Goal: Leave review/rating: Share an evaluation or opinion about a product, service, or content

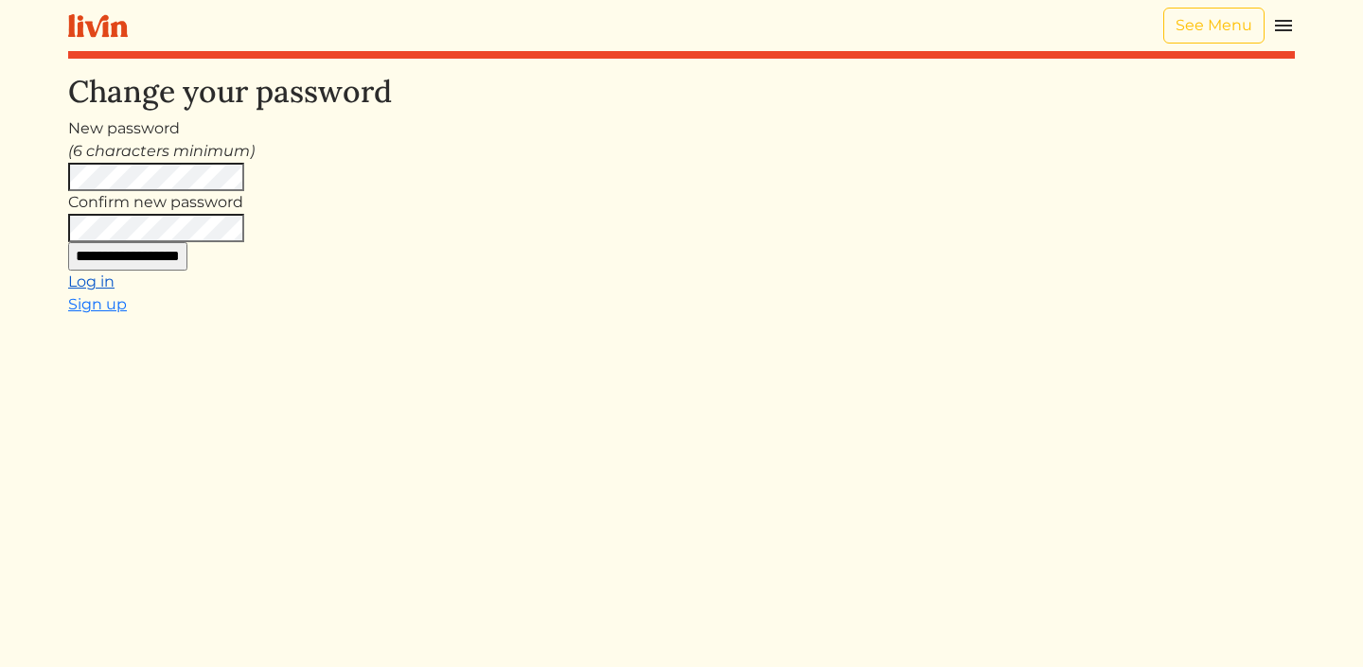
click at [80, 282] on link "Log in" at bounding box center [91, 282] width 46 height 18
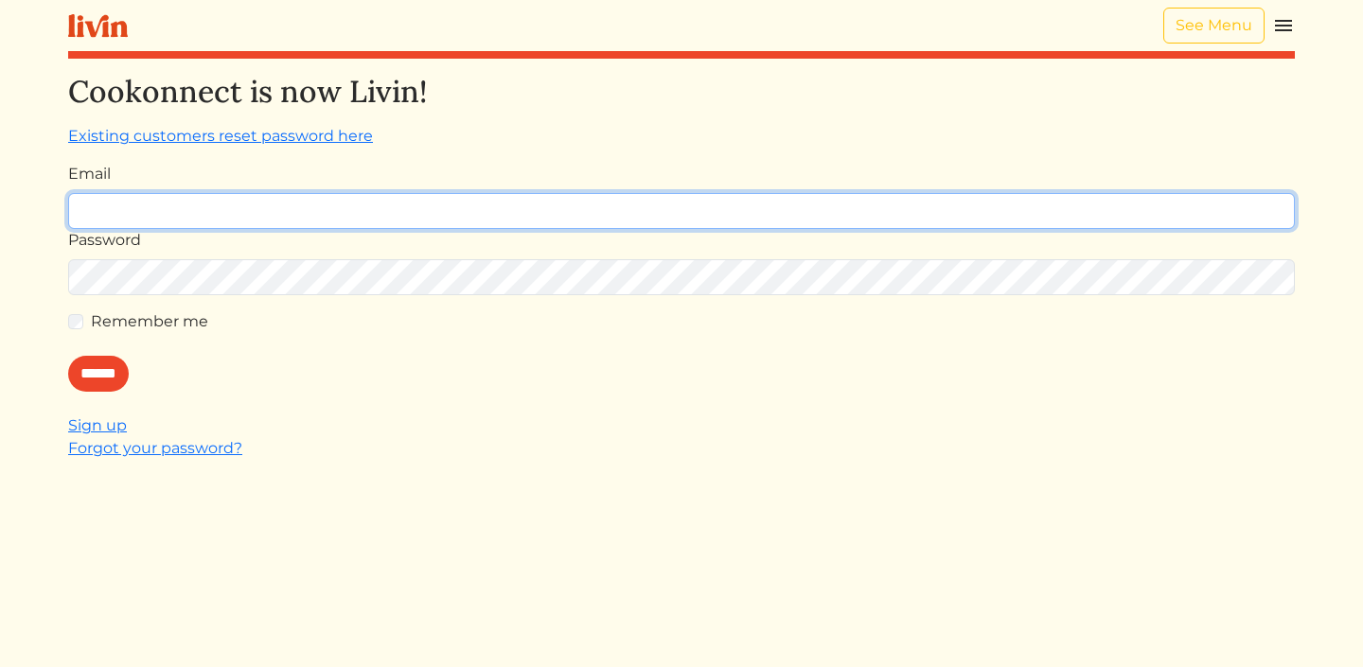
type input "**********"
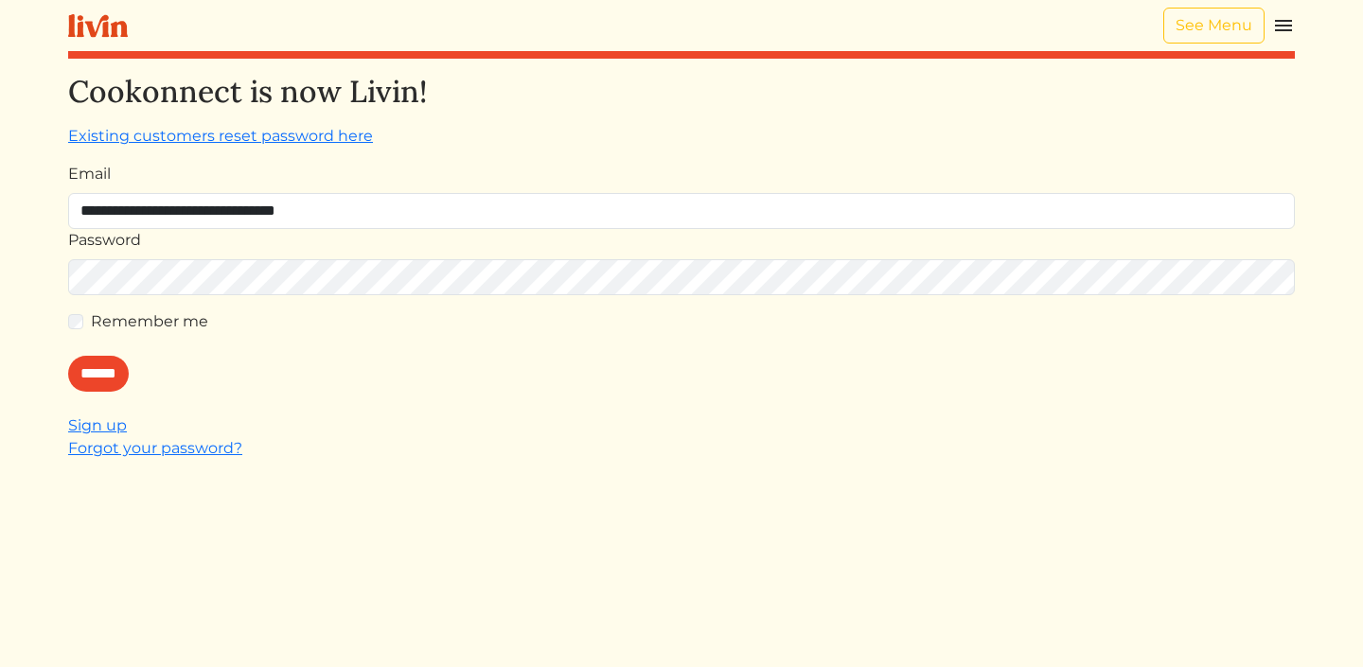
click at [86, 316] on div "Remember me" at bounding box center [681, 321] width 1227 height 23
click at [98, 384] on input "******" at bounding box center [98, 374] width 61 height 36
click at [103, 363] on input "******" at bounding box center [98, 374] width 61 height 36
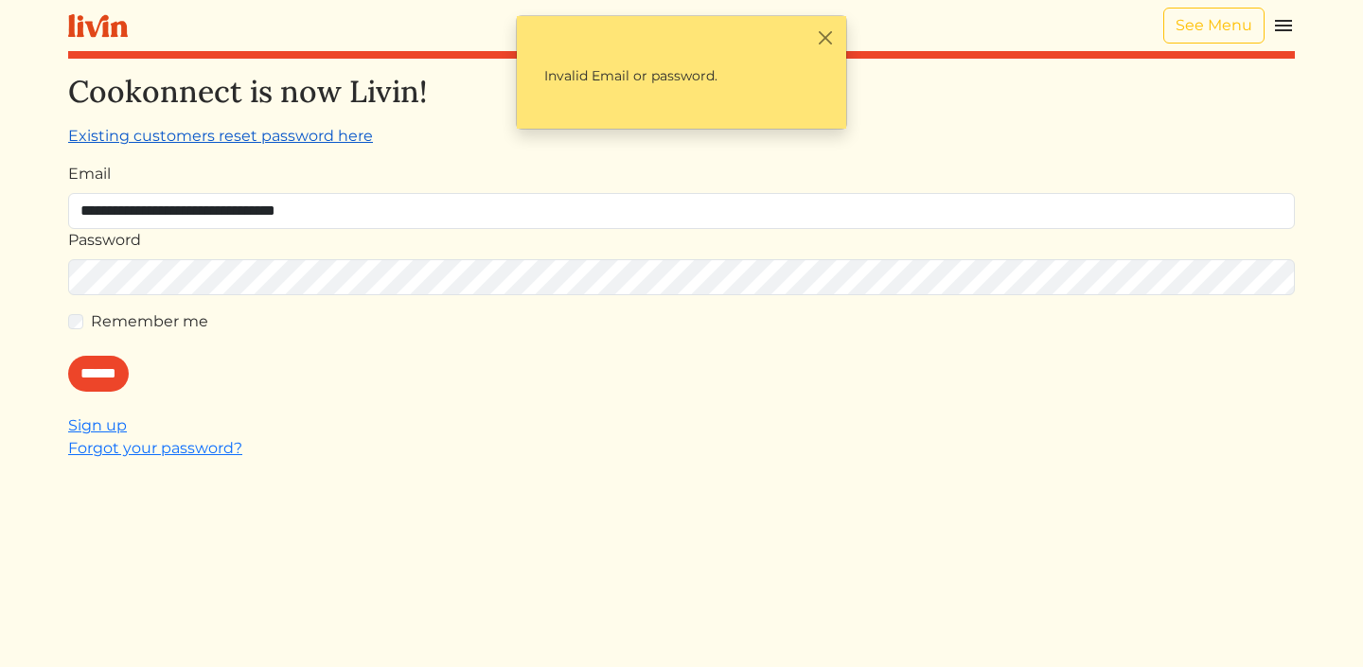
click at [267, 144] on link "Existing customers reset password here" at bounding box center [220, 136] width 305 height 18
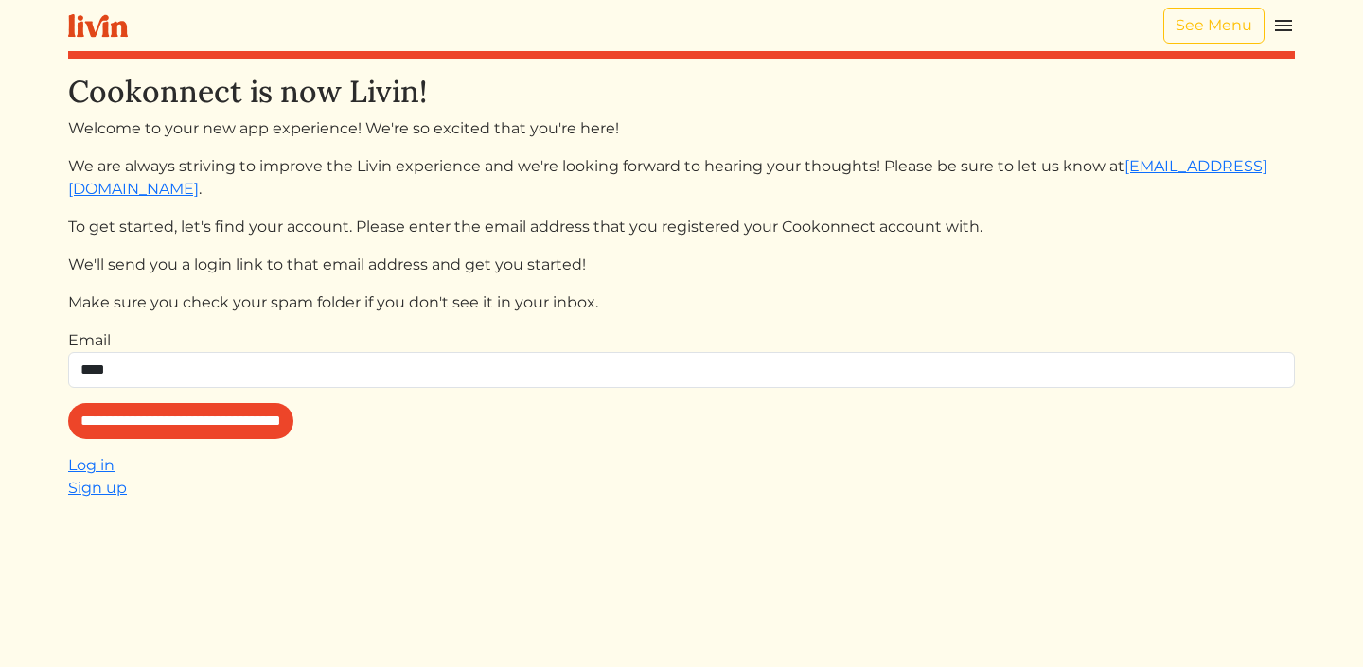
type input "**********"
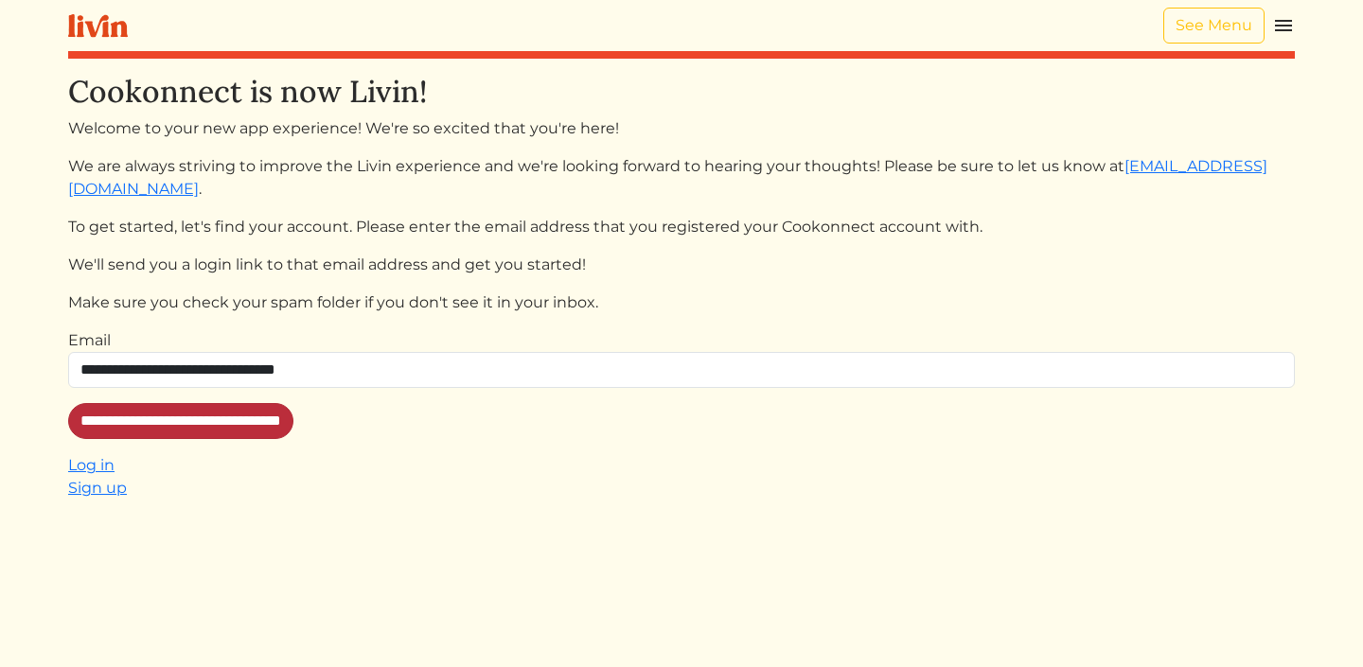
click at [135, 433] on input "**********" at bounding box center [180, 421] width 225 height 36
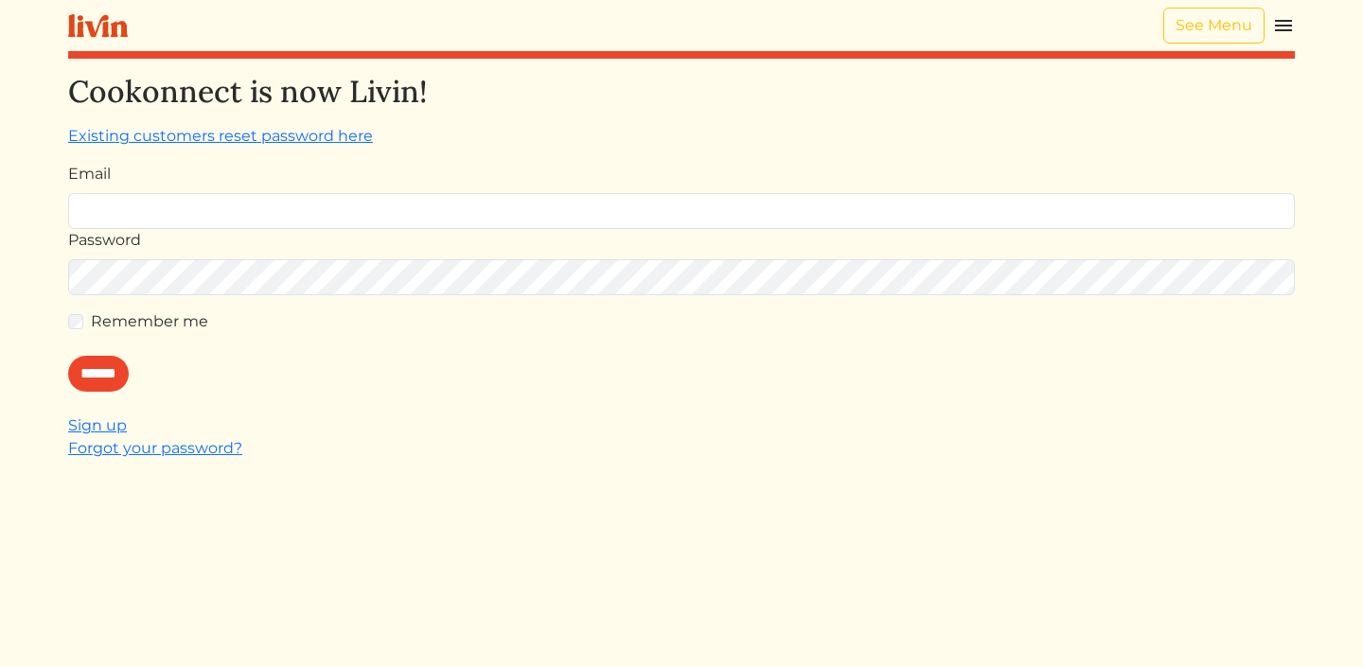
type input "**********"
click at [149, 354] on form "**********" at bounding box center [681, 277] width 1227 height 229
click at [104, 381] on input "******" at bounding box center [98, 374] width 61 height 36
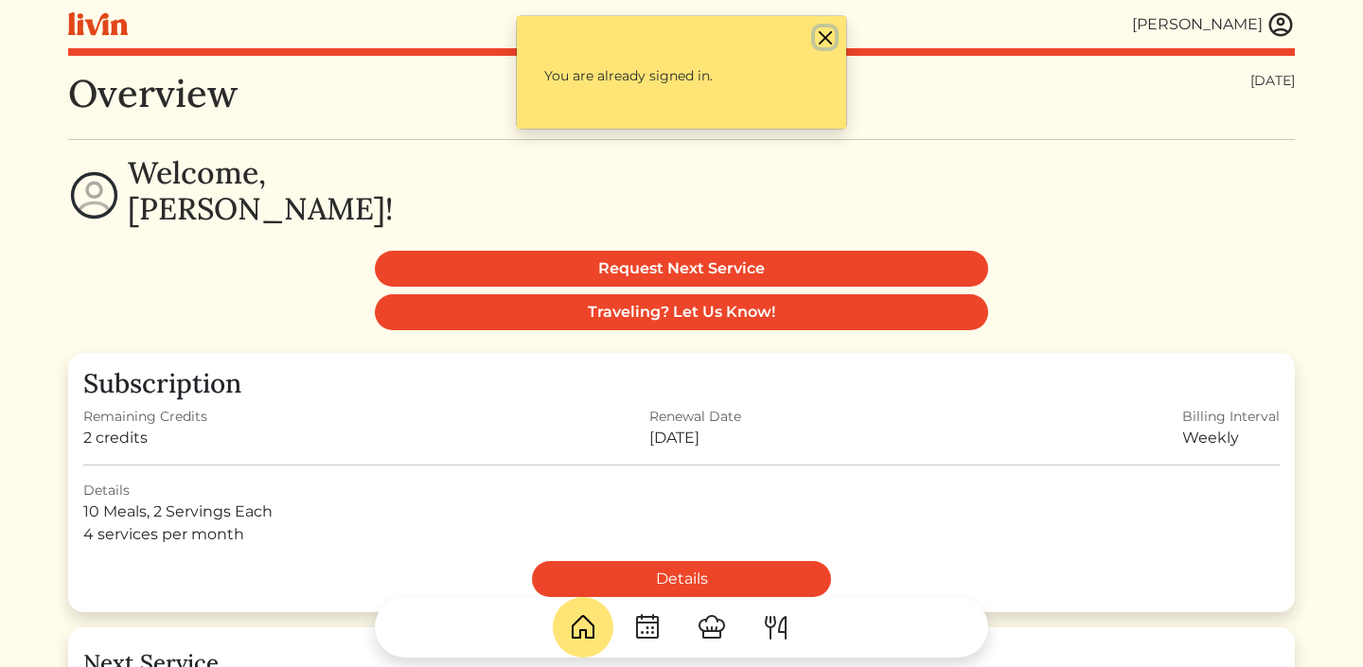
click at [824, 34] on button "Close" at bounding box center [825, 37] width 20 height 20
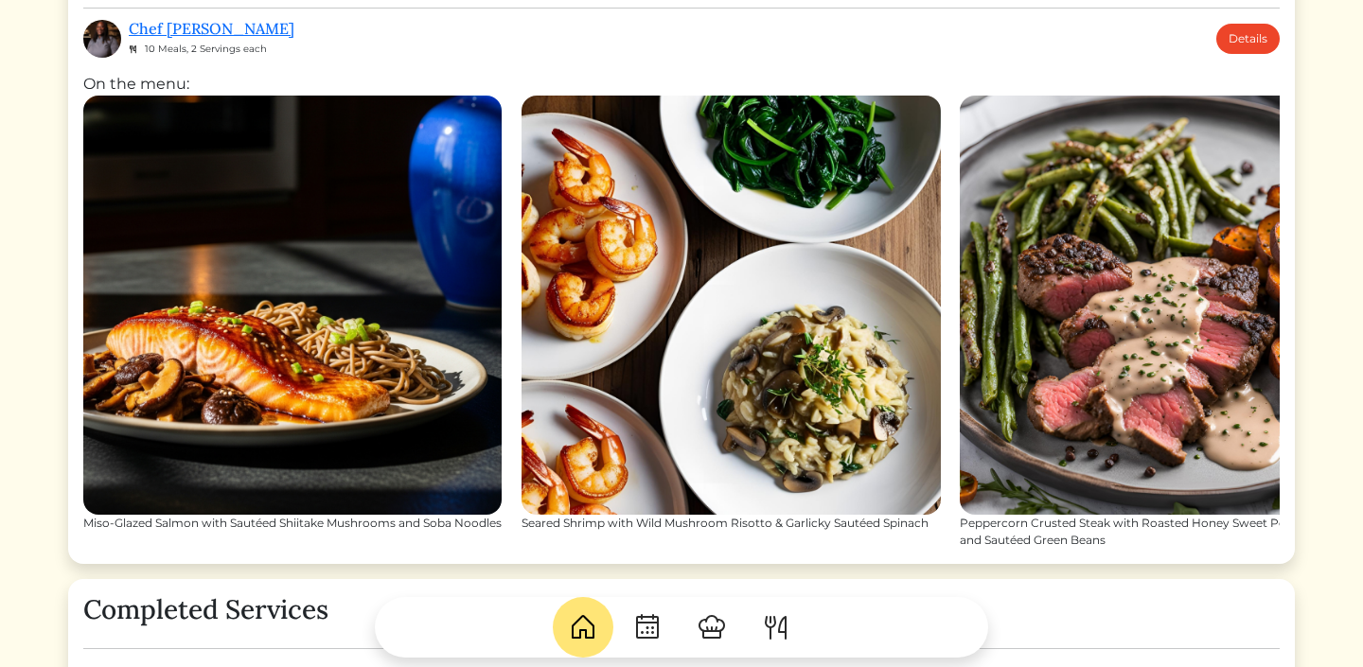
scroll to position [715, 0]
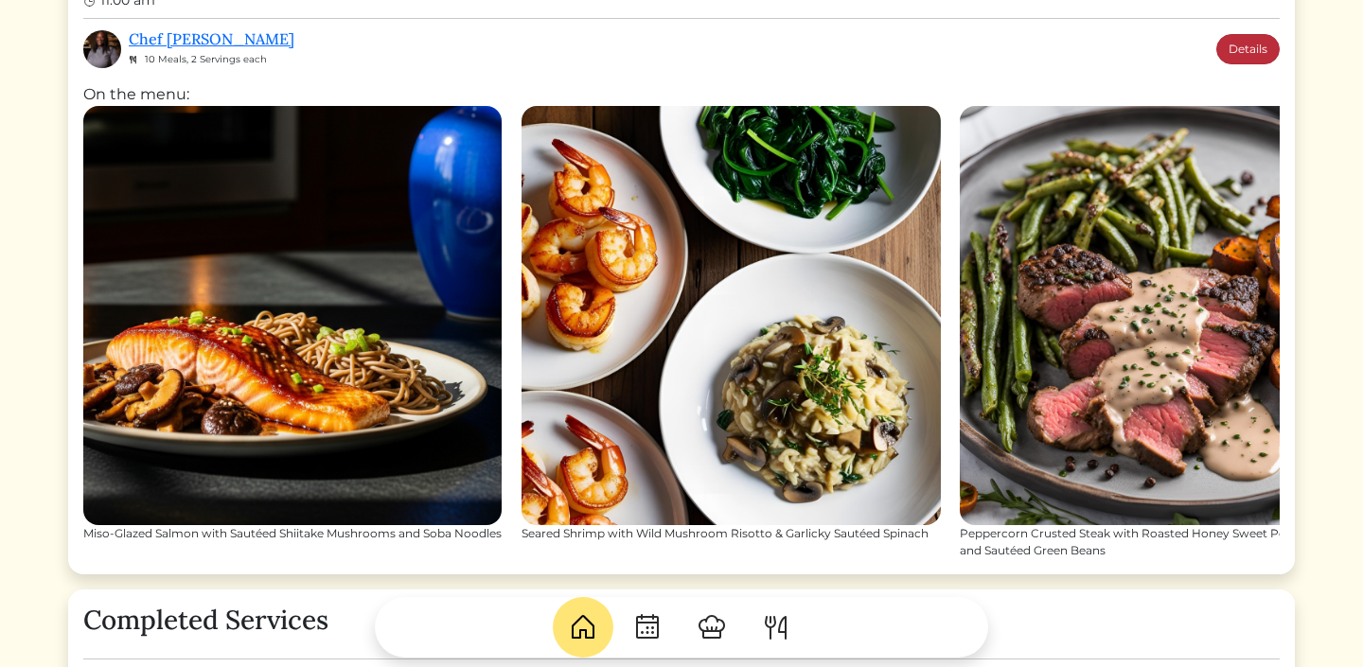
click at [1260, 48] on link "Details" at bounding box center [1247, 49] width 63 height 30
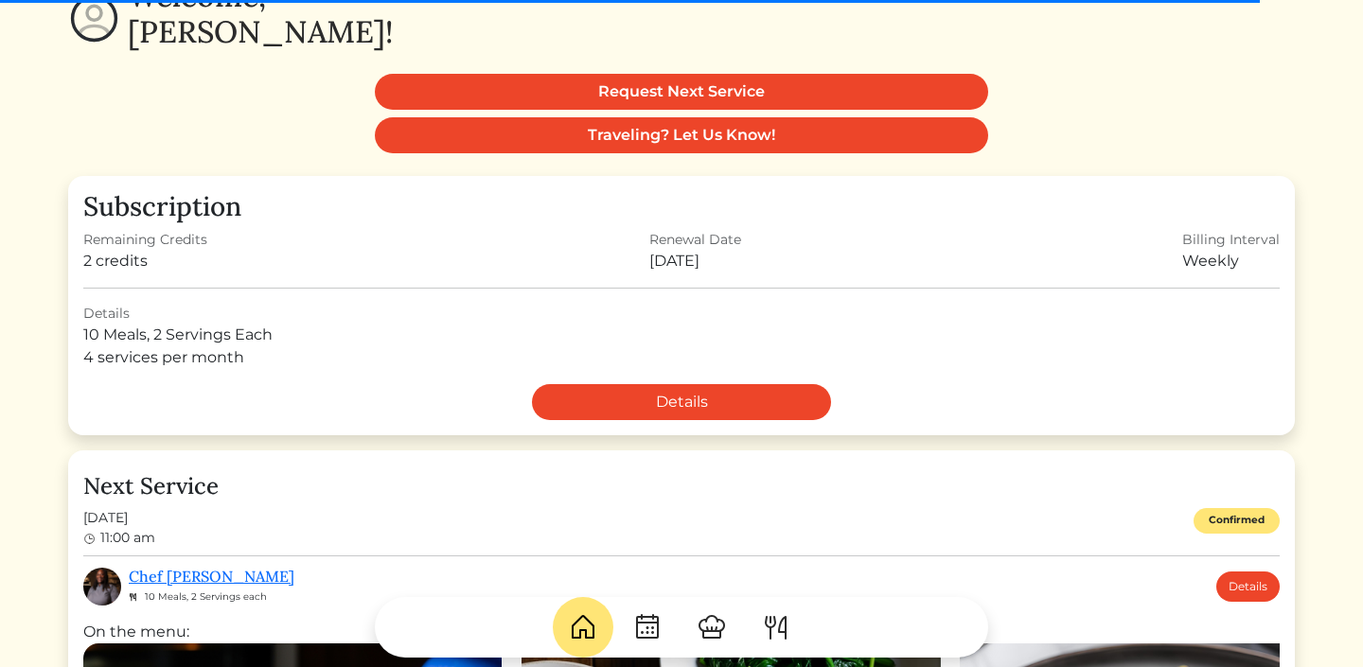
scroll to position [0, 0]
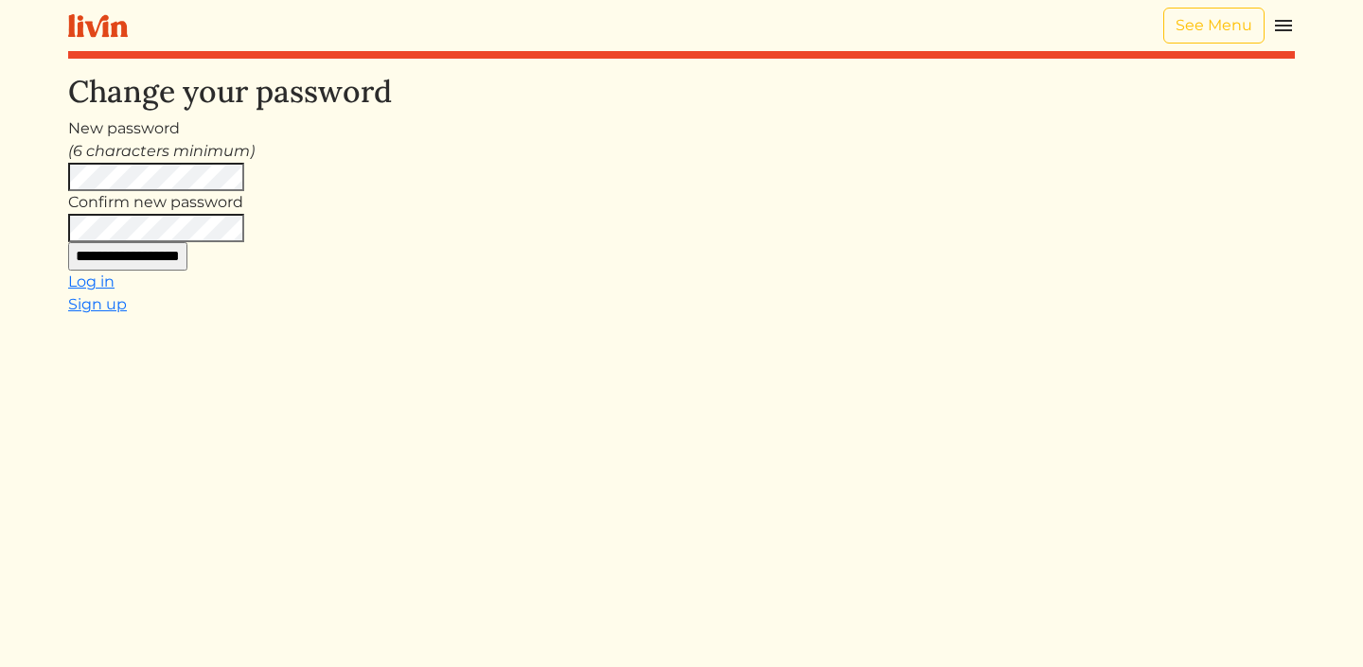
click at [187, 264] on input "**********" at bounding box center [127, 256] width 119 height 28
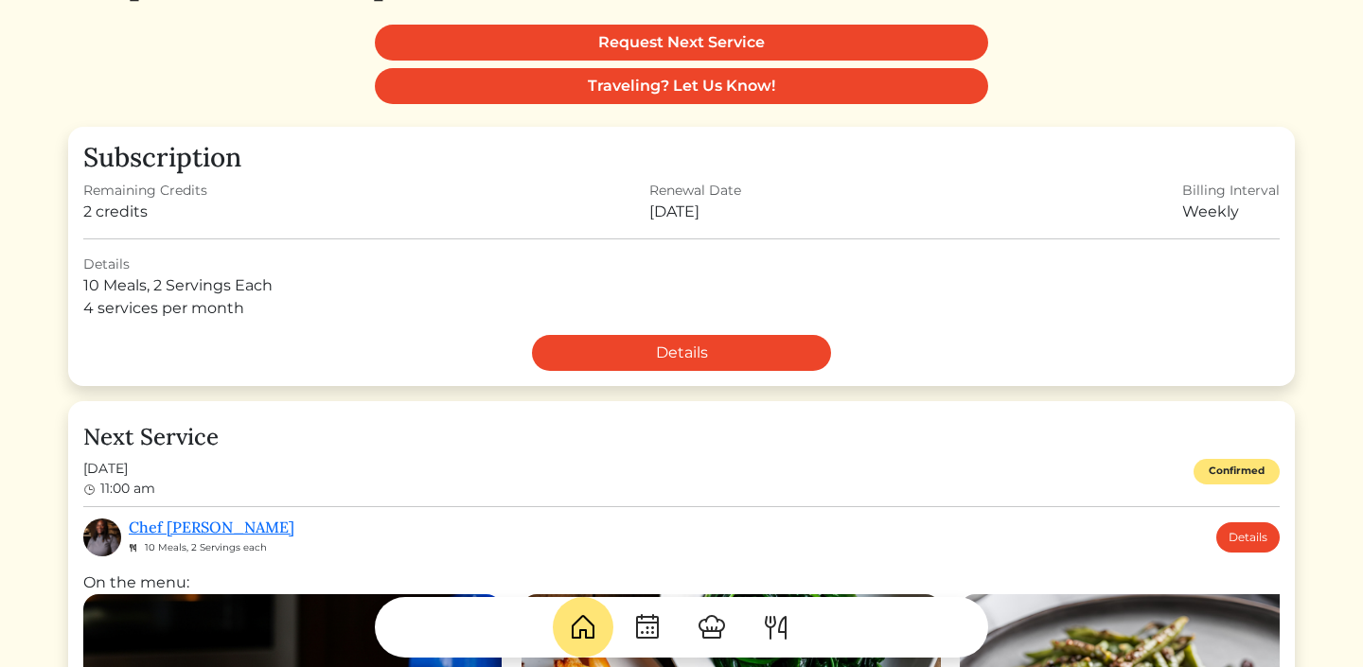
scroll to position [237, 0]
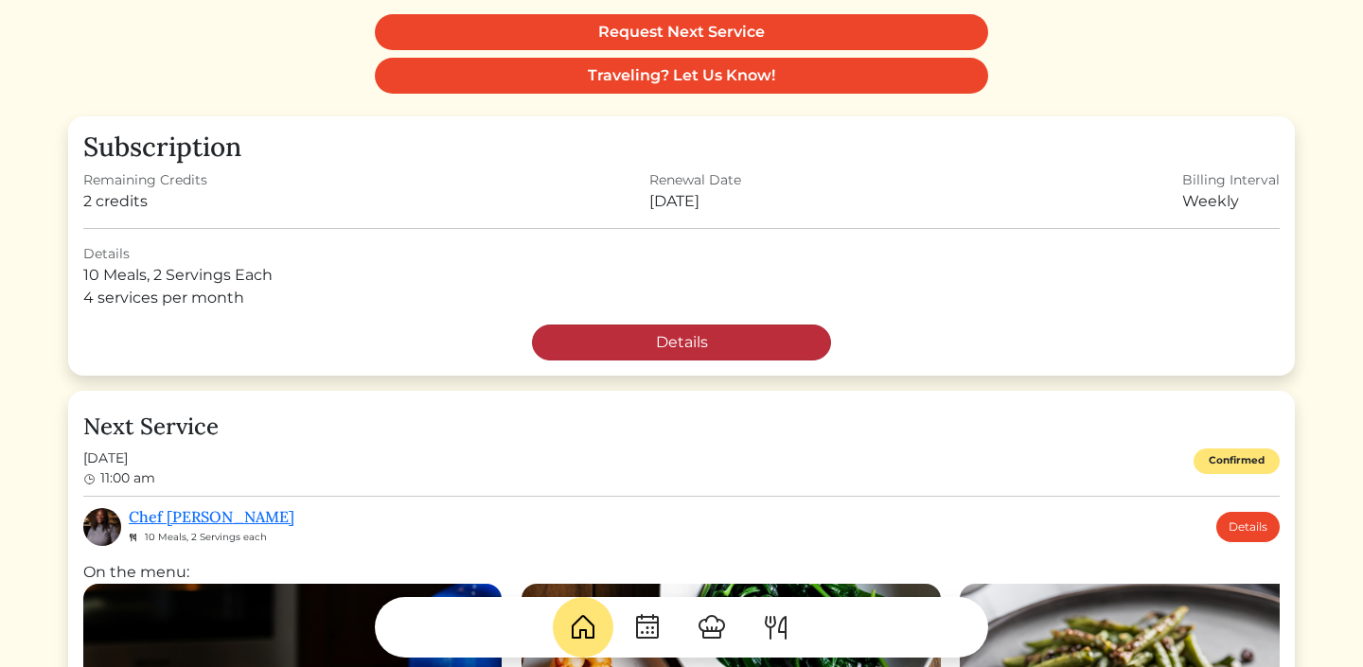
click at [718, 343] on link "Details" at bounding box center [681, 343] width 299 height 36
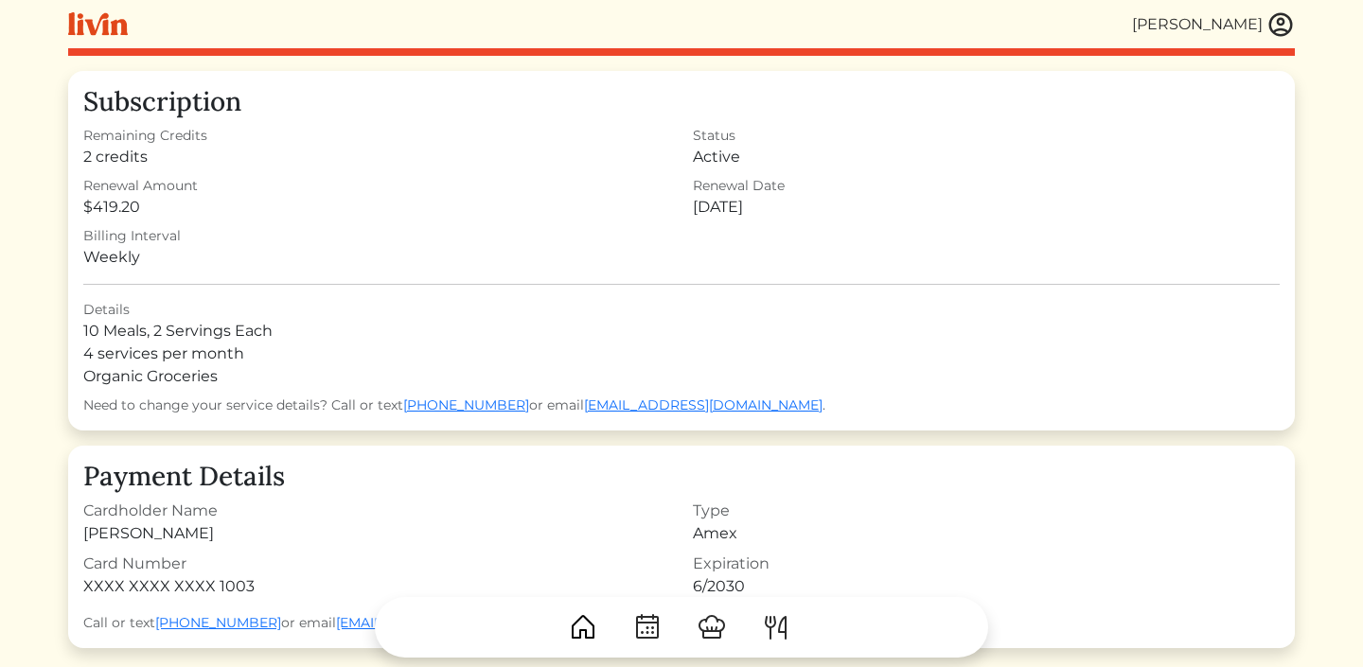
click at [1254, 27] on div "[PERSON_NAME]" at bounding box center [1197, 24] width 131 height 23
click at [1283, 32] on img at bounding box center [1280, 24] width 28 height 28
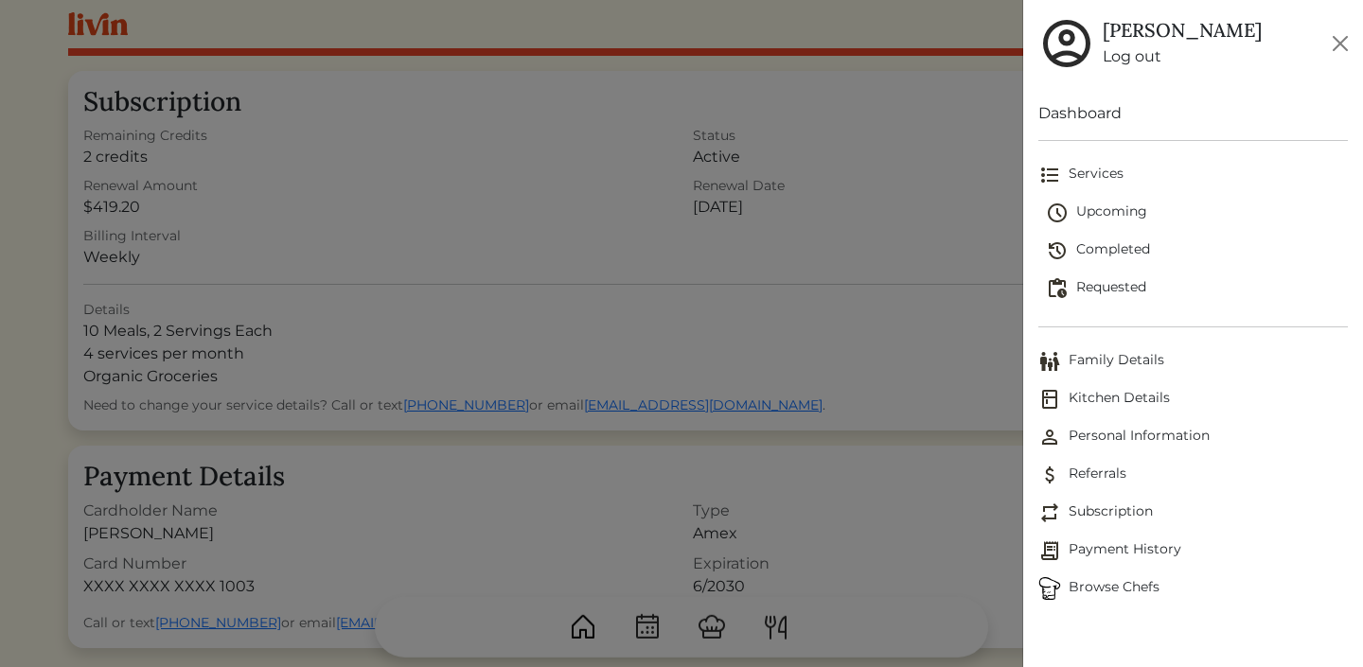
click at [1085, 511] on span "Subscription" at bounding box center [1193, 513] width 310 height 23
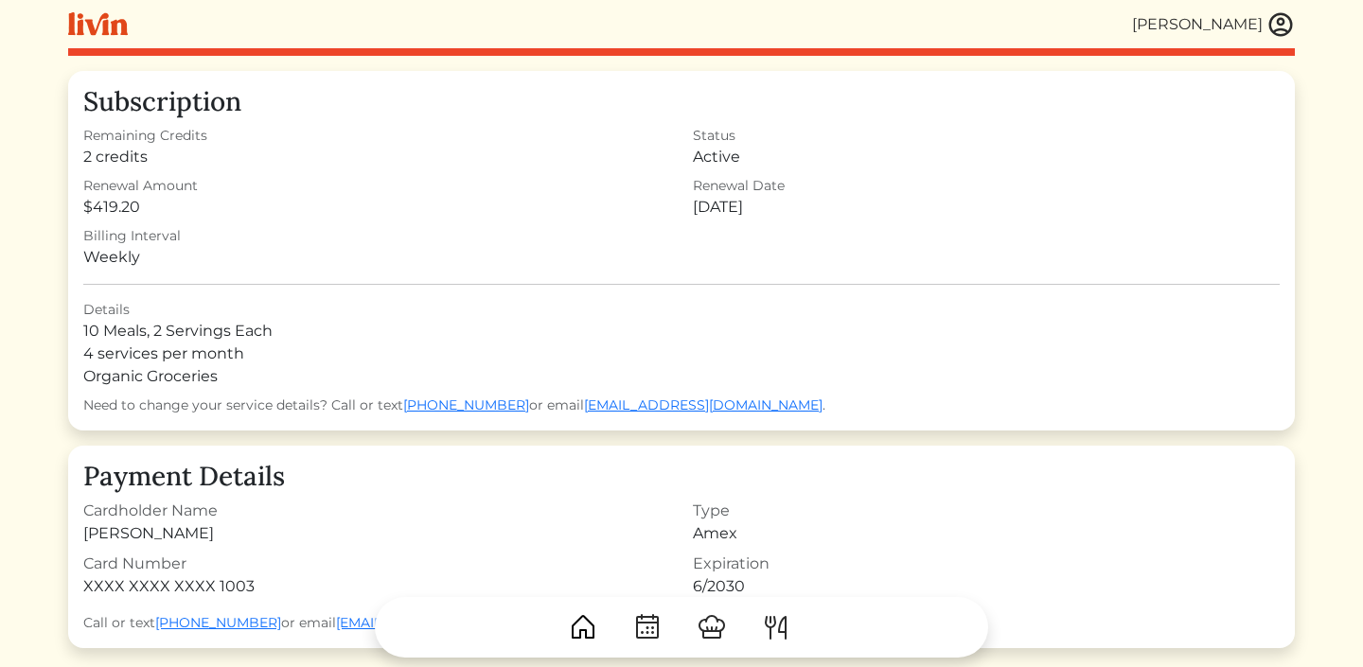
click at [1275, 26] on img at bounding box center [1280, 24] width 28 height 28
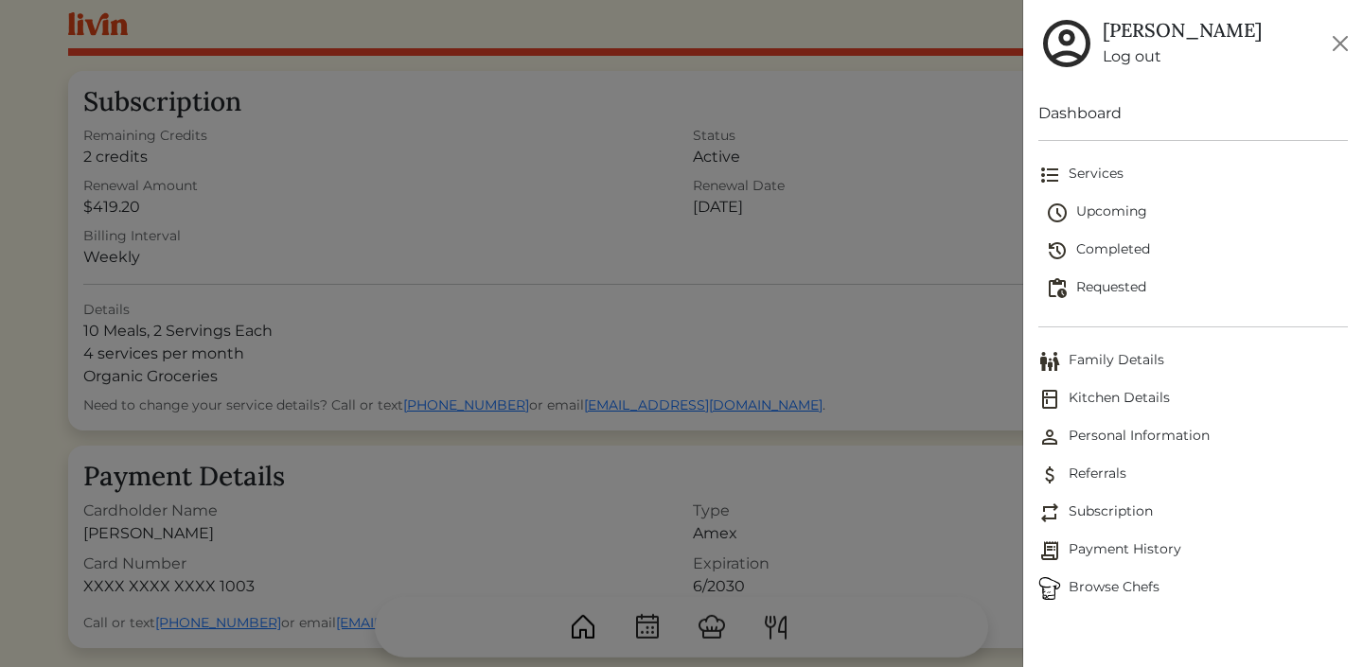
click at [1096, 208] on span "Upcoming" at bounding box center [1197, 213] width 302 height 23
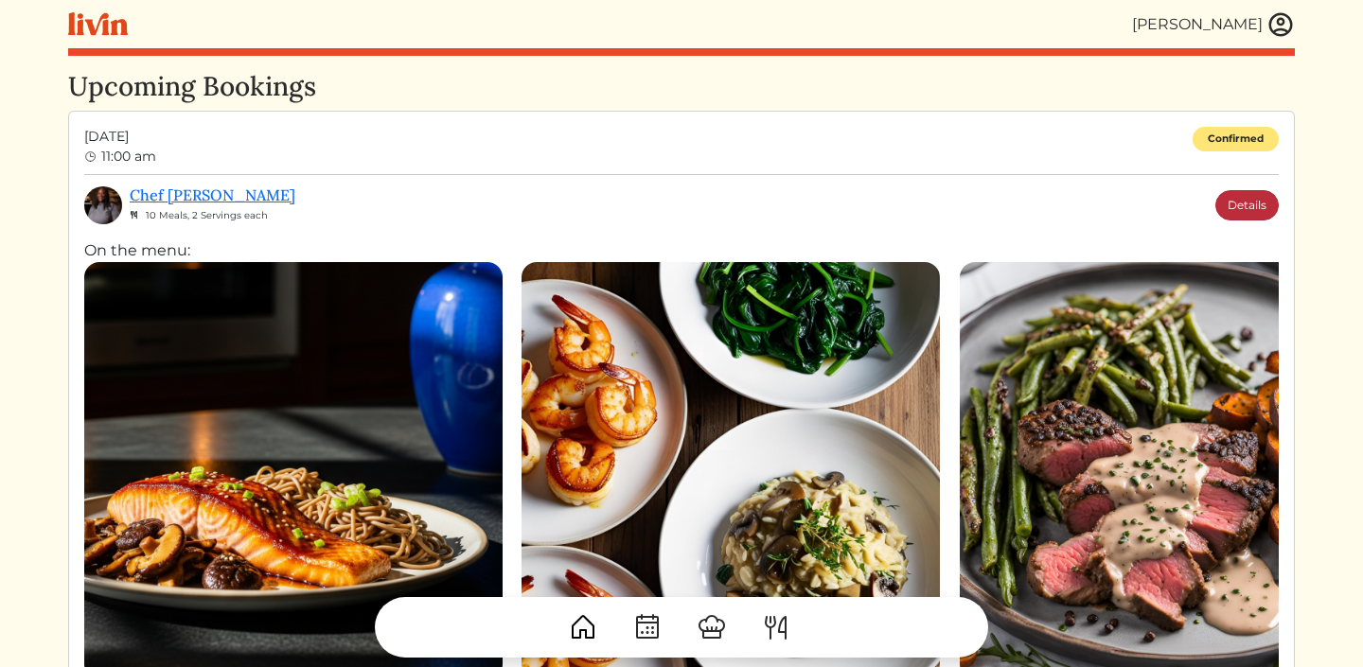
click at [1232, 204] on link "Details" at bounding box center [1246, 205] width 63 height 30
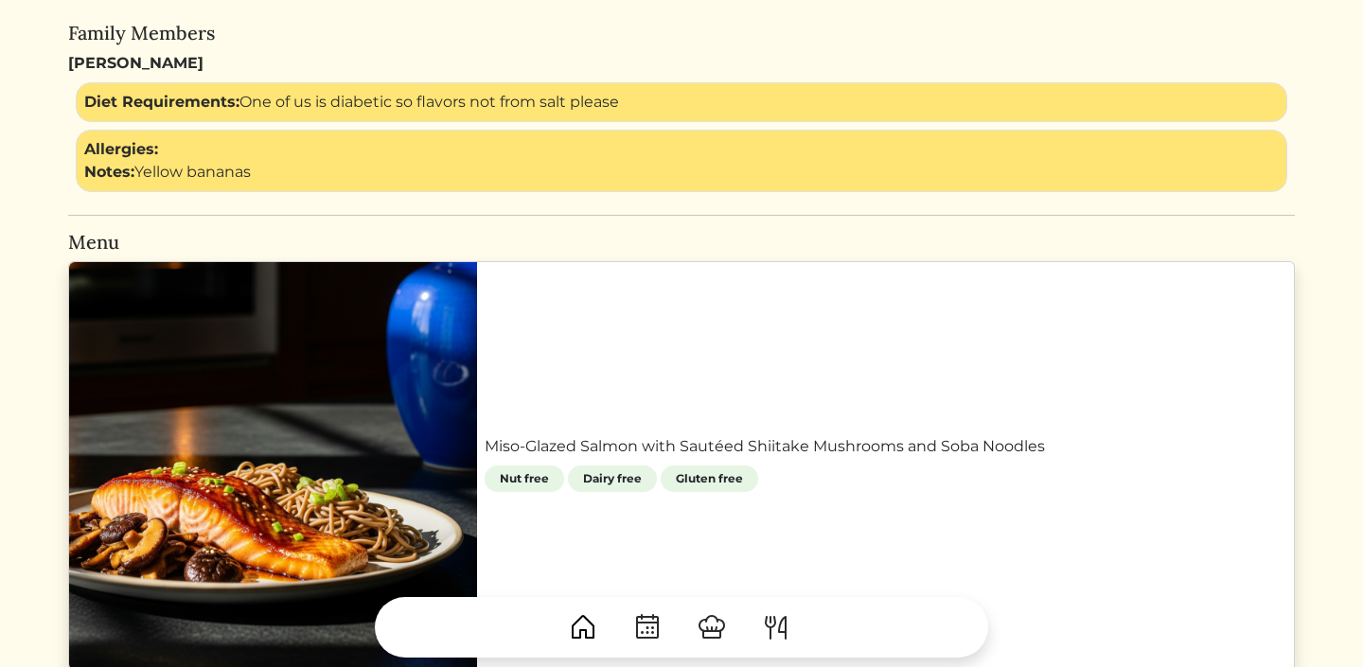
scroll to position [708, 0]
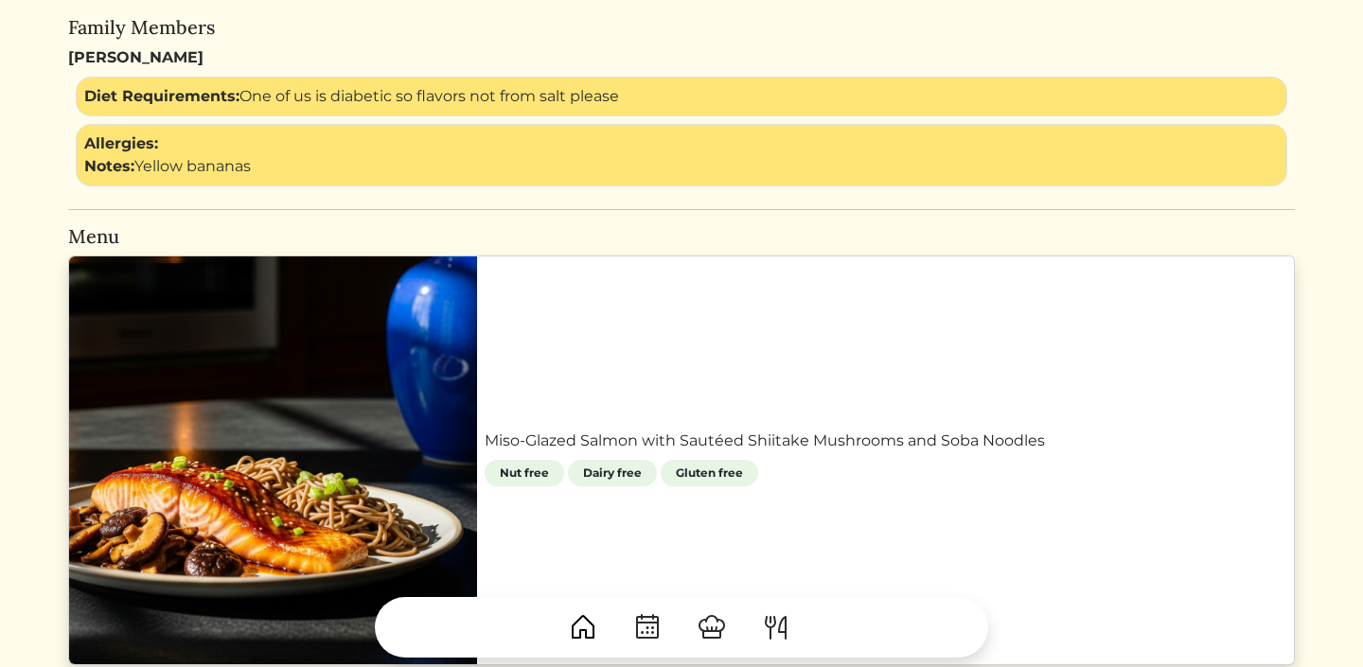
click at [908, 430] on link "Miso-Glazed Salmon with Sautéed Shiitake Mushrooms and Soba Noodles" at bounding box center [886, 441] width 802 height 23
click at [880, 430] on link "Miso-Glazed Salmon with Sautéed Shiitake Mushrooms and Soba Noodles" at bounding box center [886, 441] width 802 height 23
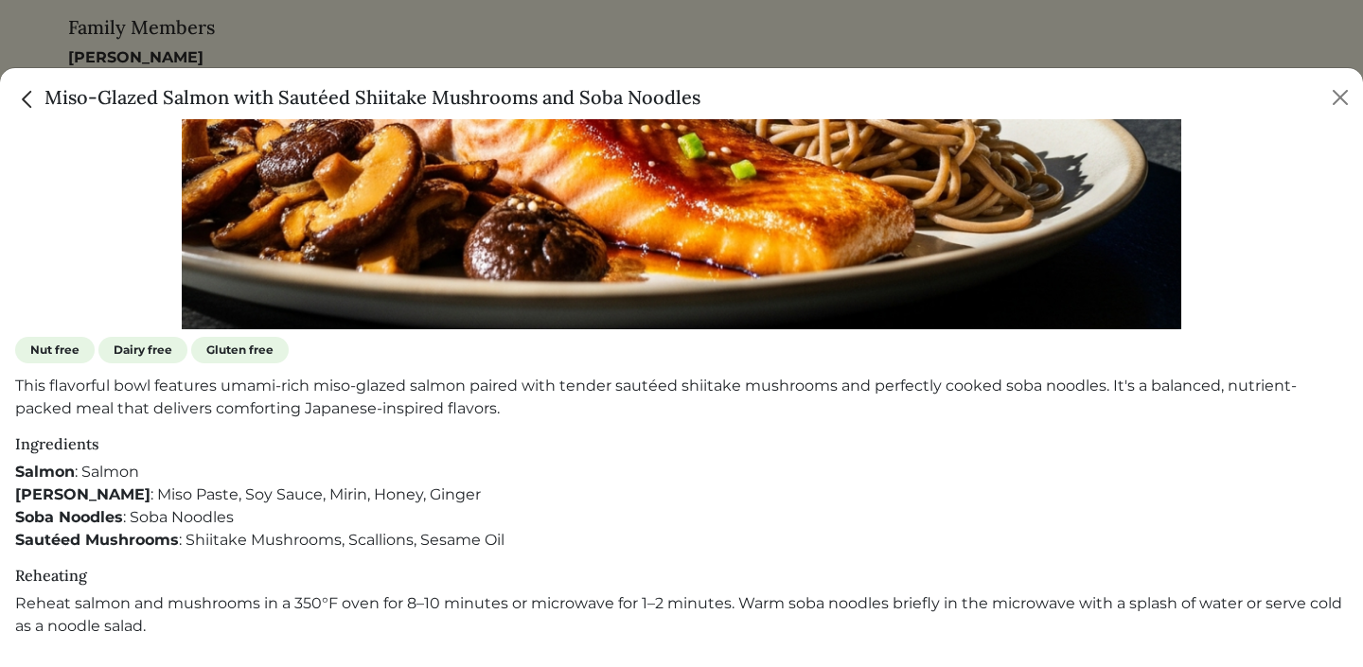
scroll to position [609, 0]
click at [1343, 113] on button "Close" at bounding box center [1340, 97] width 30 height 30
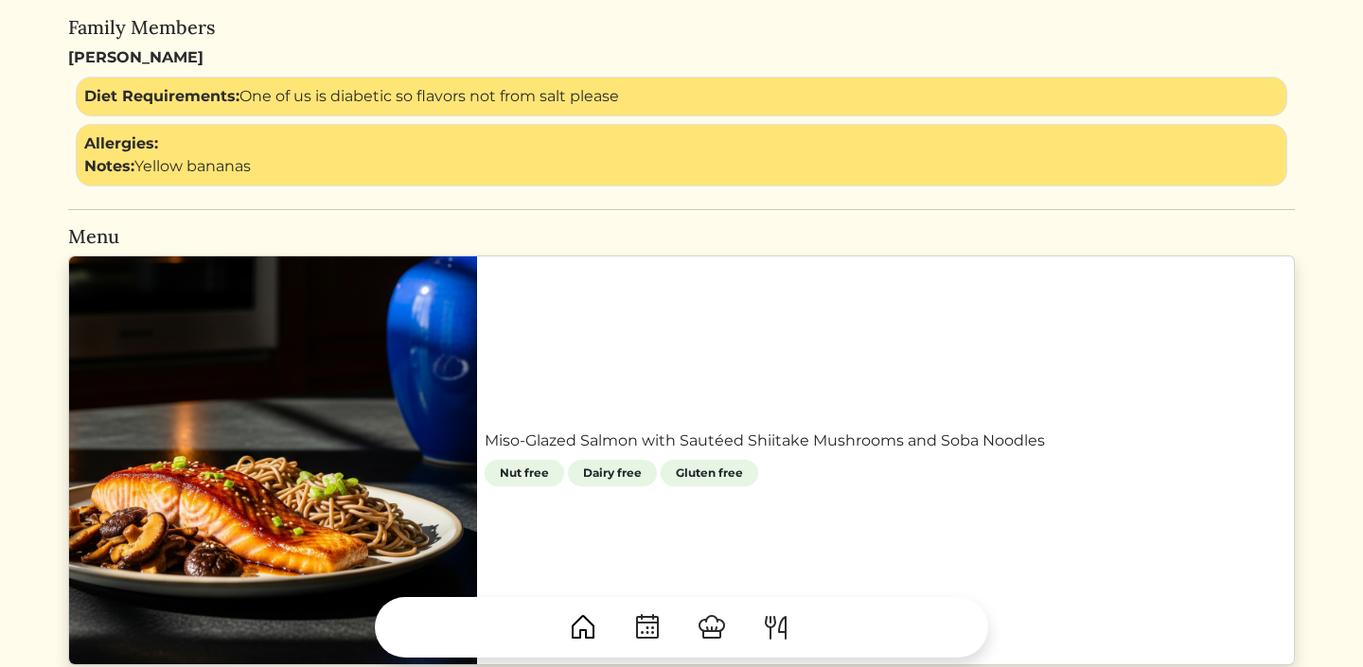
scroll to position [495, 0]
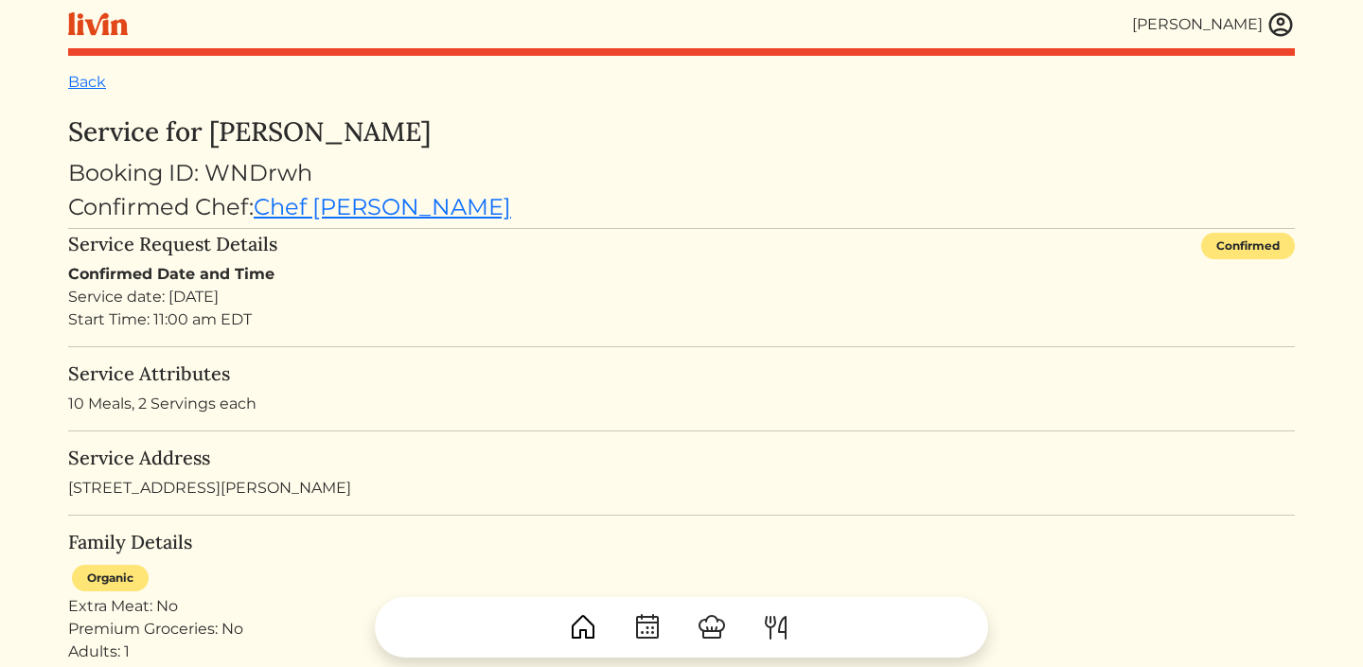
click at [581, 627] on img at bounding box center [583, 627] width 30 height 30
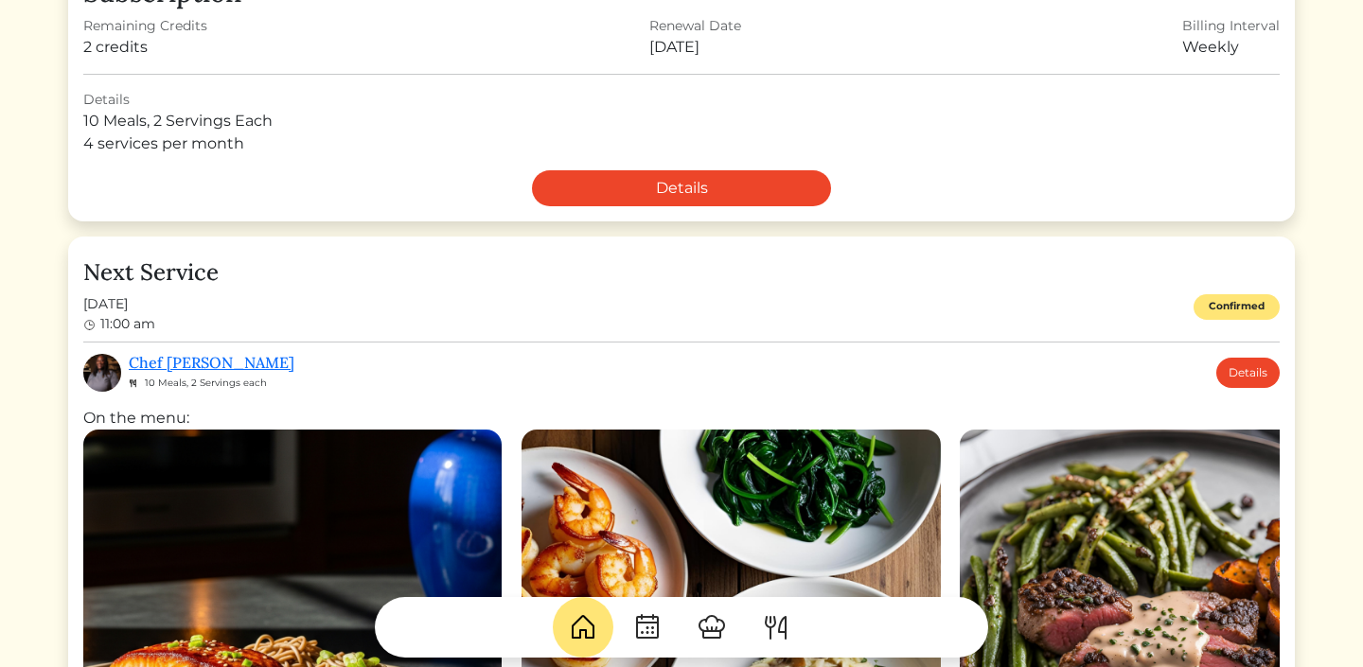
scroll to position [393, 0]
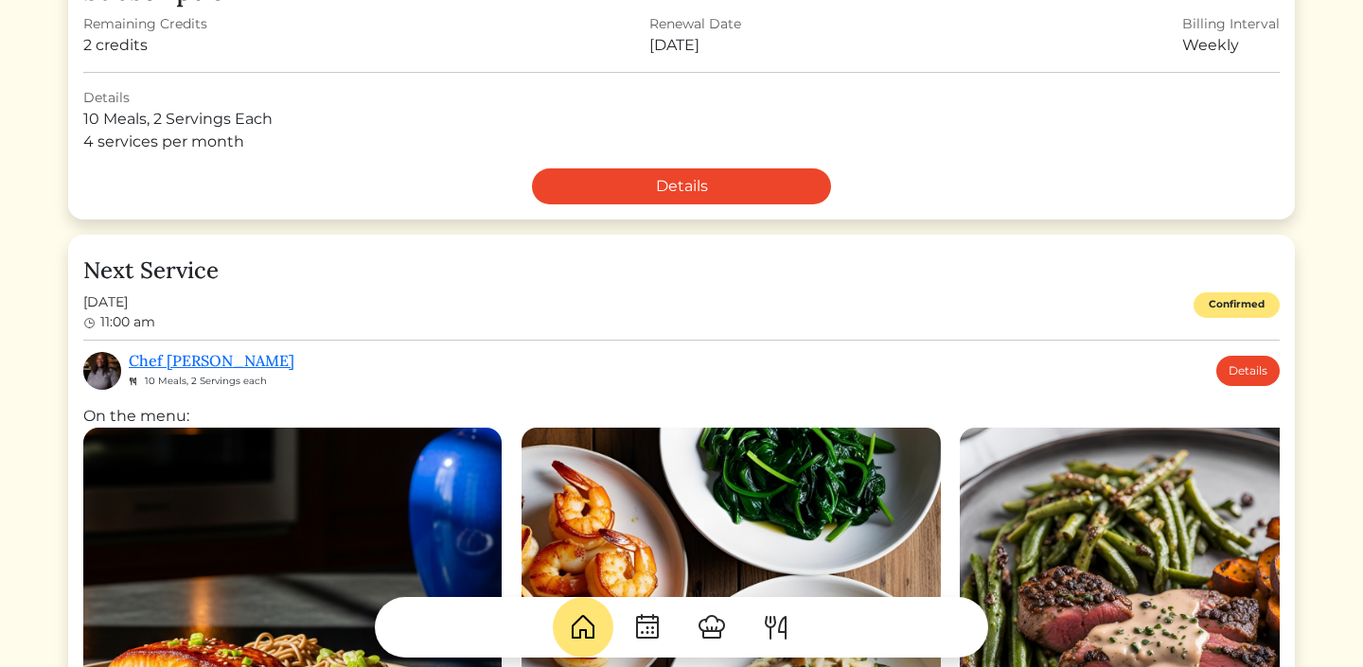
click at [772, 630] on img at bounding box center [776, 627] width 30 height 30
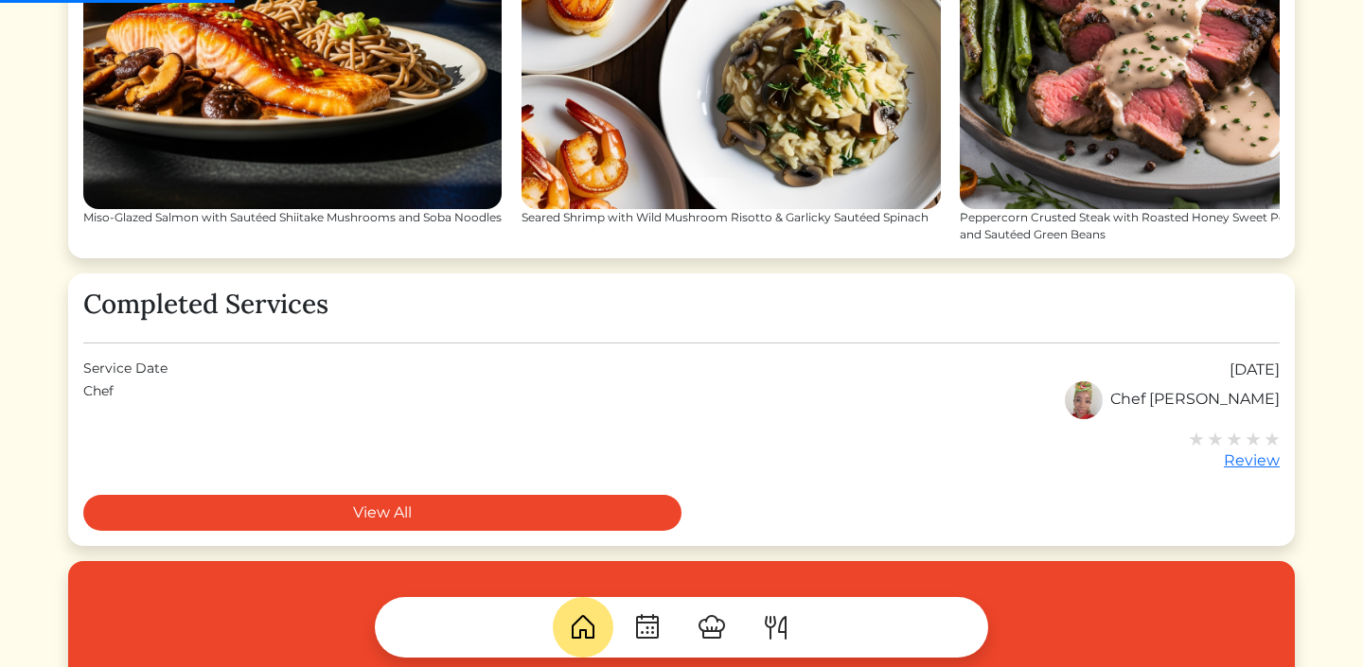
scroll to position [1037, 0]
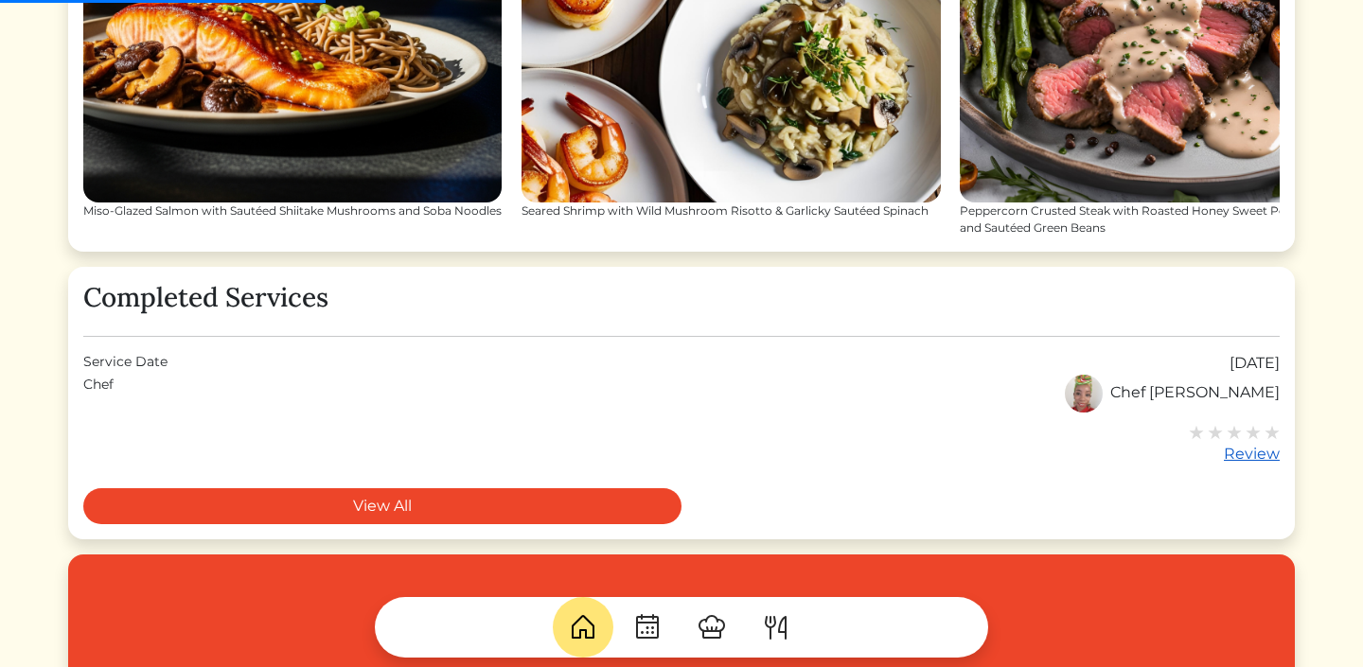
click at [1260, 460] on div "Review" at bounding box center [1234, 454] width 91 height 23
click at [1245, 456] on div "Review" at bounding box center [1234, 454] width 91 height 23
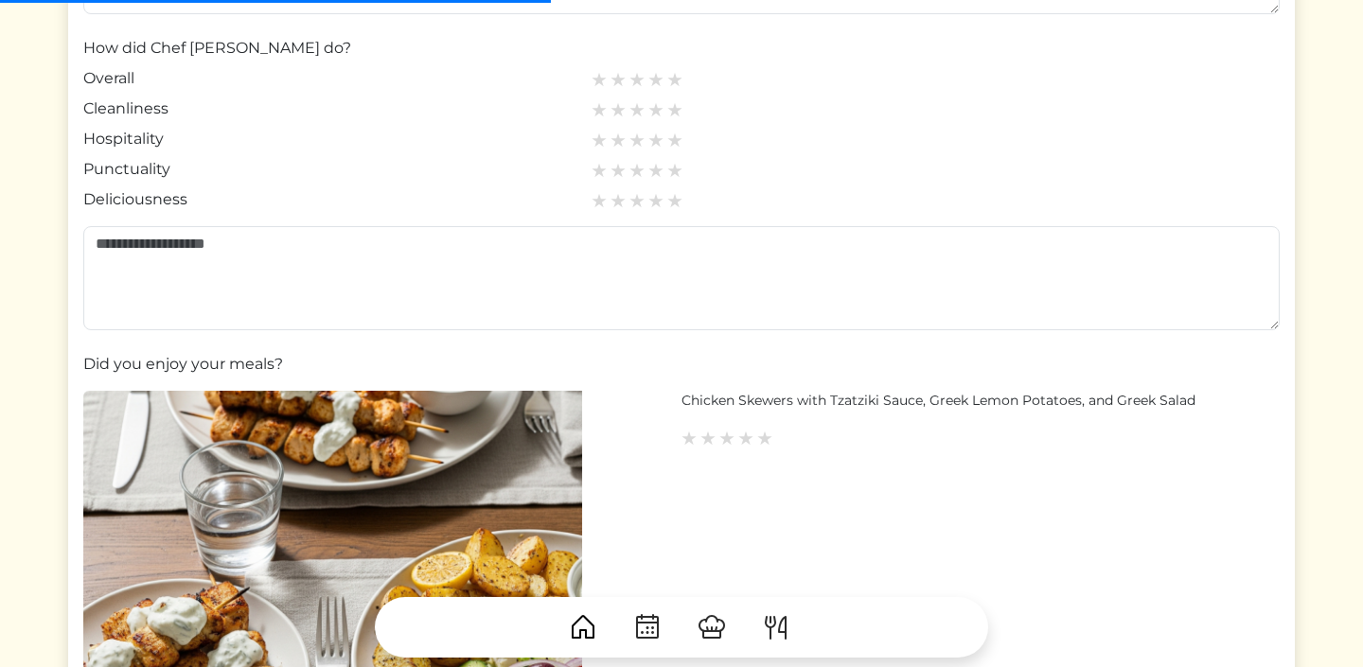
scroll to position [363, 0]
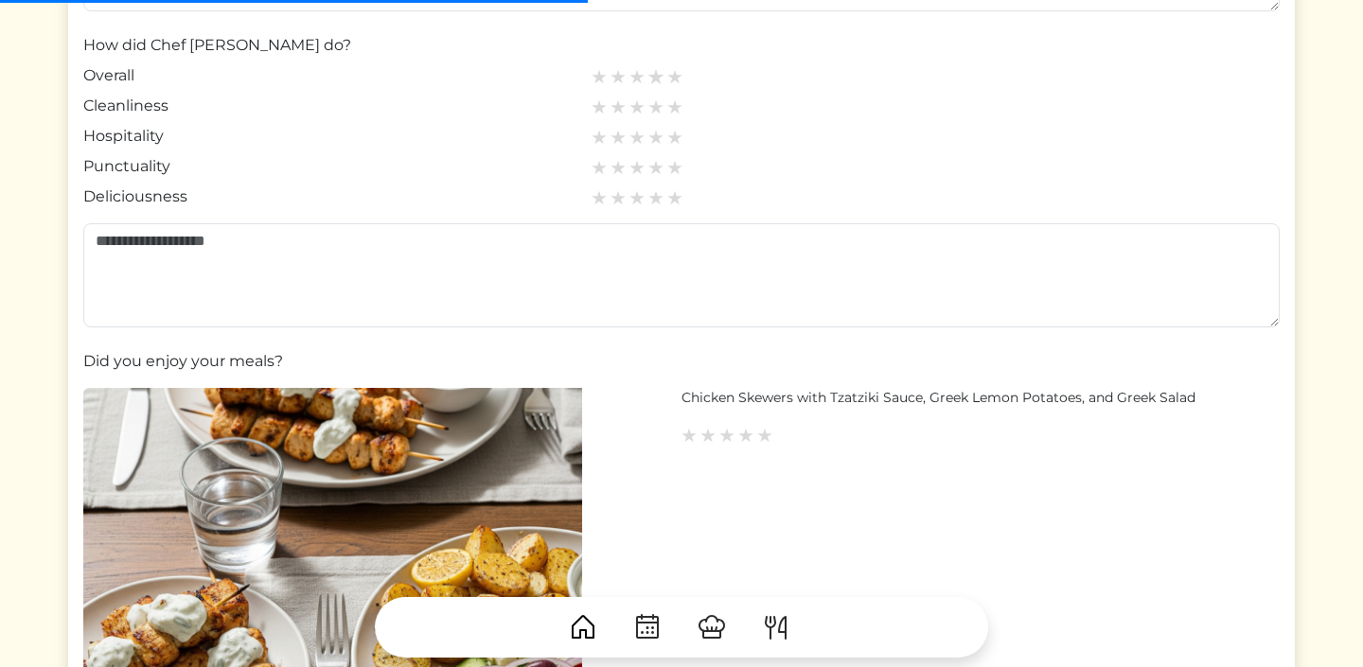
click at [651, 80] on img at bounding box center [655, 76] width 17 height 17
click at [656, 73] on img at bounding box center [655, 76] width 17 height 17
click at [674, 78] on img at bounding box center [674, 76] width 17 height 17
click at [765, 438] on img at bounding box center [764, 435] width 17 height 17
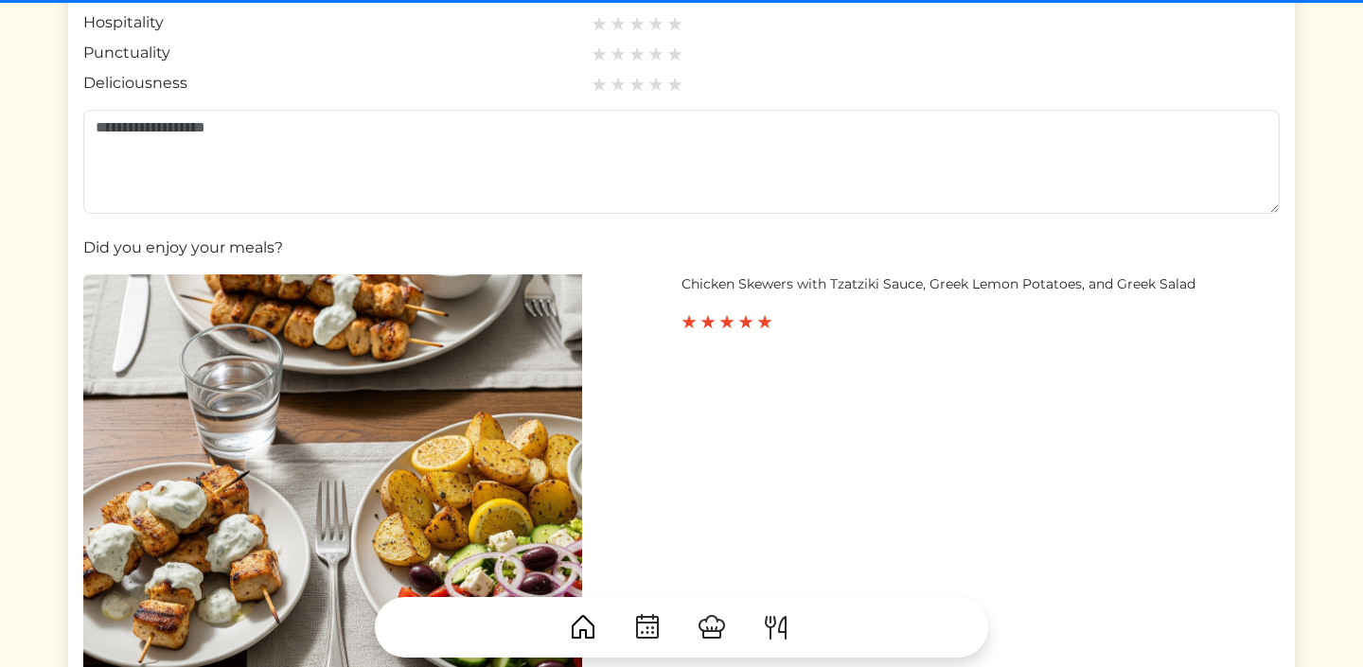
scroll to position [479, 0]
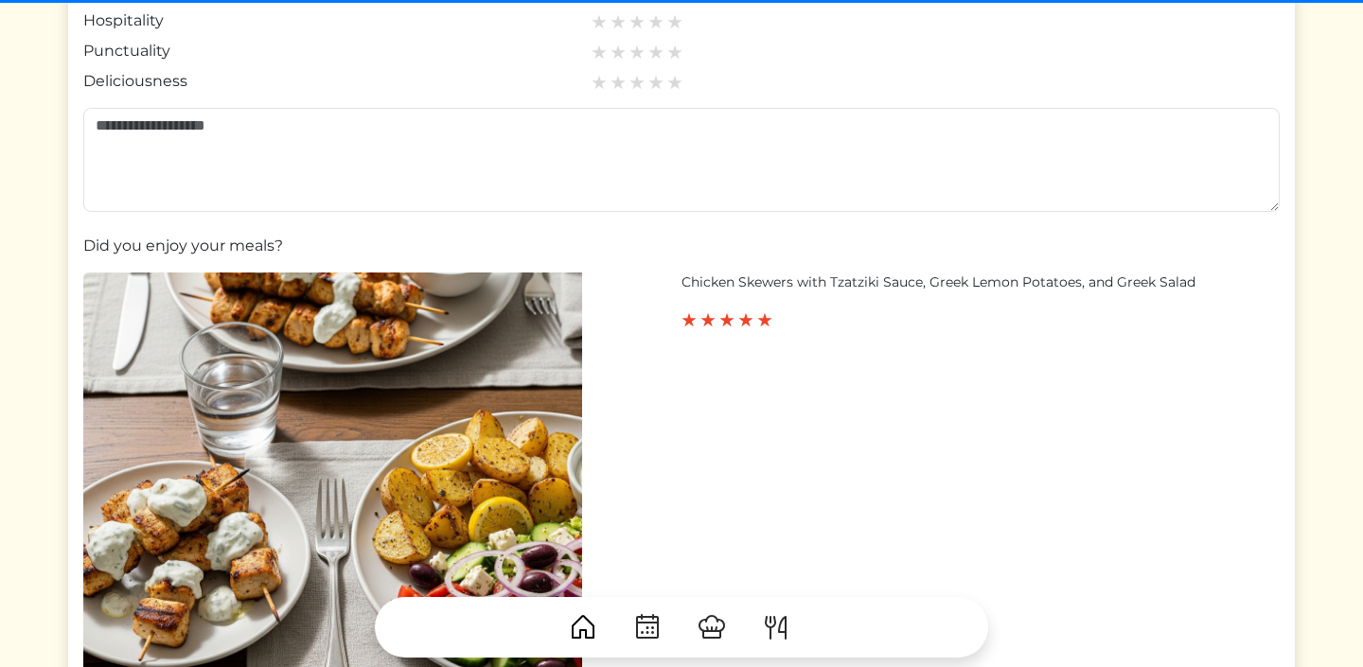
click at [748, 281] on div "Chicken Skewers with Tzatziki Sauce, Greek Lemon Potatoes, and Greek Salad" at bounding box center [981, 283] width 598 height 20
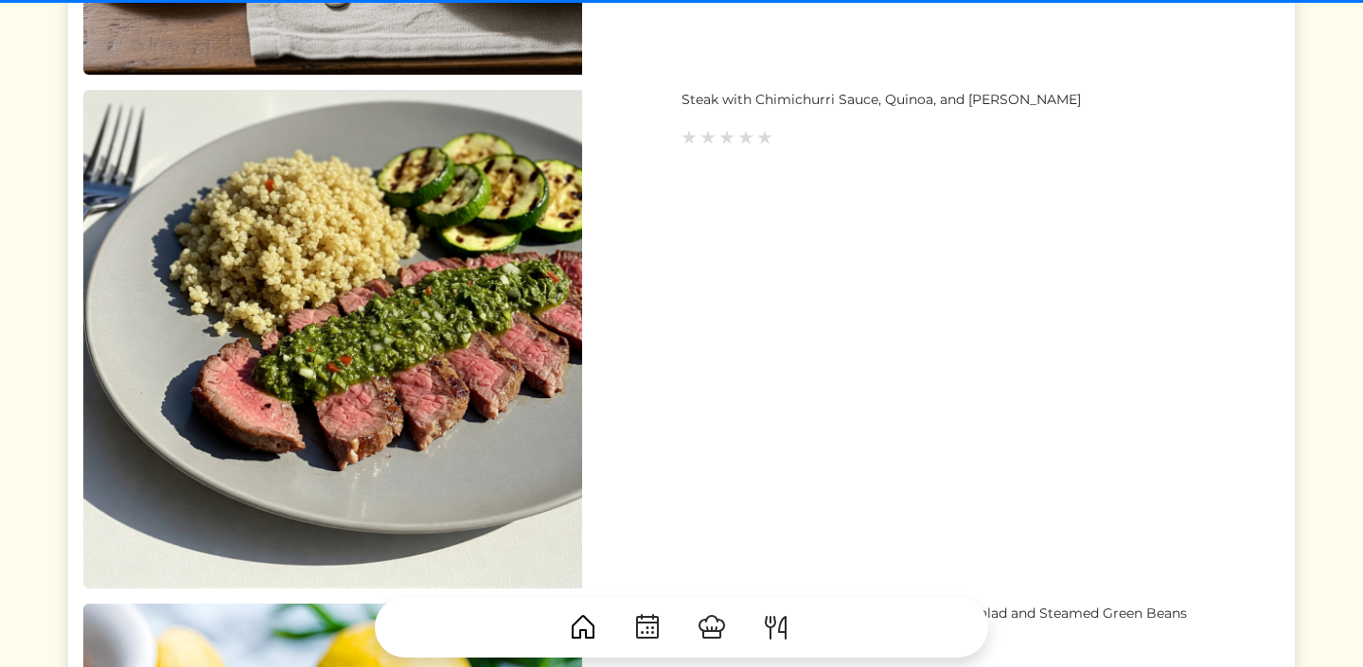
scroll to position [1183, 0]
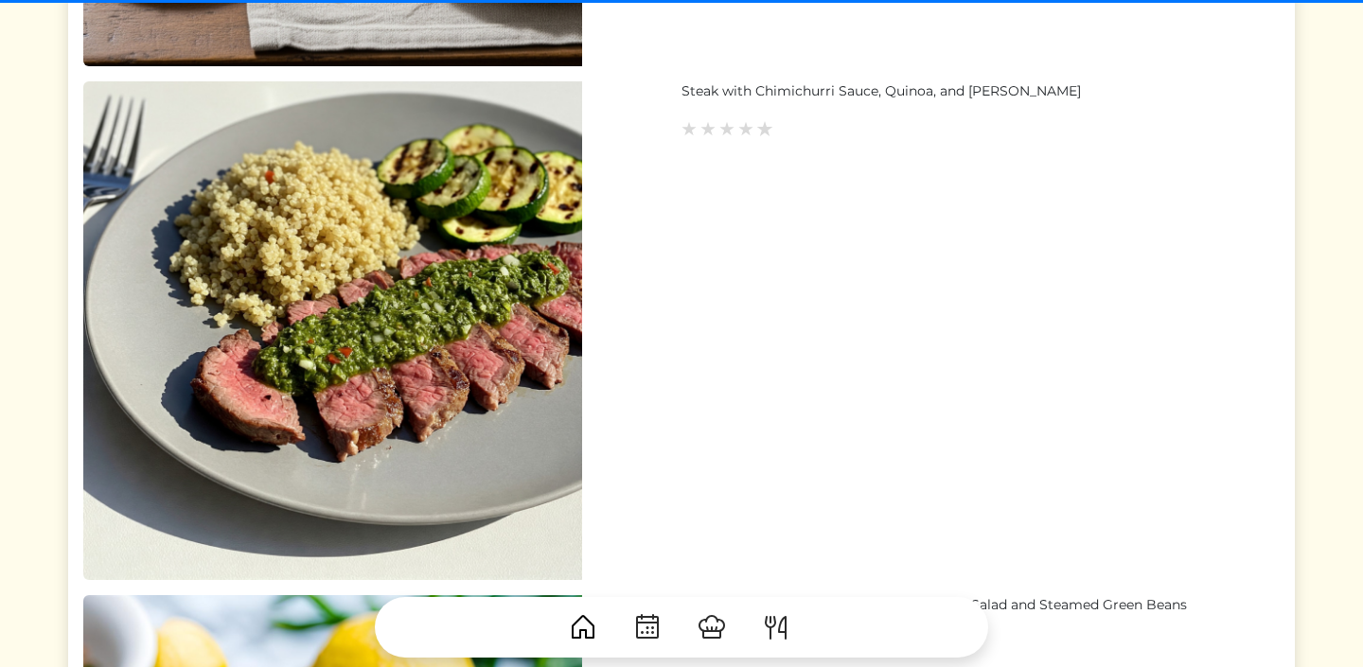
click at [765, 133] on img at bounding box center [764, 128] width 17 height 17
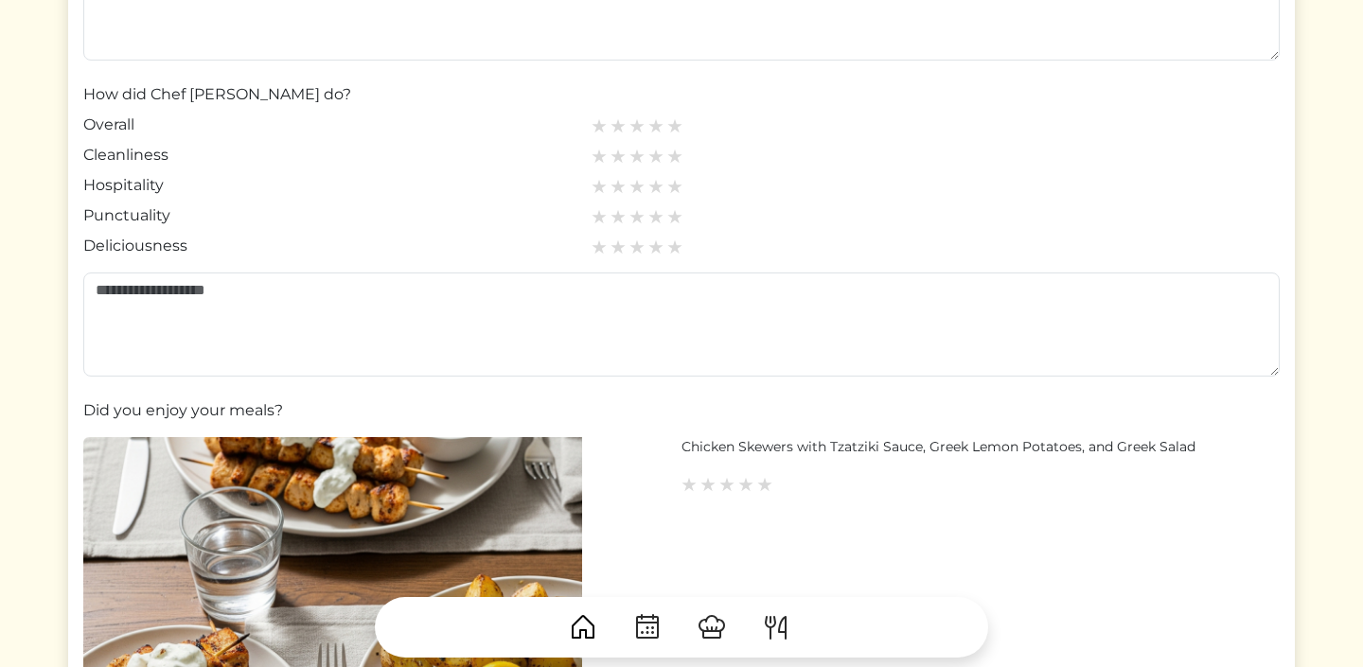
scroll to position [30, 0]
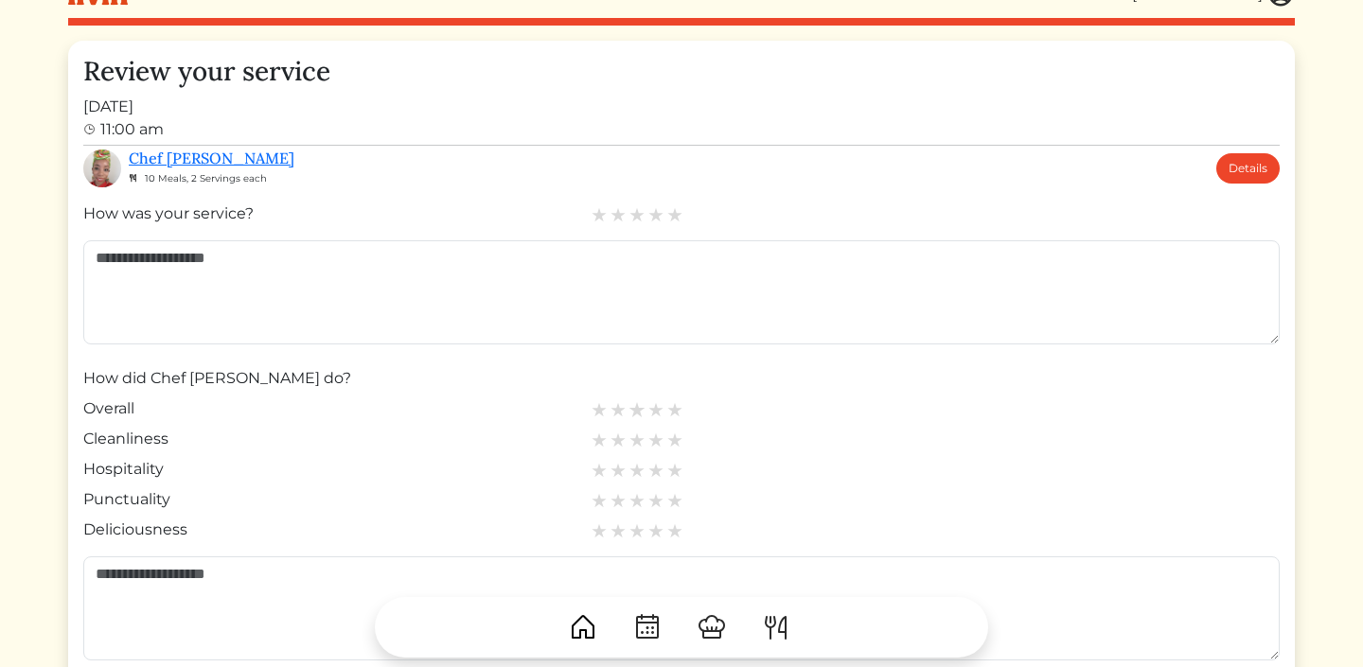
click at [643, 409] on img at bounding box center [637, 409] width 17 height 17
click at [637, 408] on img at bounding box center [637, 409] width 17 height 17
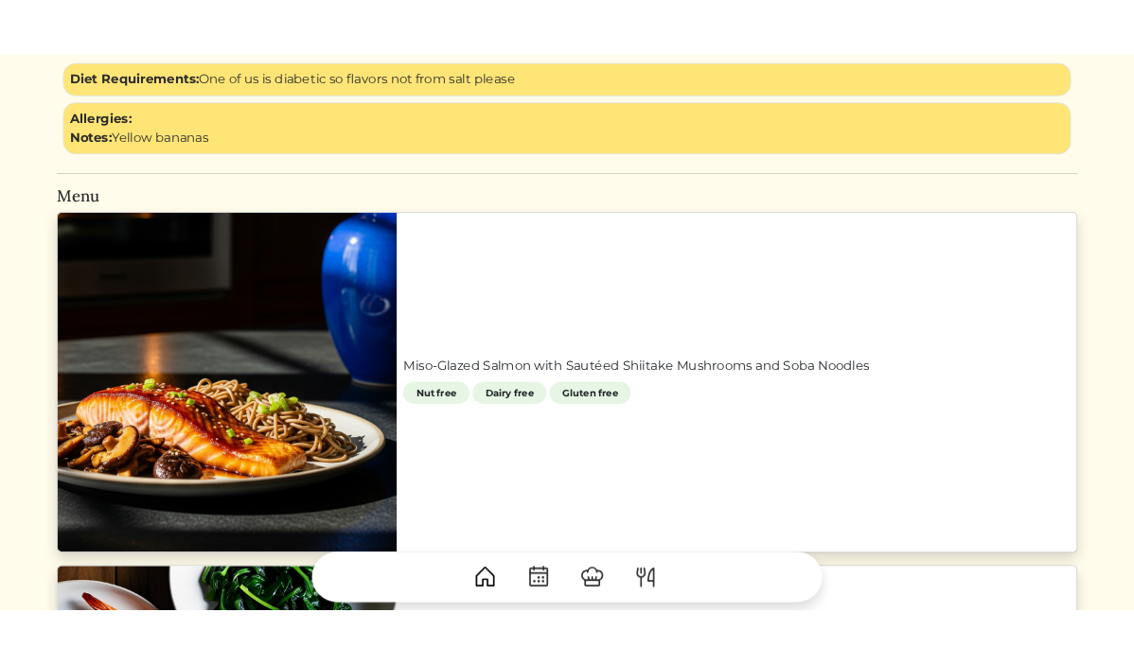
scroll to position [781, 0]
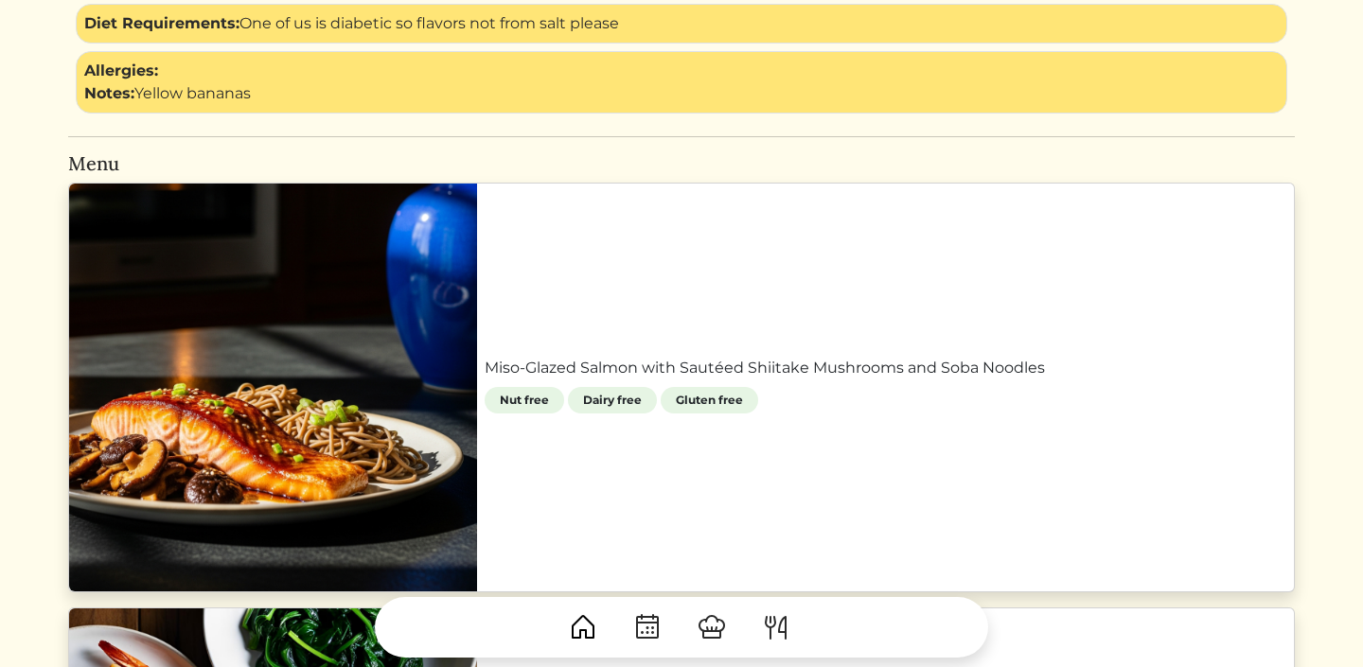
click at [1043, 369] on link "Miso-Glazed Salmon with Sautéed Shiitake Mushrooms and Soba Noodles" at bounding box center [886, 368] width 802 height 23
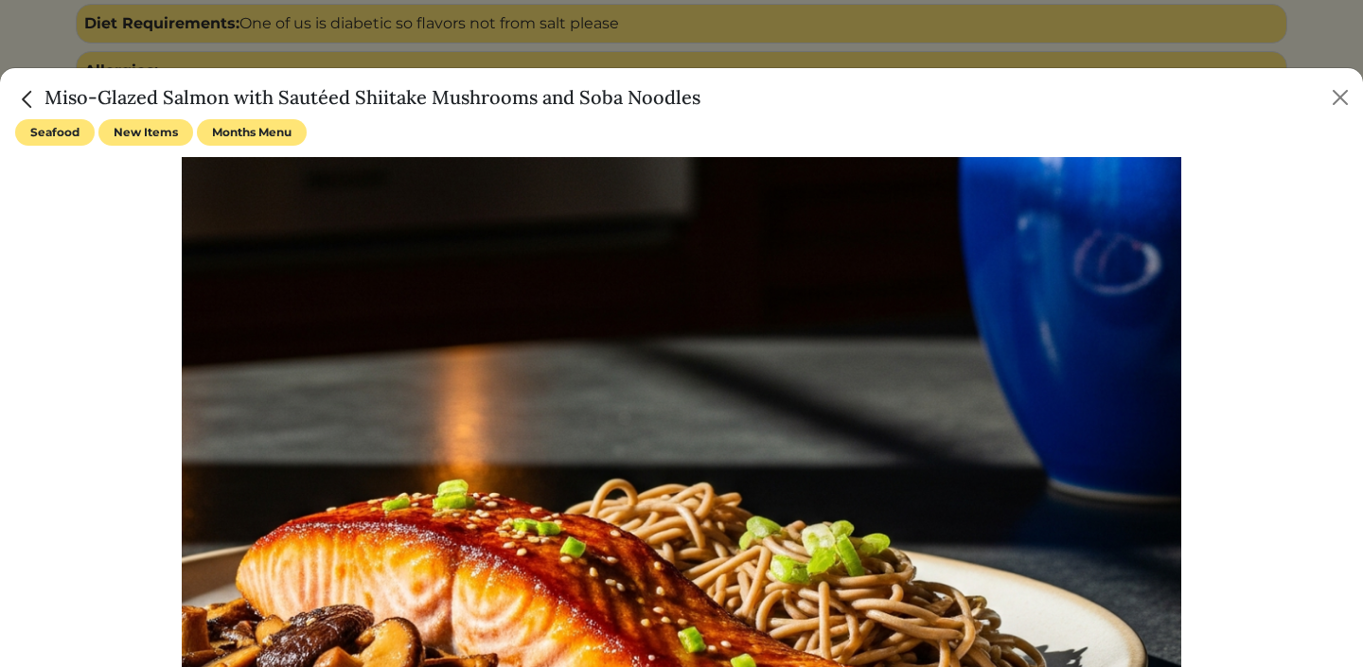
drag, startPoint x: 698, startPoint y: 94, endPoint x: 51, endPoint y: 97, distance: 646.5
click at [51, 97] on h5 "Miso-Glazed Salmon with Sautéed Shiitake Mushrooms and Soba Noodles" at bounding box center [357, 97] width 685 height 28
copy h5 "Miso-Glazed Salmon with Sautéed Shiitake Mushrooms and Soba Noodles"
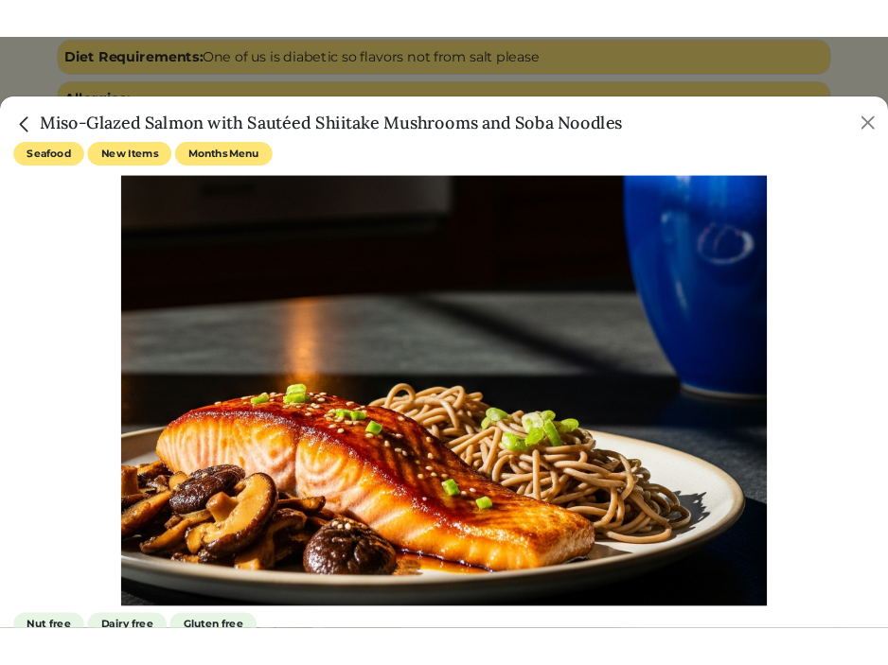
scroll to position [778, 0]
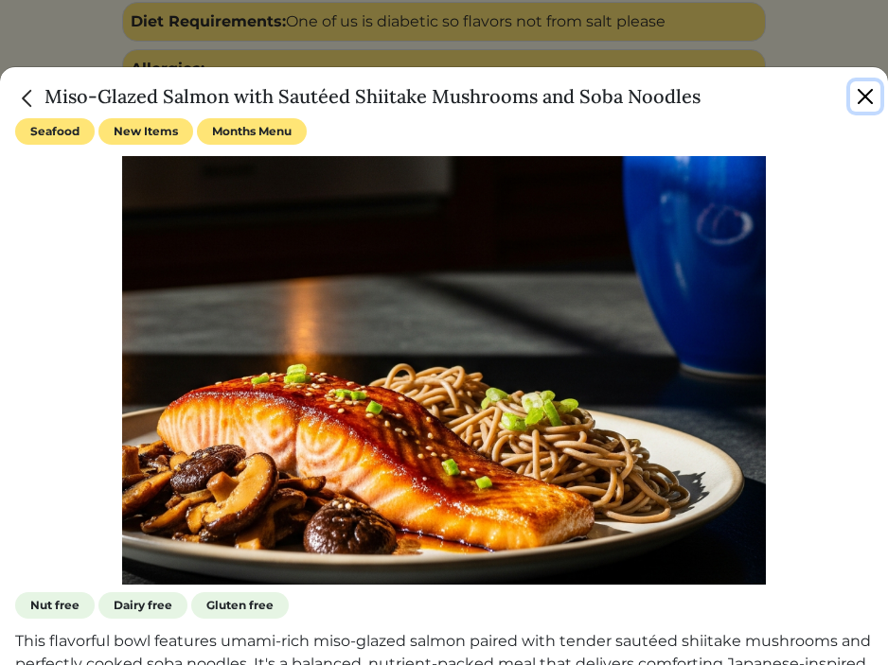
click at [861, 97] on button "Close" at bounding box center [865, 96] width 30 height 30
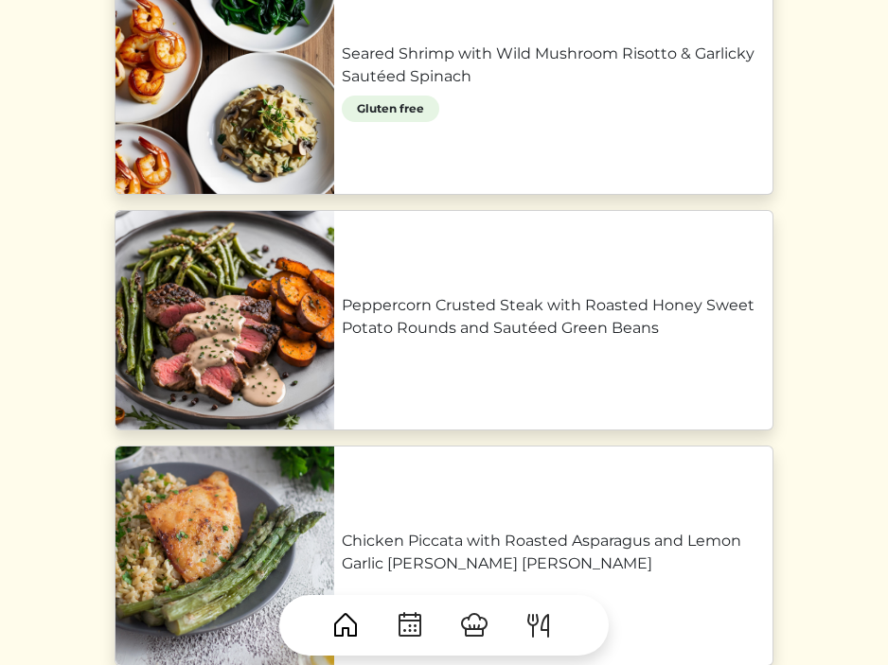
scroll to position [1258, 0]
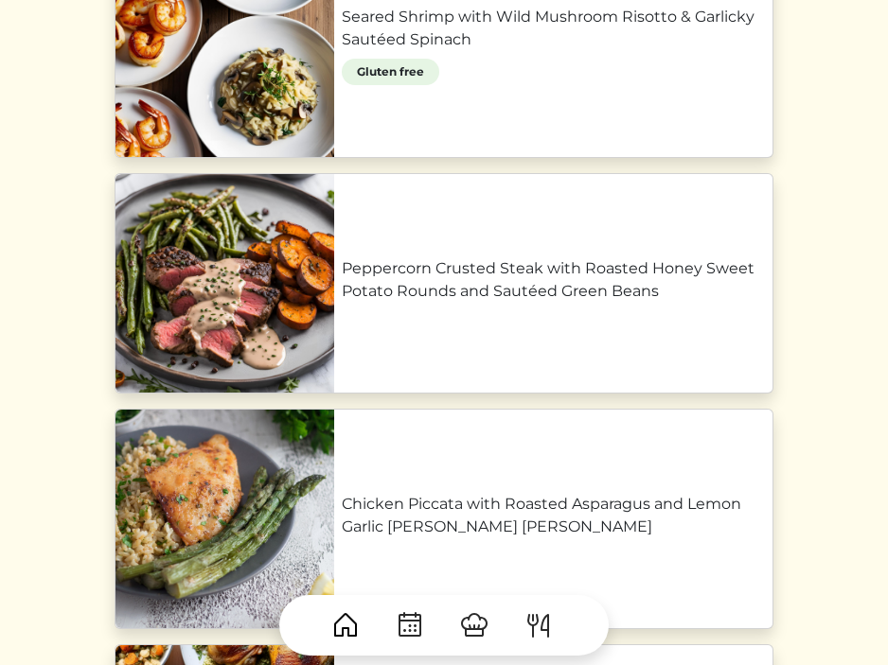
click at [465, 293] on link "Peppercorn Crusted Steak with Roasted Honey Sweet Potato Rounds and Sautéed Gre…" at bounding box center [553, 279] width 423 height 45
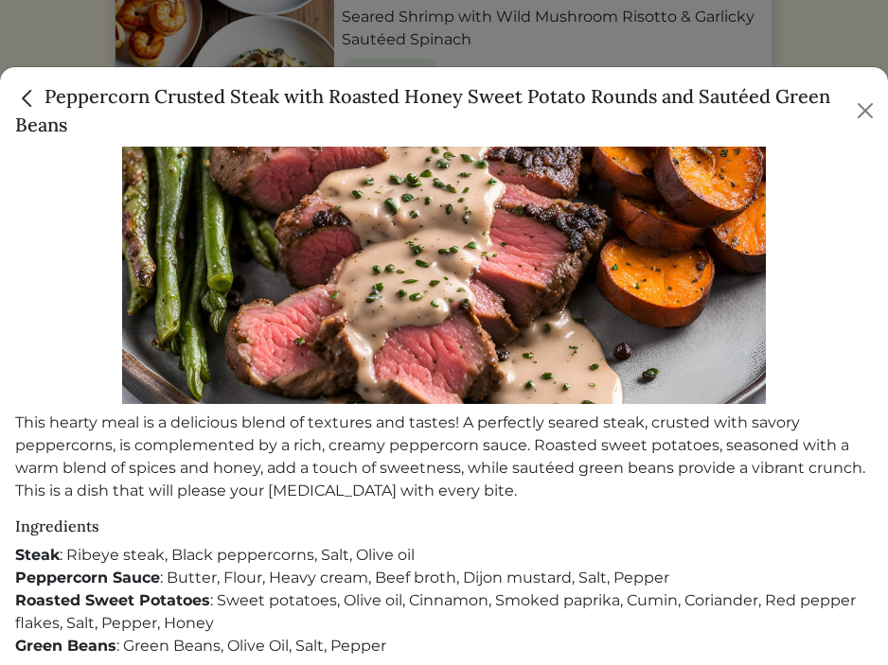
scroll to position [211, 0]
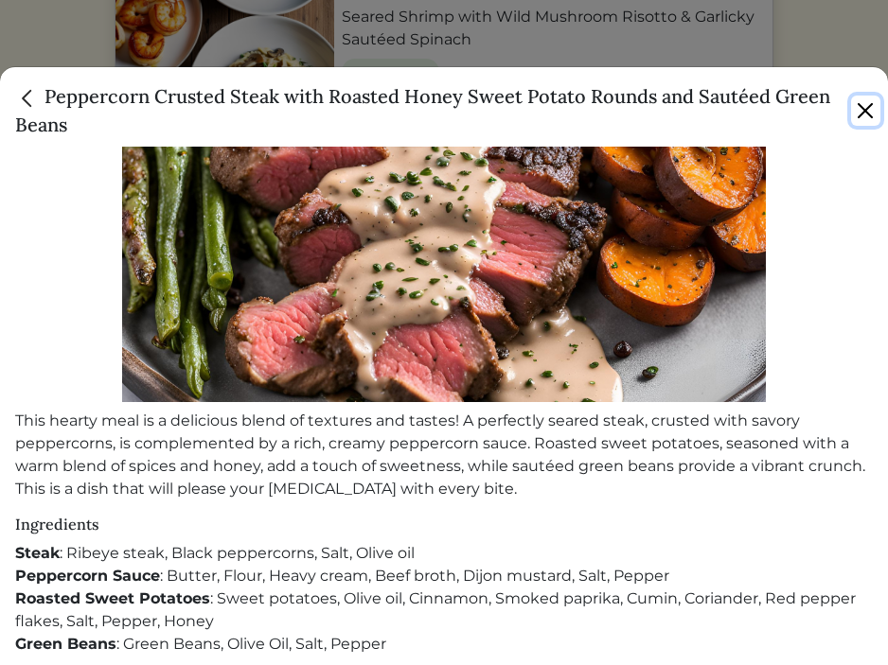
click at [861, 103] on button "Close" at bounding box center [865, 111] width 29 height 30
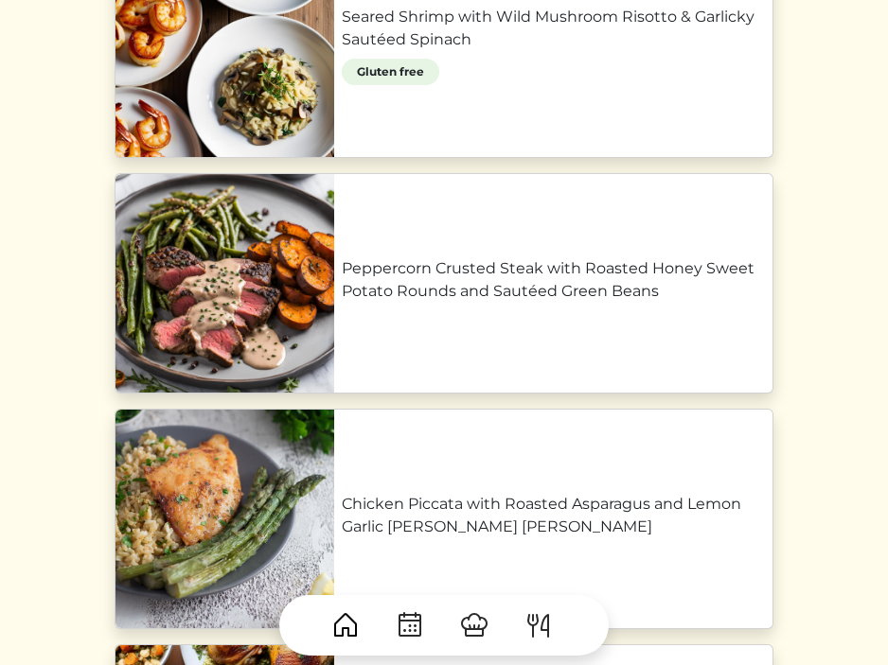
click at [342, 303] on link "Peppercorn Crusted Steak with Roasted Honey Sweet Potato Rounds and Sautéed Gre…" at bounding box center [553, 279] width 423 height 45
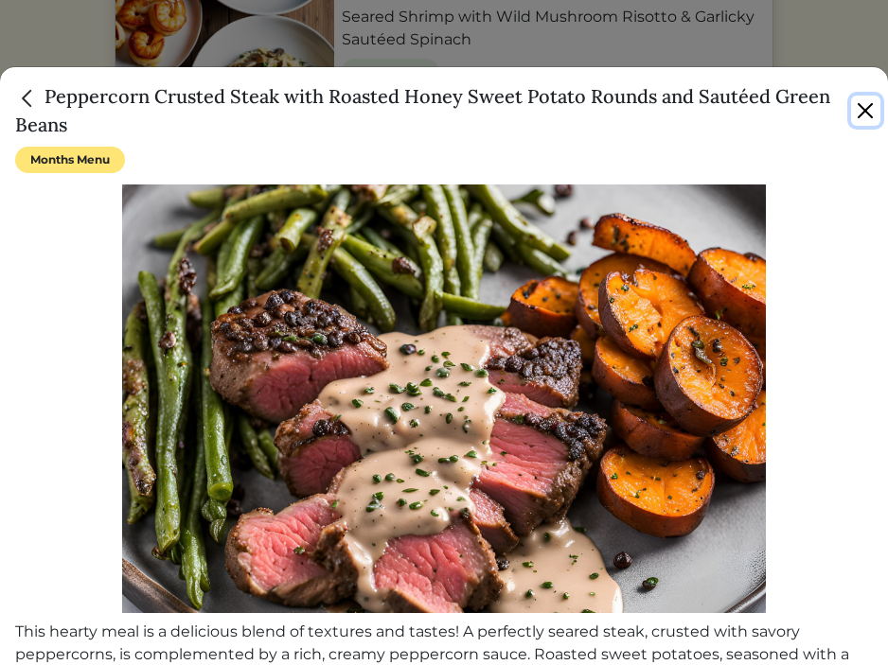
click at [859, 103] on button "Close" at bounding box center [865, 111] width 29 height 30
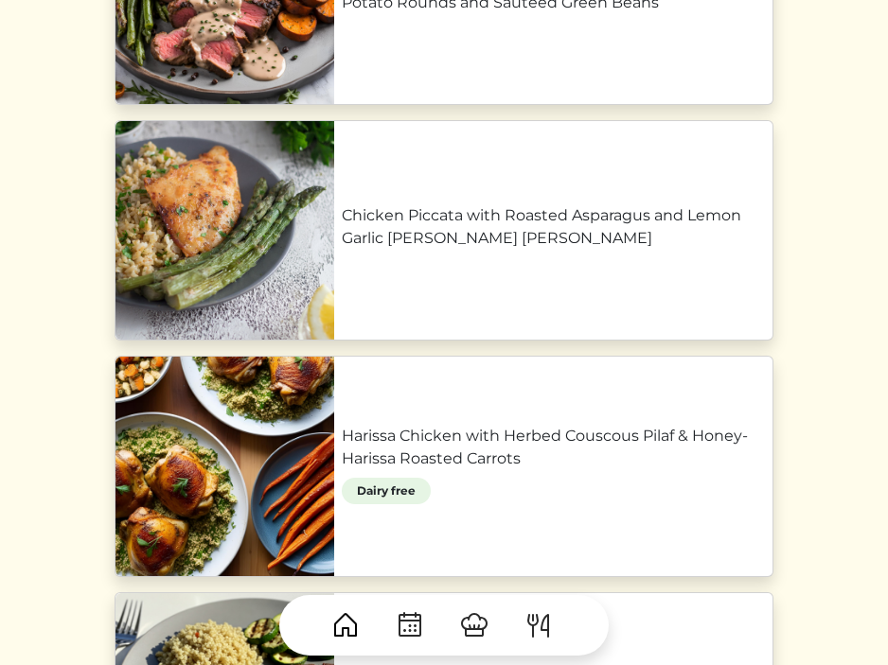
scroll to position [1551, 0]
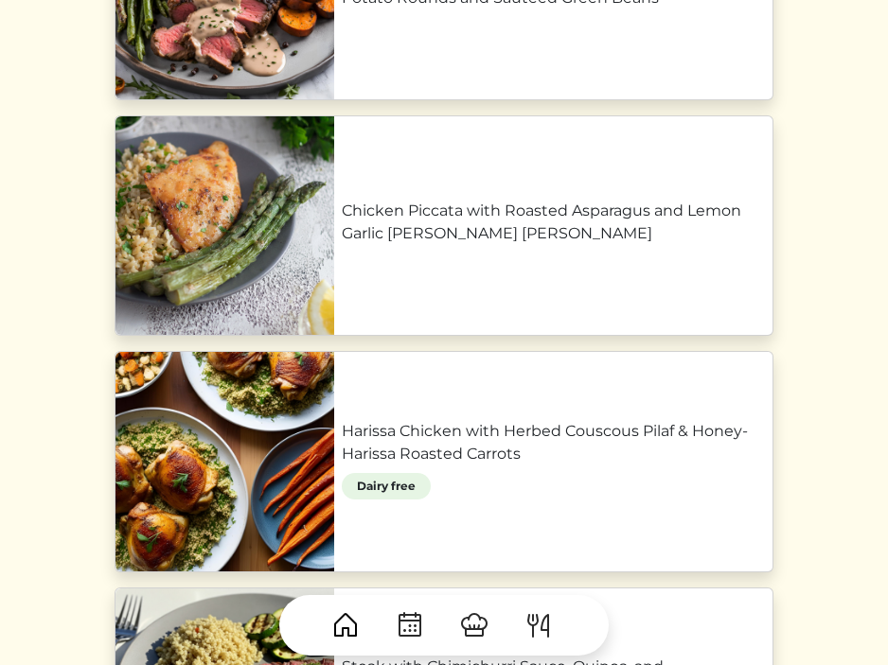
click at [342, 245] on link "Chicken Piccata with Roasted Asparagus and Lemon Garlic Herb Brown Rice" at bounding box center [553, 222] width 423 height 45
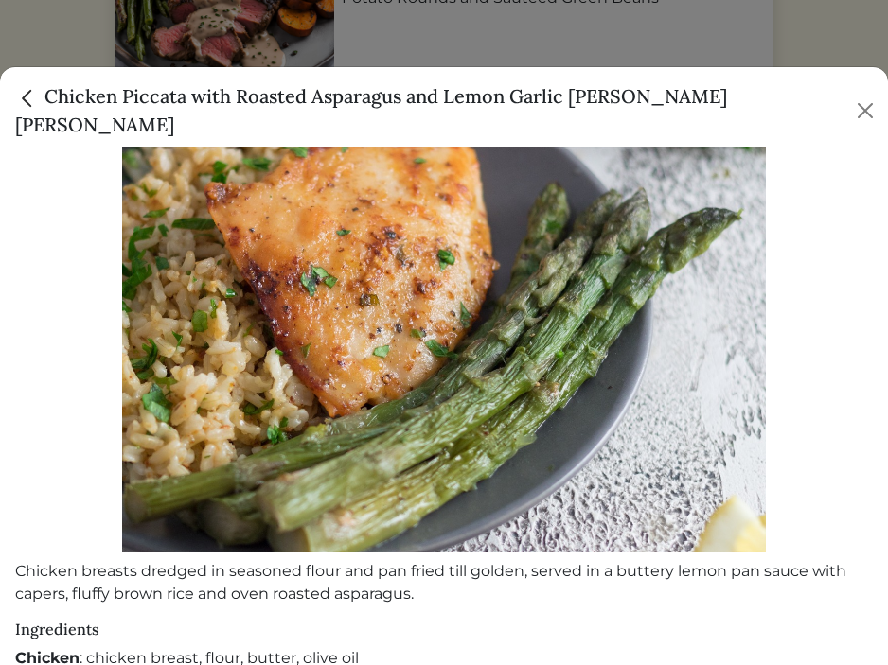
scroll to position [196, 0]
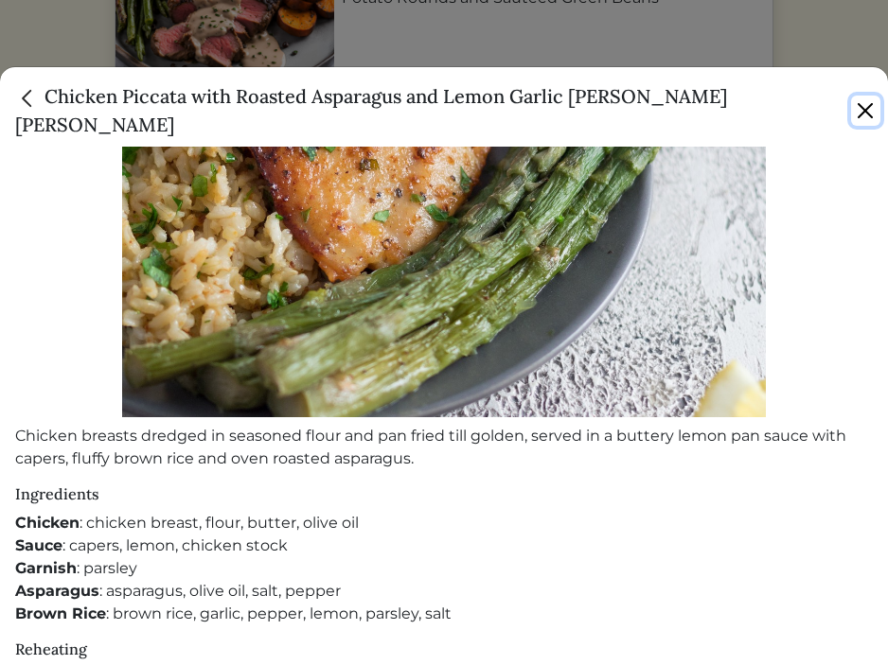
click at [871, 96] on button "Close" at bounding box center [865, 111] width 29 height 30
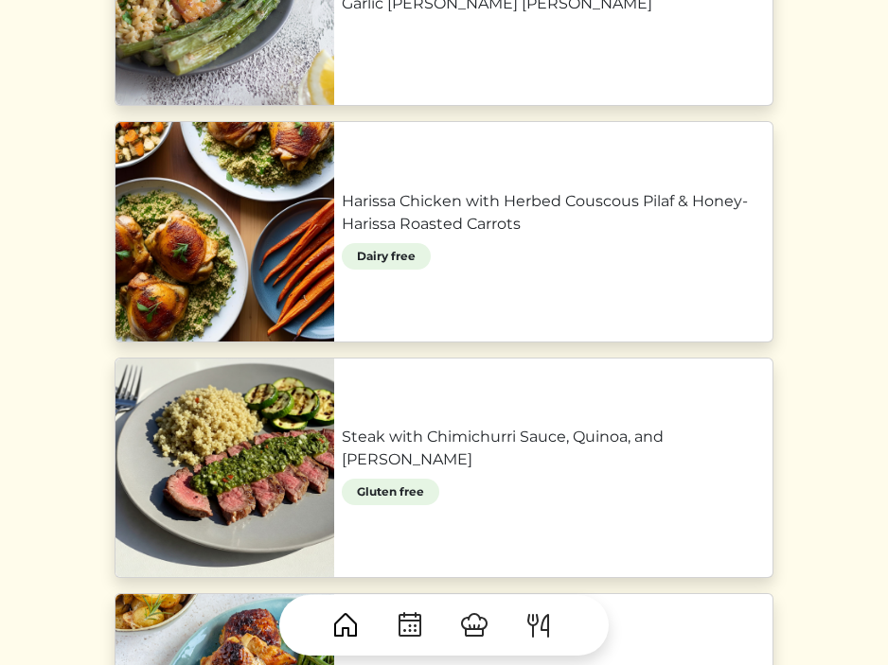
scroll to position [1784, 0]
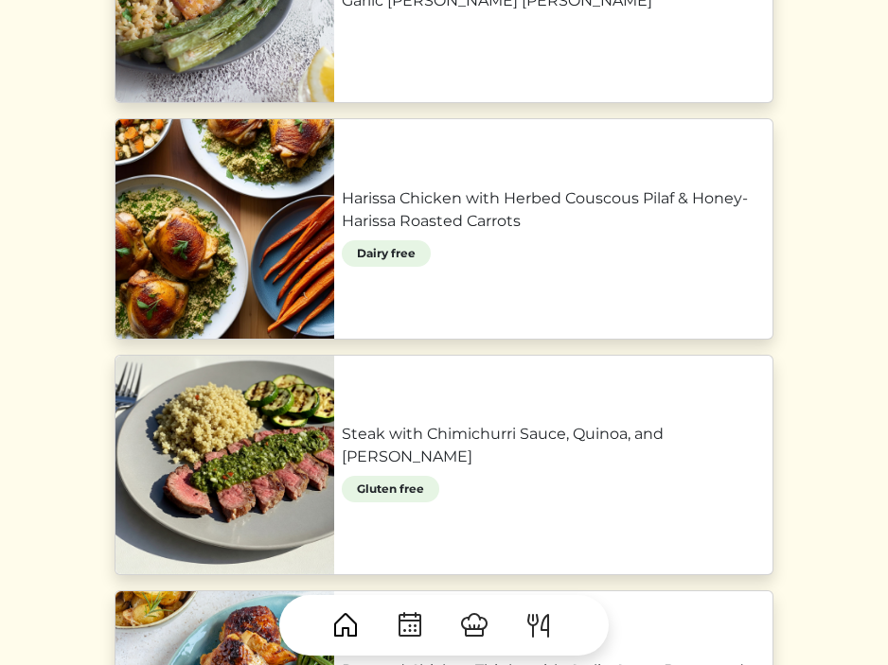
click at [342, 233] on link "Harissa Chicken with Herbed Couscous Pilaf & Honey-Harissa Roasted Carrots" at bounding box center [553, 209] width 423 height 45
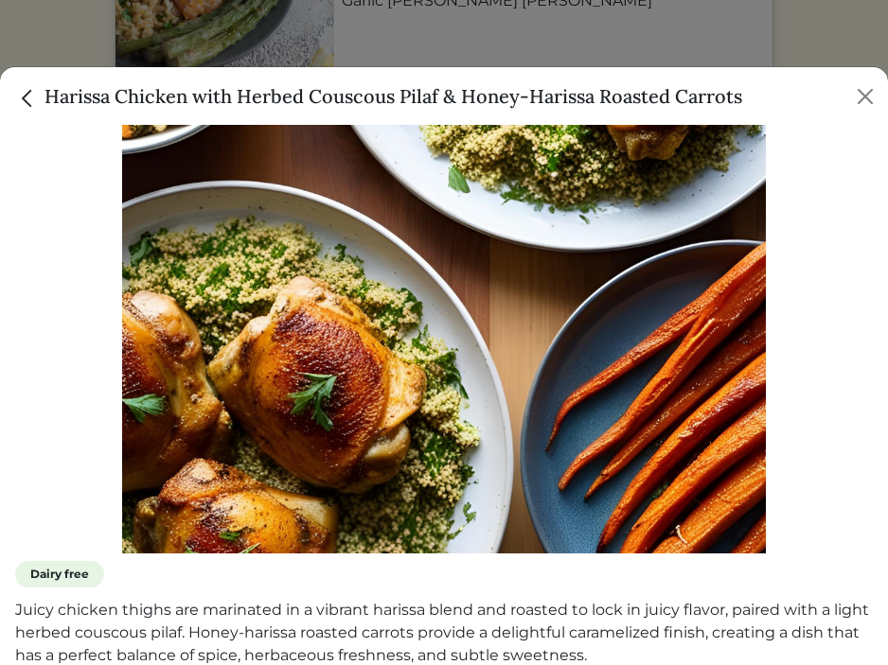
scroll to position [0, 0]
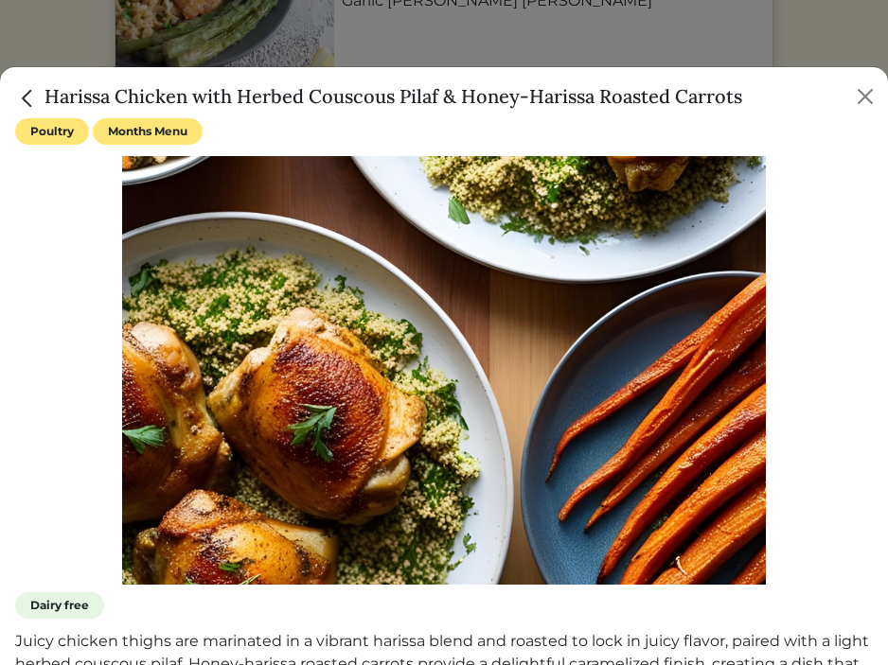
drag, startPoint x: 45, startPoint y: 102, endPoint x: 794, endPoint y: 106, distance: 748.7
click at [794, 106] on div "Harissa Chicken with Herbed Couscous Pilaf & Honey-Harissa Roasted Carrots" at bounding box center [444, 92] width 888 height 51
copy h5 "Harissa Chicken with Herbed Couscous Pilaf & Honey-Harissa Roasted Carrots"
click at [871, 97] on button "Close" at bounding box center [865, 96] width 30 height 30
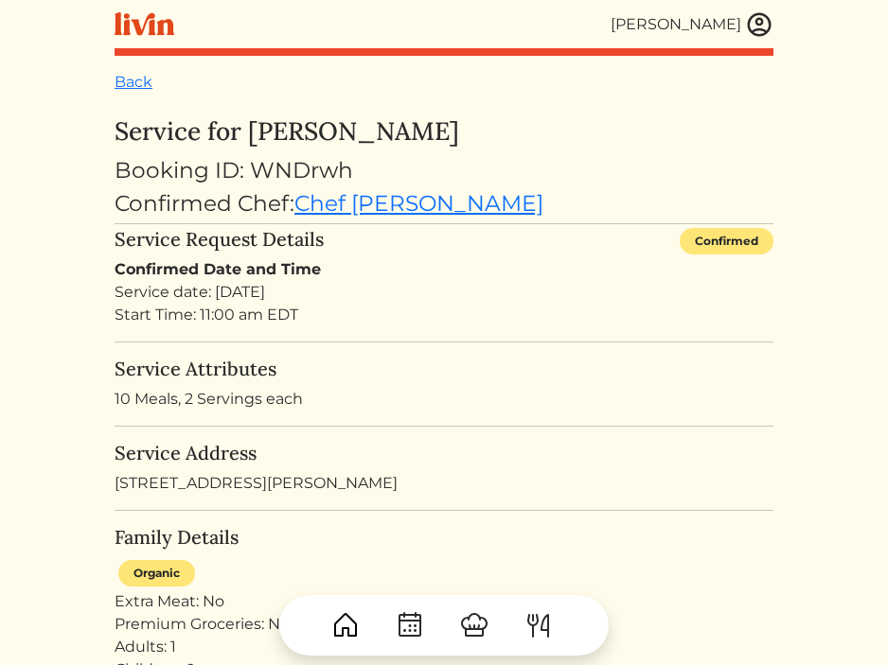
click at [529, 629] on img at bounding box center [538, 626] width 30 height 30
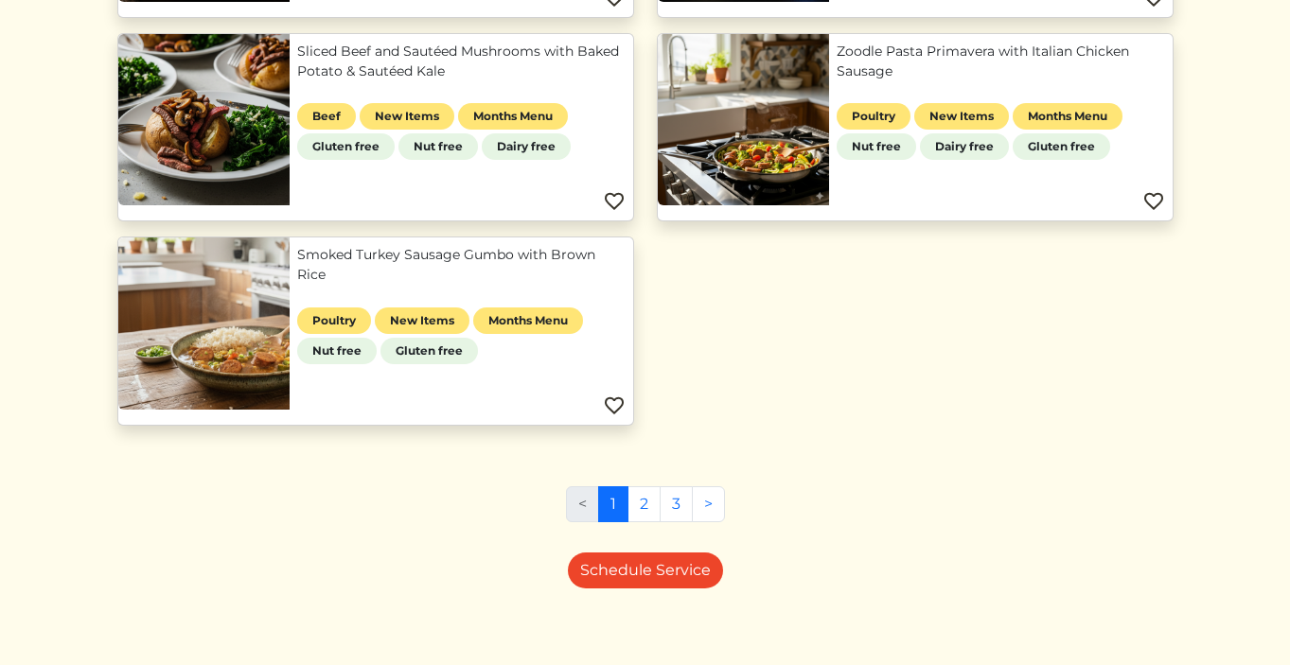
scroll to position [1039, 0]
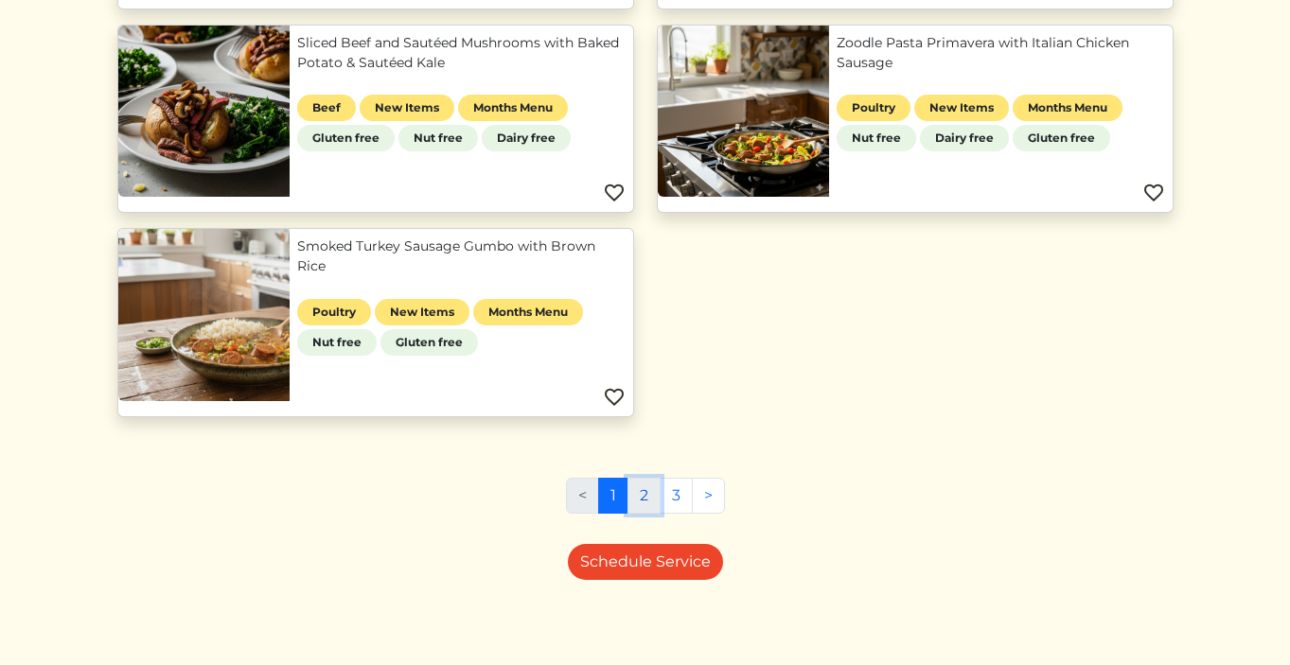
click at [646, 502] on link "2" at bounding box center [644, 496] width 33 height 36
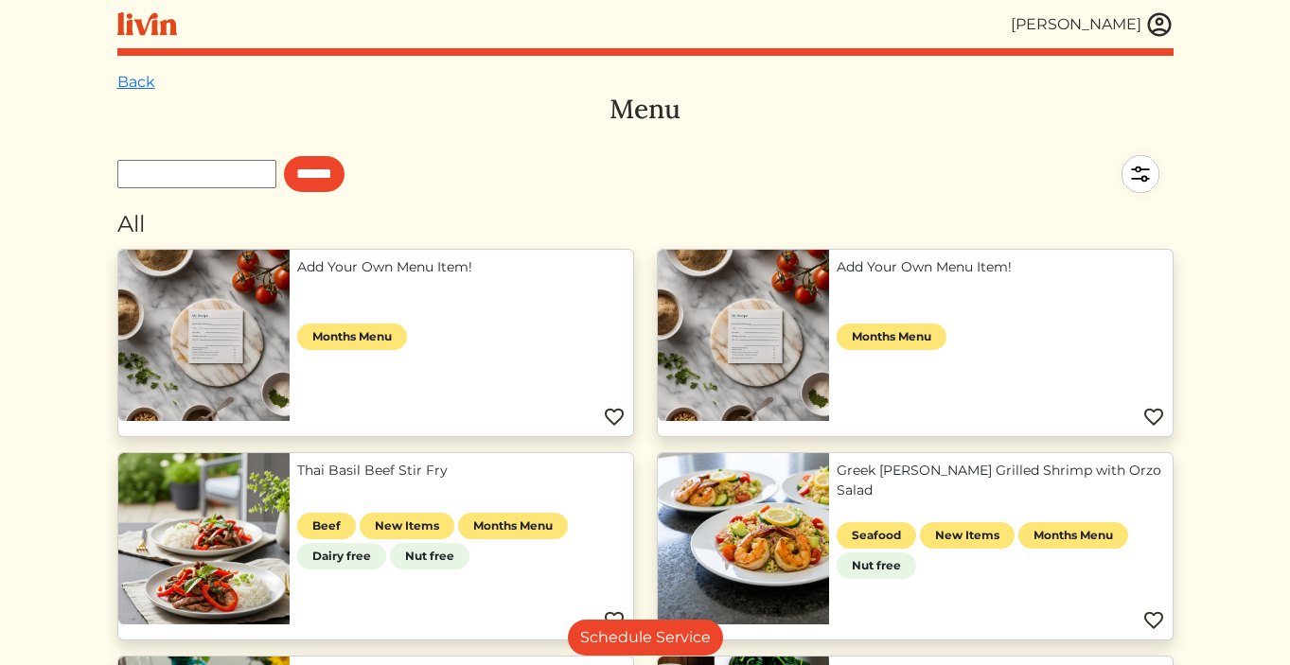
click at [914, 467] on link "Greek Lemon Herb Grilled Shrimp with Orzo Salad" at bounding box center [1001, 481] width 328 height 40
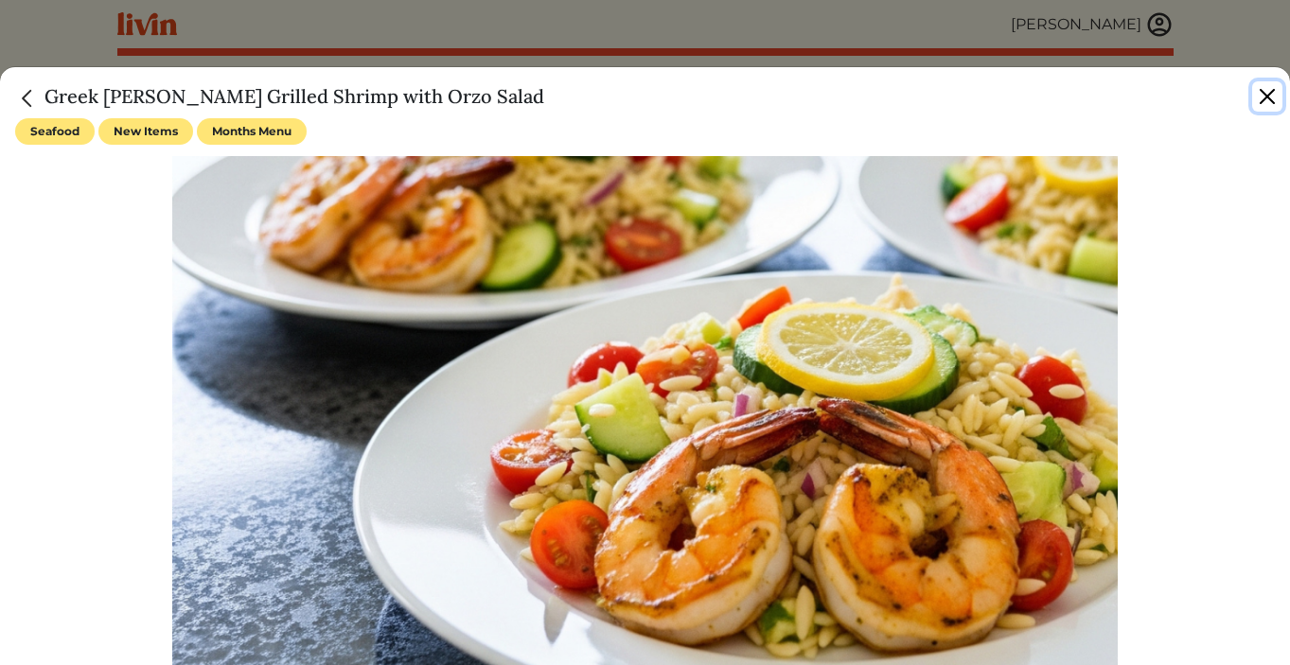
click at [1262, 99] on button "Close" at bounding box center [1267, 96] width 30 height 30
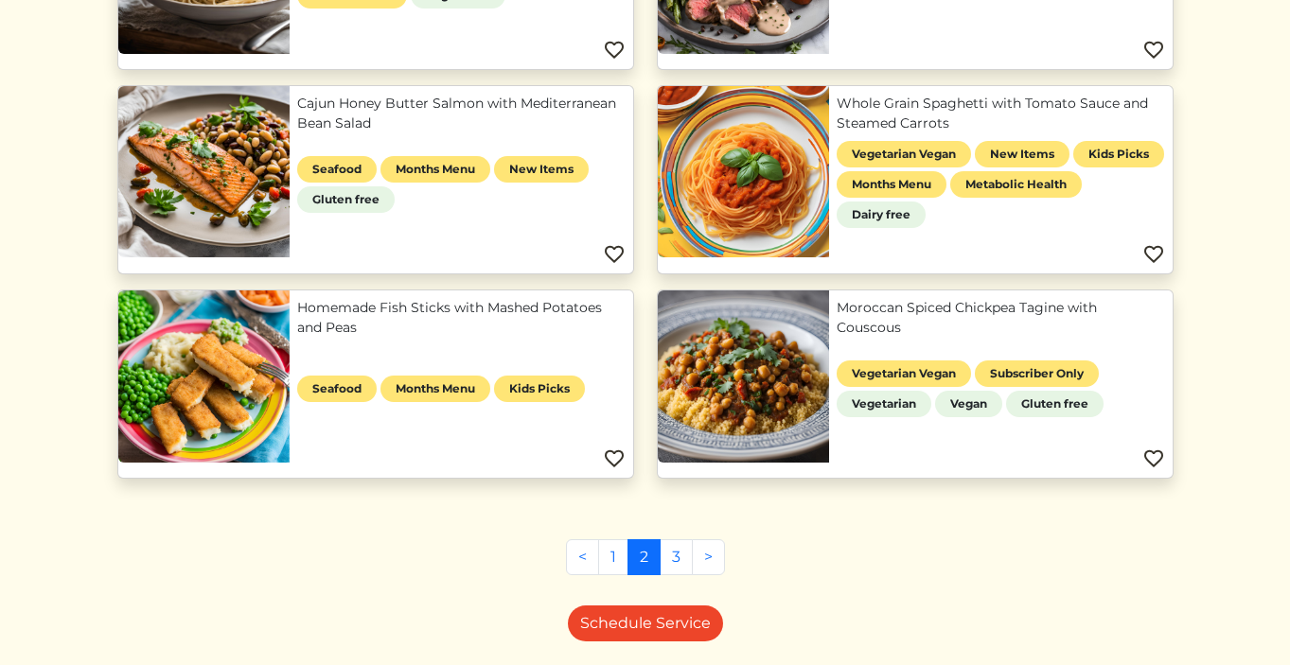
scroll to position [1449, 0]
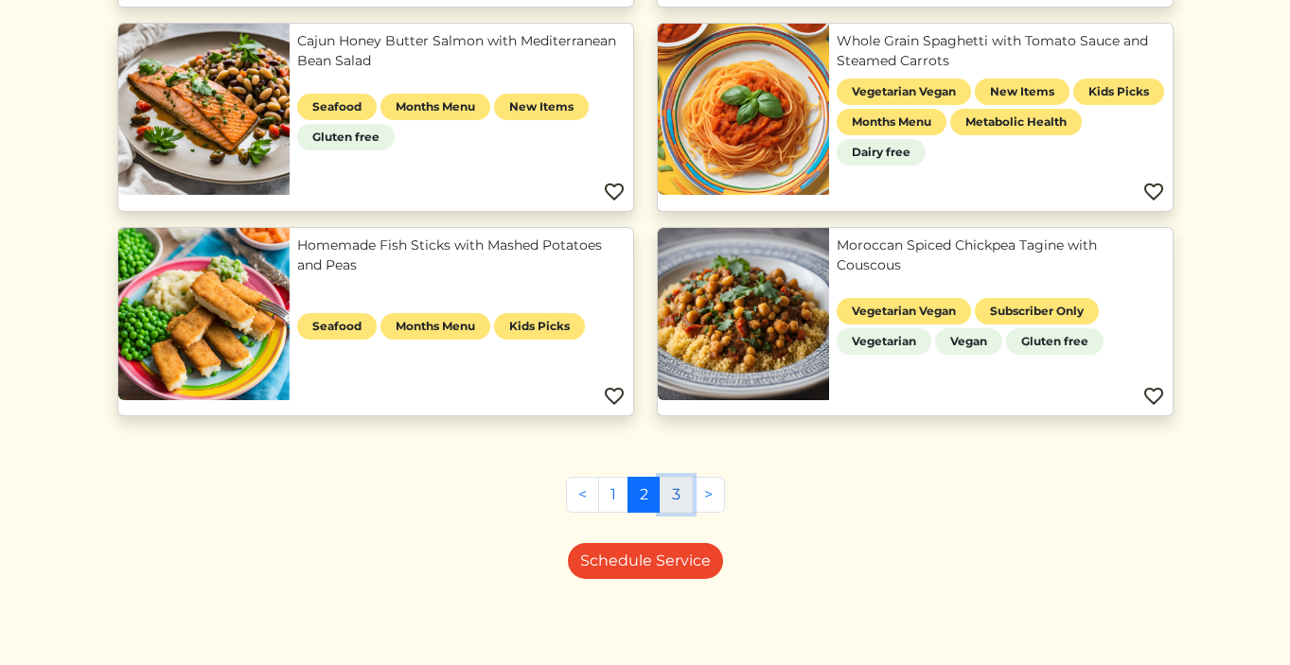
click at [680, 501] on link "3" at bounding box center [676, 495] width 33 height 36
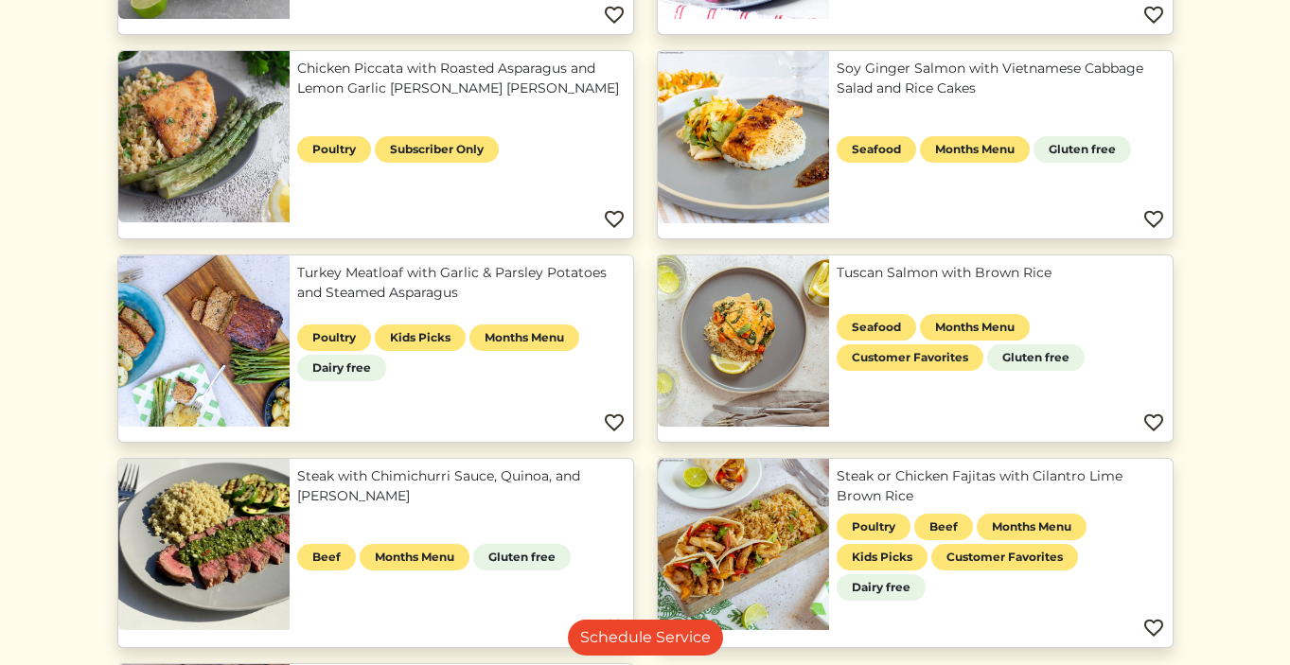
scroll to position [611, 0]
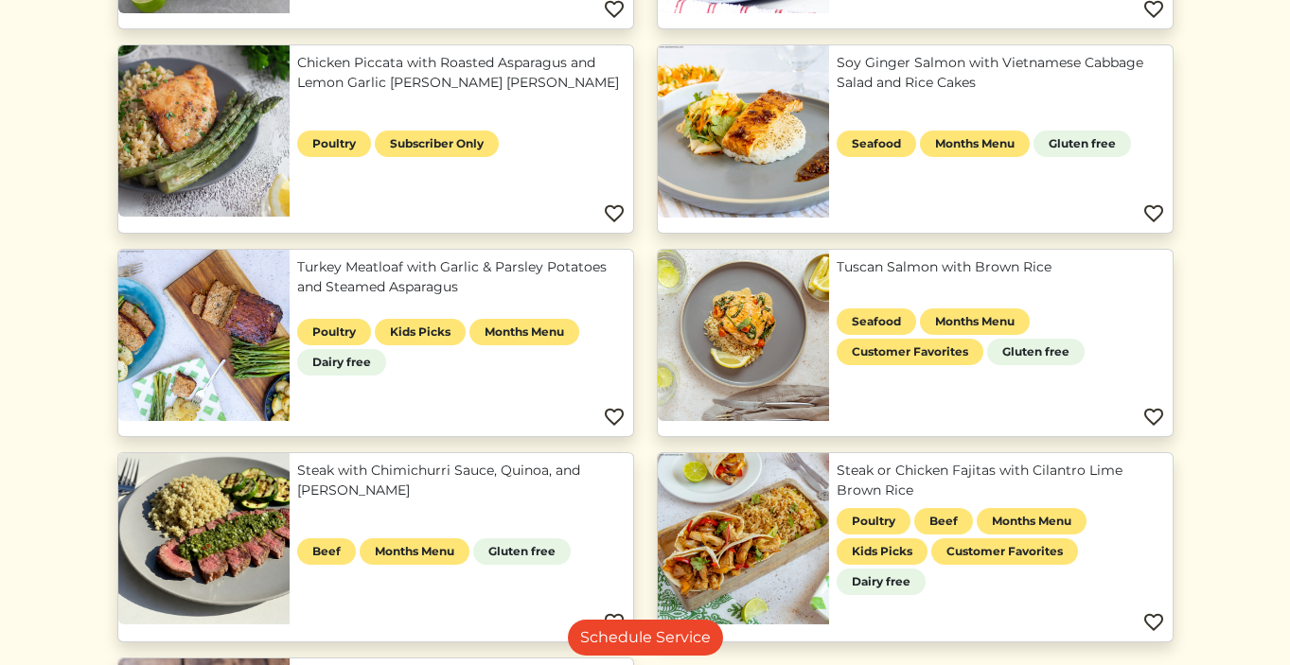
click at [367, 278] on link "Turkey Meatloaf with Garlic & Parsley Potatoes and Steamed Asparagus" at bounding box center [461, 277] width 328 height 40
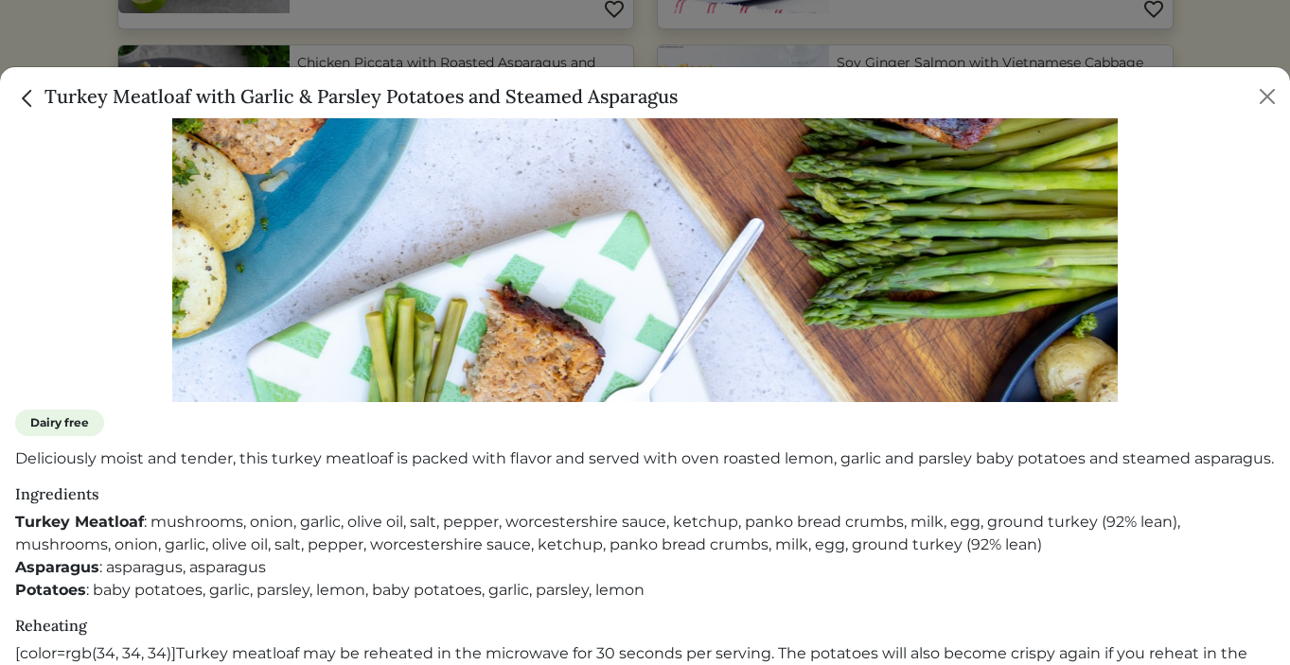
scroll to position [388, 0]
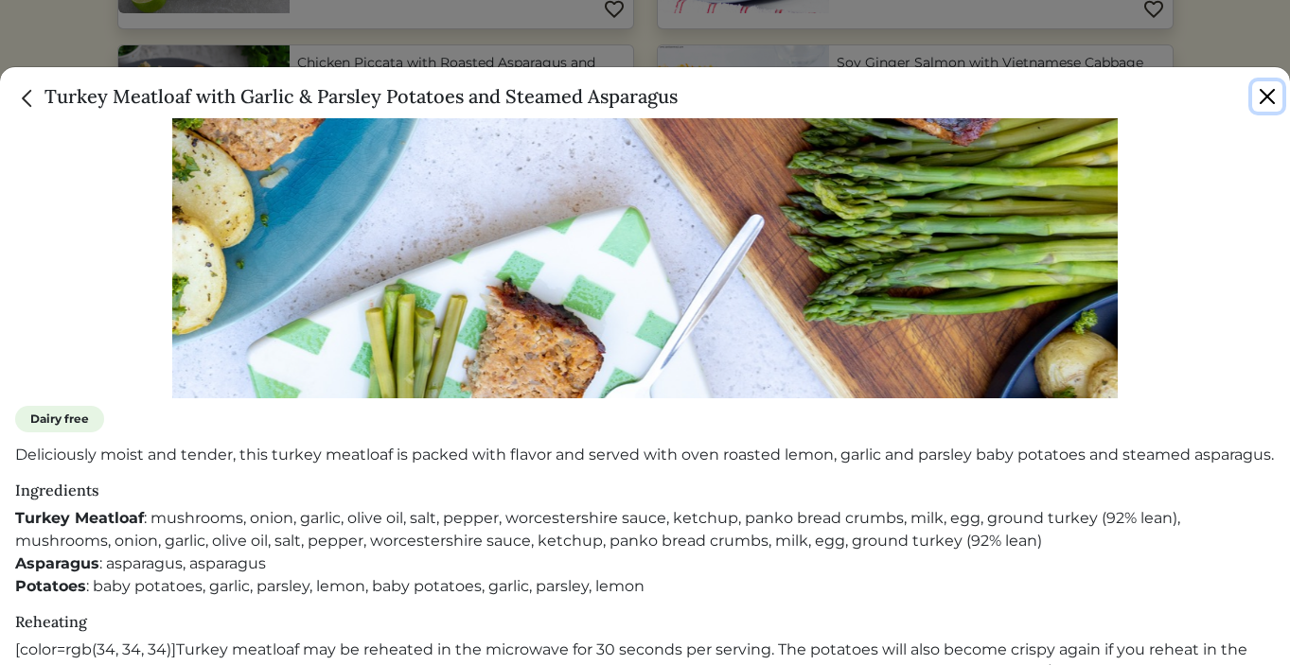
click at [1265, 97] on button "Close" at bounding box center [1267, 96] width 30 height 30
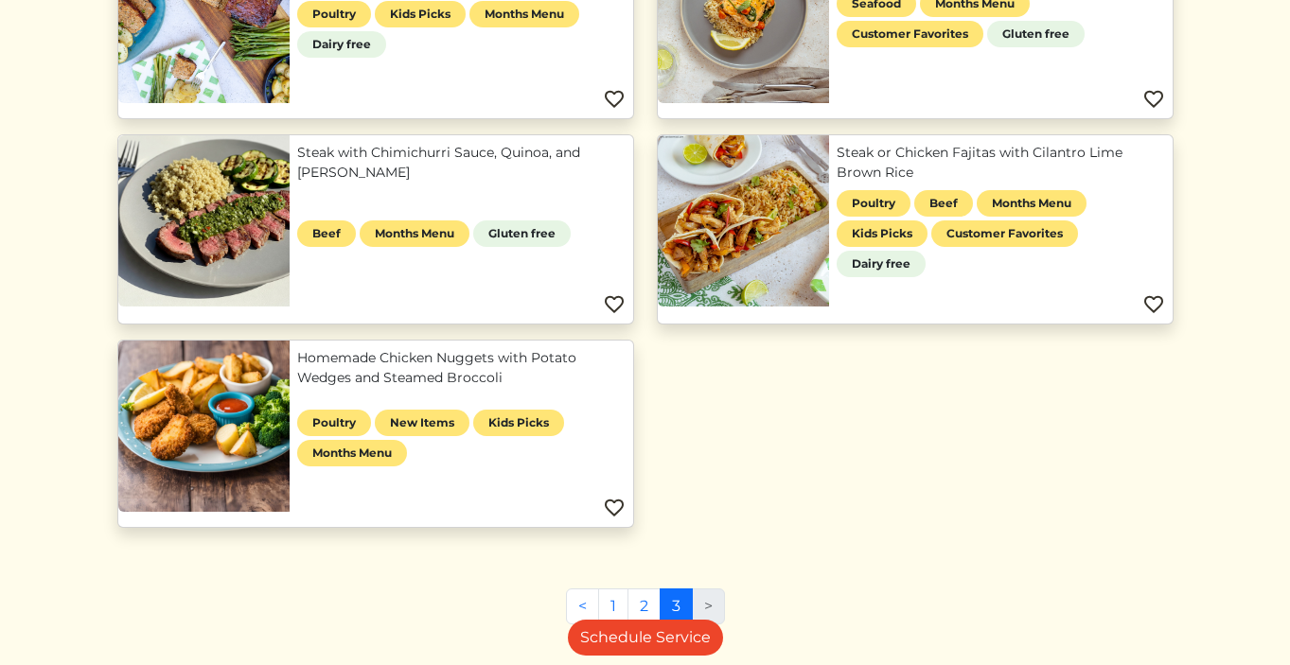
scroll to position [931, 0]
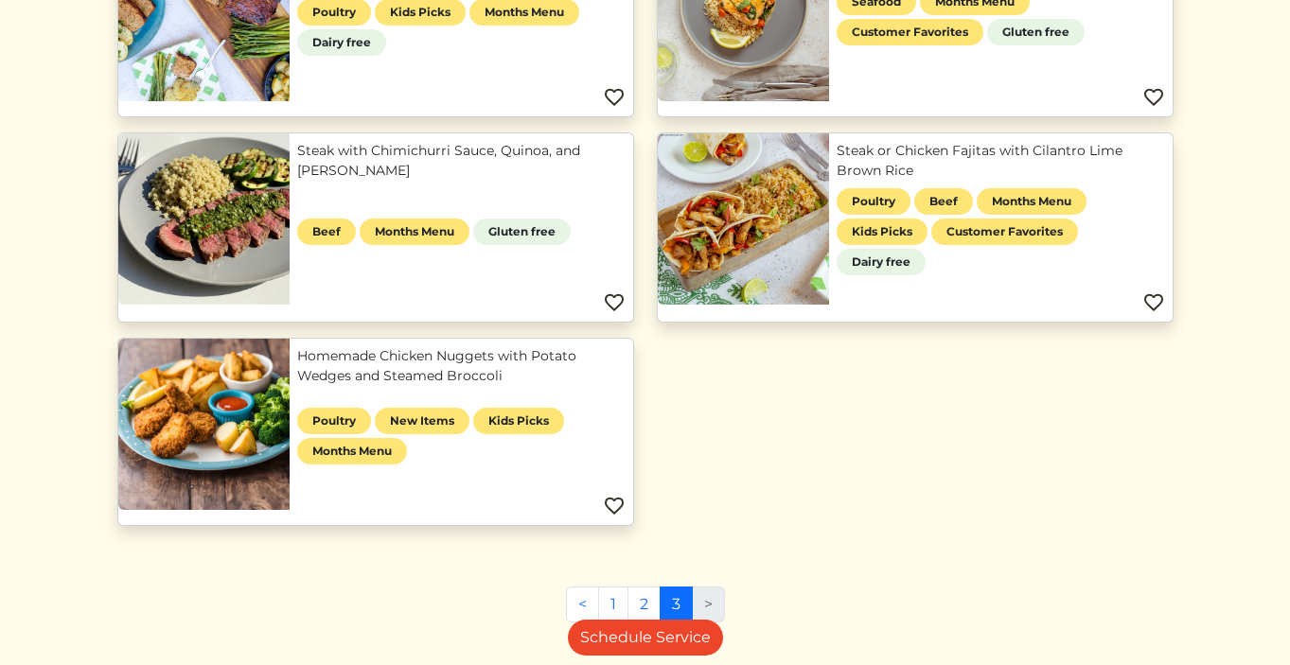
click at [297, 386] on link "Homemade Chicken Nuggets with Potato Wedges and Steamed Broccoli" at bounding box center [461, 366] width 328 height 40
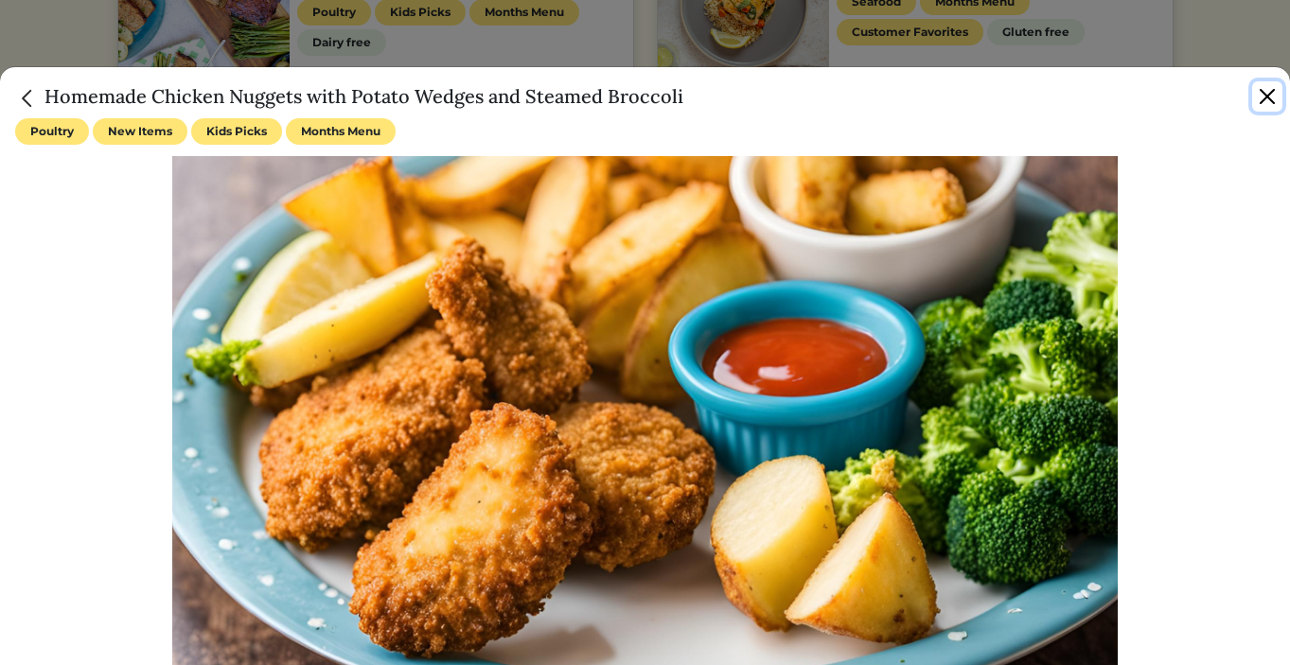
click at [1277, 97] on button "Close" at bounding box center [1267, 96] width 30 height 30
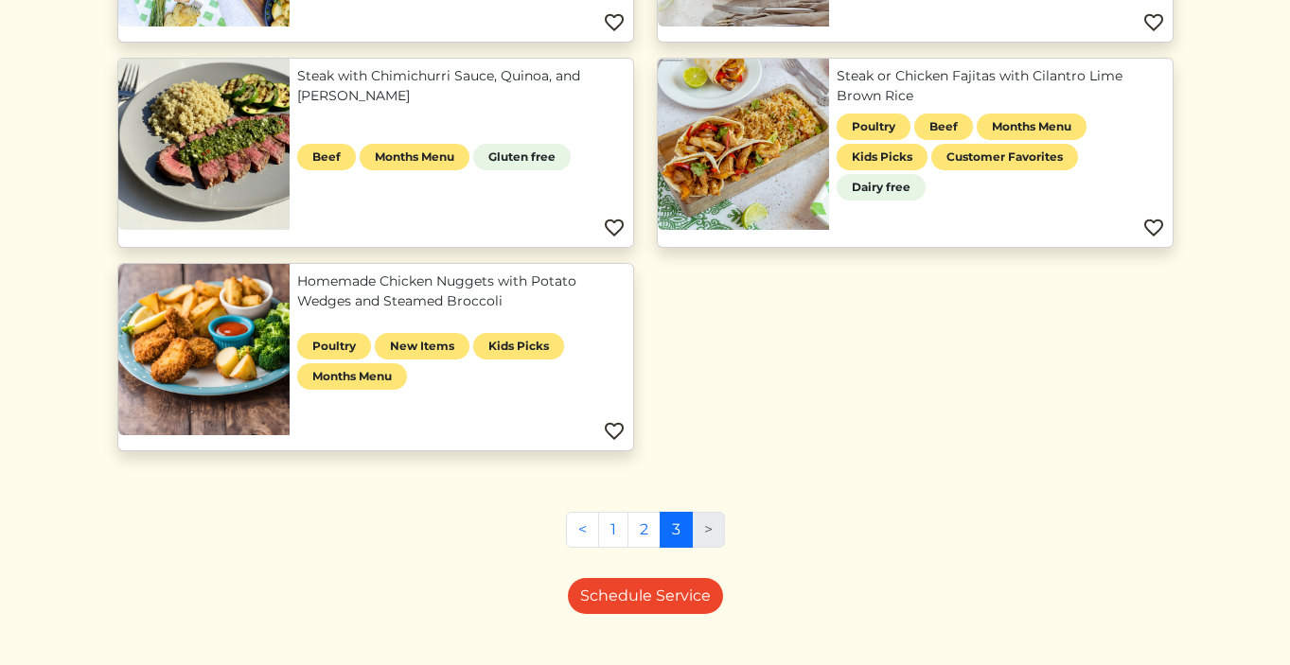
scroll to position [1008, 0]
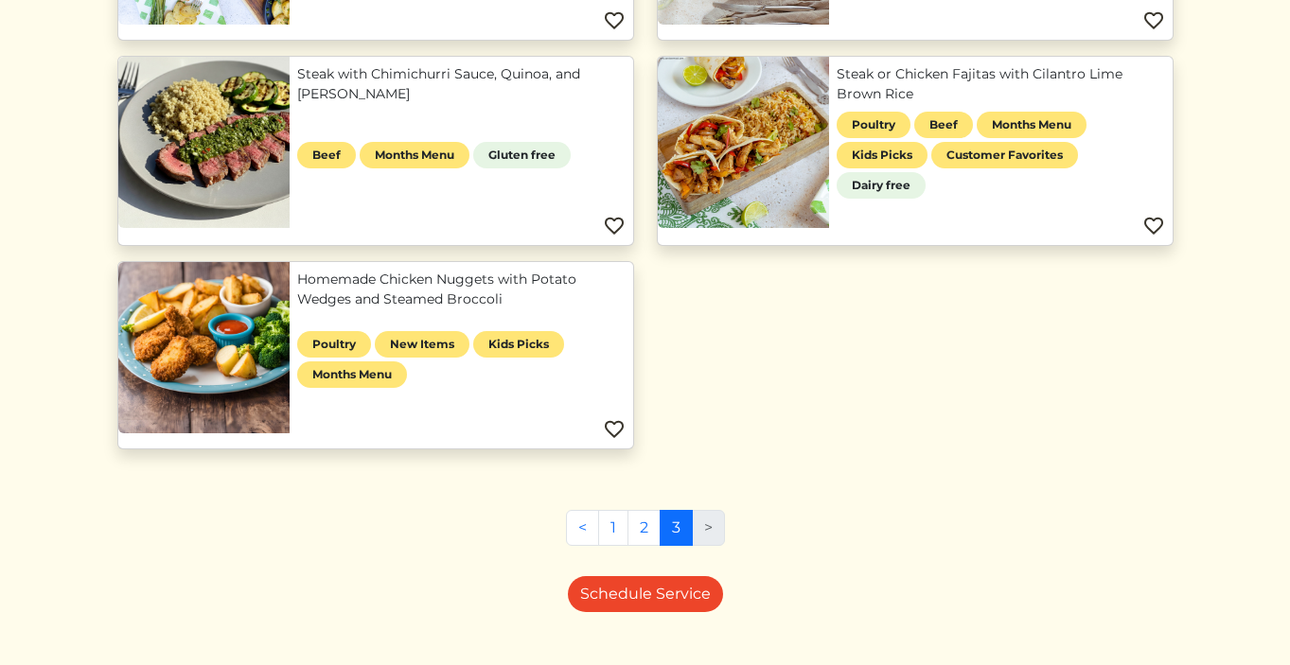
click at [712, 528] on li ">" at bounding box center [709, 528] width 32 height 36
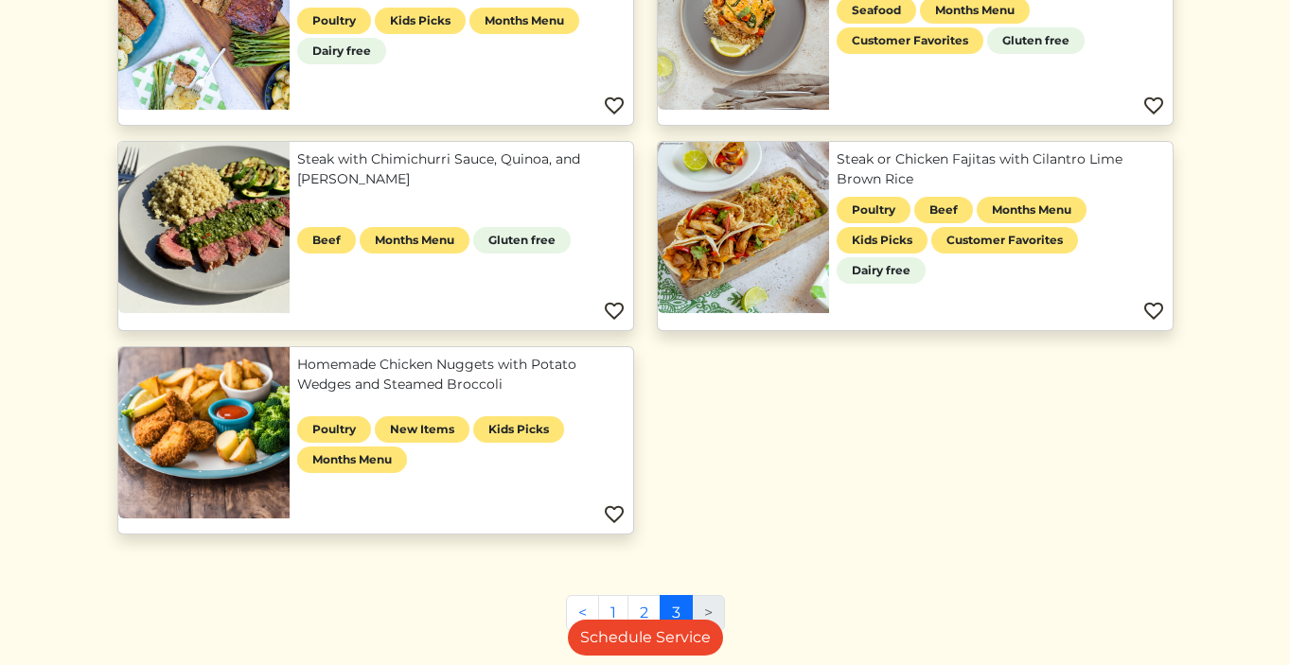
scroll to position [921, 0]
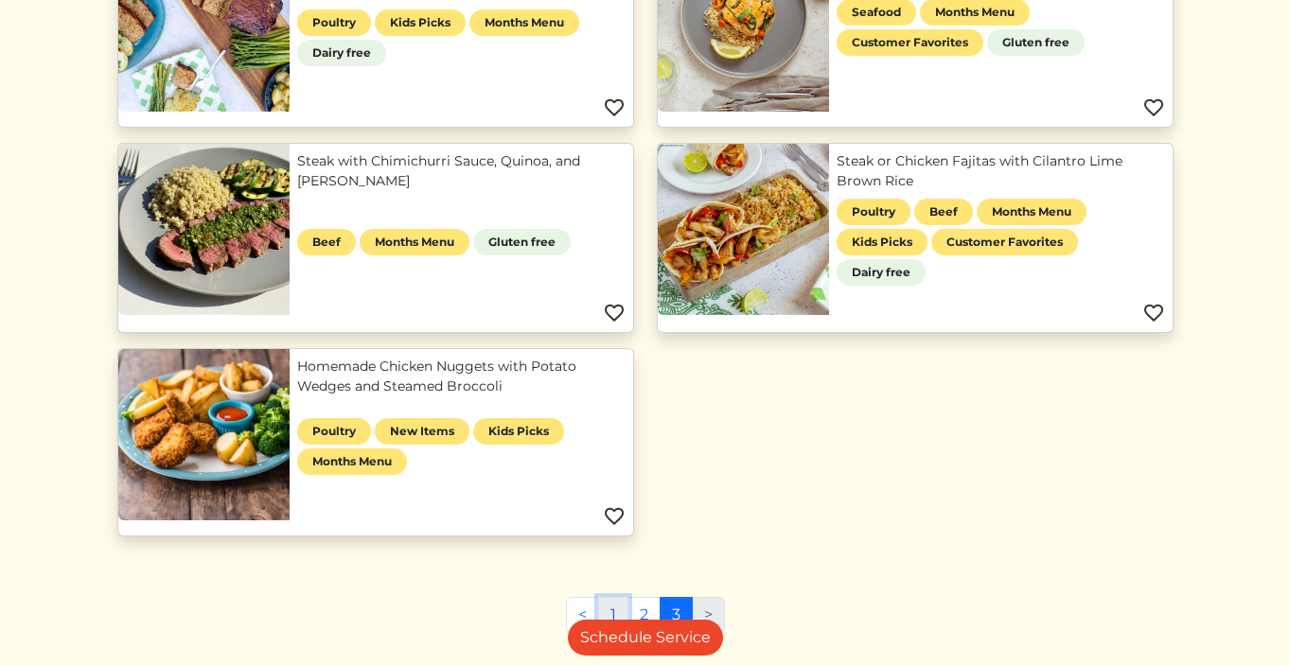
click at [612, 603] on link "1" at bounding box center [613, 615] width 30 height 36
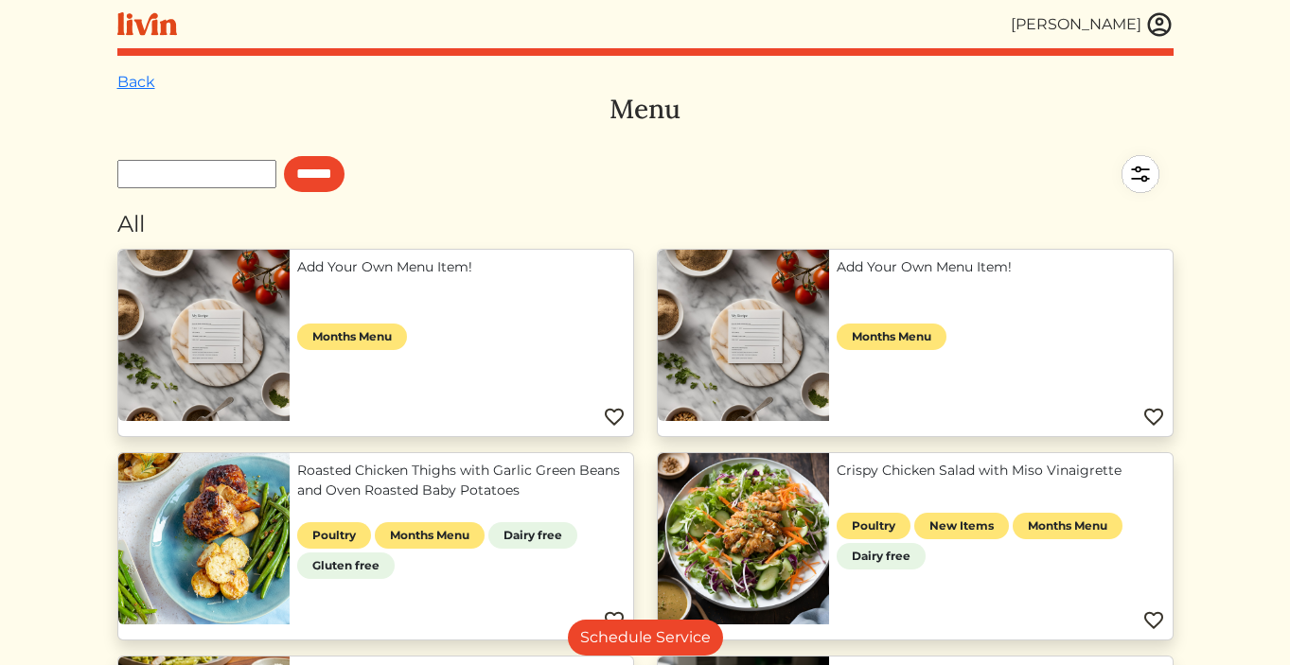
click at [1094, 21] on div "[PERSON_NAME]" at bounding box center [1076, 24] width 131 height 23
drag, startPoint x: 1178, startPoint y: 17, endPoint x: 1167, endPoint y: 17, distance: 11.4
click at [1162, 17] on img at bounding box center [1159, 24] width 28 height 28
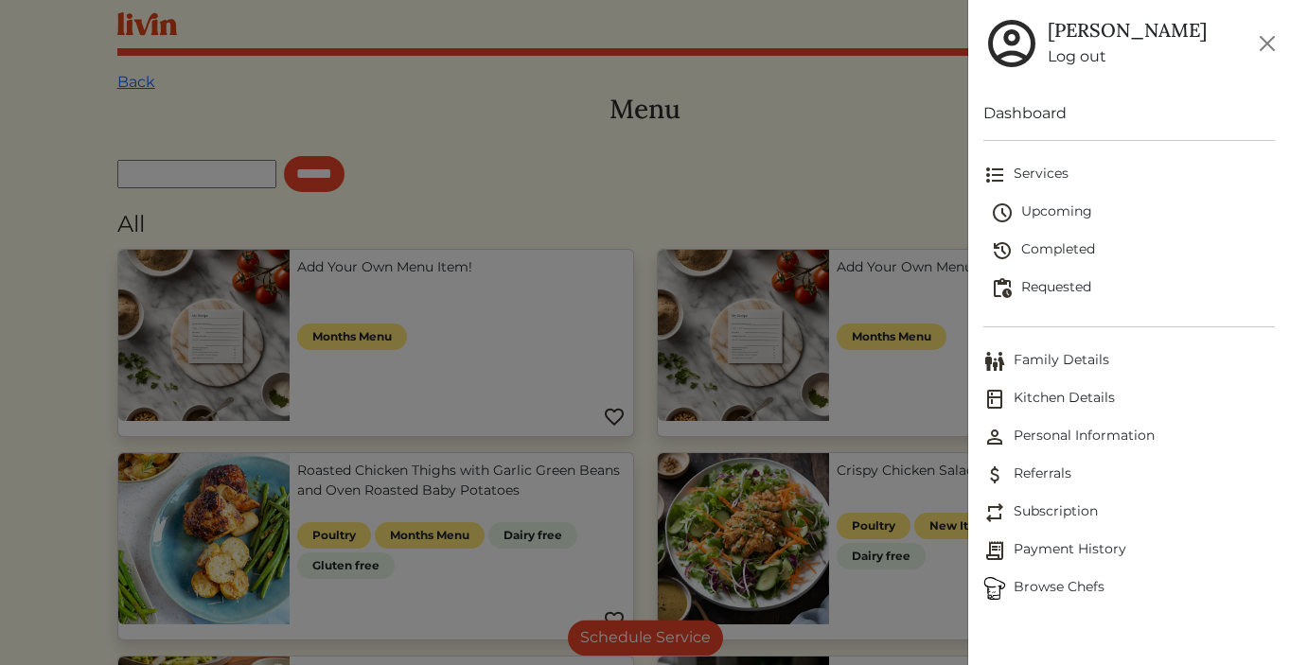
click at [1045, 416] on link "Kitchen Details" at bounding box center [1129, 400] width 292 height 38
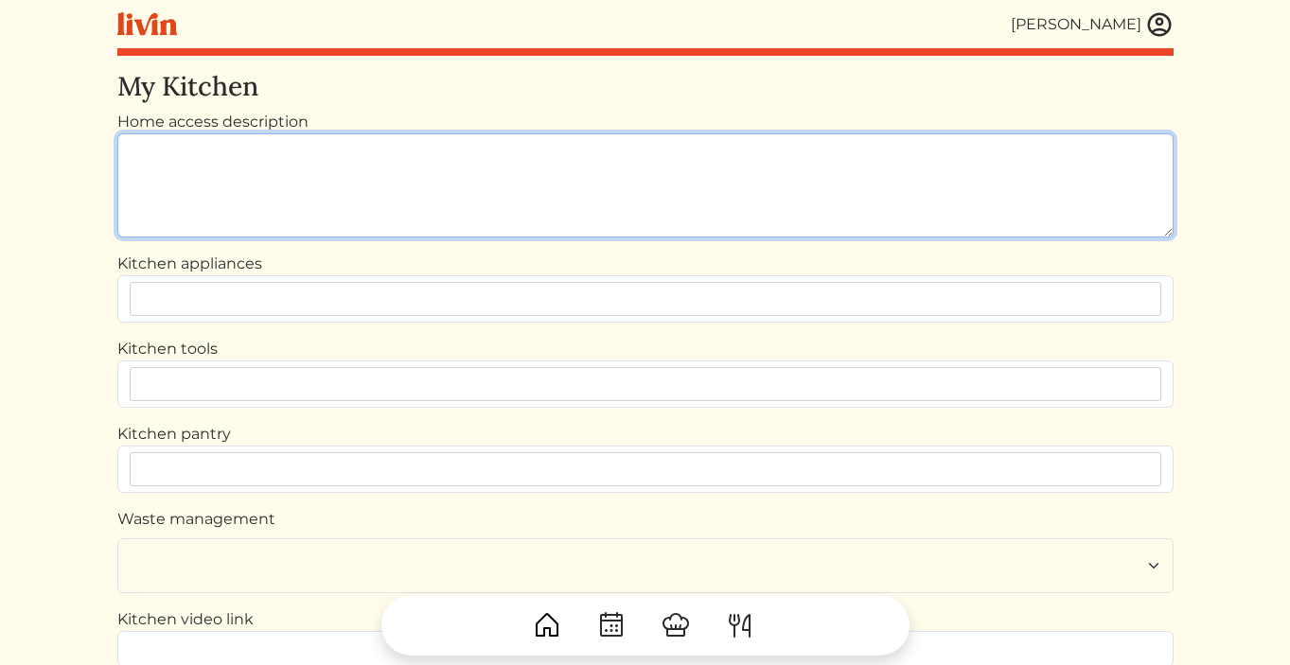
click at [485, 201] on textarea "Home access description" at bounding box center [645, 185] width 1056 height 104
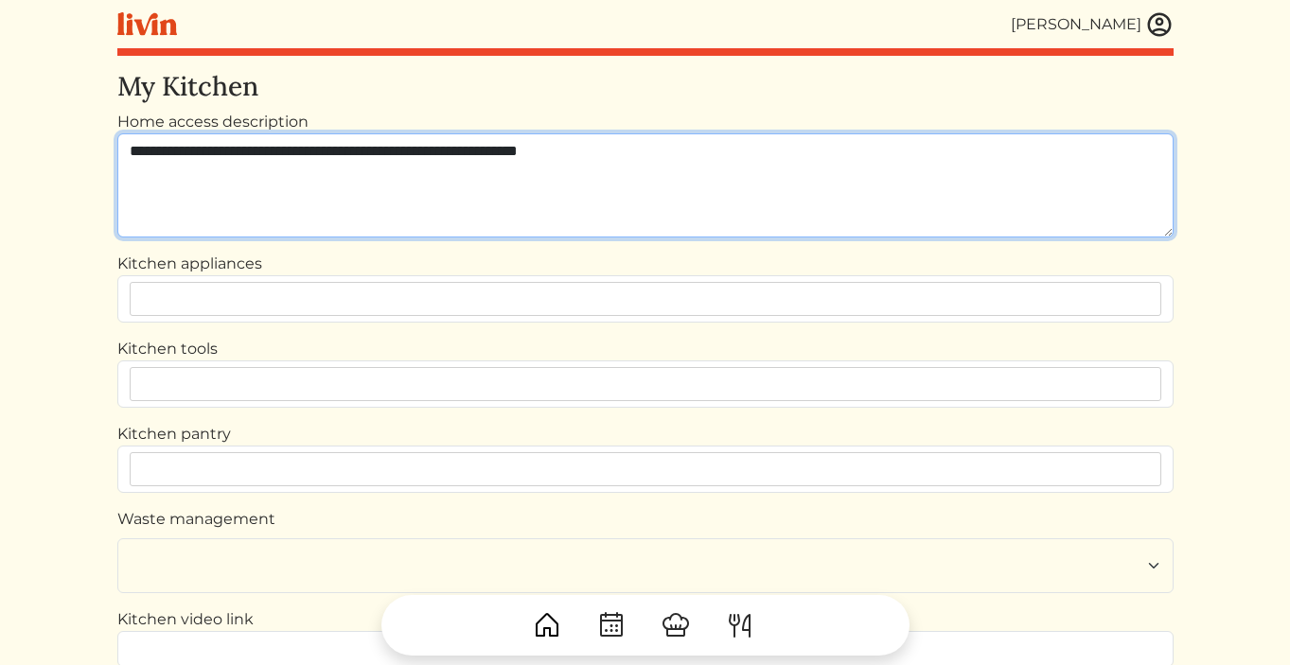
click at [208, 305] on input "text" at bounding box center [649, 299] width 1022 height 17
type textarea "**********"
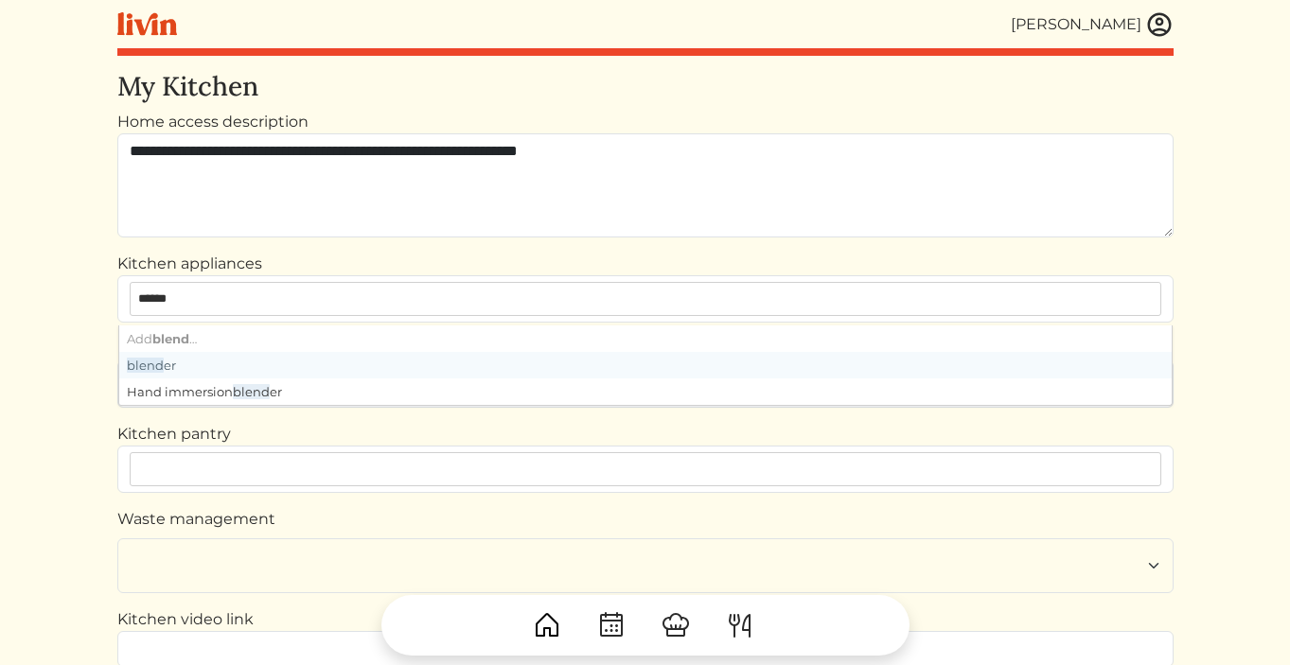
type input "*******"
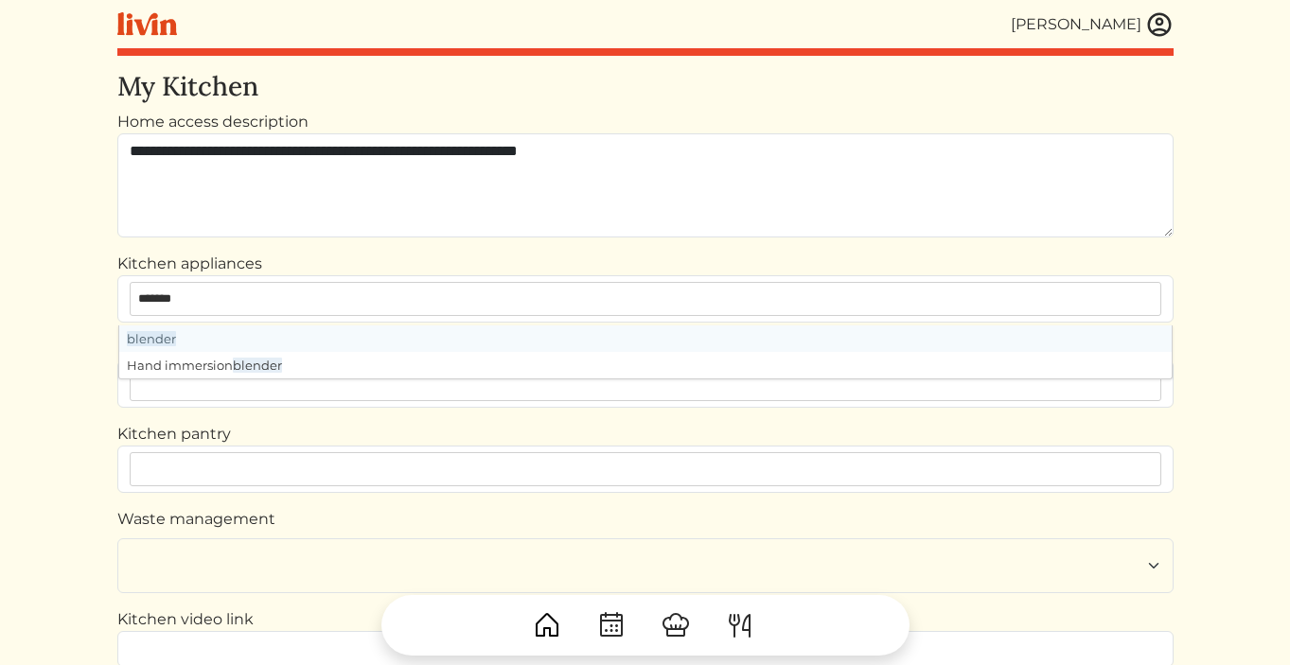
click at [141, 341] on span "blender" at bounding box center [151, 338] width 49 height 15
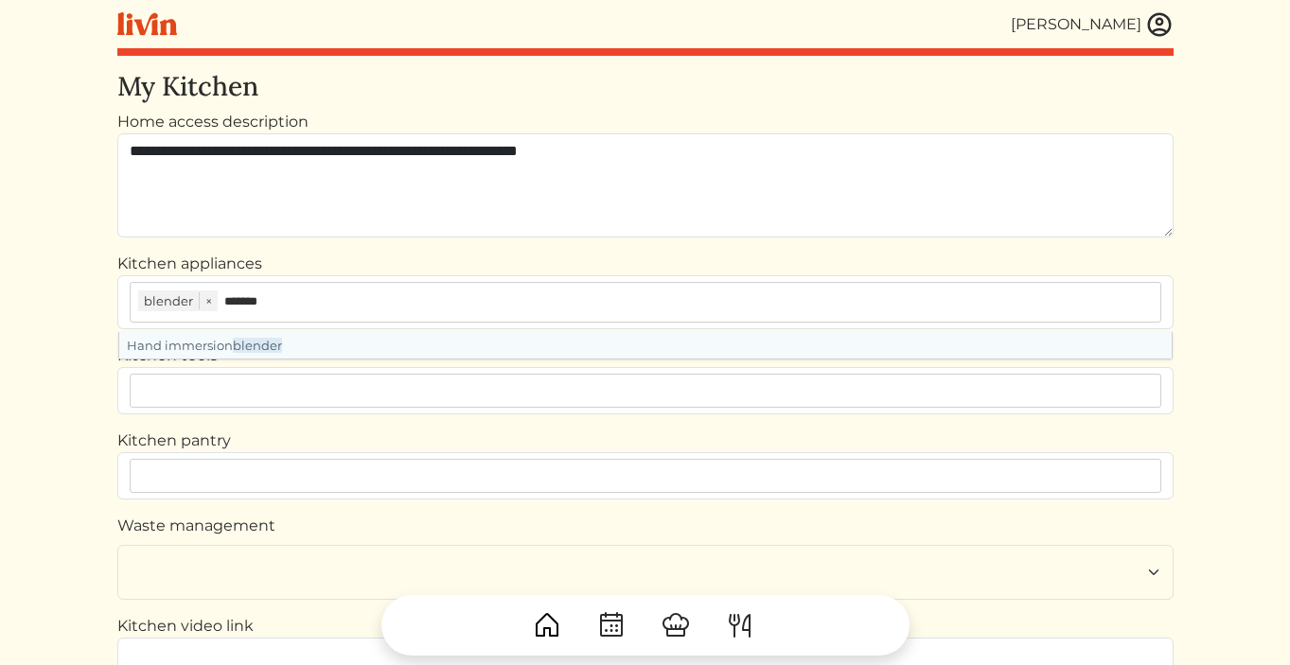
click at [141, 341] on div "Hand immersion blender" at bounding box center [645, 345] width 1053 height 27
type input "**********"
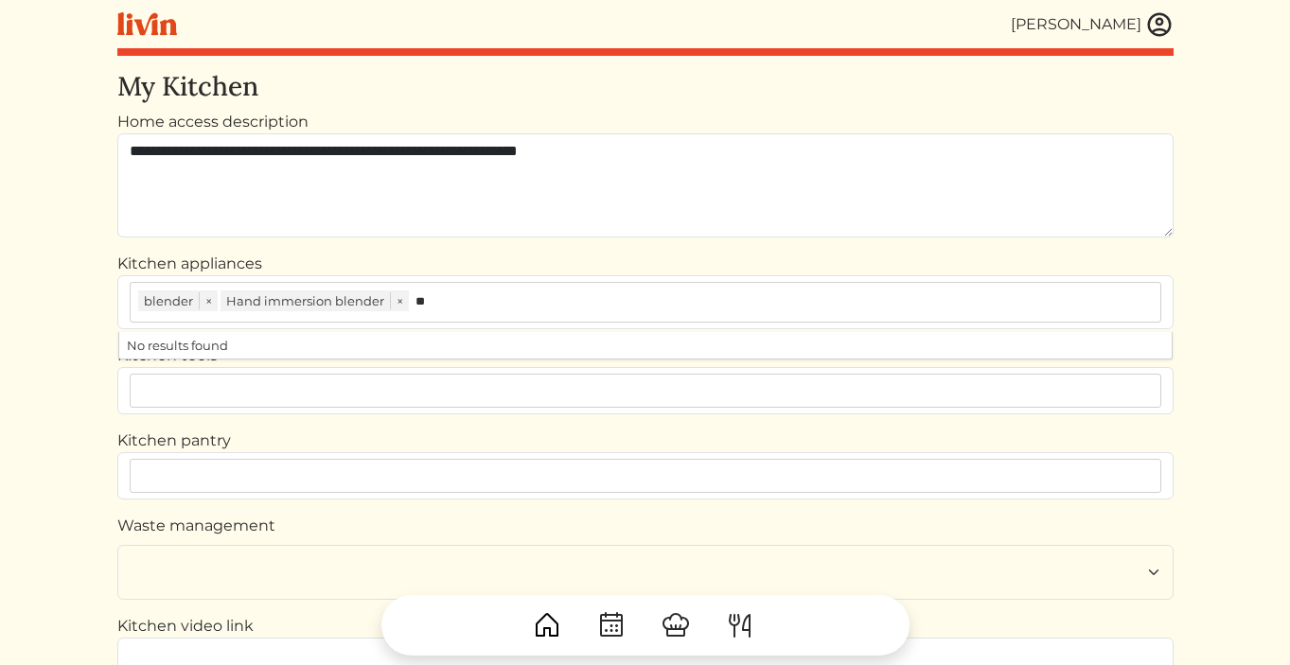
type input "*"
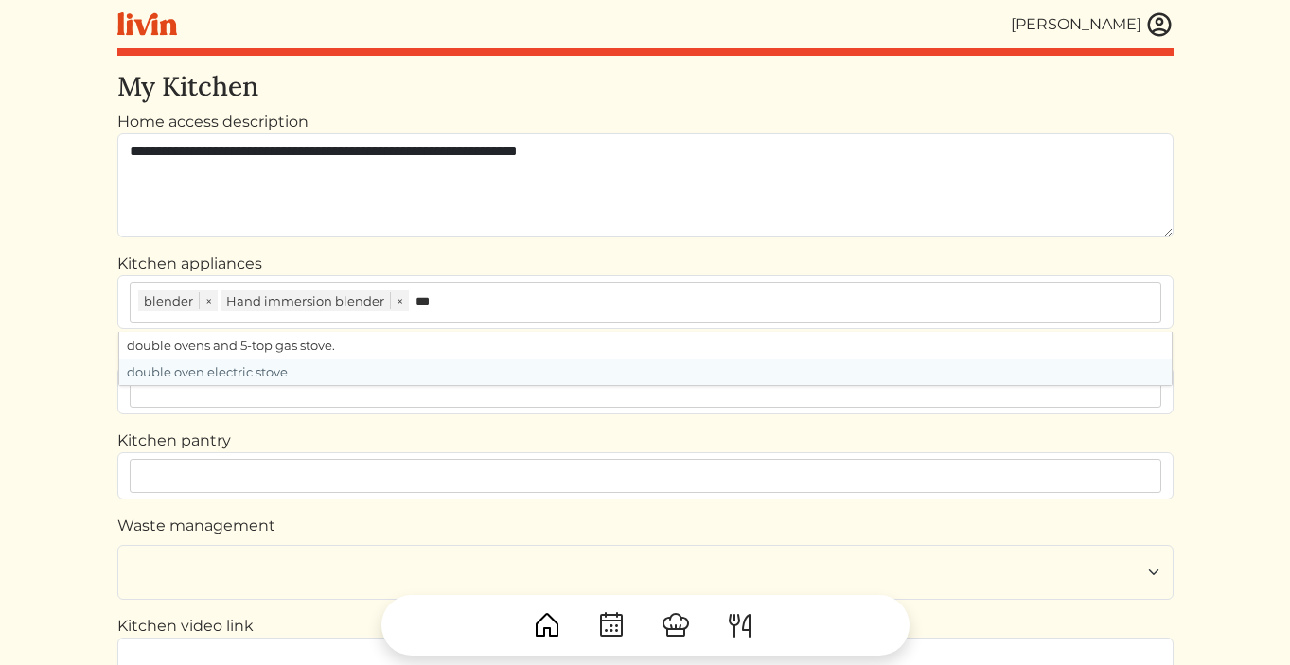
type input "****"
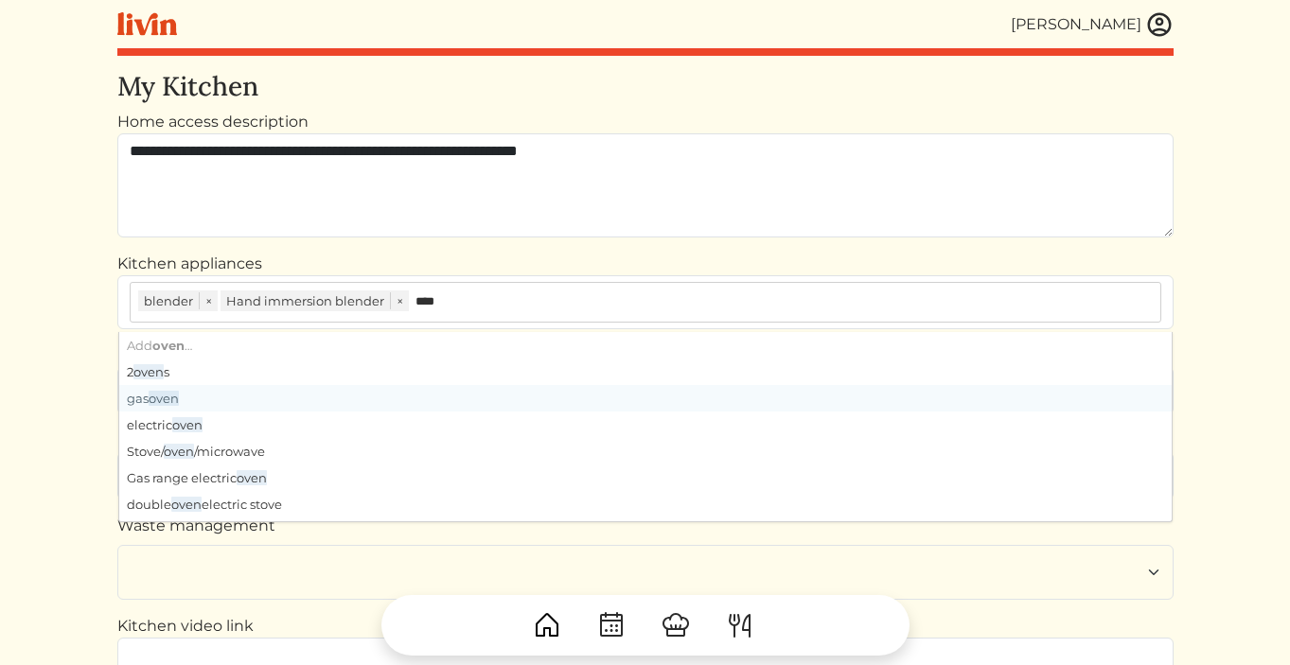
click at [149, 398] on div "gas oven" at bounding box center [645, 398] width 1053 height 27
type input "**********"
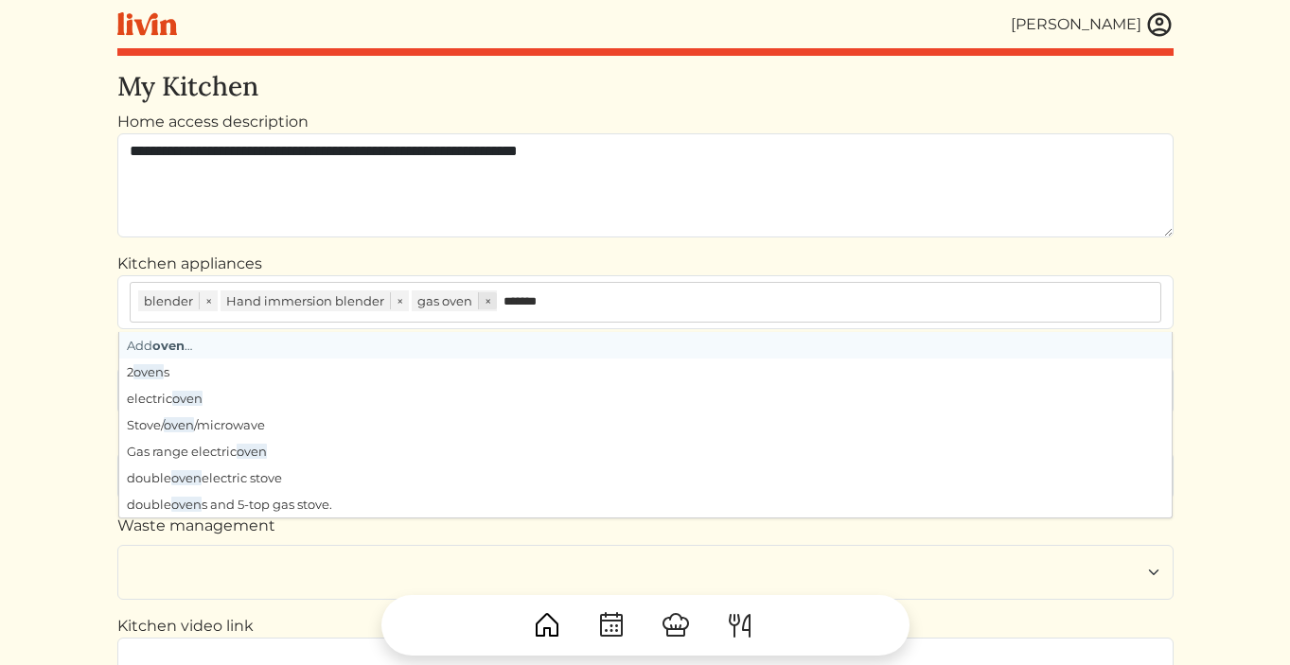
type input "********"
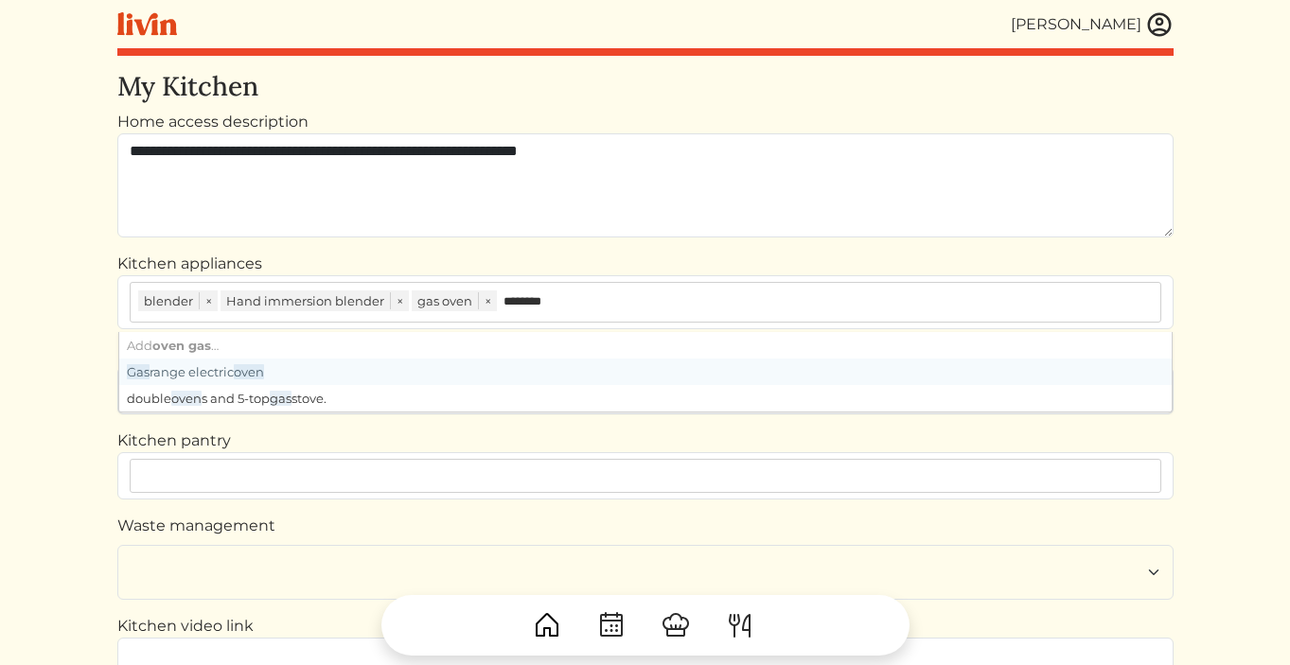
click at [428, 367] on div "Gas range electric oven" at bounding box center [645, 372] width 1053 height 27
type input "**********"
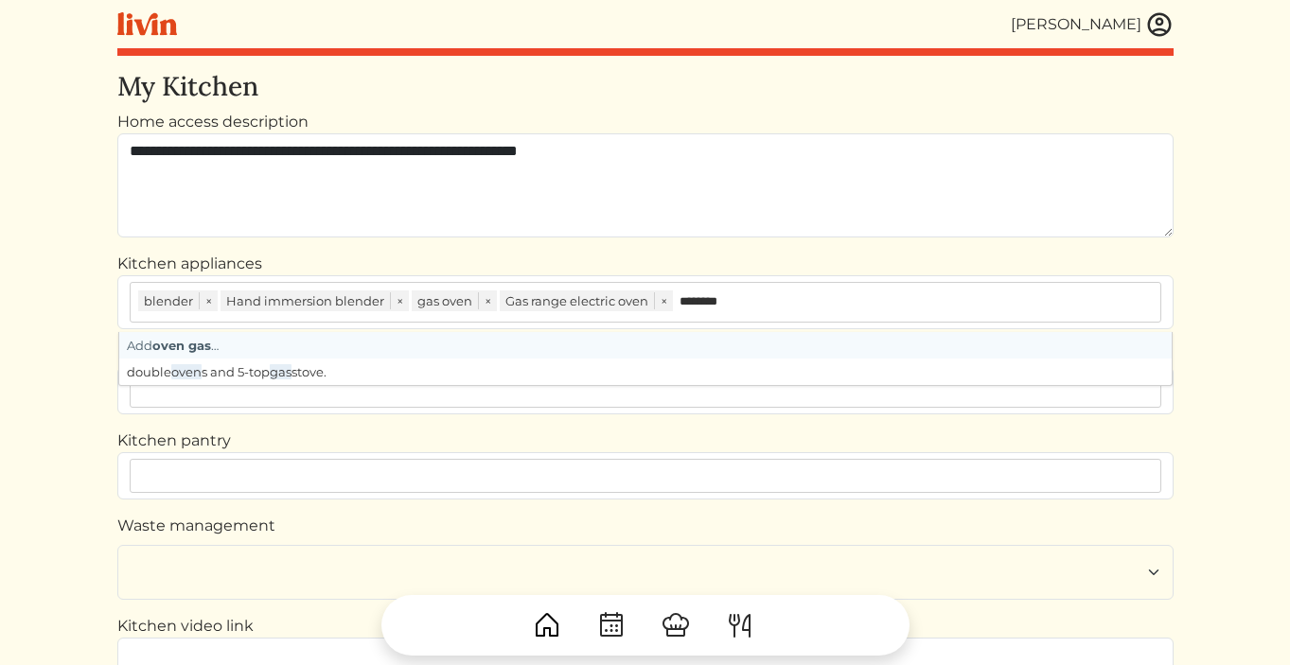
drag, startPoint x: 751, startPoint y: 306, endPoint x: 673, endPoint y: 306, distance: 77.6
click at [674, 306] on div "blender × Hand immersion blender × gas oven × Gas range electric oven × ********" at bounding box center [646, 302] width 1032 height 41
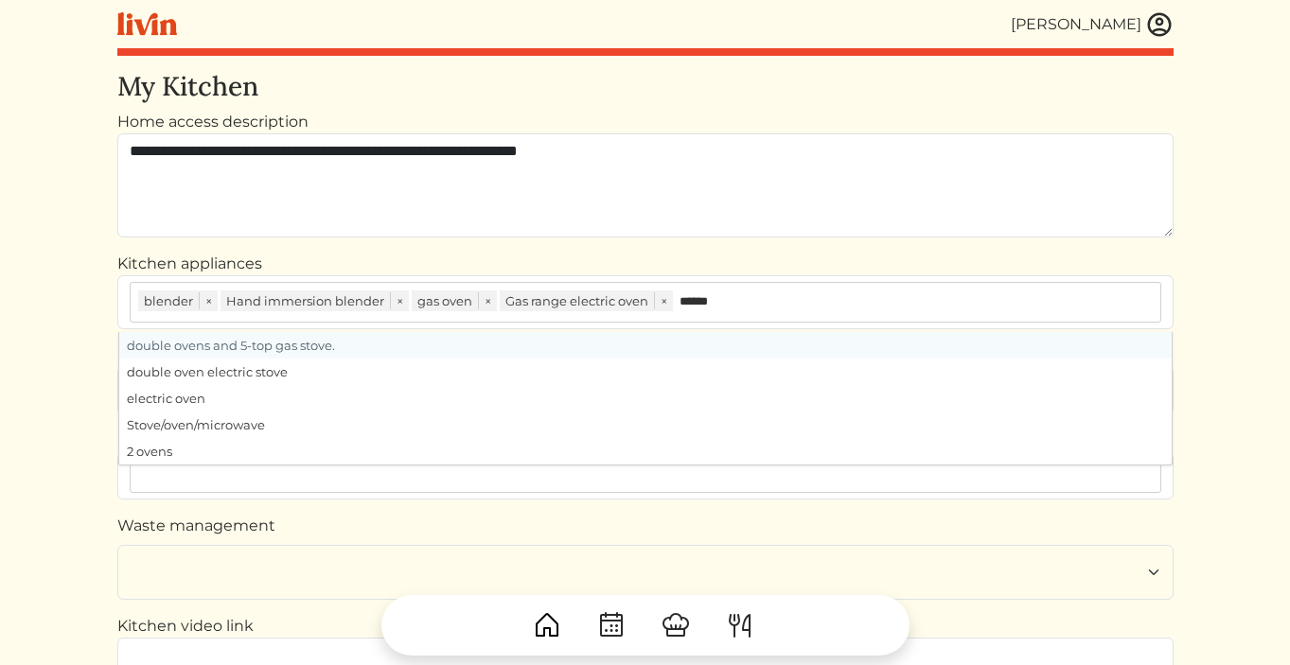
type input "*******"
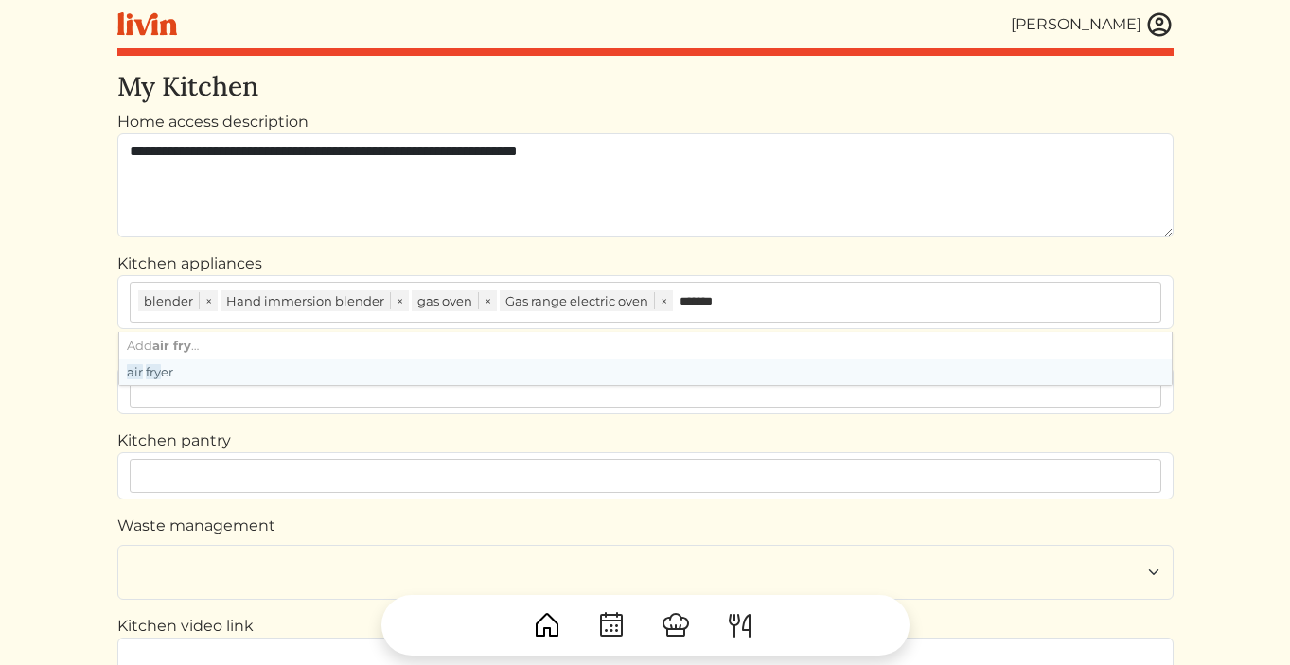
type input "**********"
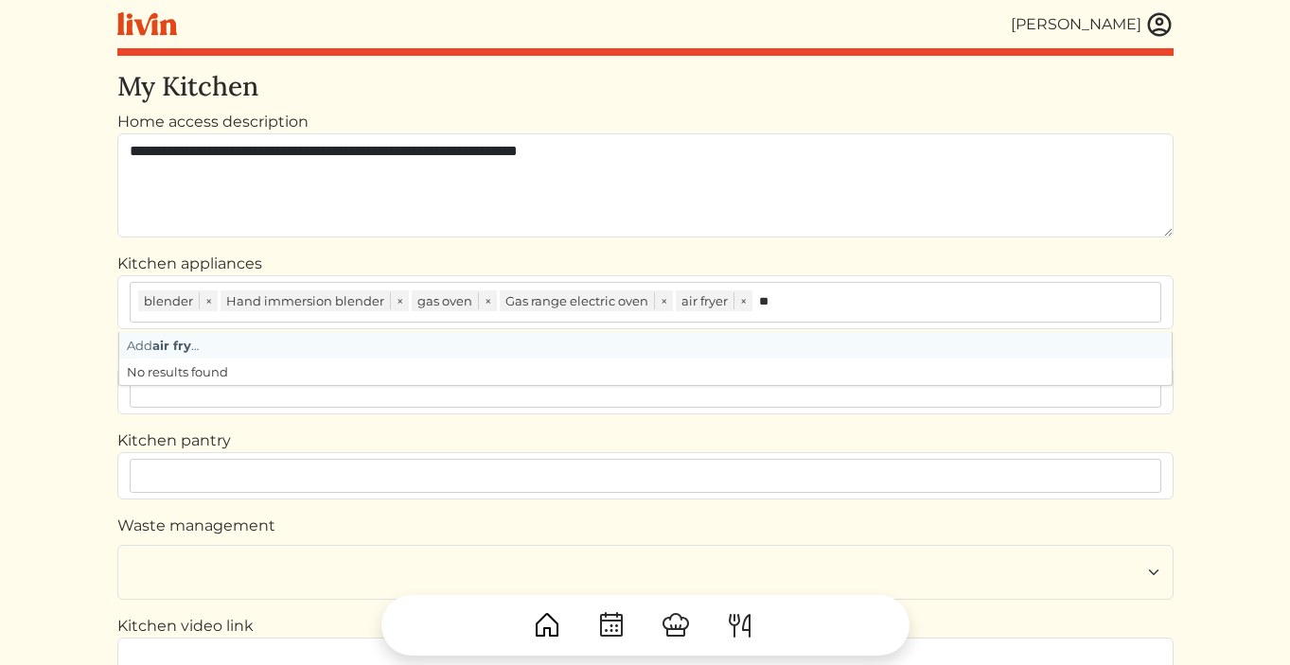
type input "*"
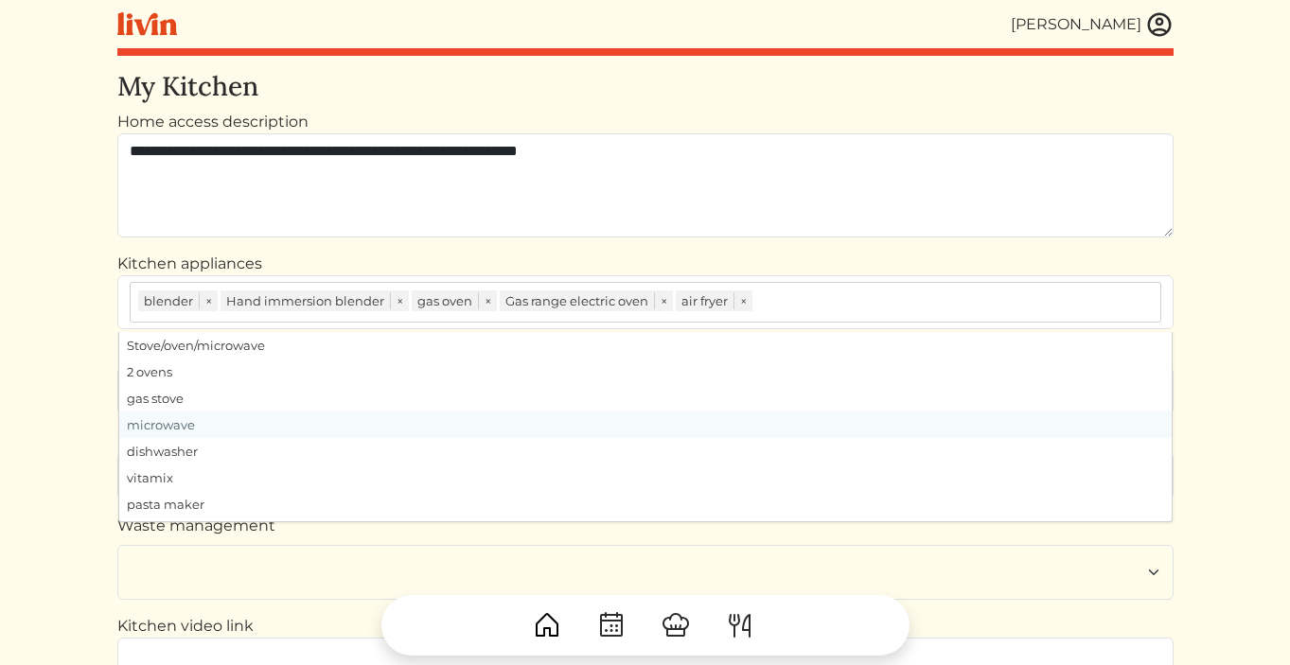
scroll to position [102, 0]
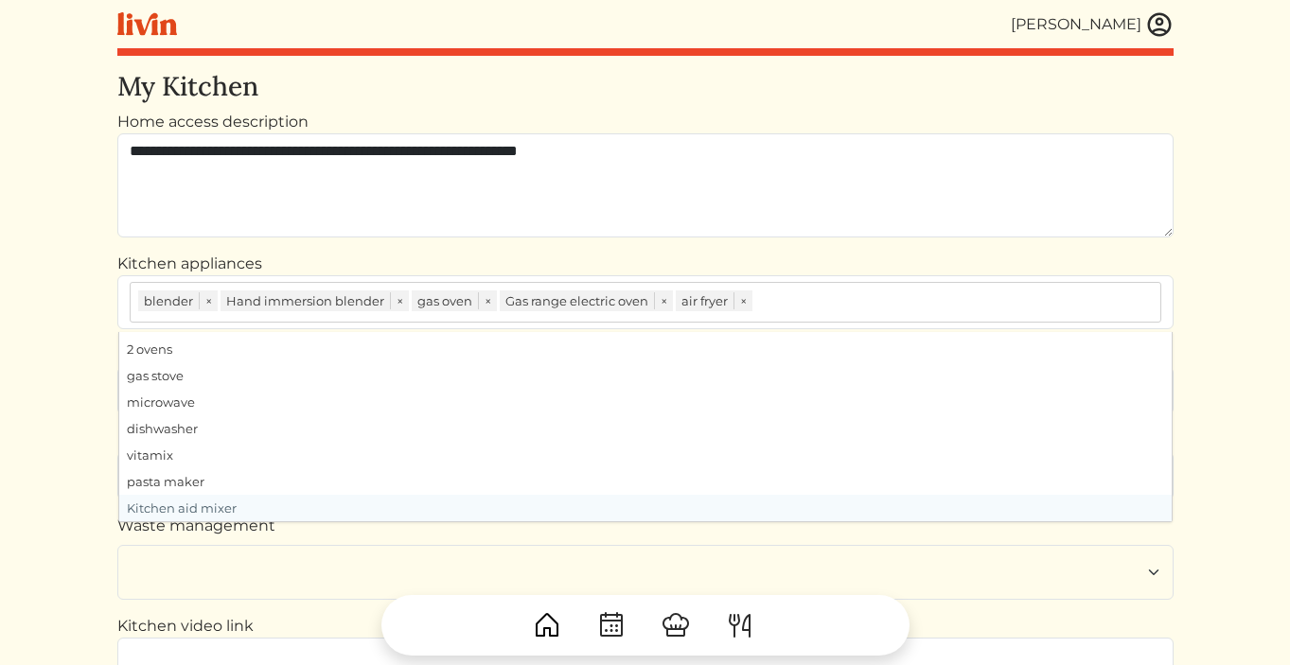
click at [583, 505] on div "Kitchen aid mixer" at bounding box center [645, 508] width 1053 height 27
type input "**********"
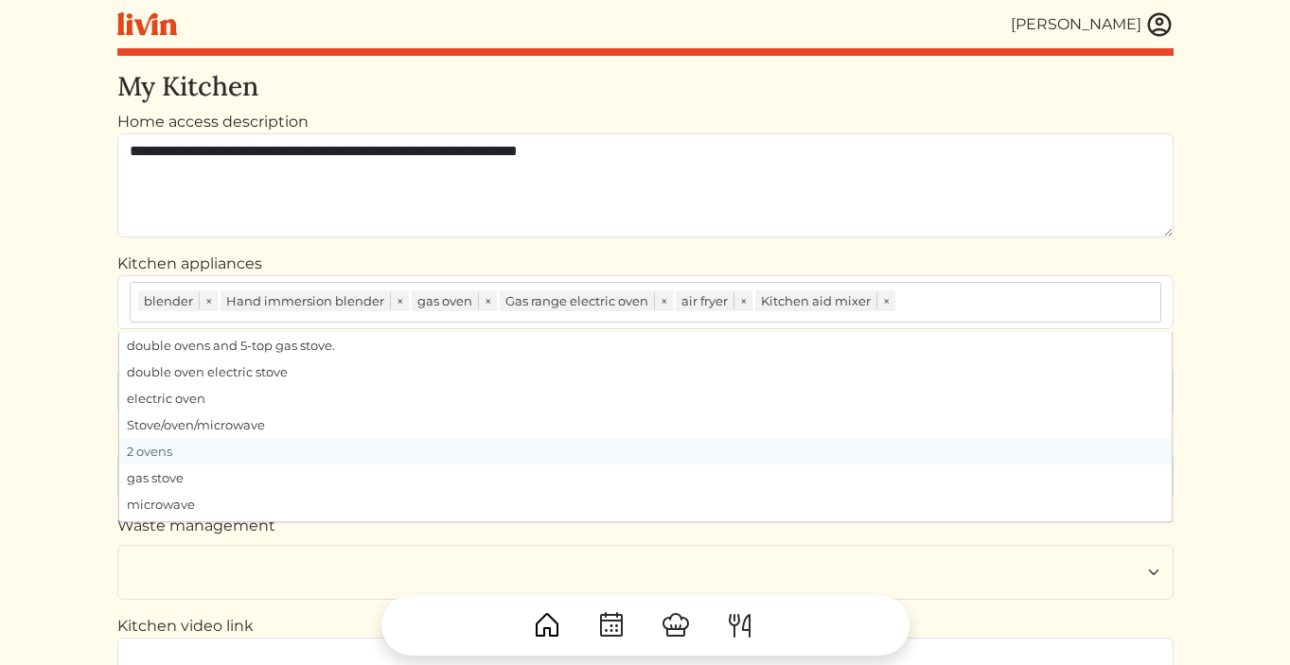
click at [73, 419] on html "Desiree Rodriguez Desiree Rodriguez Log out Dashboard Services Upcoming Complet…" at bounding box center [645, 332] width 1290 height 665
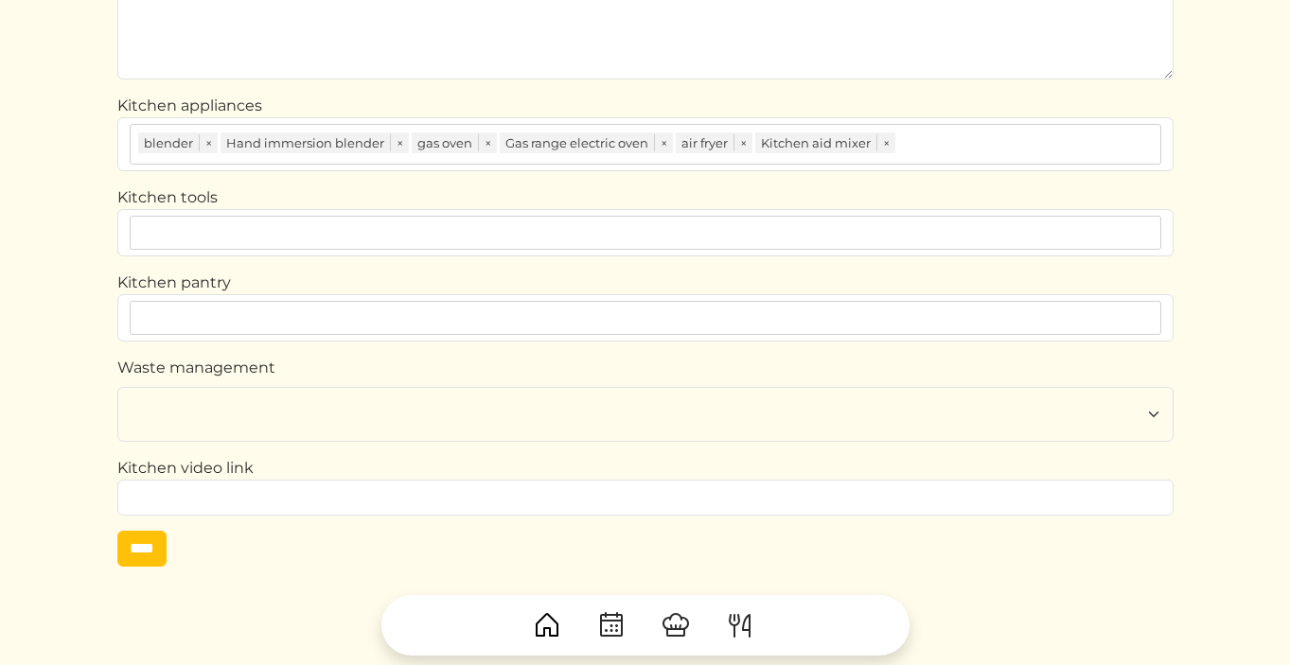
scroll to position [173, 0]
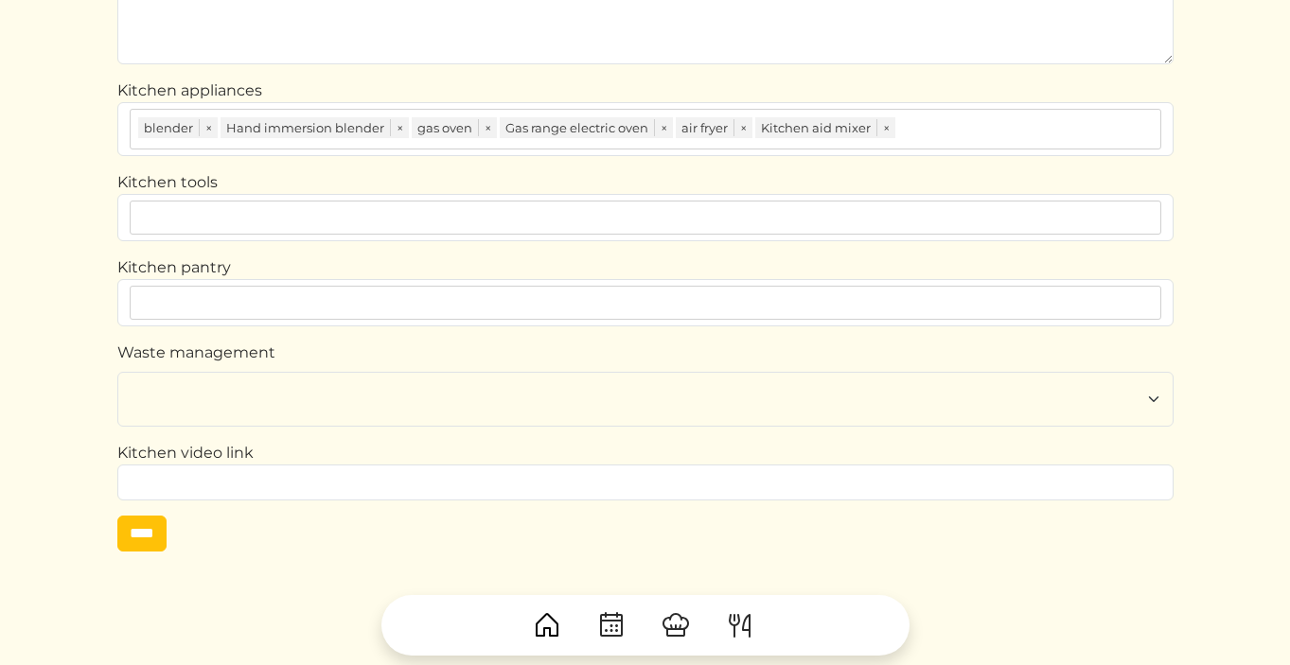
click at [144, 566] on div "**********" at bounding box center [645, 298] width 1056 height 801
click at [144, 538] on input "****" at bounding box center [141, 534] width 49 height 36
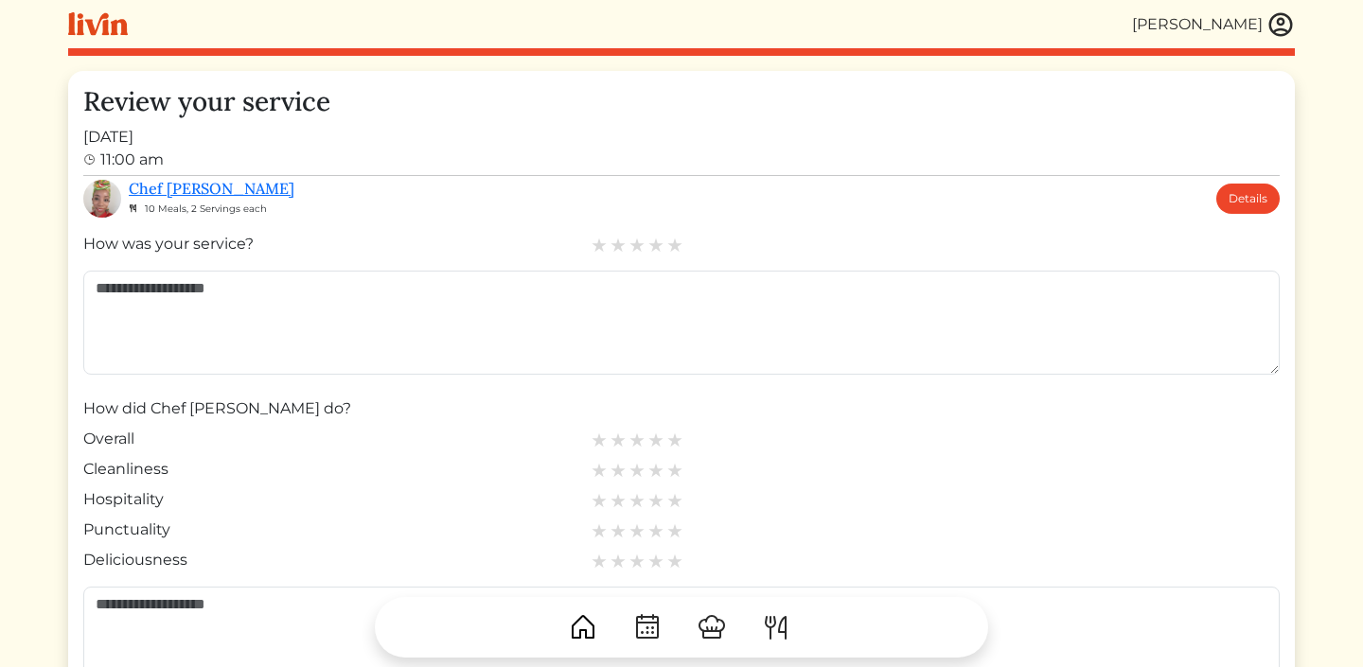
scroll to position [30, 0]
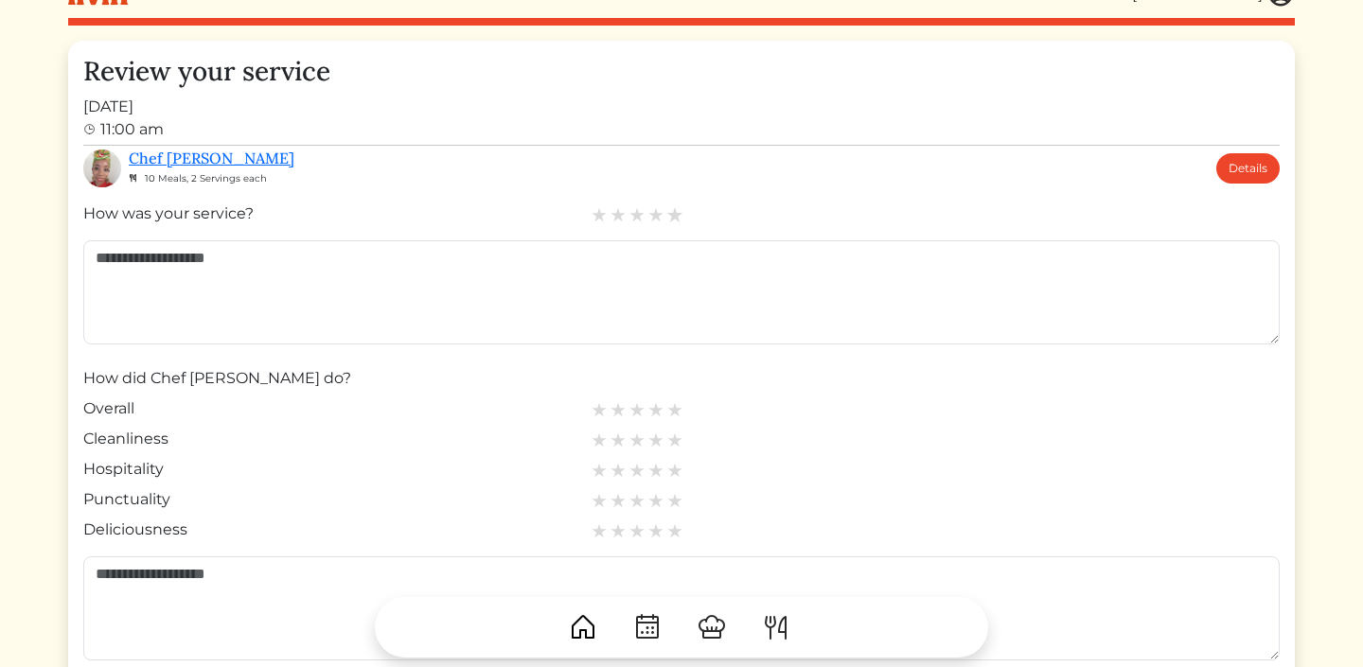
click at [672, 213] on img at bounding box center [674, 214] width 17 height 17
click at [657, 213] on img at bounding box center [655, 214] width 17 height 17
click at [535, 154] on div "Chef [PERSON_NAME] 10 Meals, 2 Servings each Details" at bounding box center [704, 169] width 1151 height 38
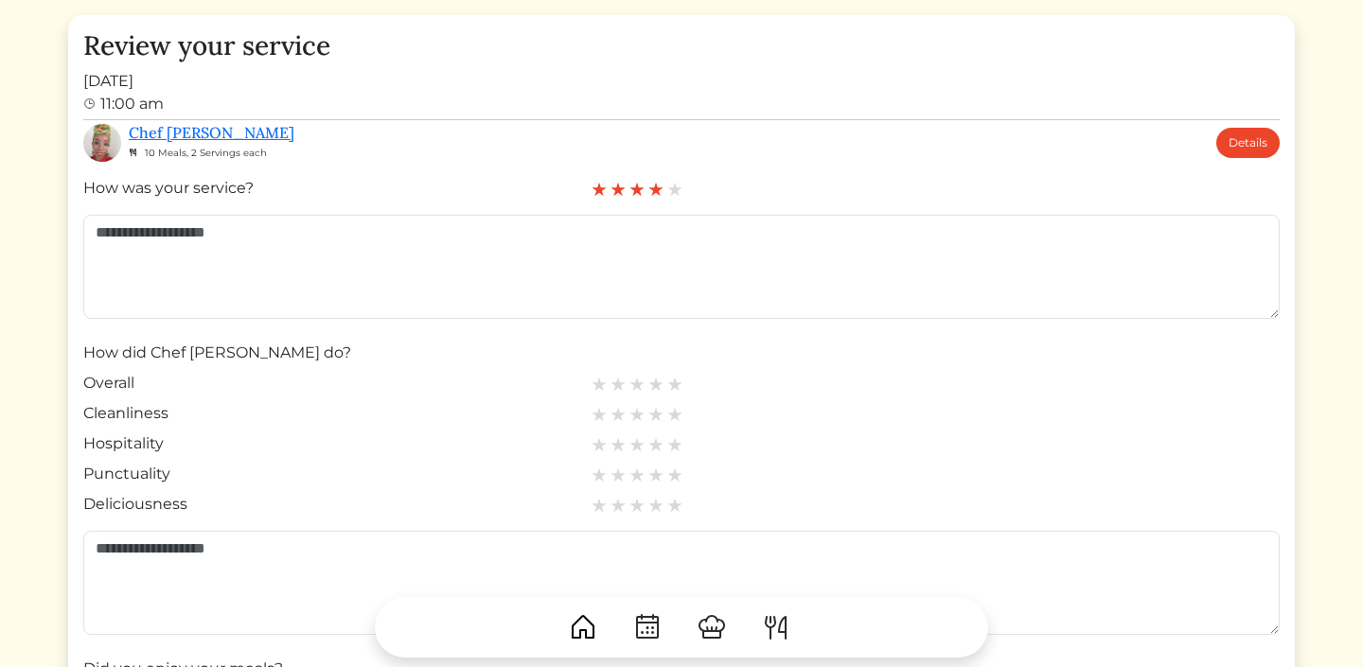
scroll to position [62, 0]
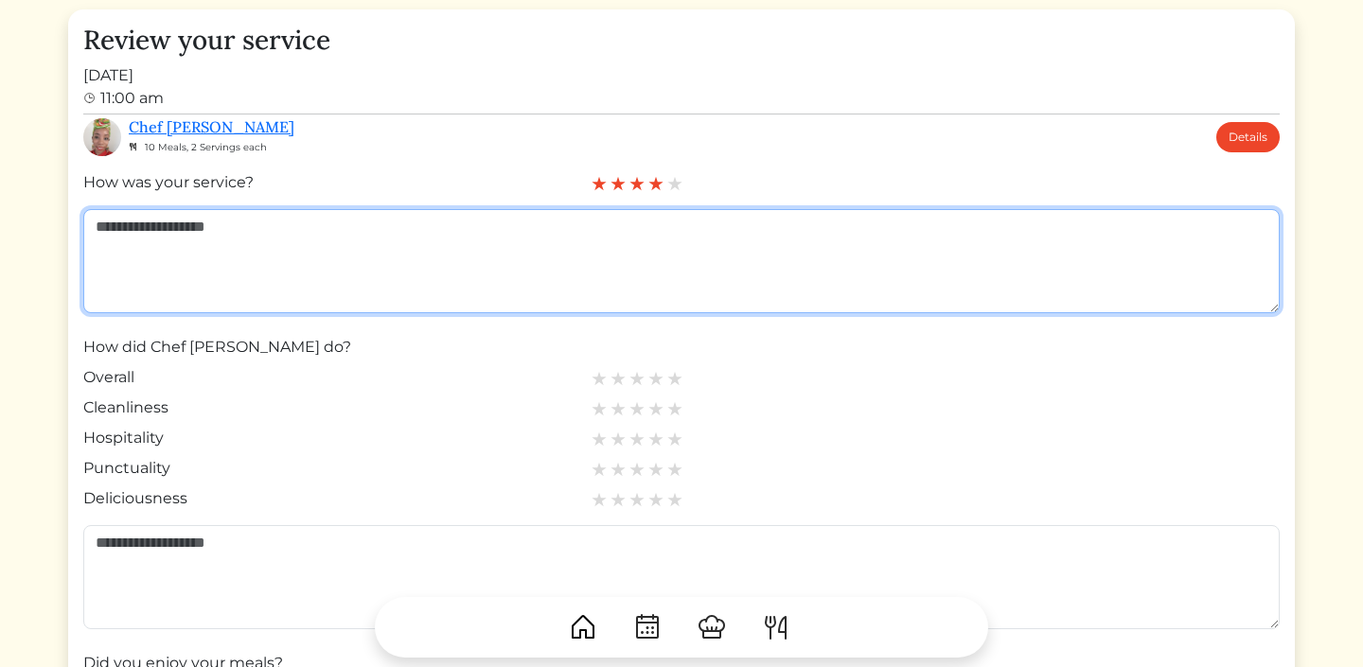
click at [650, 289] on textarea at bounding box center [681, 261] width 1196 height 104
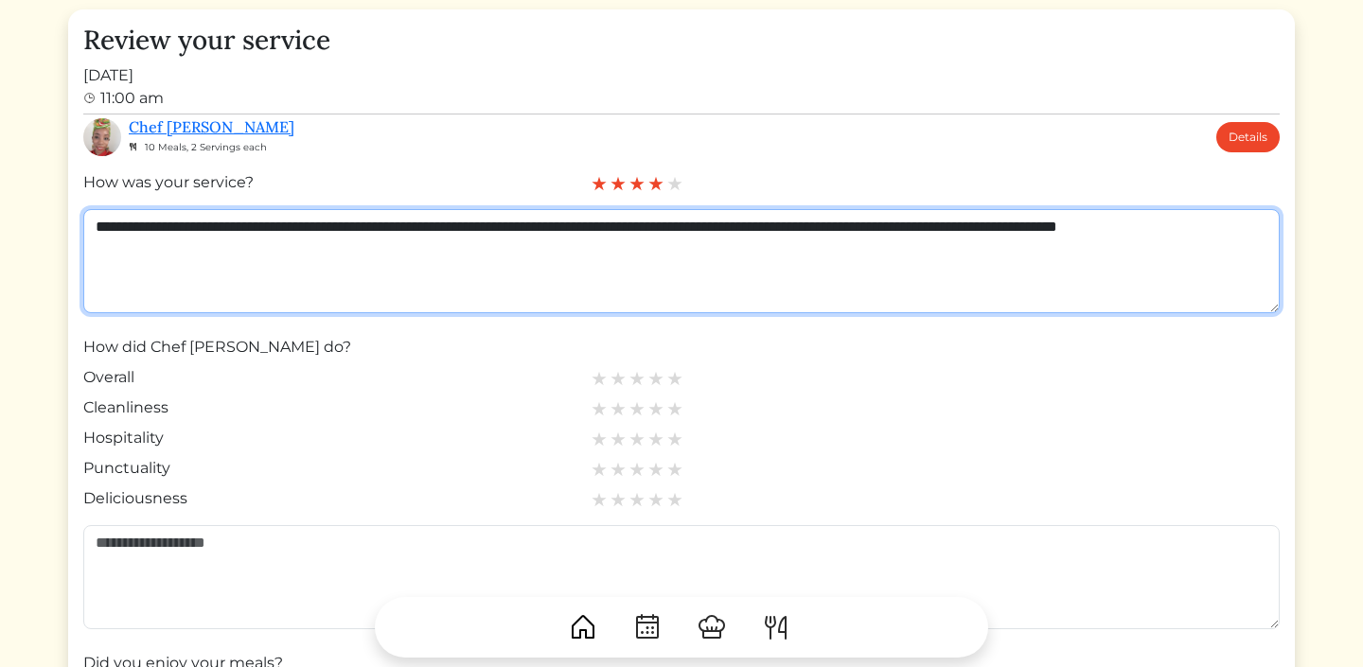
click at [374, 276] on textarea "**********" at bounding box center [681, 261] width 1196 height 104
click at [927, 229] on textarea "**********" at bounding box center [681, 261] width 1196 height 104
type textarea "**********"
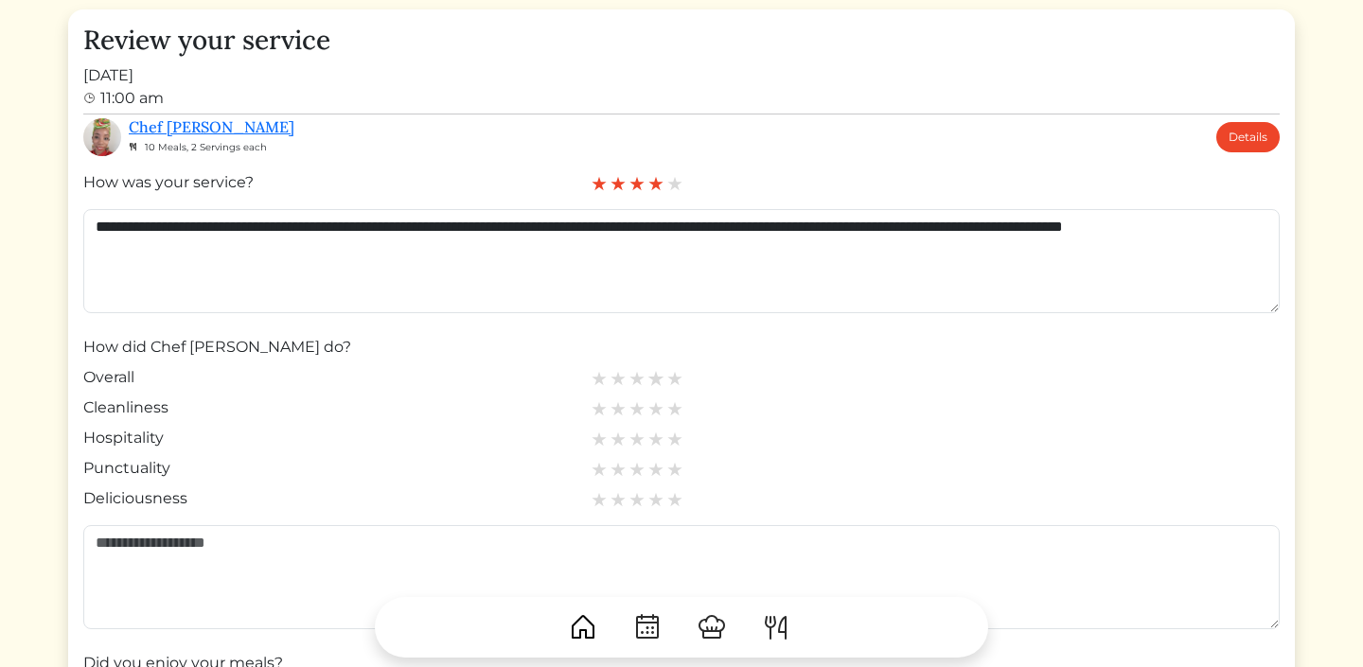
click at [659, 377] on img at bounding box center [655, 378] width 17 height 17
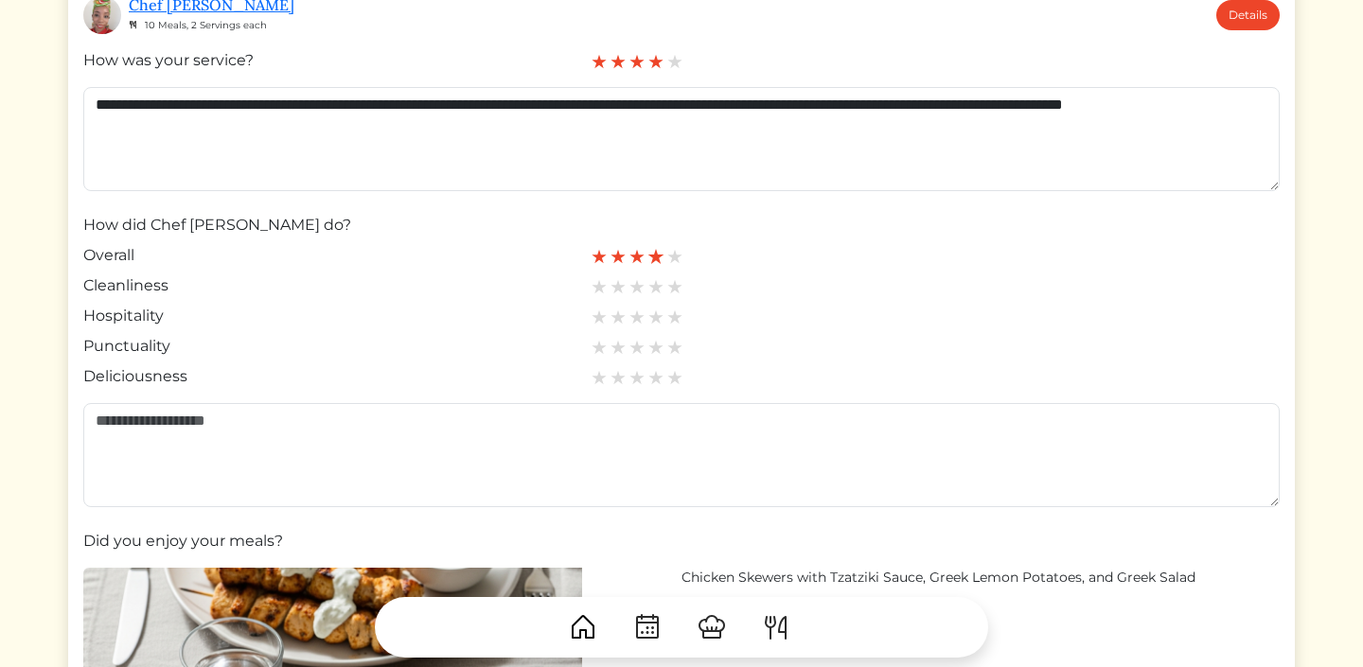
scroll to position [186, 0]
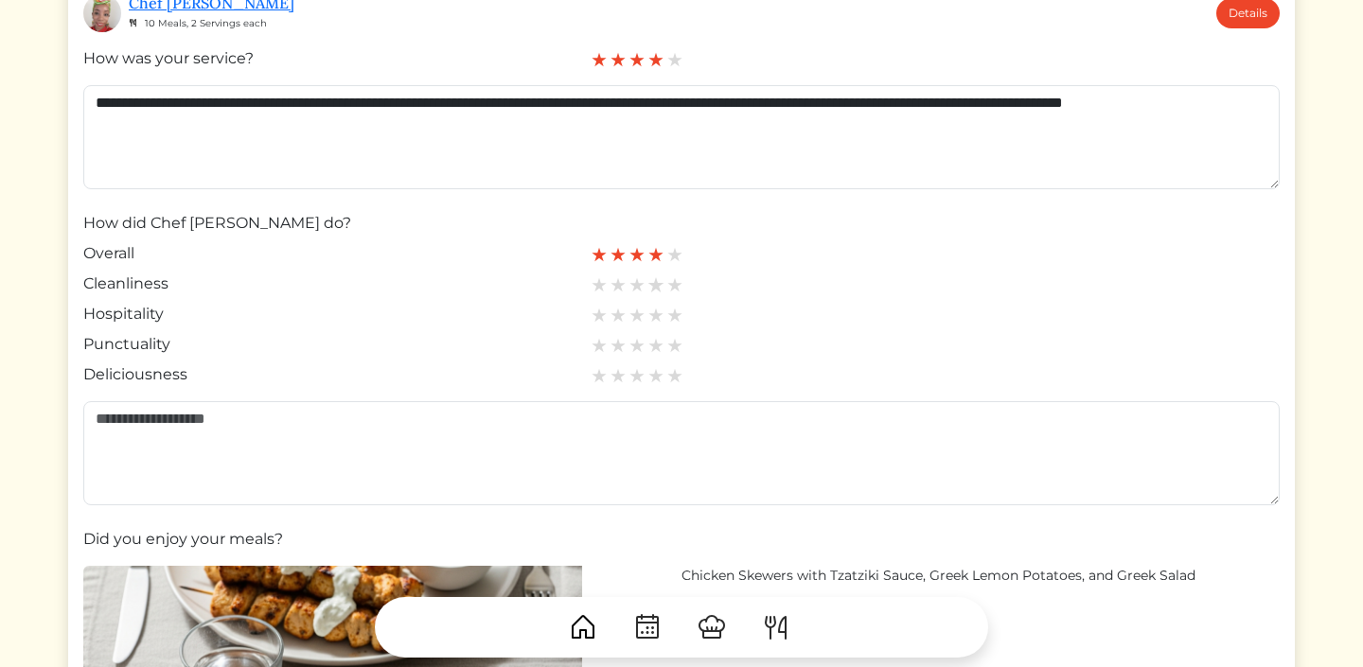
click at [655, 284] on img at bounding box center [655, 284] width 17 height 17
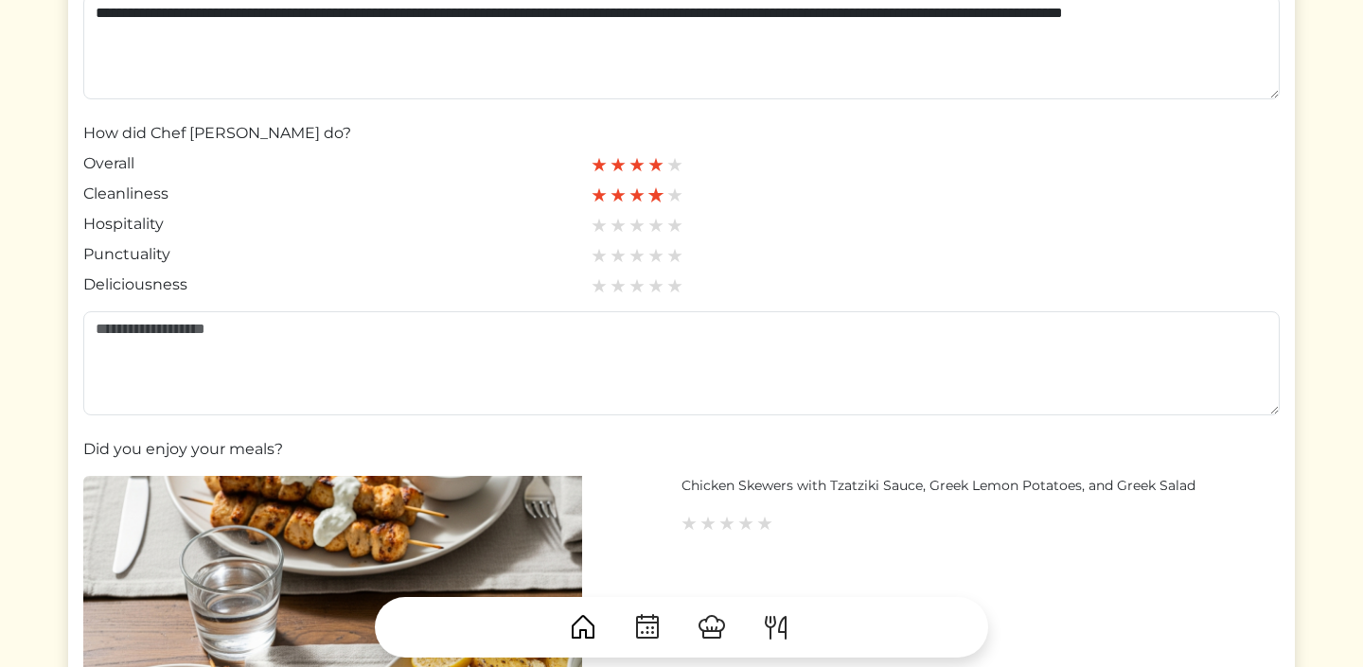
scroll to position [276, 0]
click at [674, 223] on img at bounding box center [674, 224] width 17 height 17
click at [674, 256] on img at bounding box center [674, 254] width 17 height 17
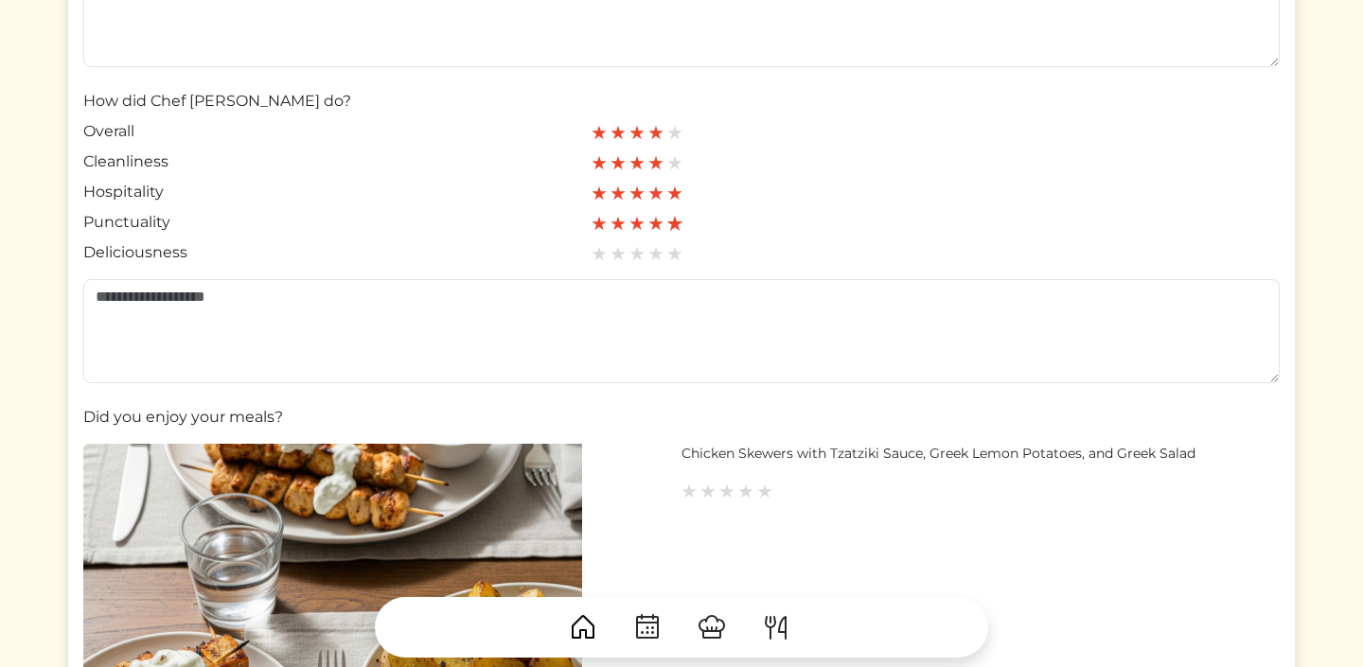
scroll to position [310, 0]
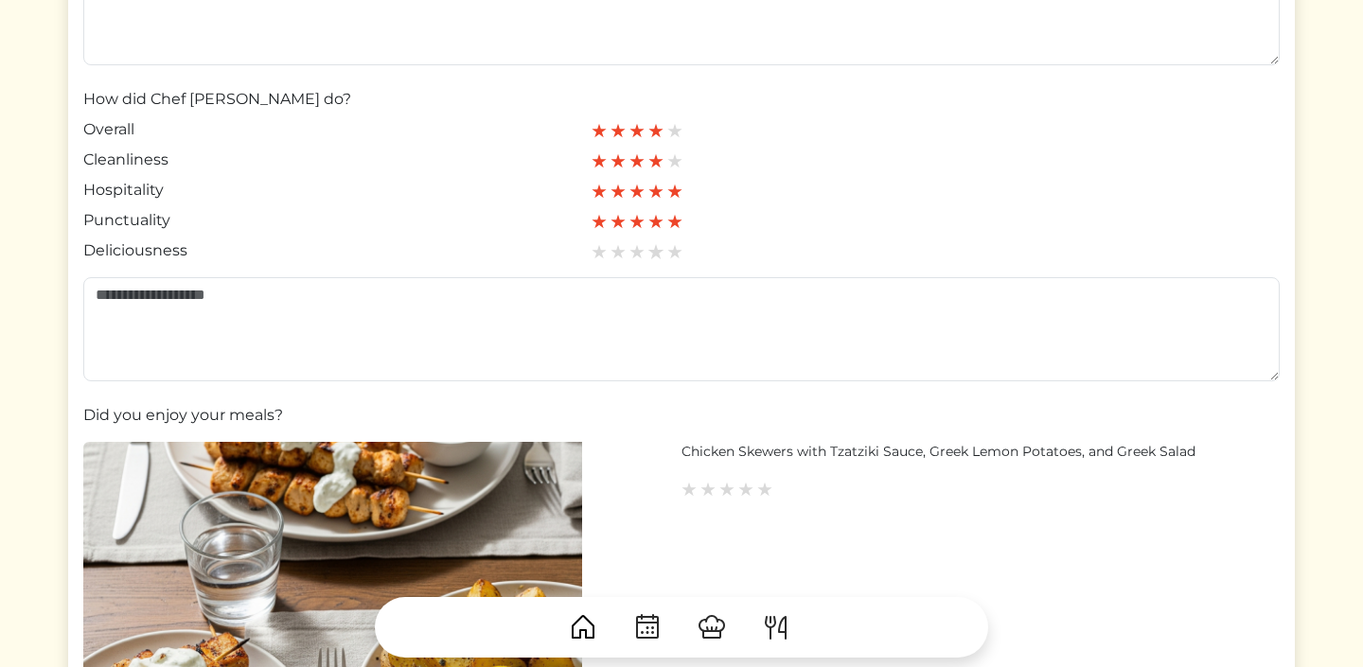
click at [661, 249] on img at bounding box center [655, 251] width 17 height 17
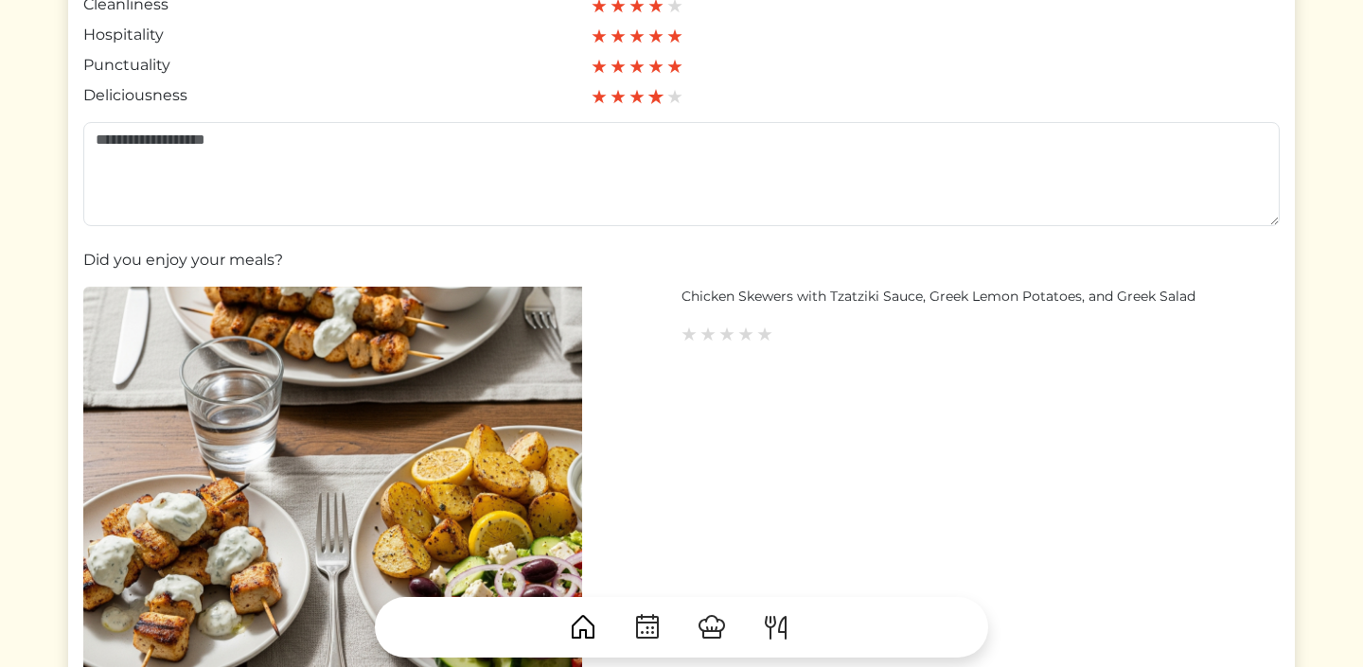
scroll to position [483, 0]
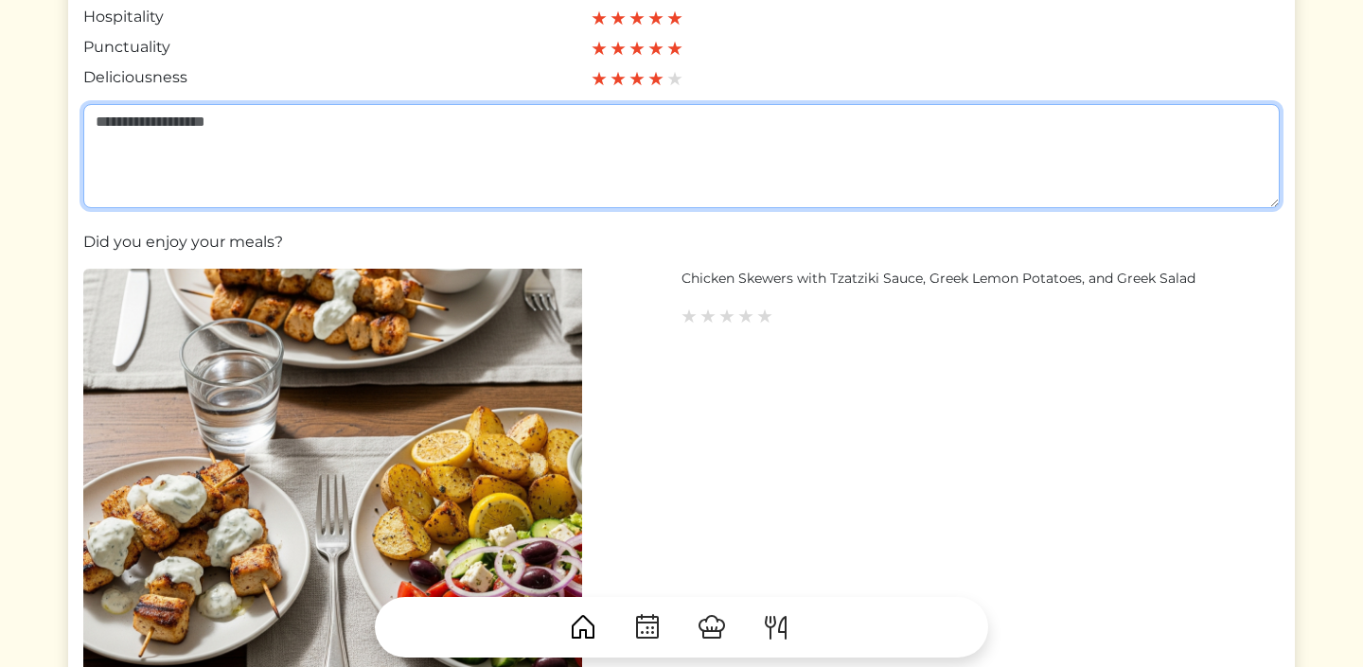
click at [614, 181] on textarea at bounding box center [681, 156] width 1196 height 104
type textarea "*"
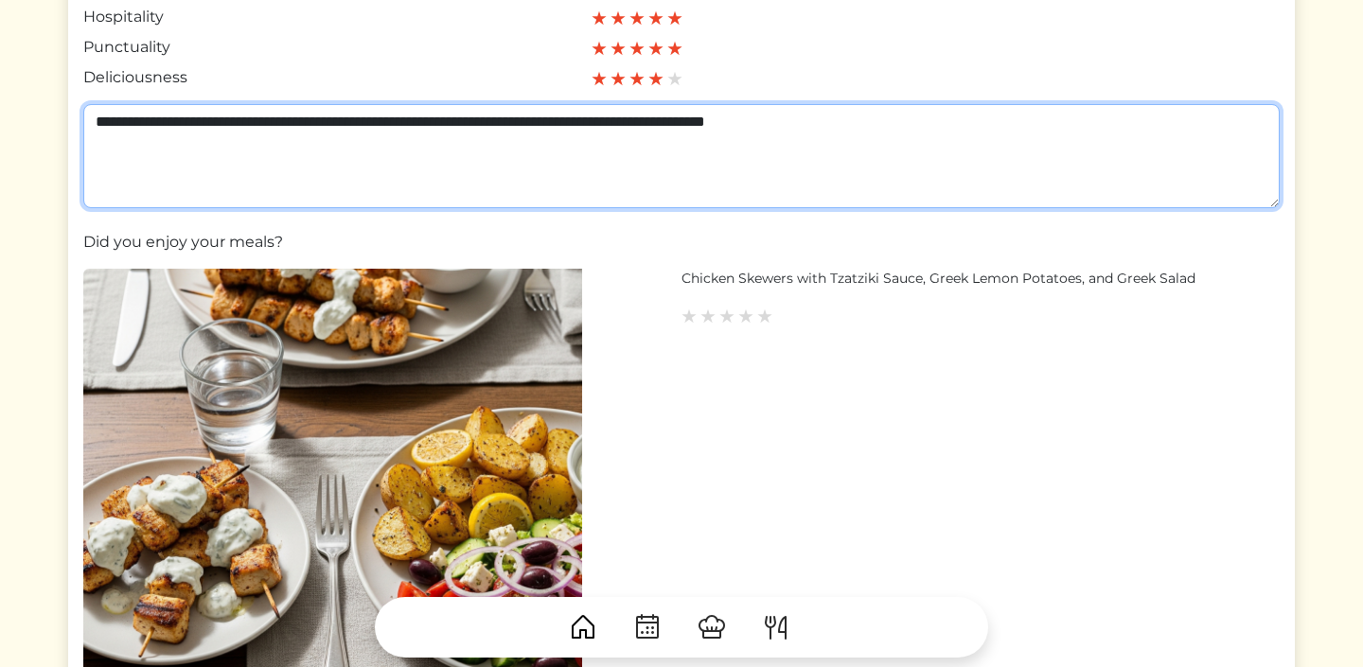
click at [799, 119] on textarea "**********" at bounding box center [681, 156] width 1196 height 104
click at [912, 117] on textarea "**********" at bounding box center [681, 156] width 1196 height 104
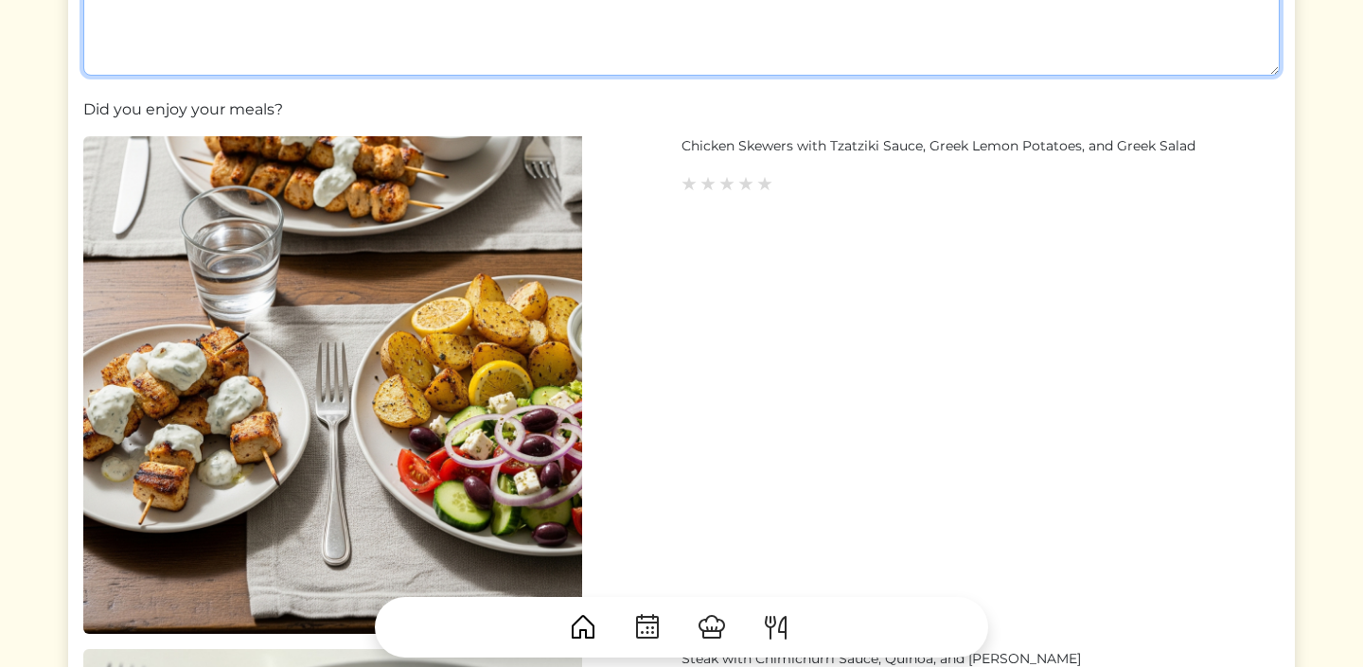
scroll to position [628, 0]
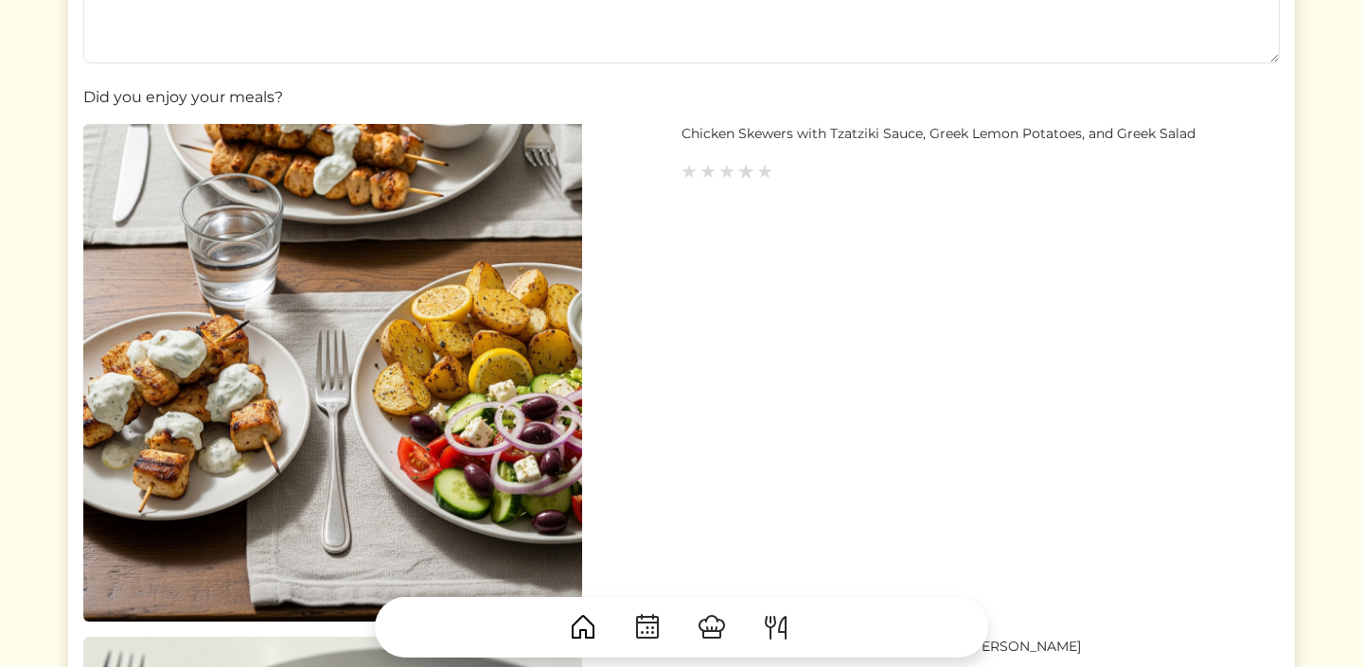
click at [751, 174] on img at bounding box center [745, 171] width 17 height 17
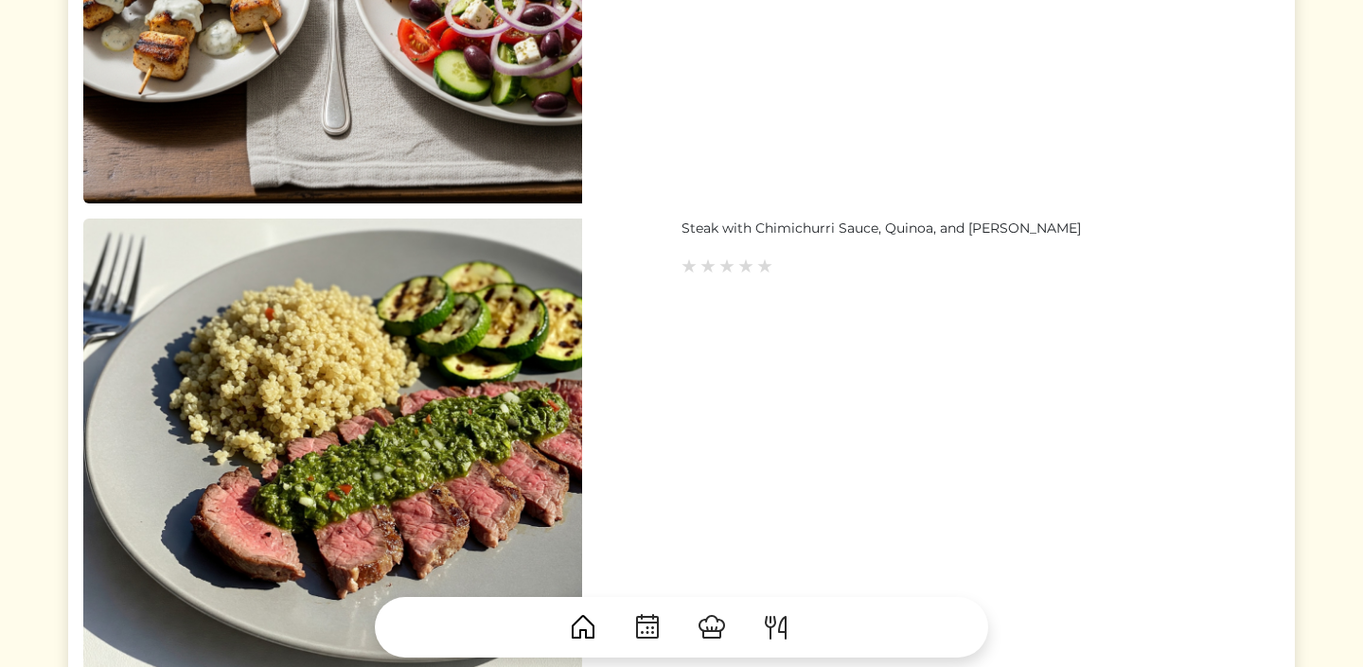
scroll to position [1057, 0]
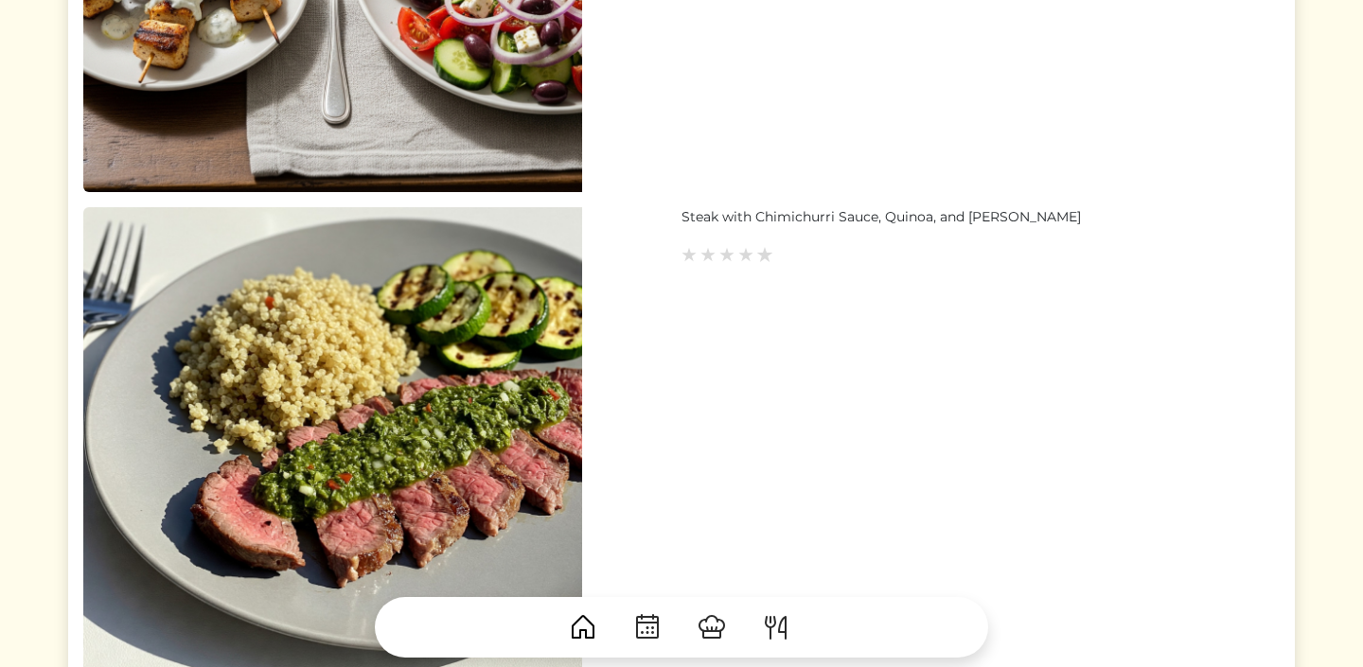
click at [765, 257] on img at bounding box center [764, 254] width 17 height 17
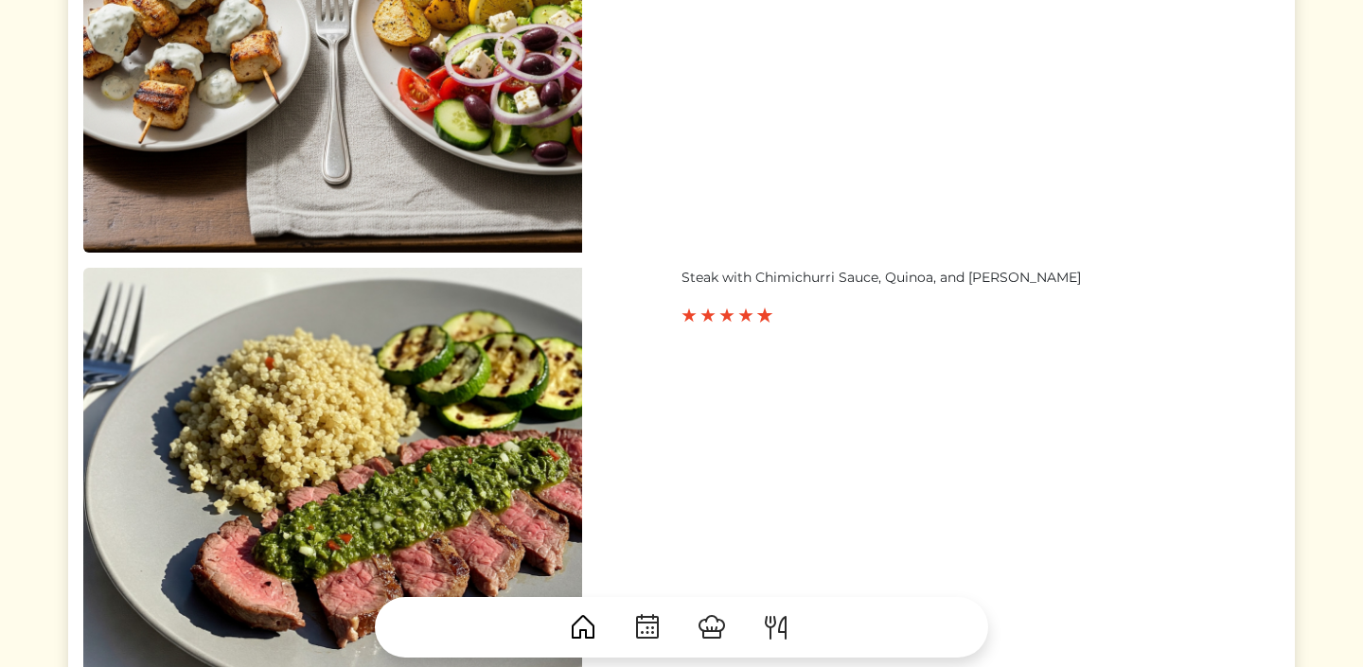
scroll to position [995, 0]
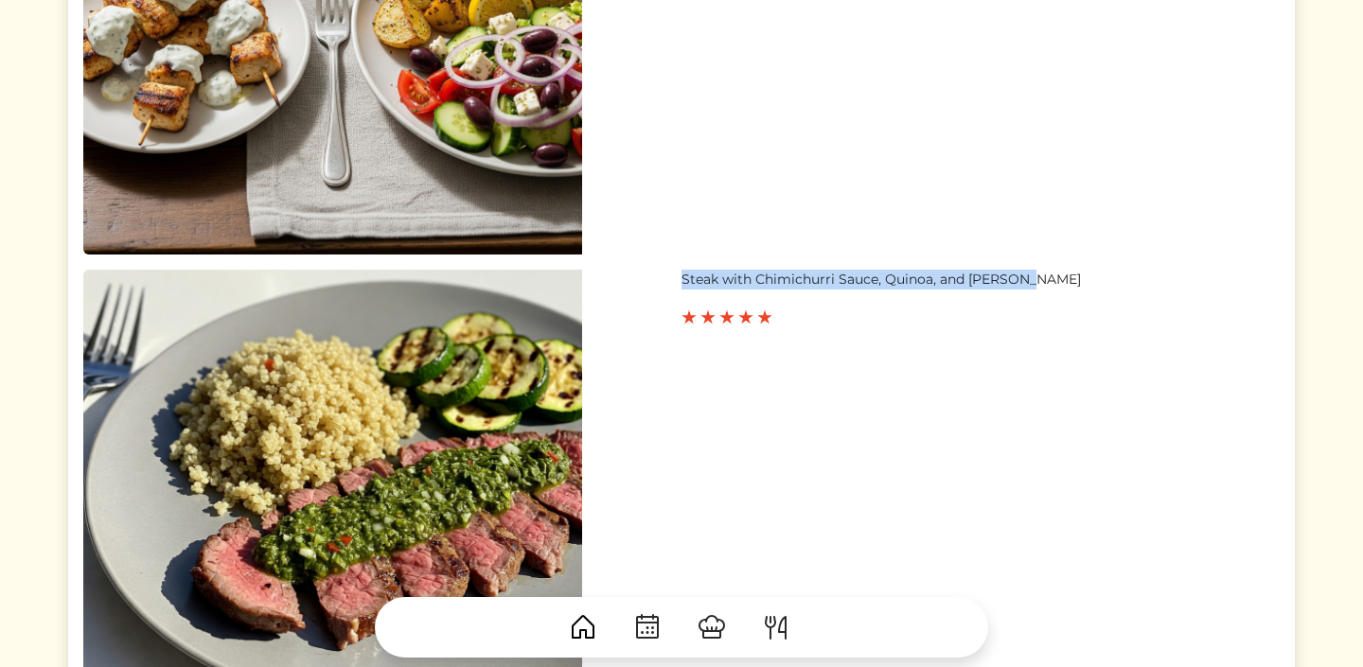
drag, startPoint x: 683, startPoint y: 280, endPoint x: 1031, endPoint y: 279, distance: 347.4
click at [1031, 279] on div "Steak with Chimichurri Sauce, Quinoa, and Zucchini" at bounding box center [981, 280] width 598 height 20
copy div "Steak with Chimichurri Sauce, Quinoa, and Zucchini"
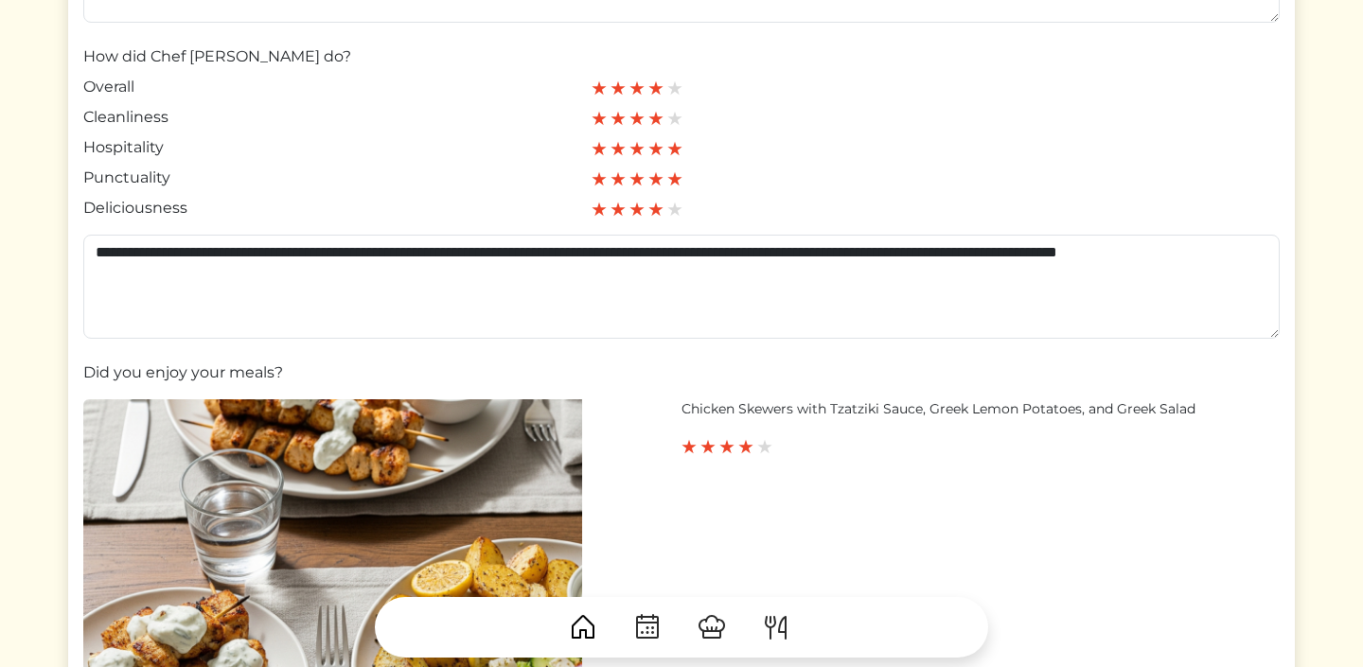
scroll to position [353, 0]
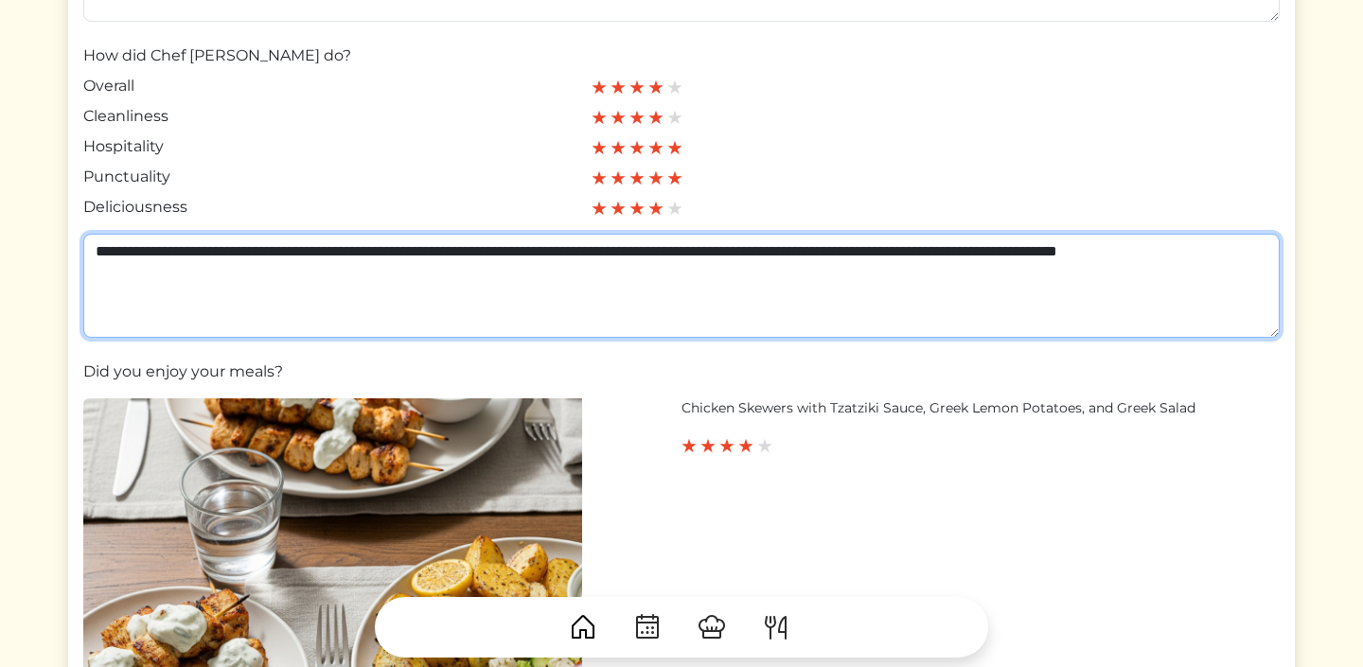
click at [946, 292] on textarea "**********" at bounding box center [681, 286] width 1196 height 104
paste textarea "**********"
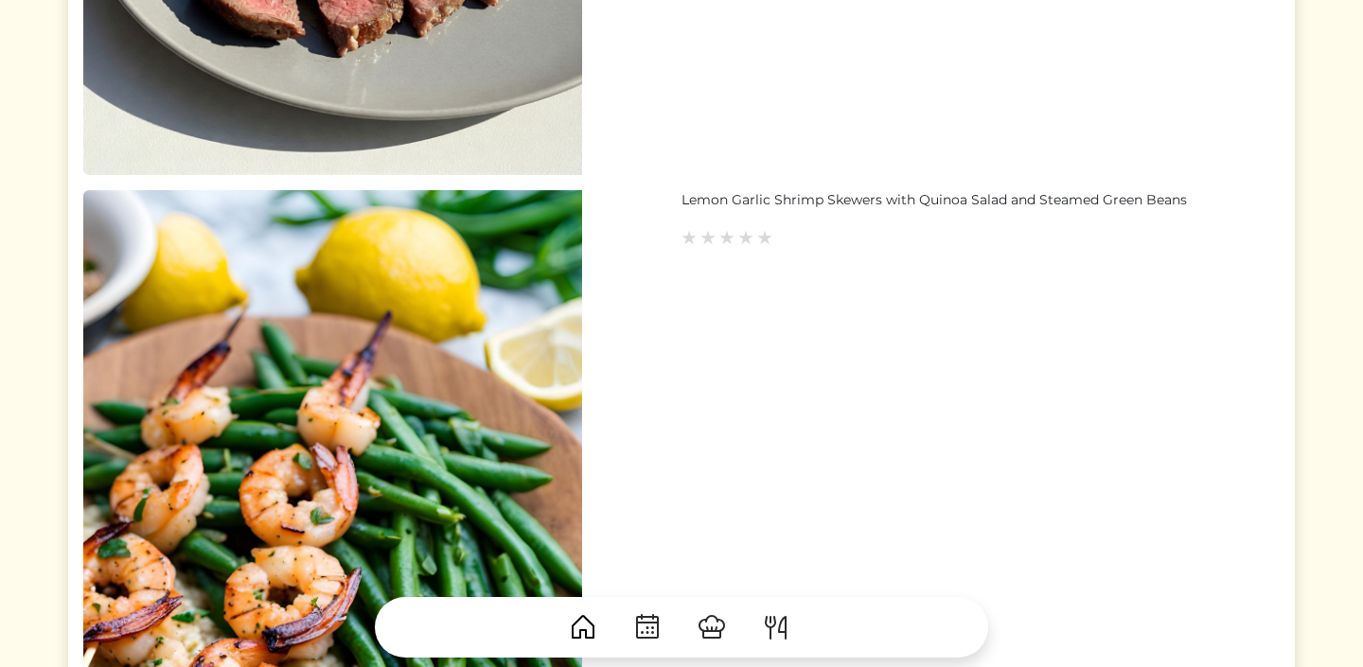
scroll to position [1592, 0]
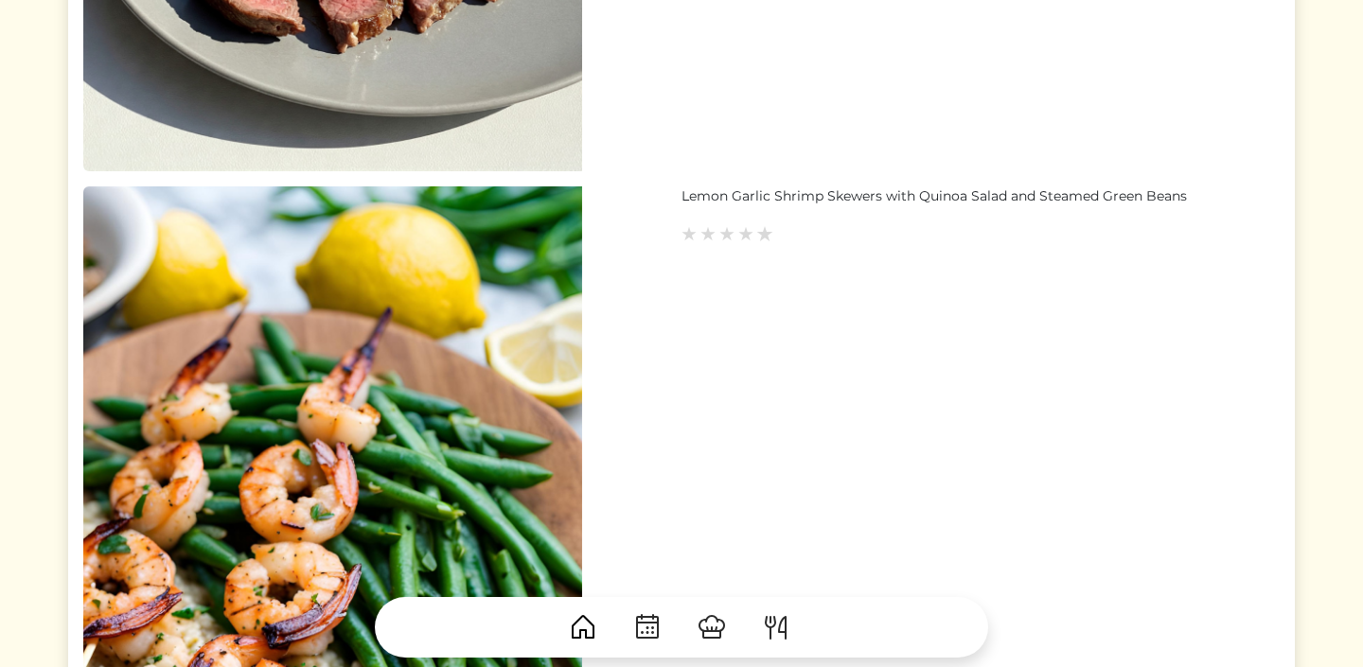
click at [764, 238] on img at bounding box center [764, 233] width 17 height 17
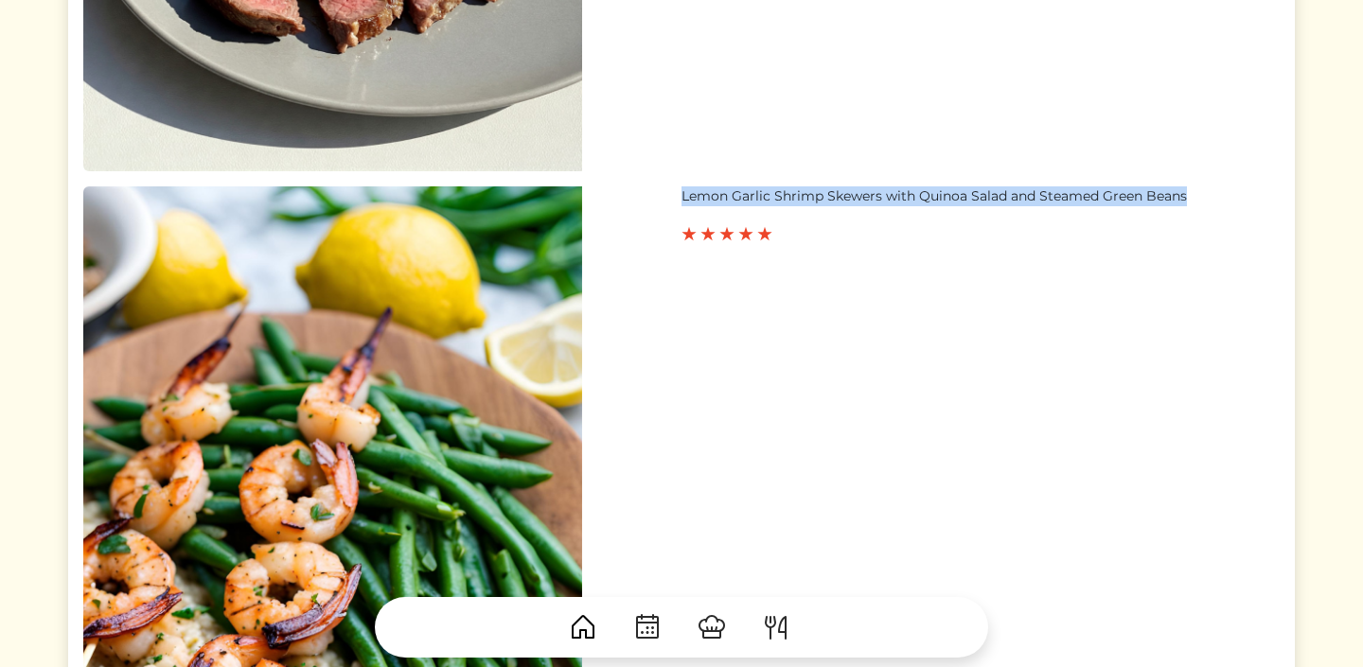
drag, startPoint x: 682, startPoint y: 199, endPoint x: 1194, endPoint y: 198, distance: 512.1
click at [1194, 198] on div "Lemon Garlic Shrimp Skewers with Quinoa Salad and Steamed Green Beans" at bounding box center [981, 196] width 598 height 20
copy div "Lemon Garlic Shrimp Skewers with Quinoa Salad and Steamed Green Beans"
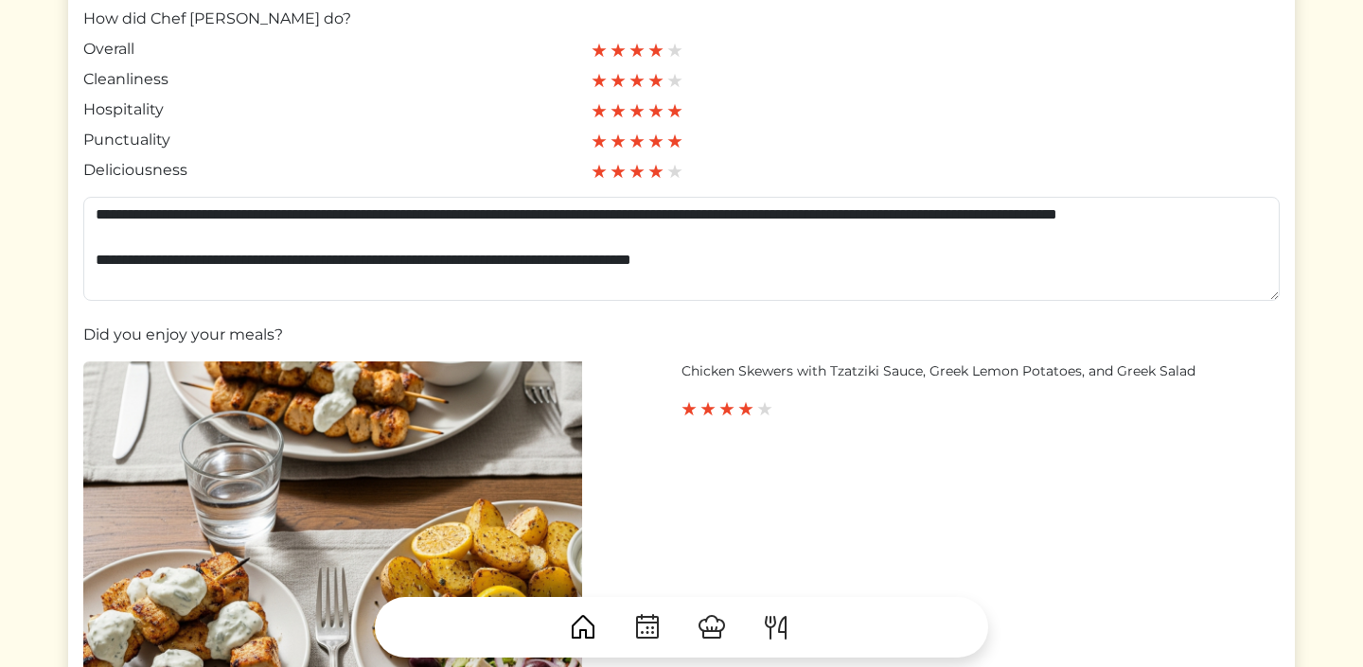
scroll to position [409, 0]
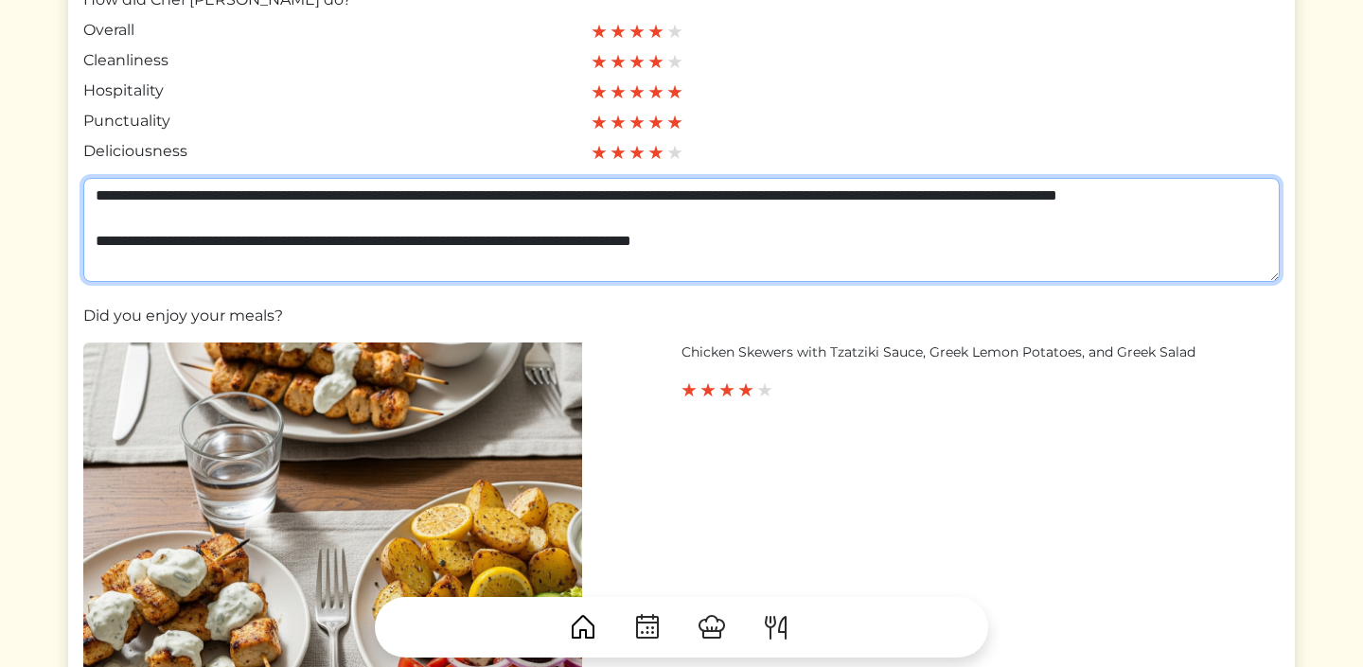
click at [860, 268] on textarea "**********" at bounding box center [681, 230] width 1196 height 104
paste textarea "**********"
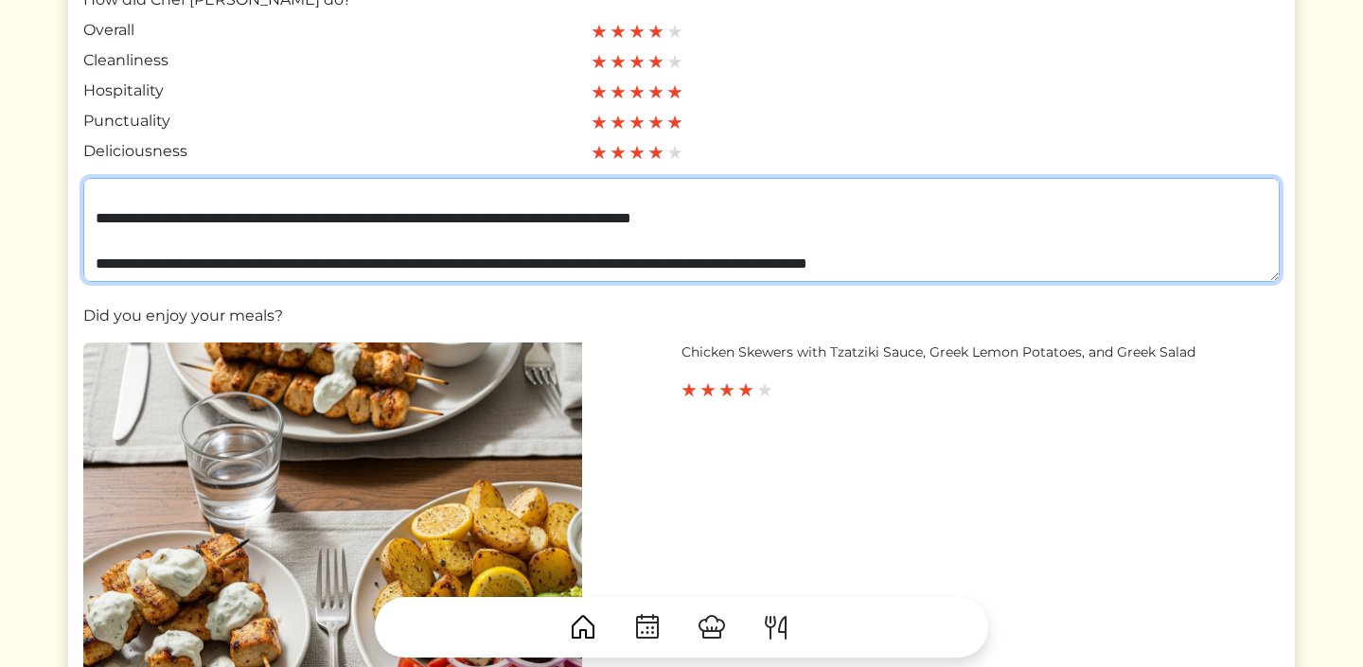
click at [852, 267] on textarea "**********" at bounding box center [681, 230] width 1196 height 104
click at [945, 274] on textarea "**********" at bounding box center [681, 230] width 1196 height 104
click at [1184, 274] on textarea "**********" at bounding box center [681, 230] width 1196 height 104
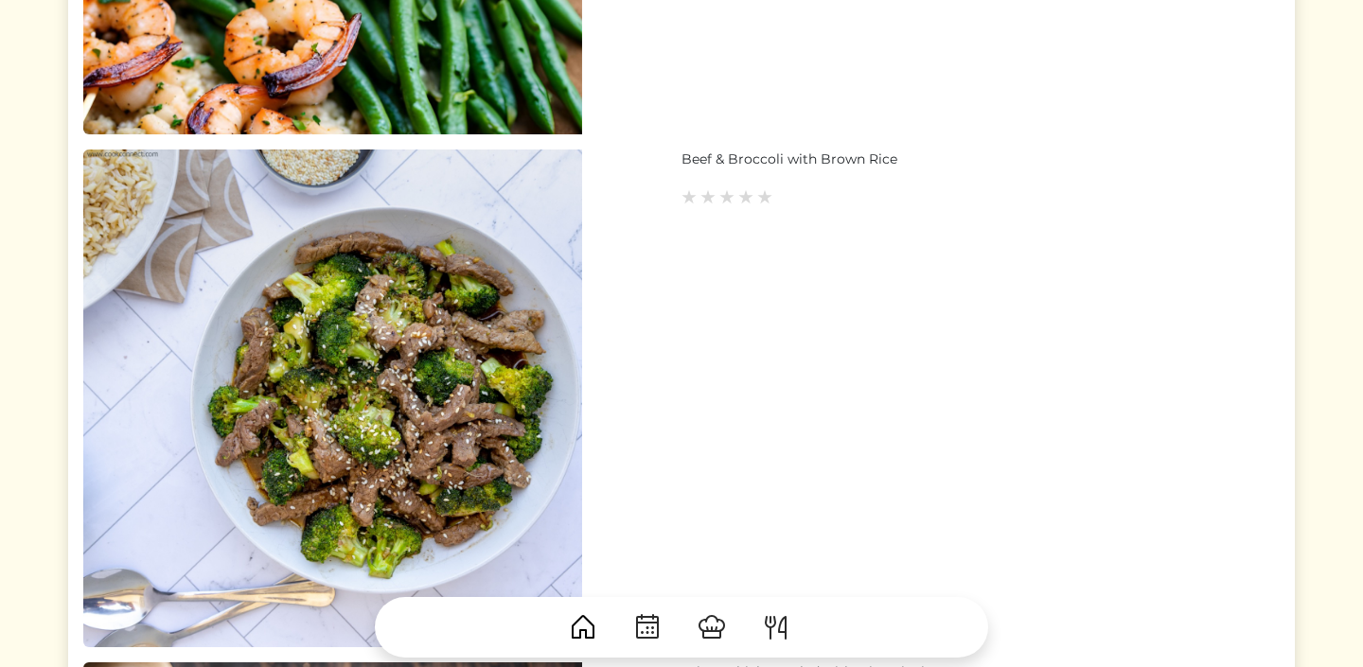
scroll to position [2169, 0]
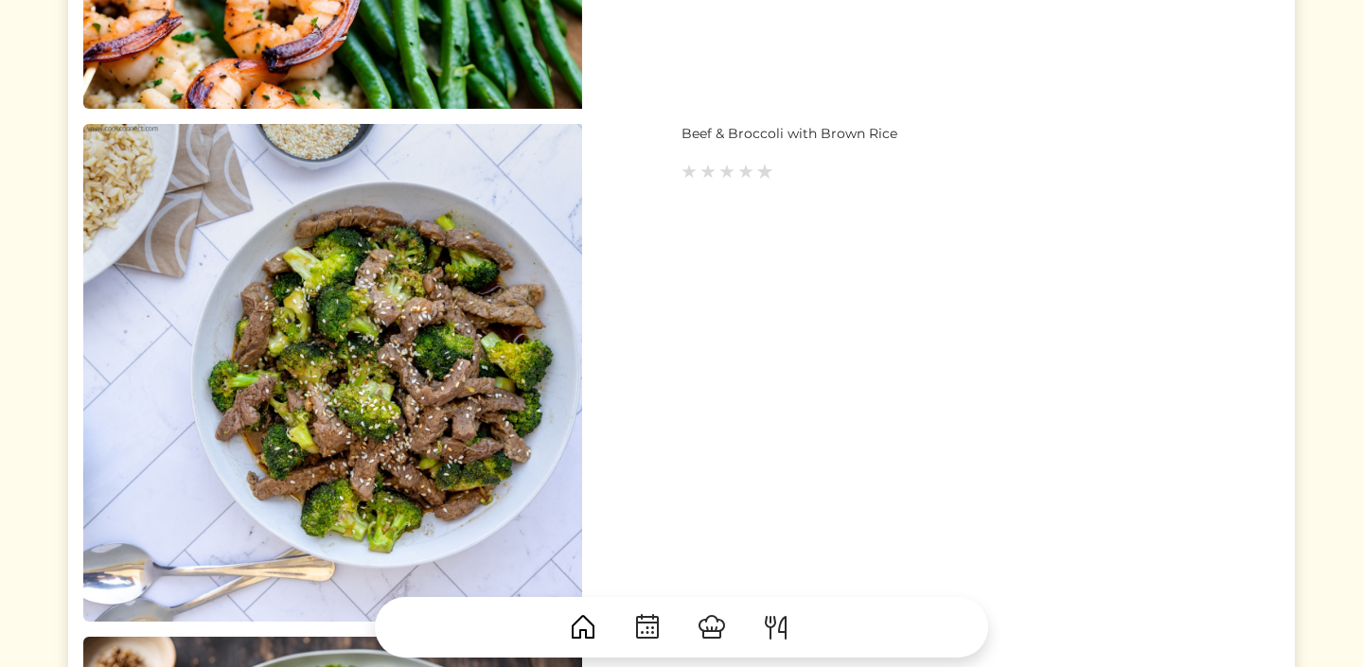
click at [765, 169] on img at bounding box center [764, 171] width 17 height 17
drag, startPoint x: 900, startPoint y: 134, endPoint x: 678, endPoint y: 122, distance: 222.8
copy div "Beef & Broccoli with Brown Rice"
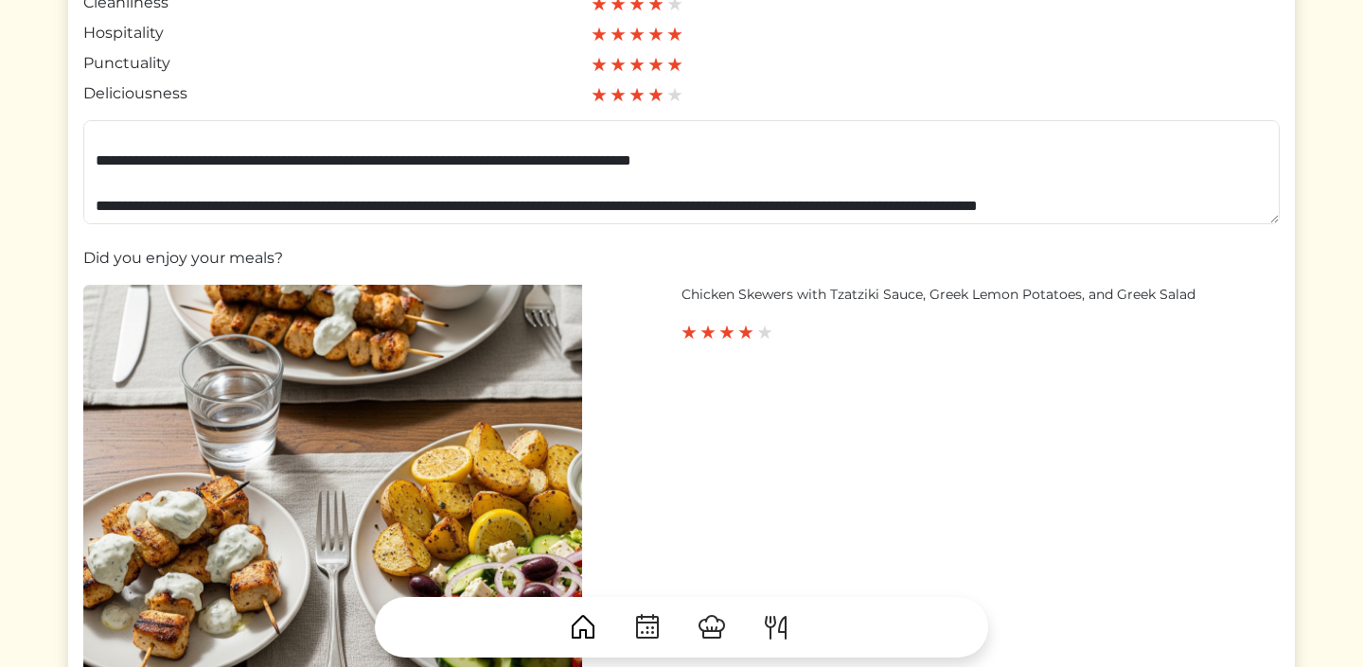
scroll to position [68, 0]
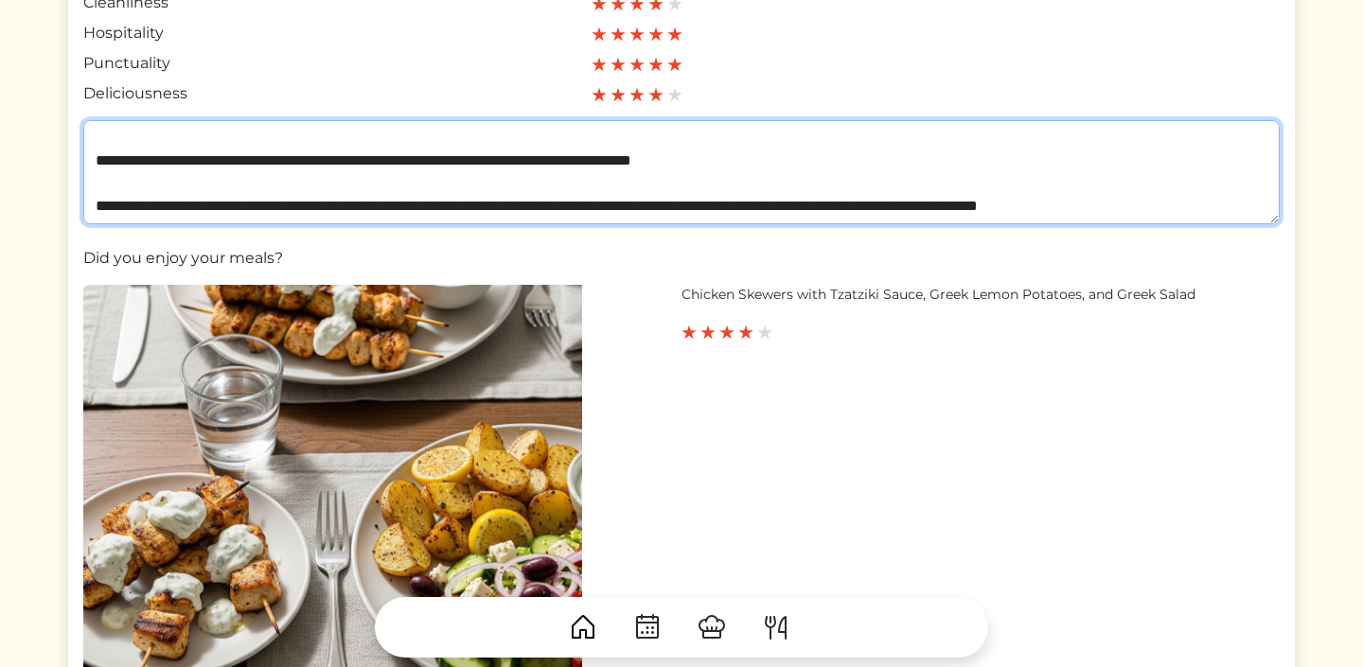
click at [660, 202] on textarea "**********" at bounding box center [681, 172] width 1196 height 104
paste textarea "**********"
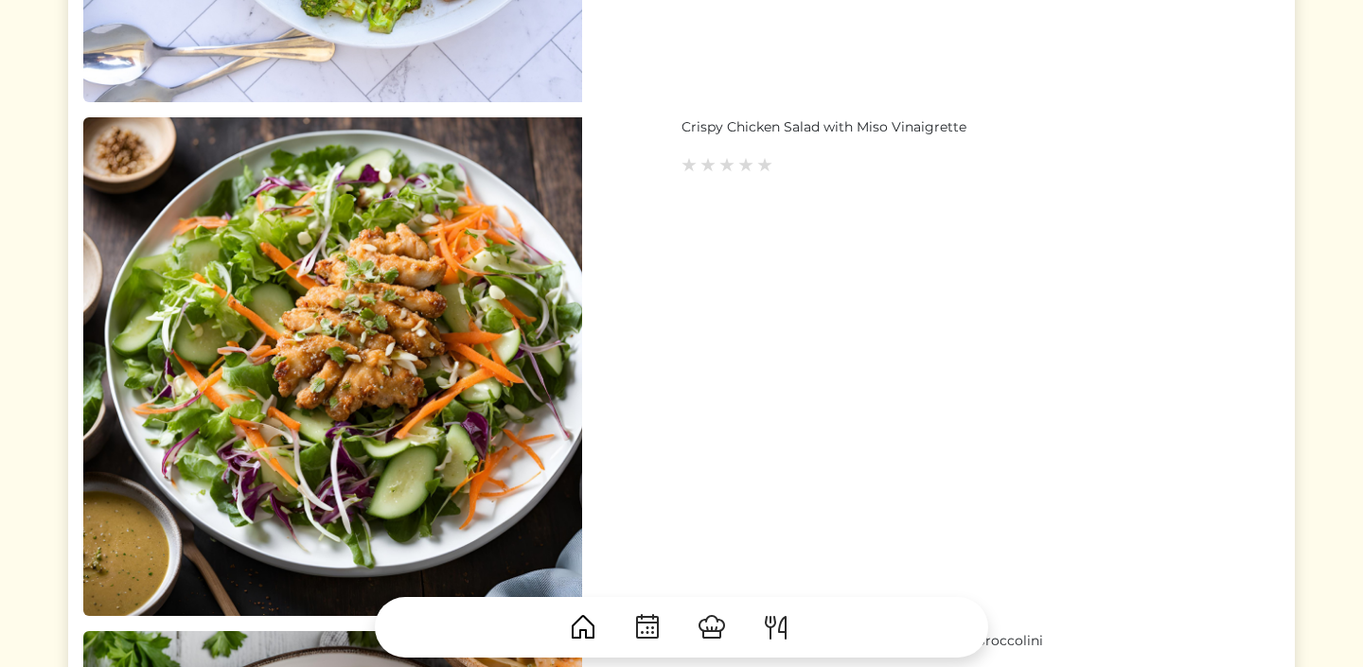
scroll to position [2693, 0]
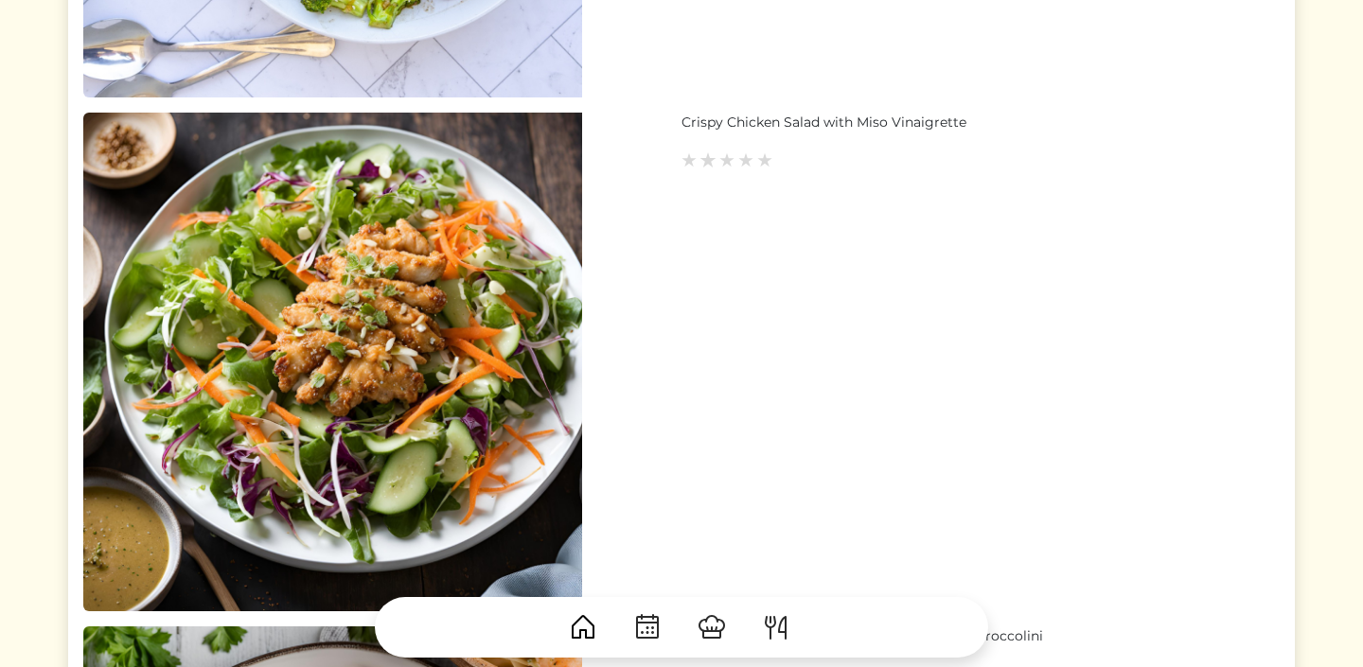
click at [705, 159] on img at bounding box center [707, 159] width 17 height 17
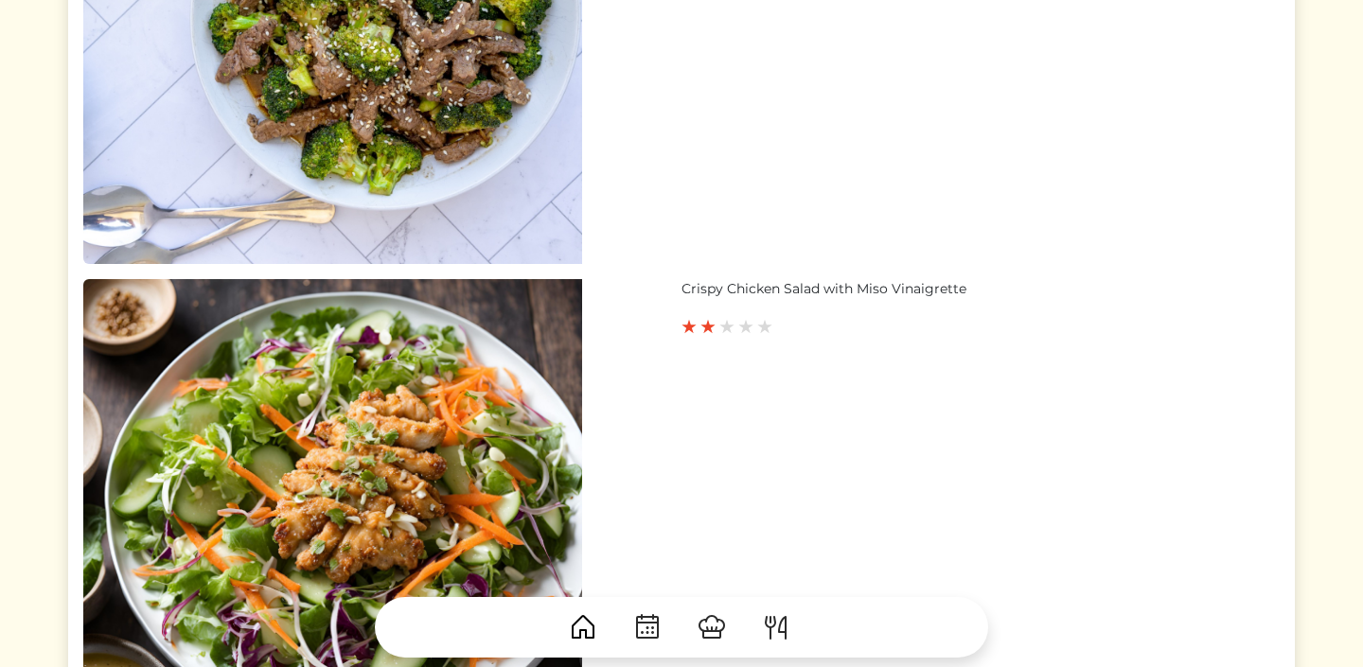
scroll to position [2546, 0]
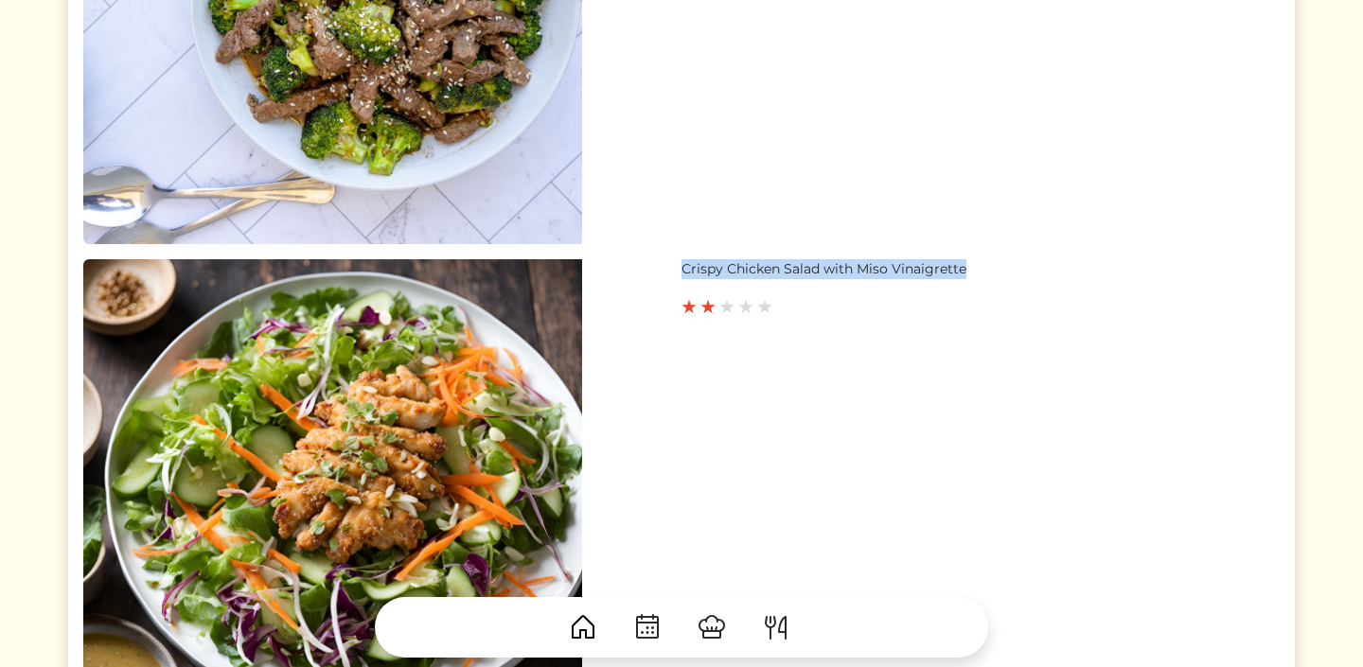
drag, startPoint x: 679, startPoint y: 265, endPoint x: 962, endPoint y: 270, distance: 283.1
click at [962, 270] on div "Crispy Chicken Salad with Miso Vinaigrette" at bounding box center [681, 508] width 1196 height 499
copy div "Crispy Chicken Salad with Miso Vinaigrette"
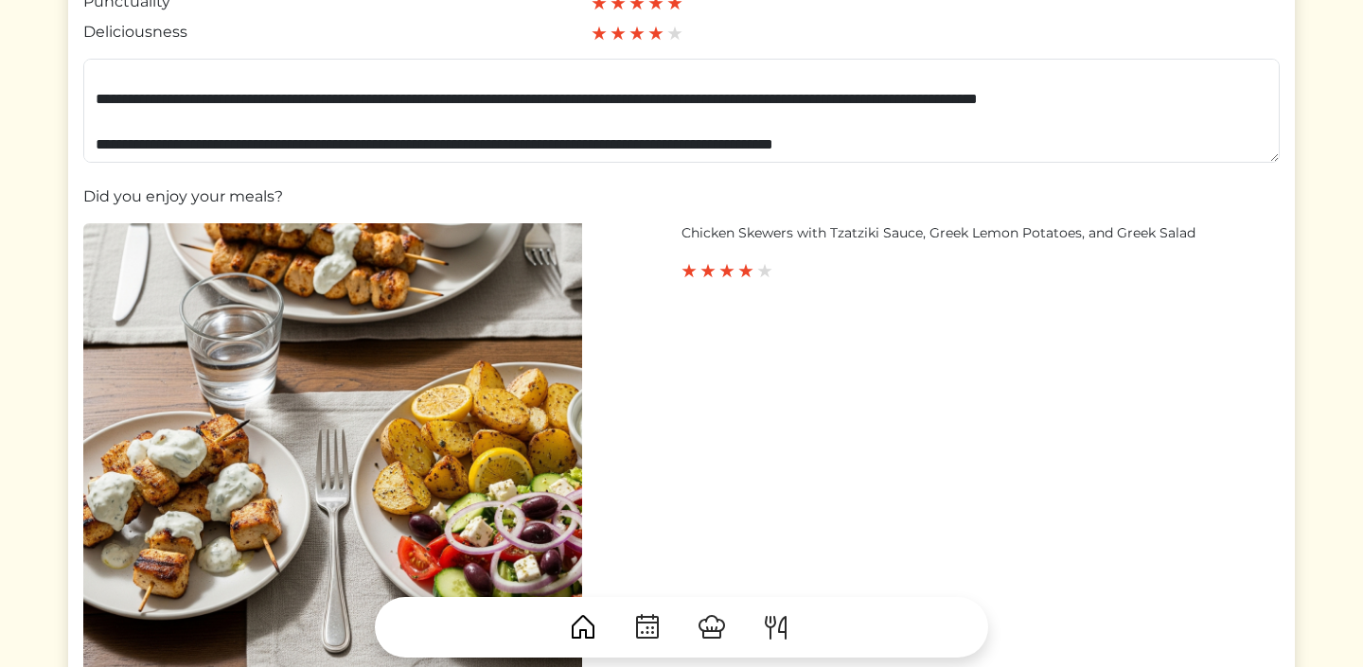
scroll to position [529, 0]
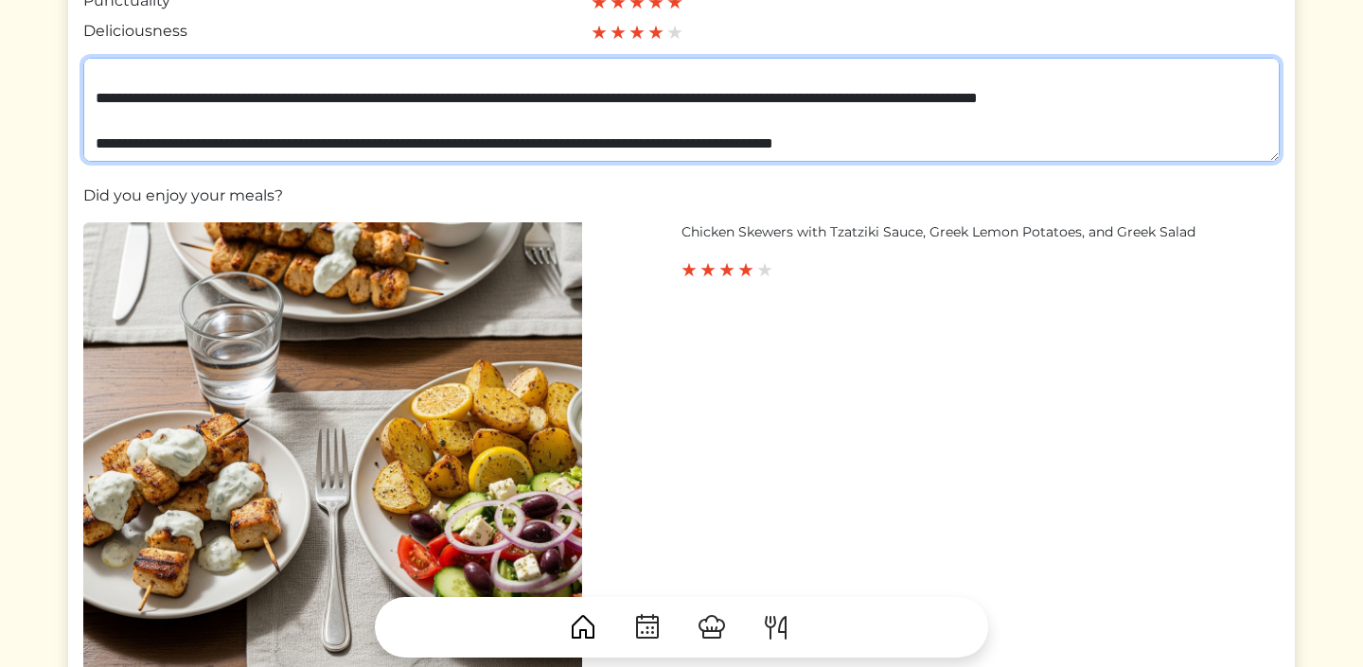
click at [990, 147] on textarea "**********" at bounding box center [681, 110] width 1196 height 104
paste textarea "**********"
click at [703, 150] on textarea "**********" at bounding box center [681, 110] width 1196 height 104
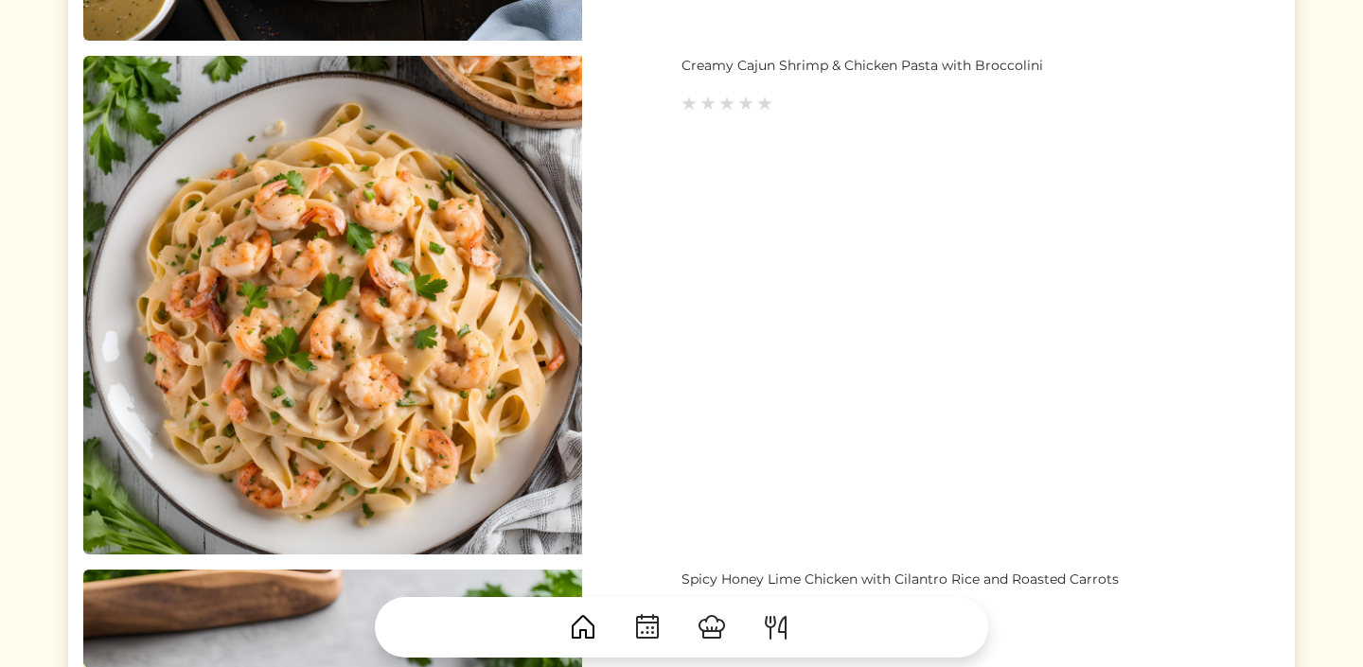
scroll to position [3270, 0]
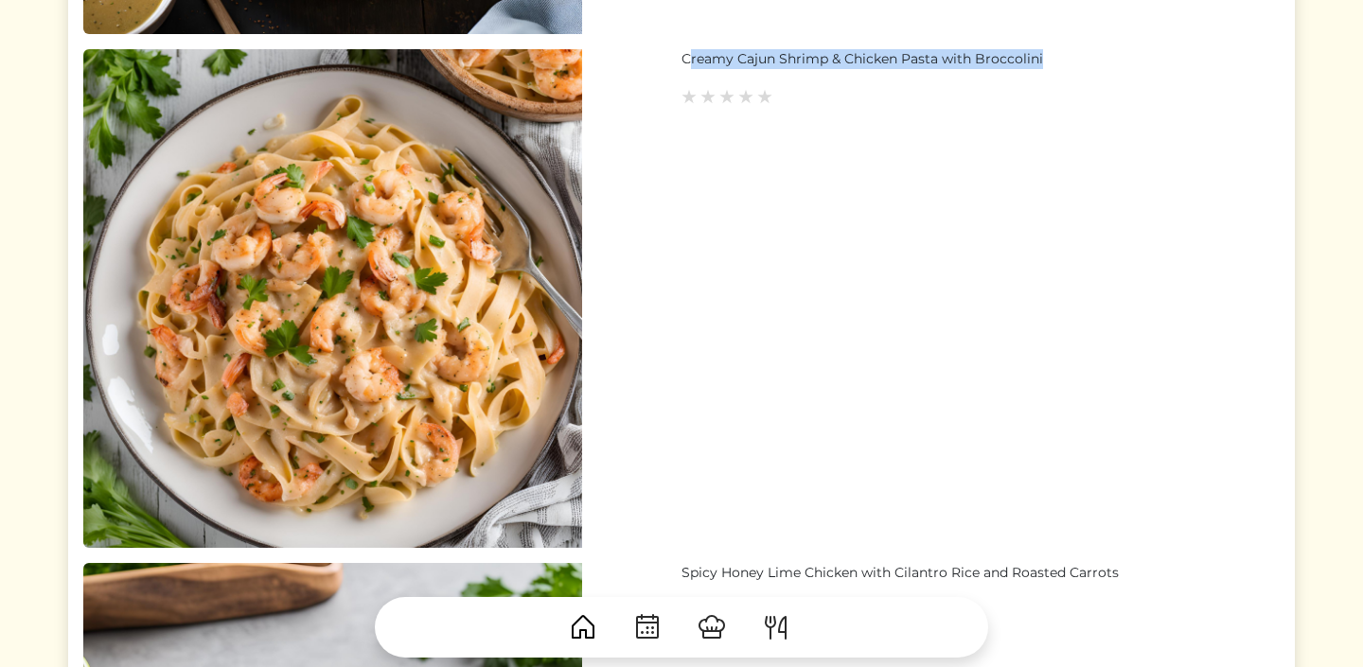
drag, startPoint x: 687, startPoint y: 61, endPoint x: 1045, endPoint y: 63, distance: 357.8
click at [1045, 63] on div "Creamy Cajun Shrimp & Chicken Pasta with Broccolini" at bounding box center [981, 59] width 598 height 20
drag, startPoint x: 1045, startPoint y: 62, endPoint x: 665, endPoint y: 46, distance: 379.9
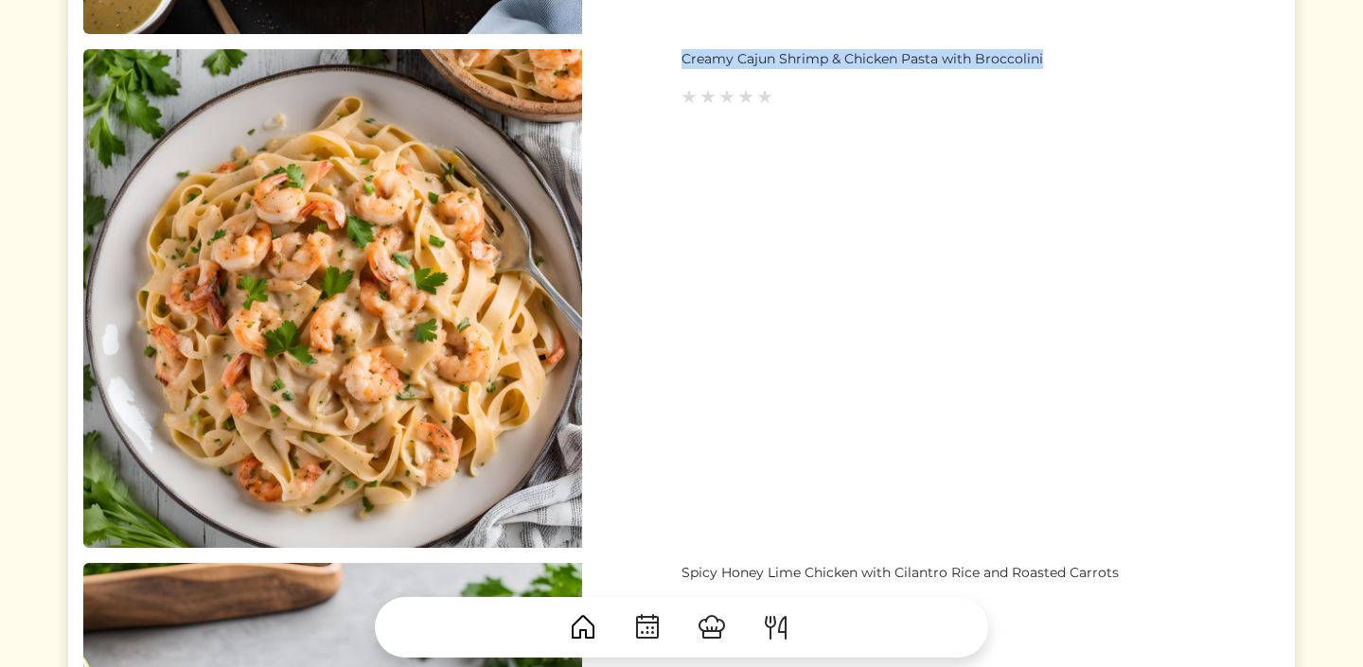
copy div "Creamy Cajun Shrimp & Chicken Pasta with Broccolini"
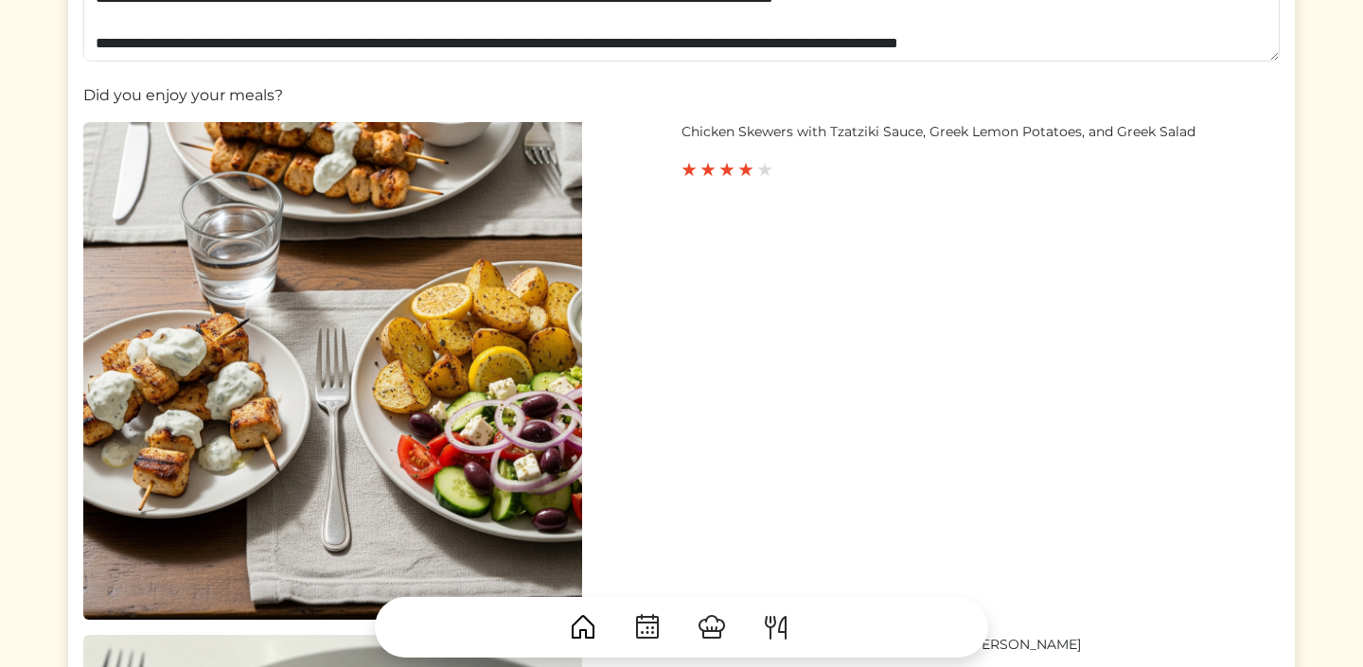
scroll to position [630, 0]
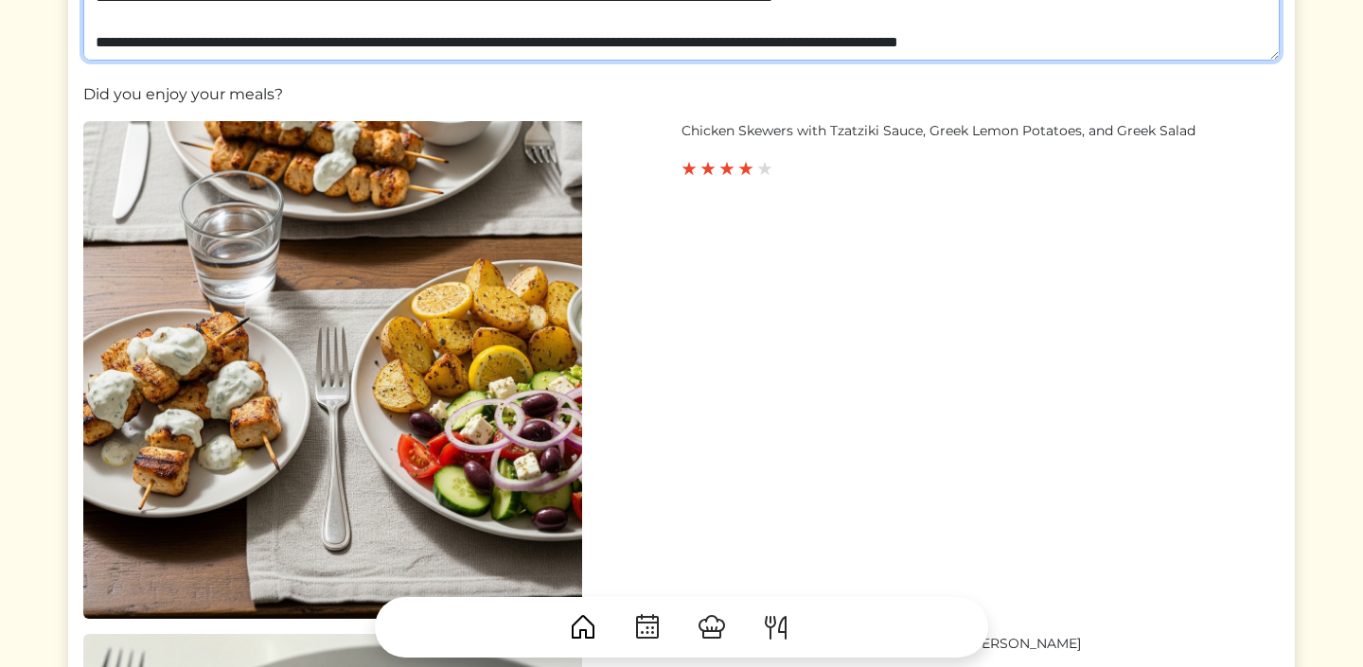
click at [1158, 48] on textarea "**********" at bounding box center [681, 8] width 1196 height 104
paste textarea "**********"
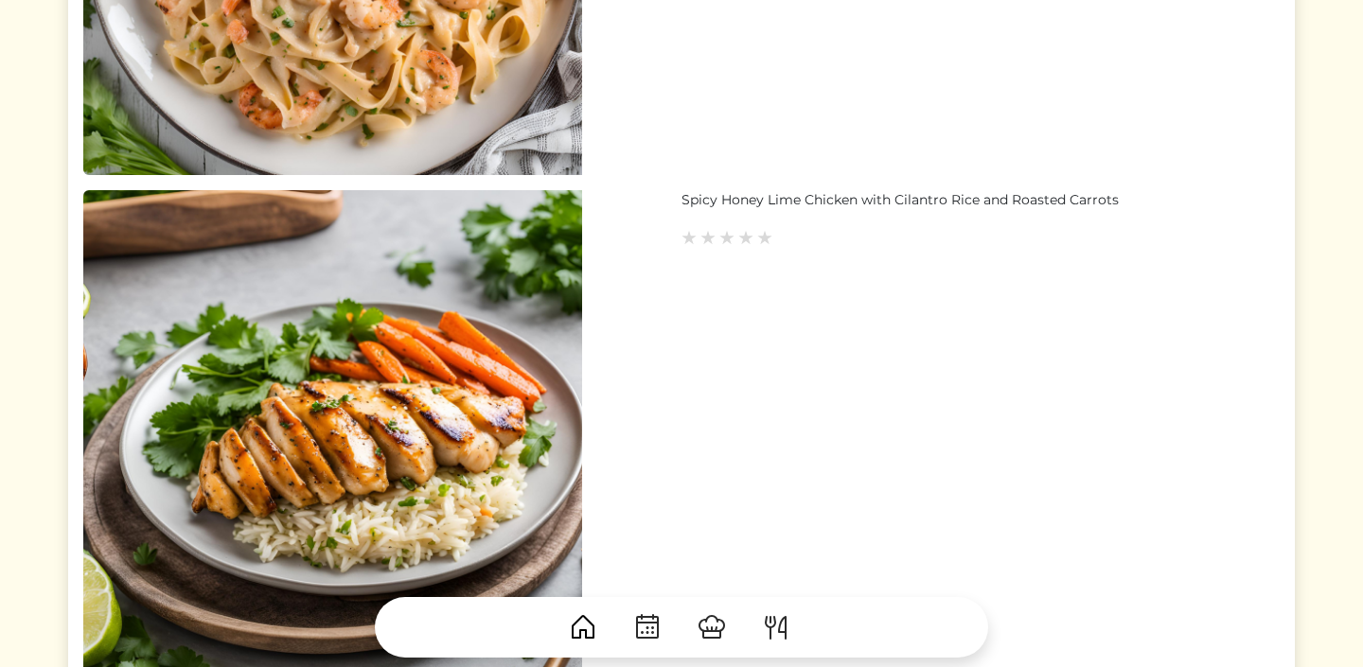
scroll to position [3637, 0]
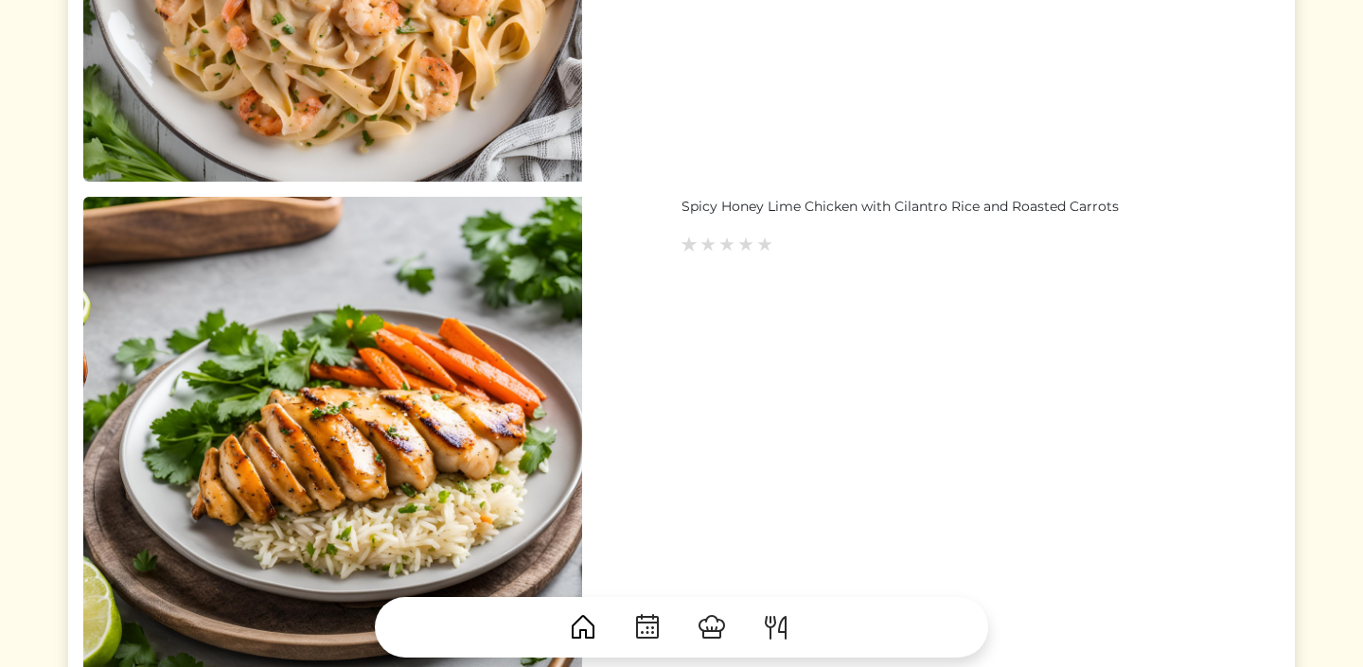
click at [688, 242] on img at bounding box center [689, 244] width 17 height 17
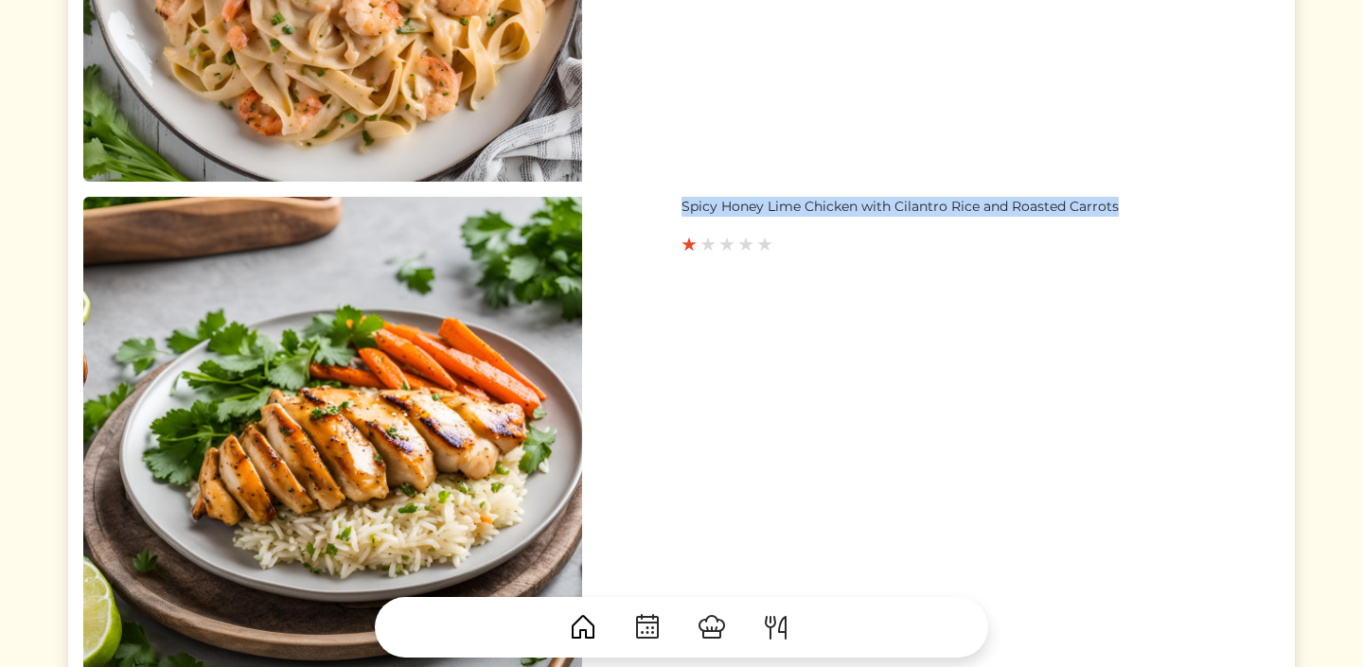
drag, startPoint x: 682, startPoint y: 208, endPoint x: 1127, endPoint y: 201, distance: 445.9
click at [1127, 201] on div "Spicy Honey Lime Chicken with Cilantro Rice and Roasted Carrots" at bounding box center [981, 207] width 598 height 20
copy div "Spicy Honey Lime Chicken with Cilantro Rice and Roasted Carrots"
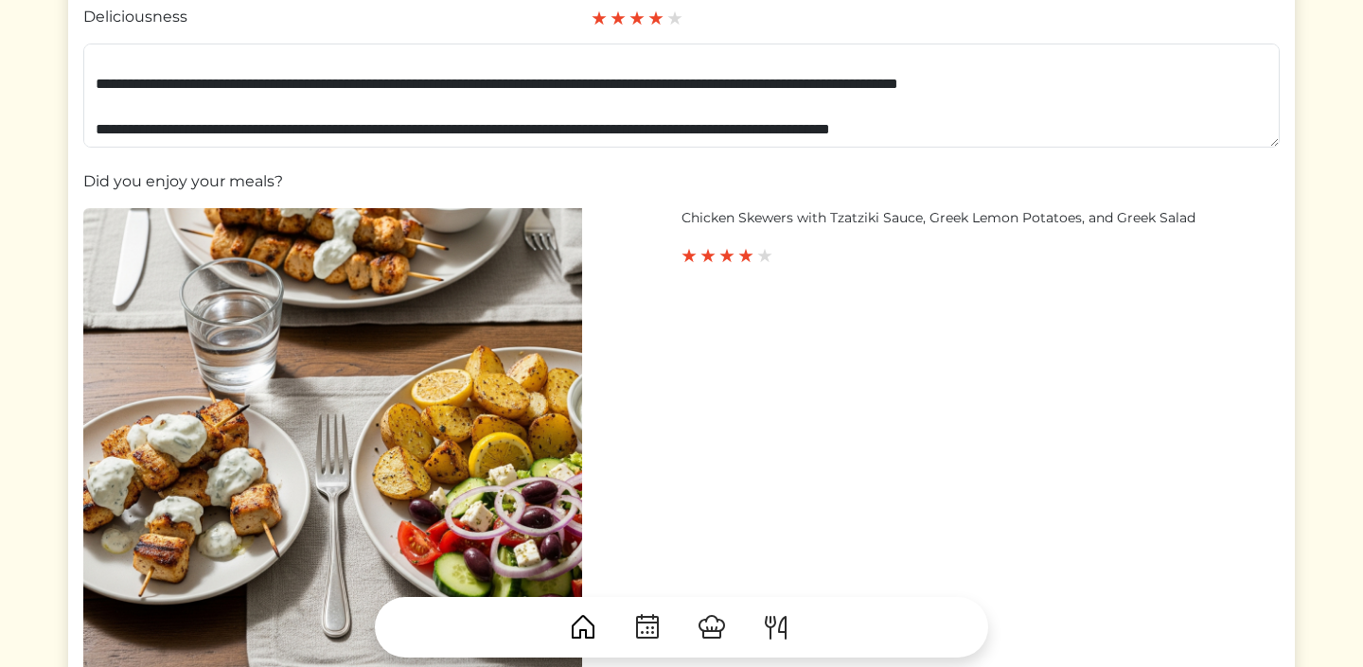
scroll to position [450, 0]
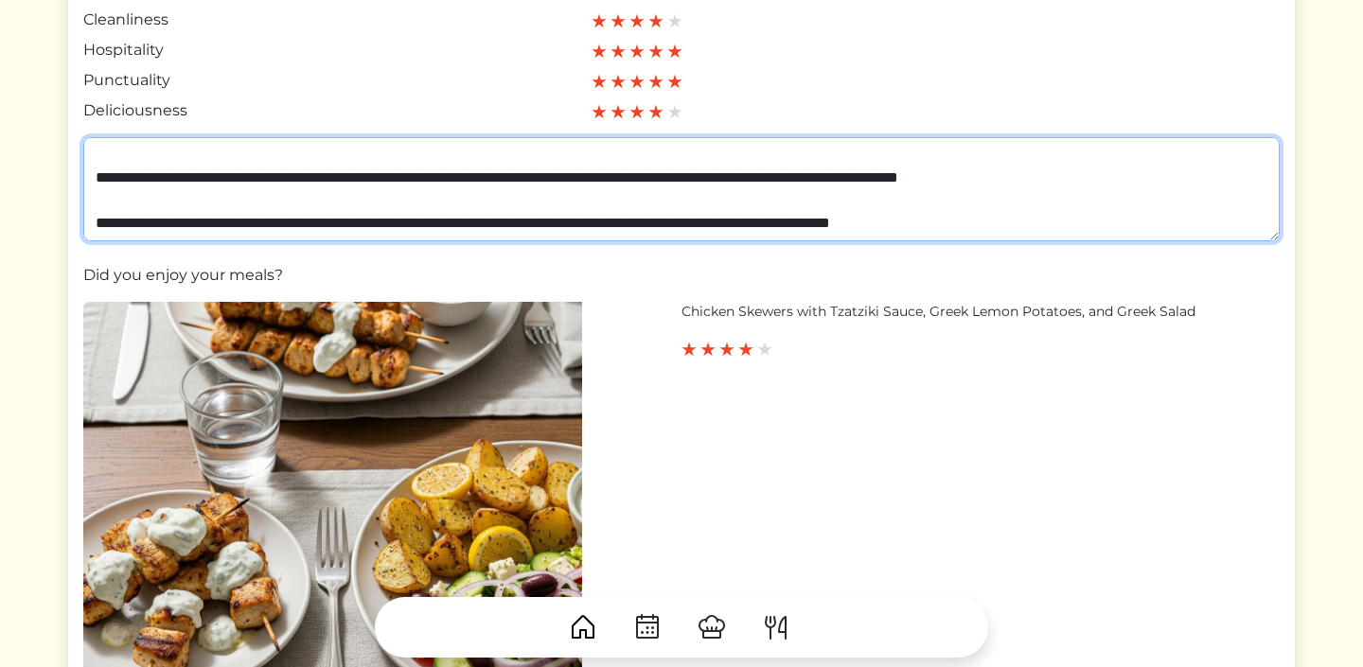
click at [1090, 223] on textarea "**********" at bounding box center [681, 189] width 1196 height 104
paste textarea "**********"
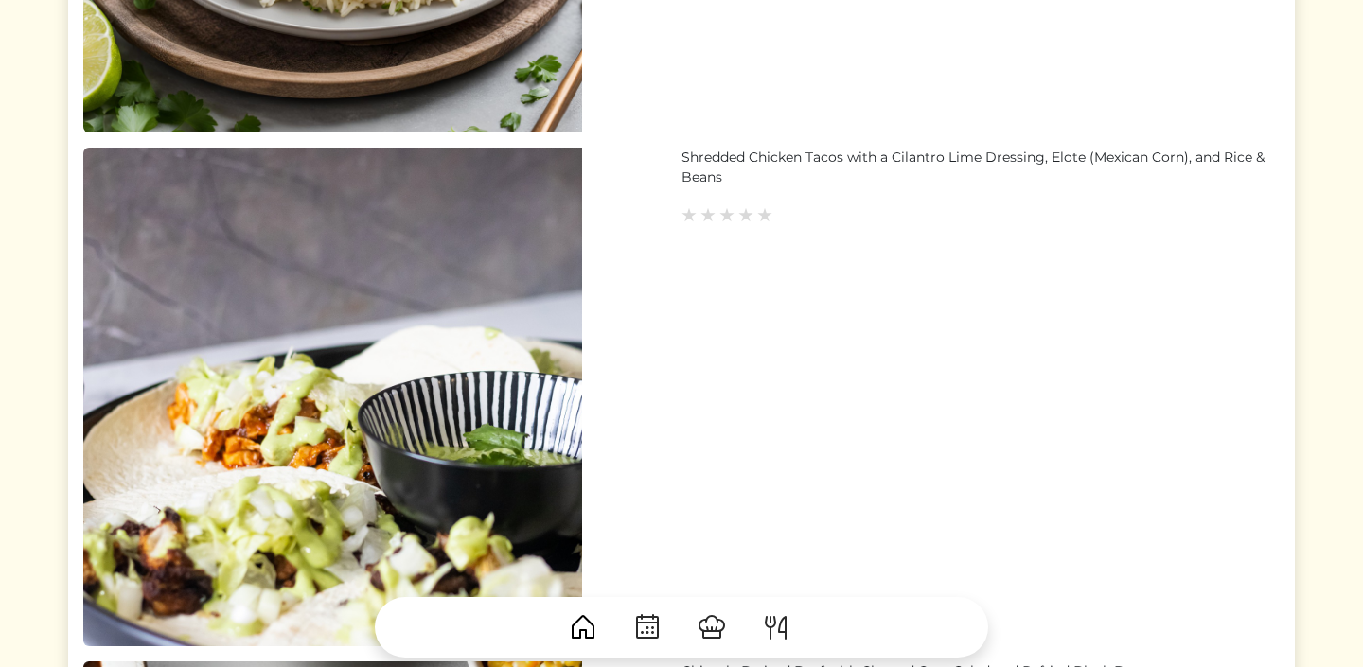
scroll to position [4203, 0]
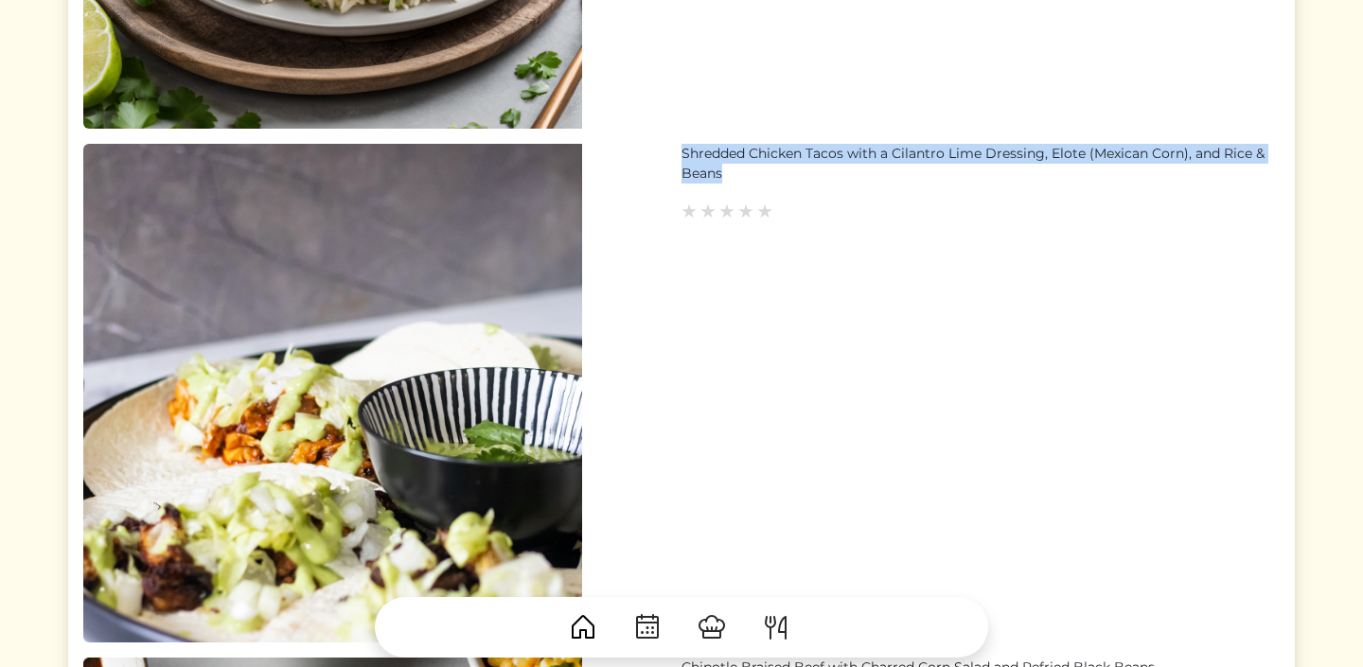
drag, startPoint x: 732, startPoint y: 175, endPoint x: 677, endPoint y: 153, distance: 59.1
click at [677, 153] on div "Shredded Chicken Tacos with a Cilantro Lime Dressing, Elote (Mexican Corn), and…" at bounding box center [681, 393] width 1196 height 499
copy div "Shredded Chicken Tacos with a Cilantro Lime Dressing, Elote (Mexican Corn), and…"
click at [705, 218] on img at bounding box center [707, 211] width 17 height 17
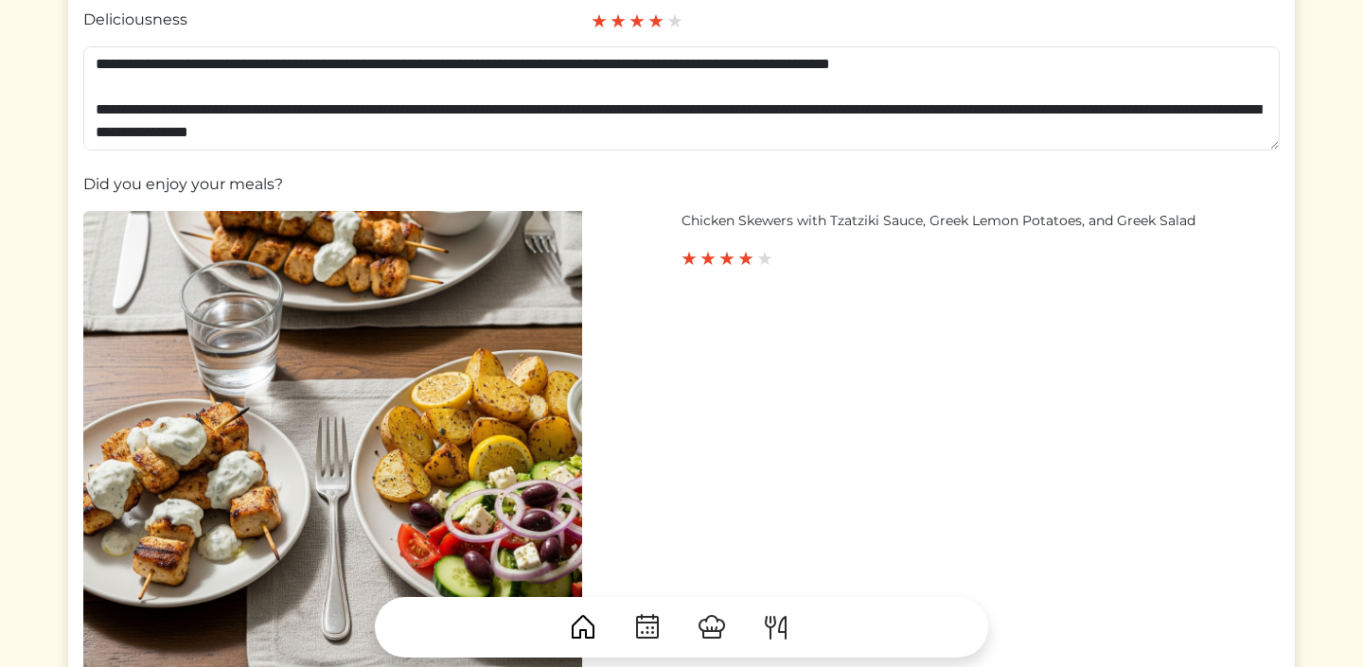
scroll to position [544, 0]
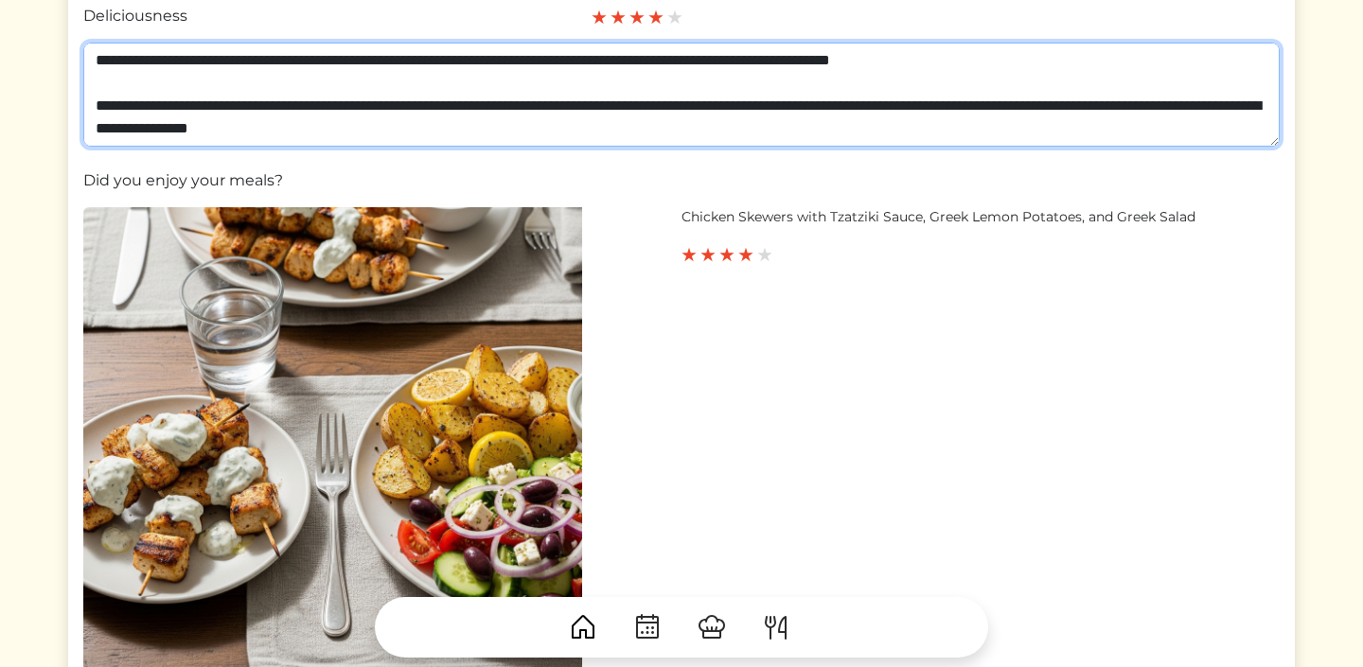
click at [632, 142] on textarea at bounding box center [681, 95] width 1196 height 104
paste textarea "**********"
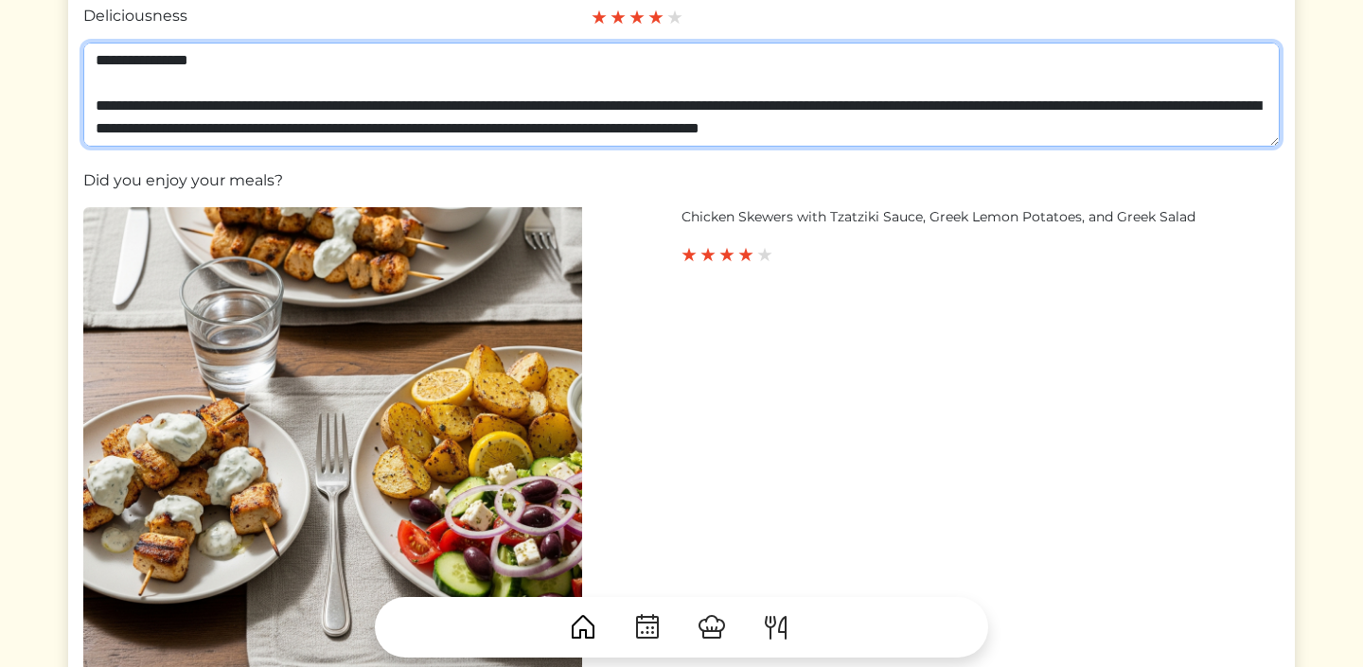
scroll to position [355, 0]
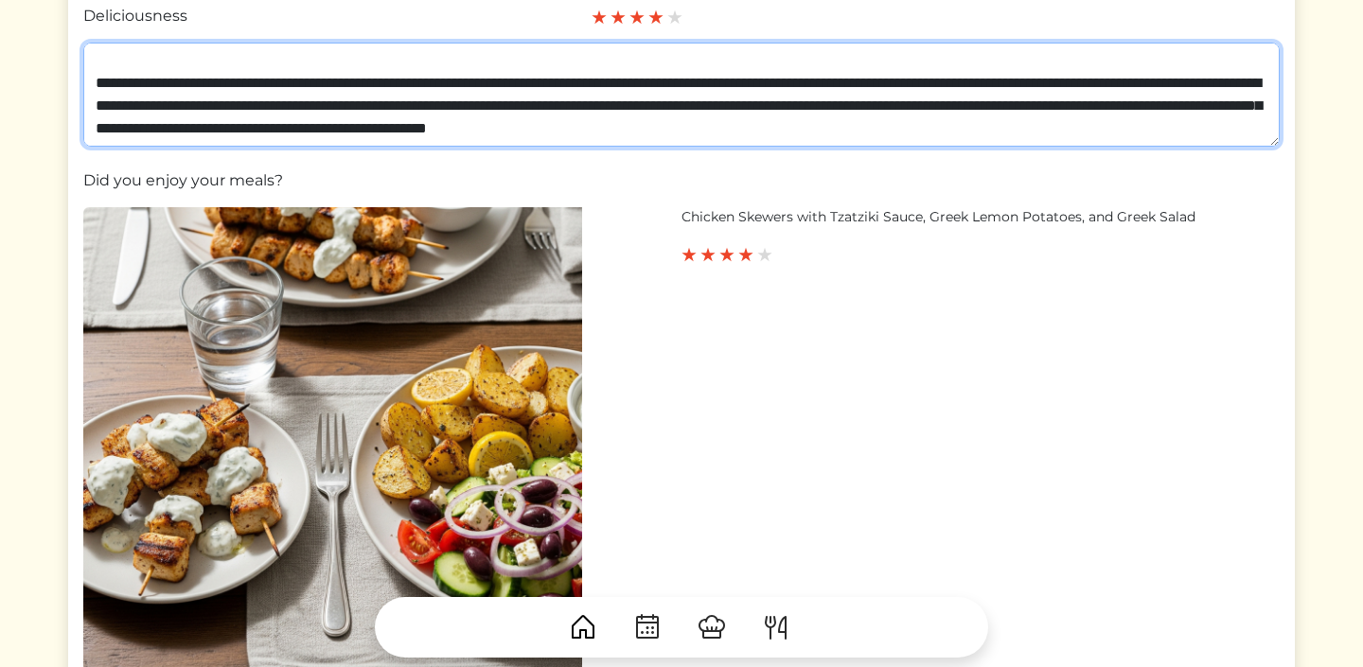
click at [1057, 137] on textarea at bounding box center [681, 95] width 1196 height 104
click at [1075, 141] on textarea at bounding box center [681, 95] width 1196 height 104
click at [1059, 135] on textarea at bounding box center [681, 95] width 1196 height 104
click at [1268, 135] on textarea at bounding box center [681, 95] width 1196 height 104
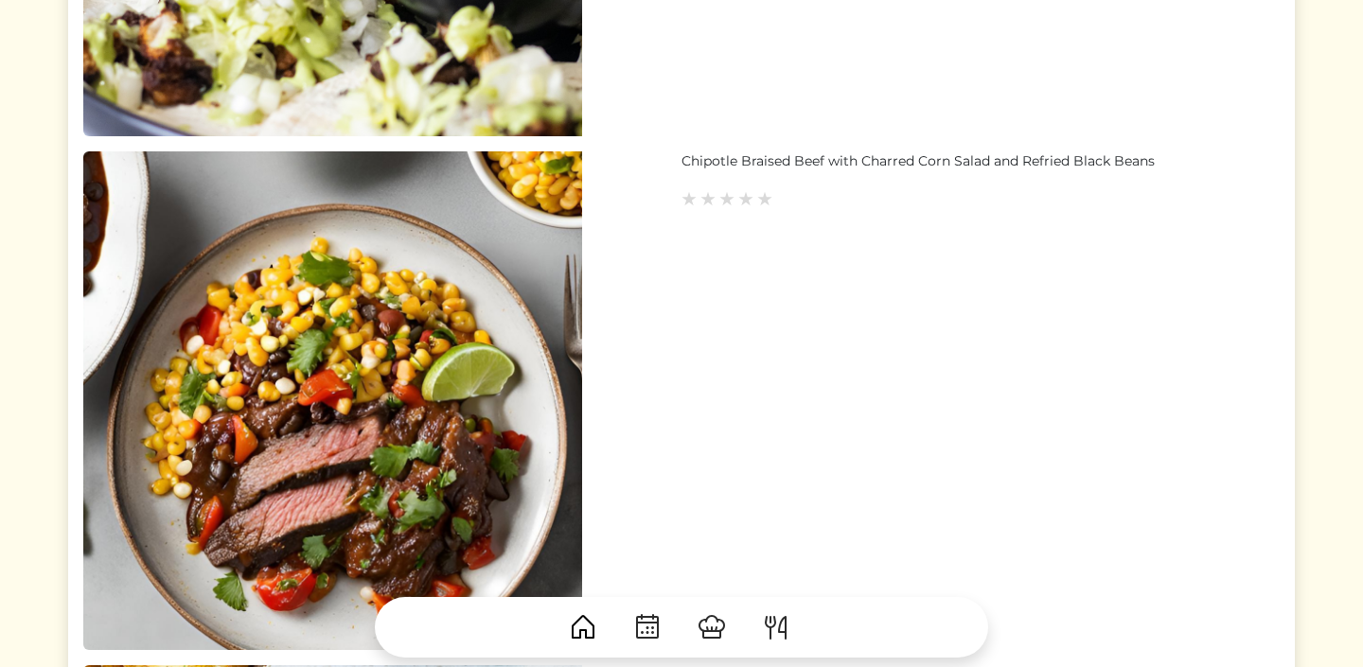
scroll to position [4716, 0]
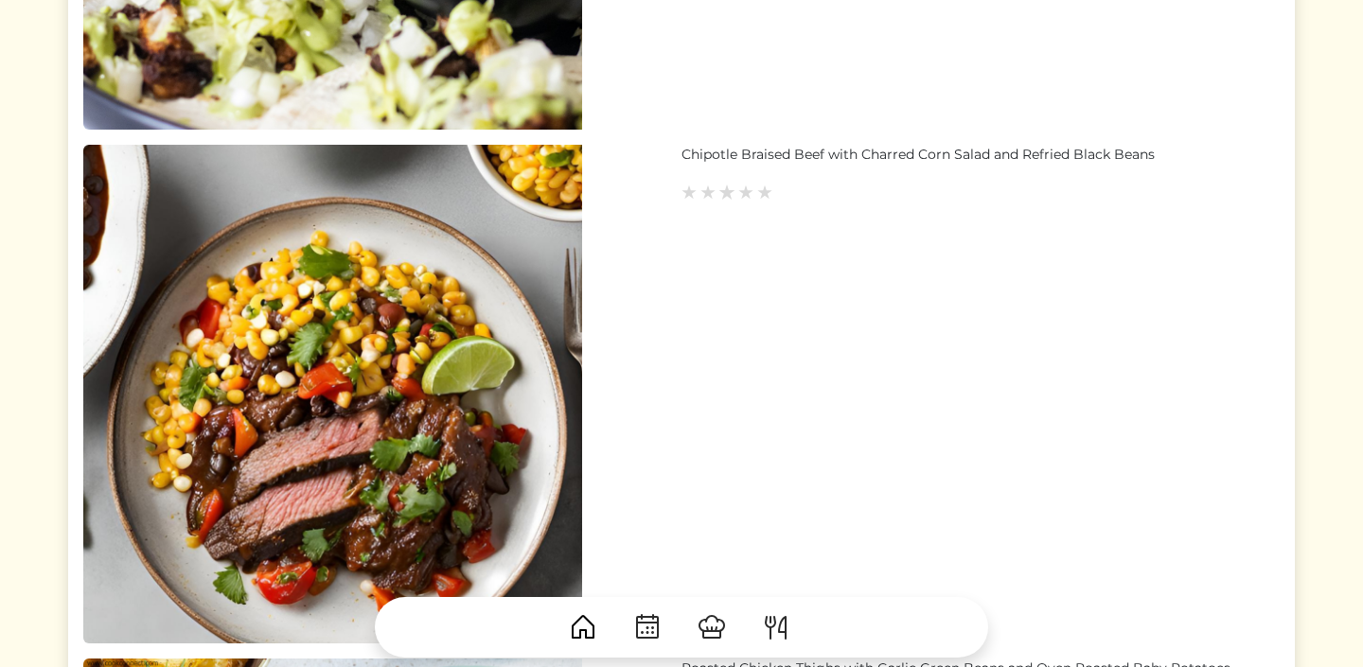
click at [730, 190] on img at bounding box center [726, 192] width 17 height 17
click at [746, 194] on img at bounding box center [745, 192] width 17 height 17
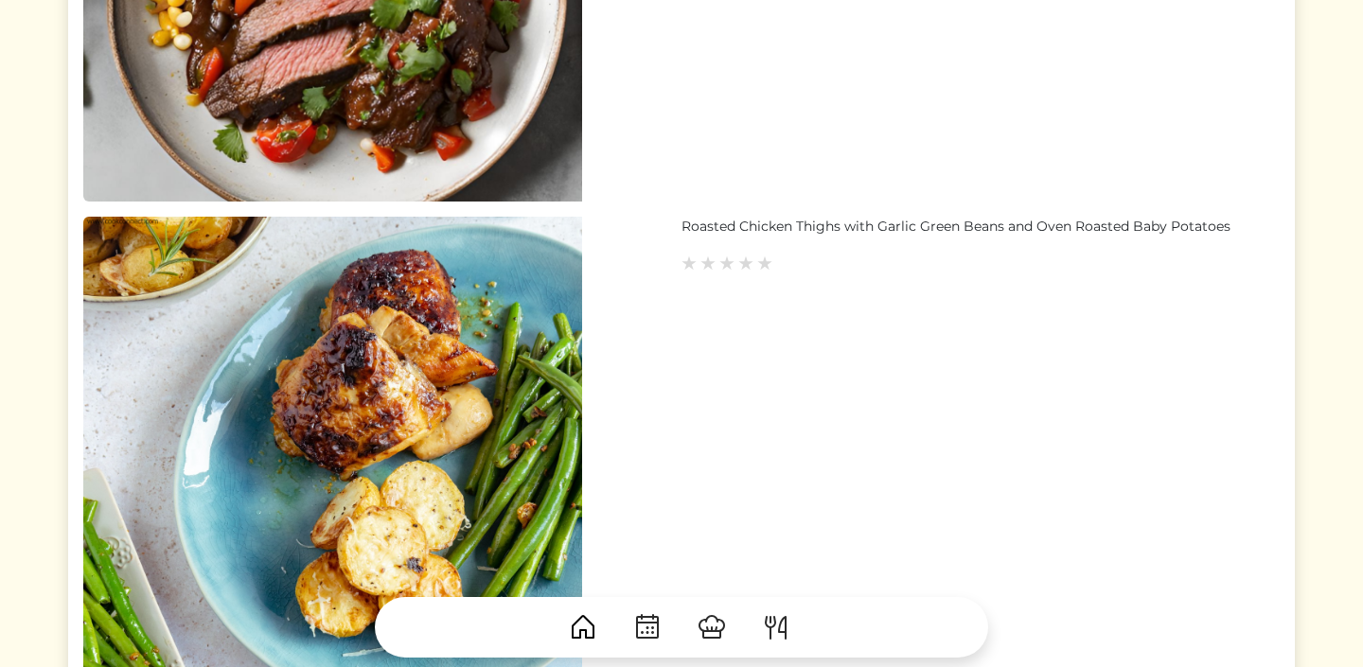
scroll to position [5163, 0]
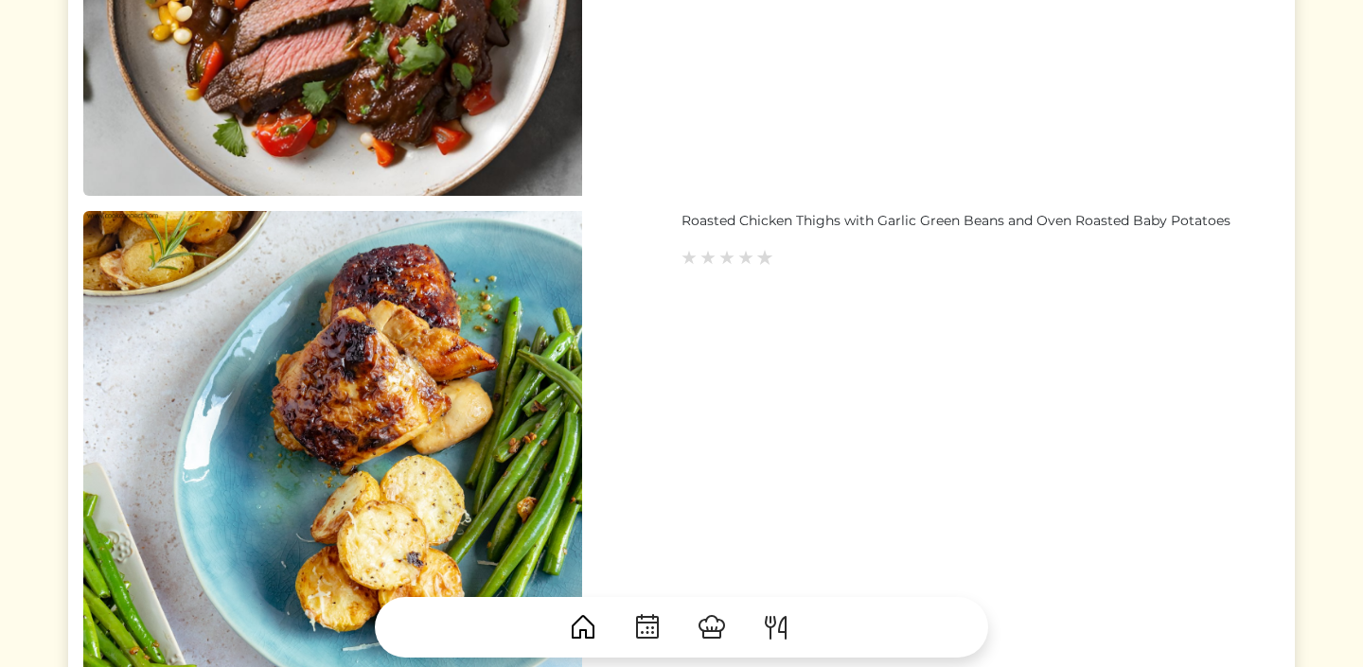
click at [767, 259] on img at bounding box center [764, 258] width 17 height 17
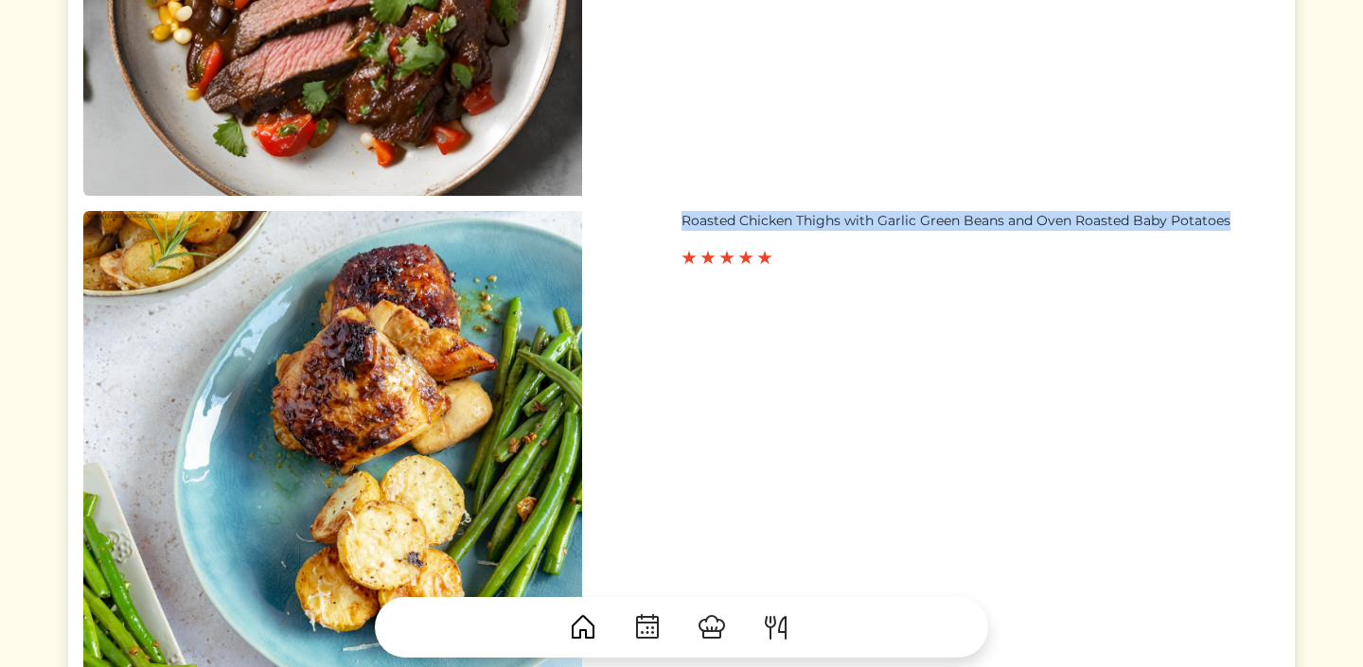
drag, startPoint x: 683, startPoint y: 223, endPoint x: 1230, endPoint y: 217, distance: 546.2
click at [1230, 217] on div "Roasted Chicken Thighs with Garlic Green Beans and Oven Roasted Baby Potatoes" at bounding box center [981, 221] width 598 height 20
copy div "Roasted Chicken Thighs with Garlic Green Beans and Oven Roasted Baby Potatoes"
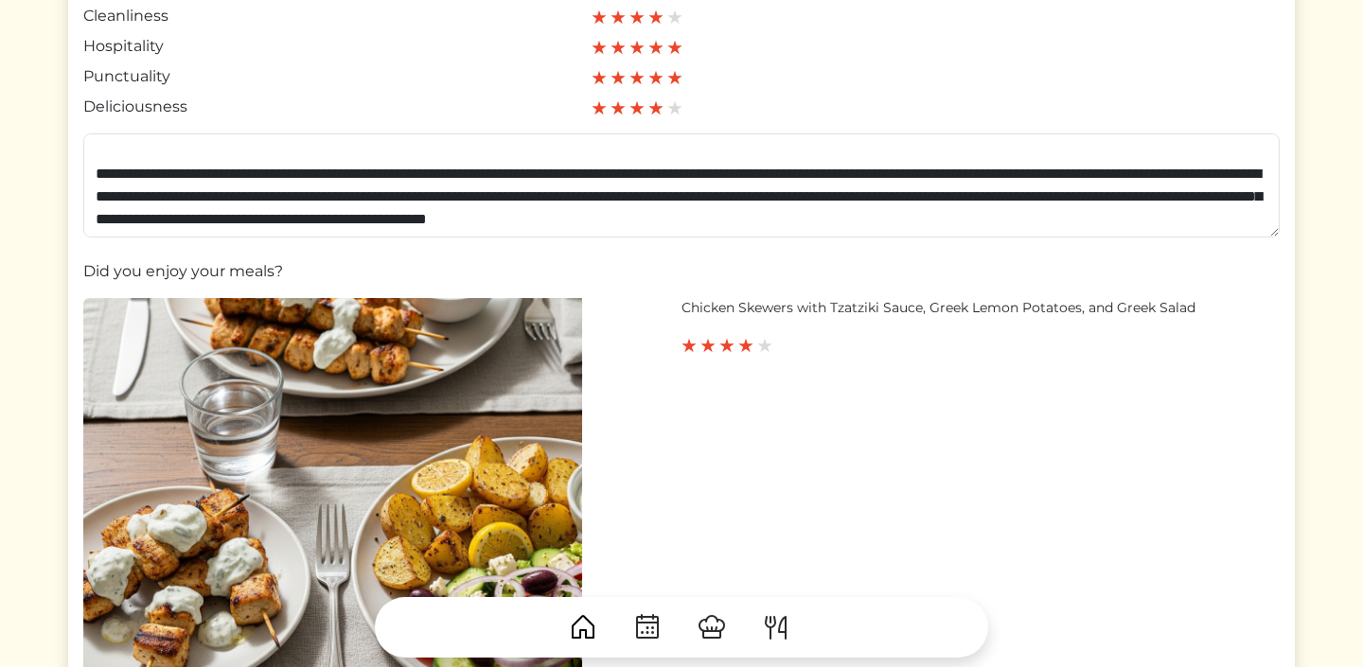
scroll to position [363, 0]
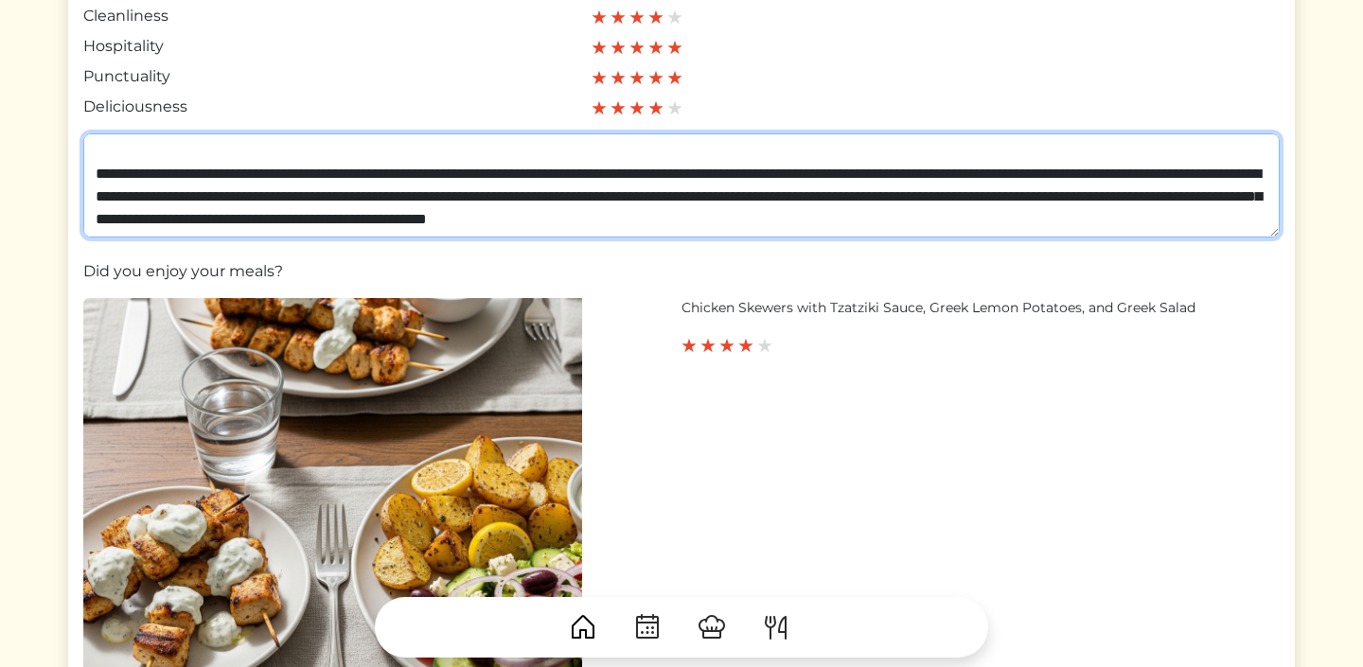
click at [732, 218] on textarea at bounding box center [681, 185] width 1196 height 104
click at [1273, 220] on textarea at bounding box center [681, 185] width 1196 height 104
paste textarea "**********"
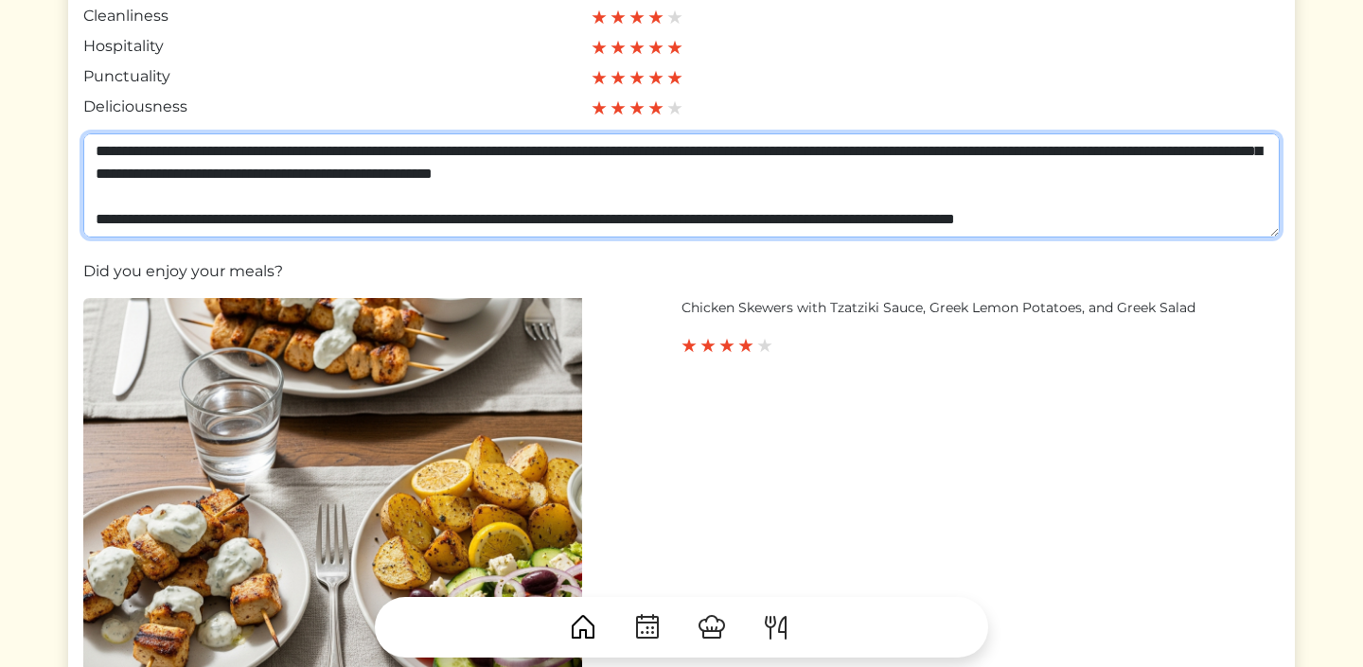
scroll to position [423, 0]
click at [773, 210] on textarea at bounding box center [681, 185] width 1196 height 104
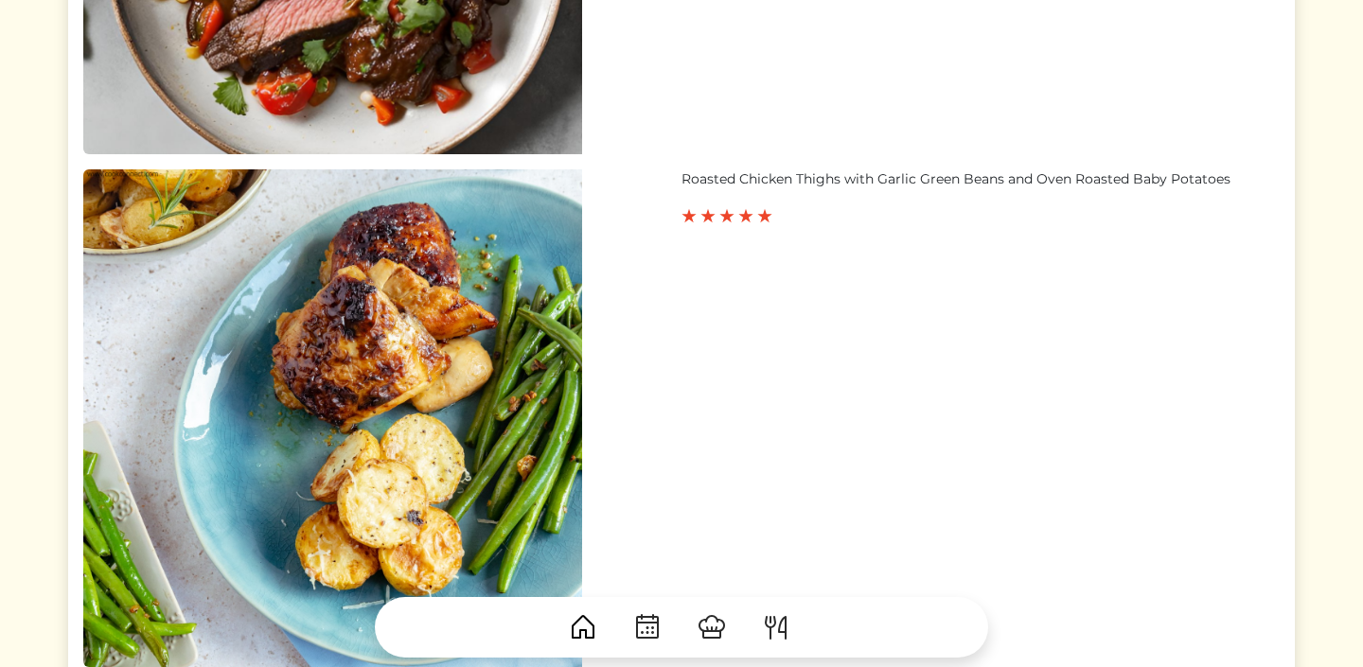
scroll to position [5628, 0]
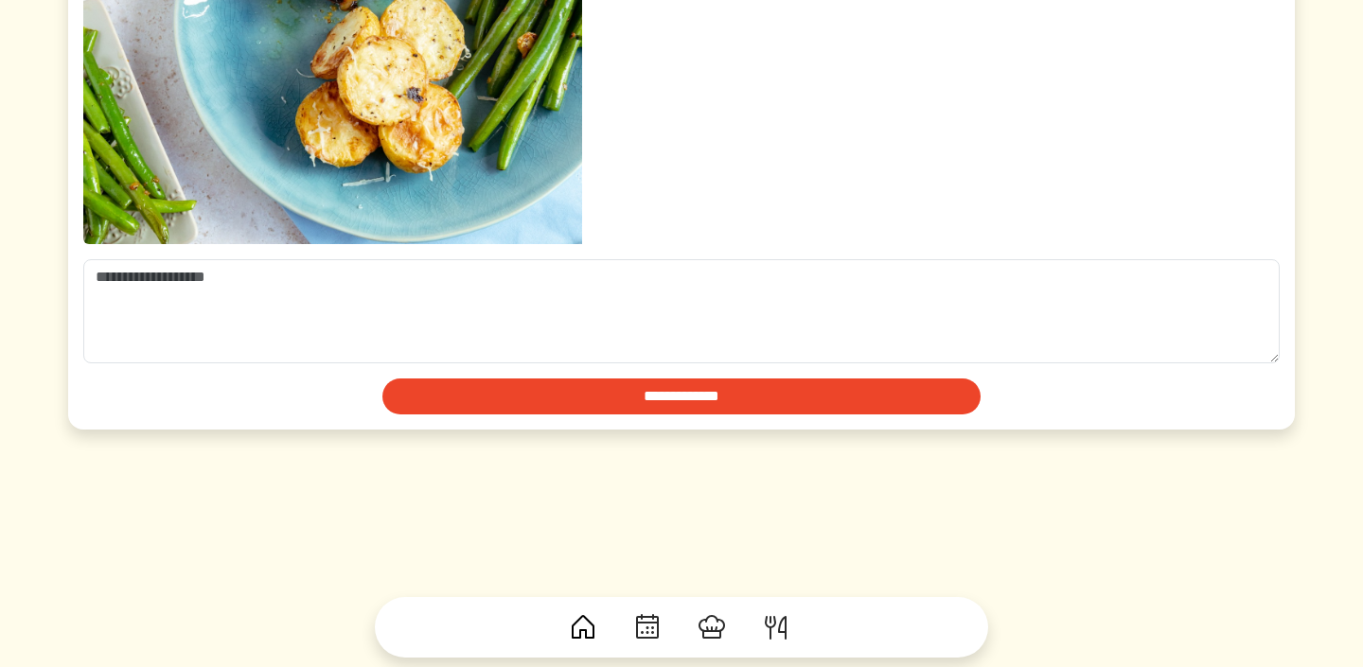
type textarea "**********"
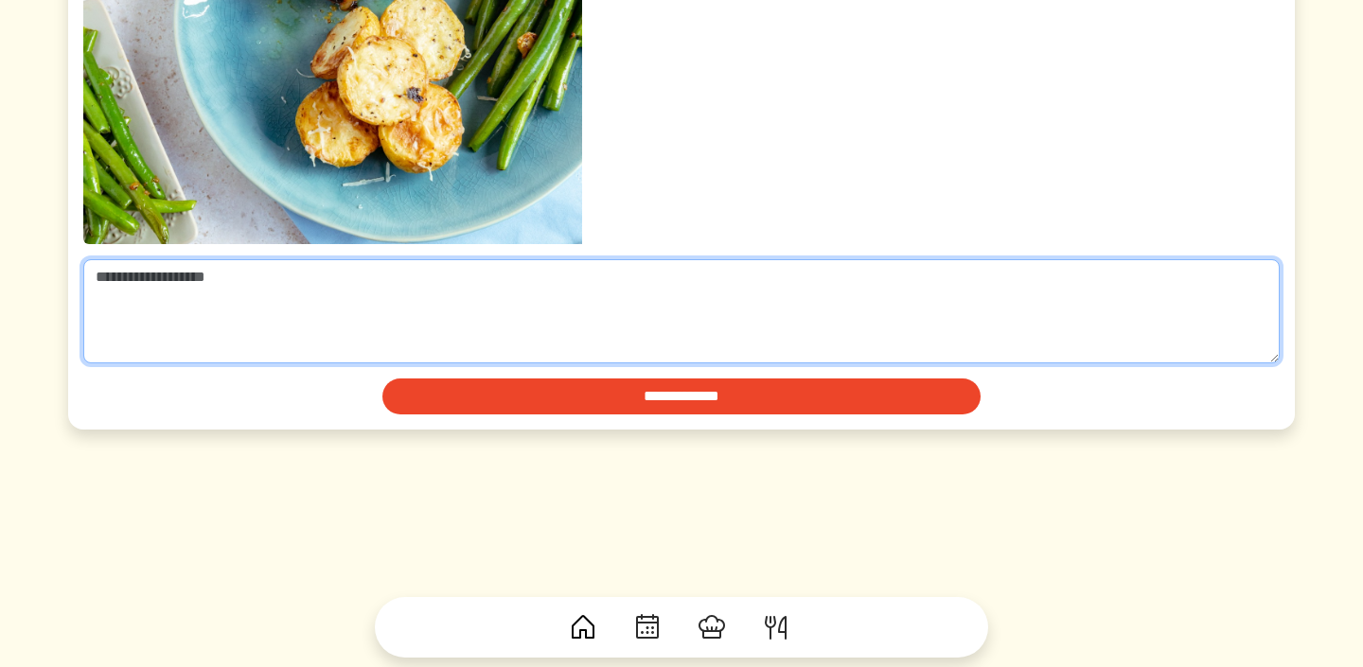
click at [661, 323] on textarea at bounding box center [681, 311] width 1196 height 104
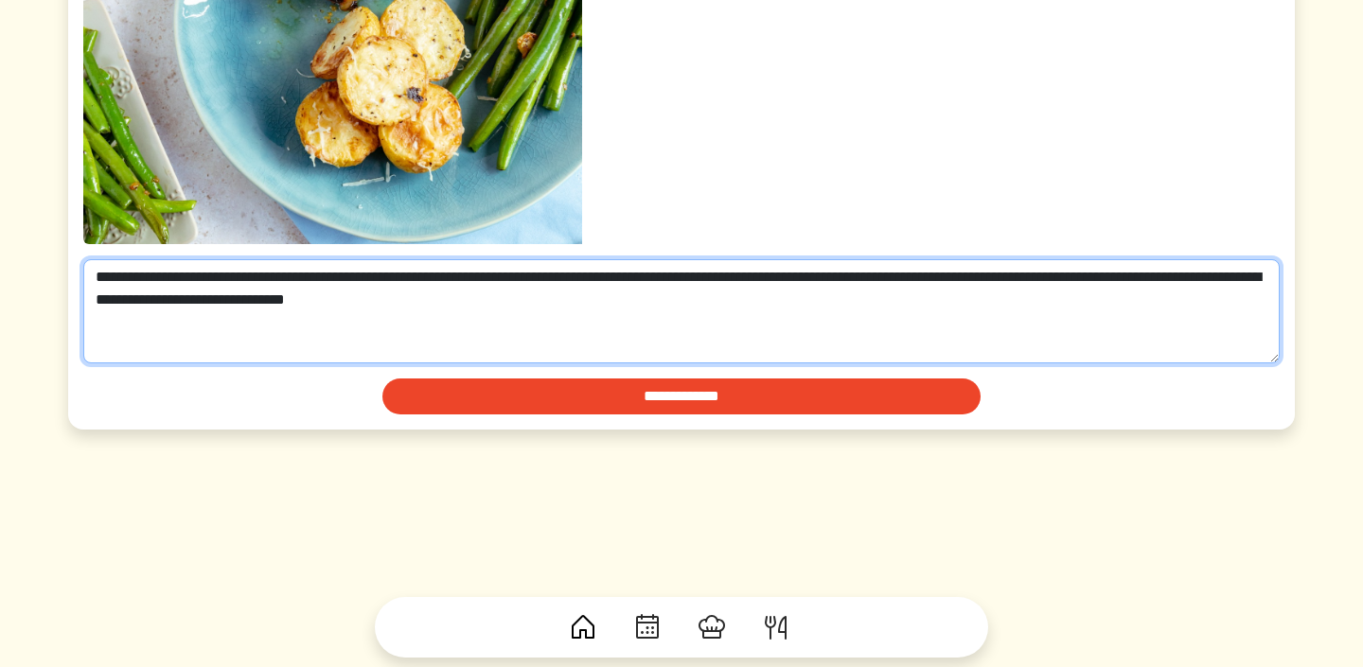
click at [651, 295] on textarea "**********" at bounding box center [681, 311] width 1196 height 104
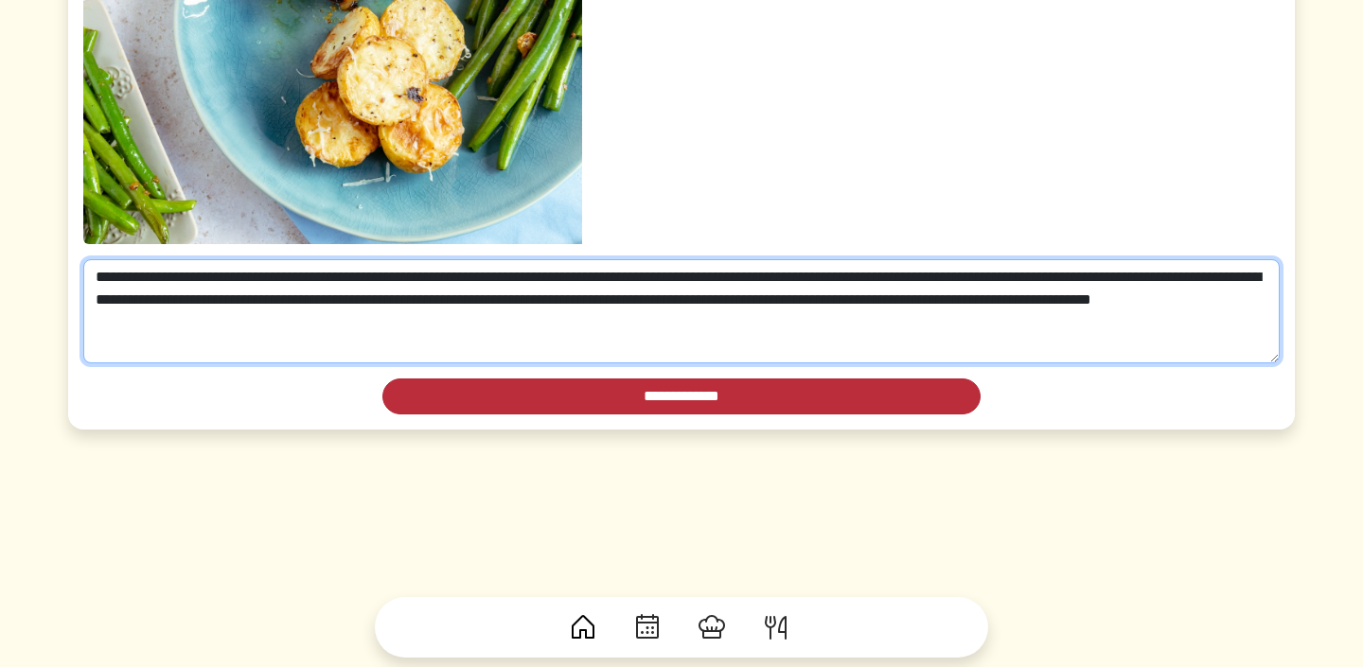
type textarea "**********"
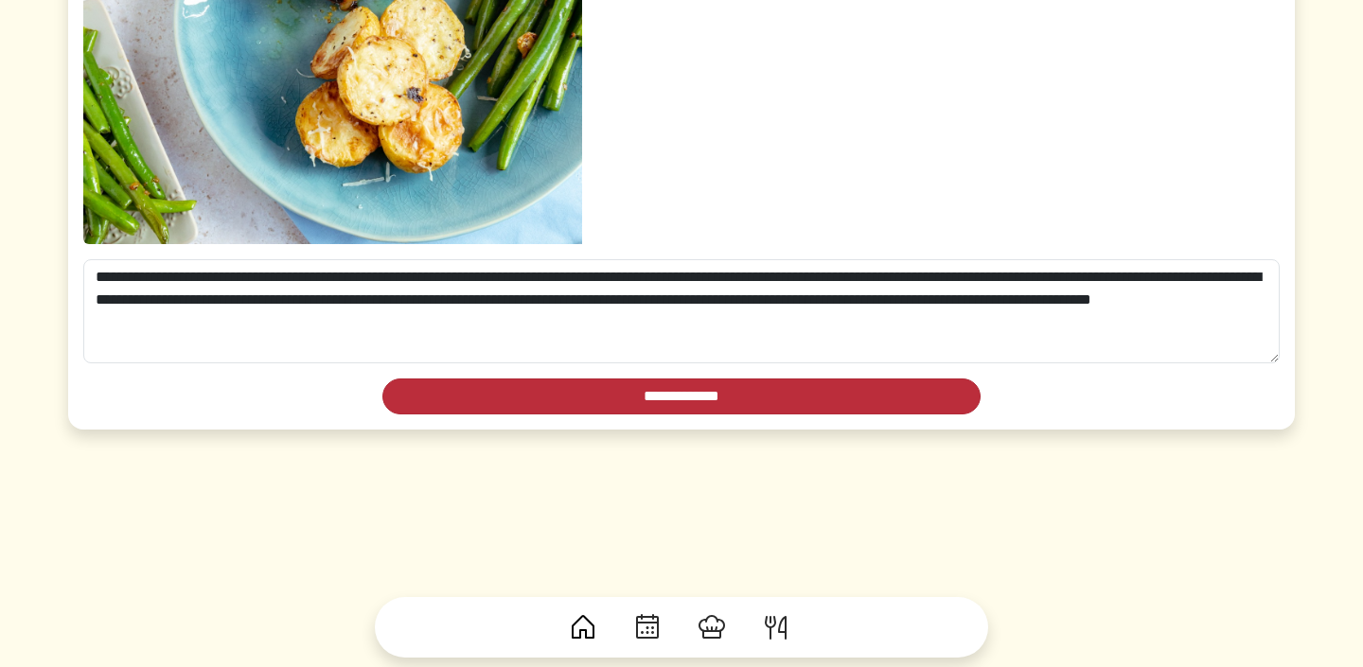
click at [689, 398] on input "**********" at bounding box center [681, 397] width 598 height 36
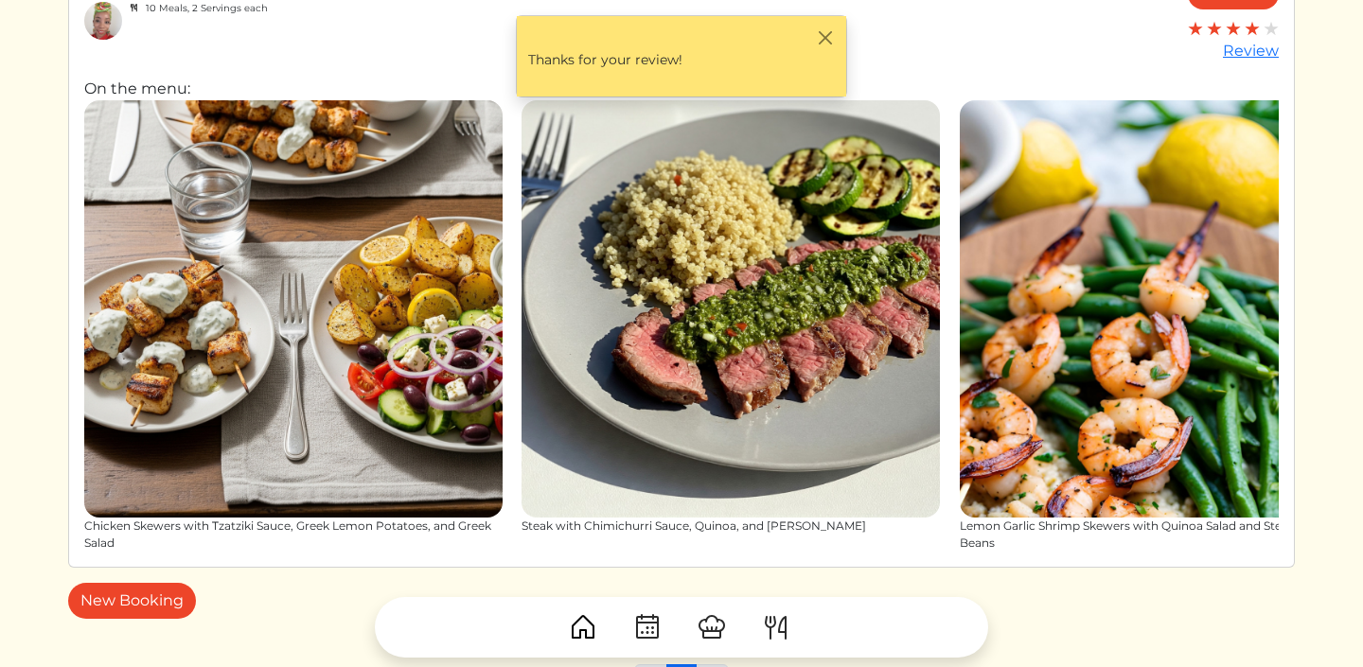
scroll to position [205, 0]
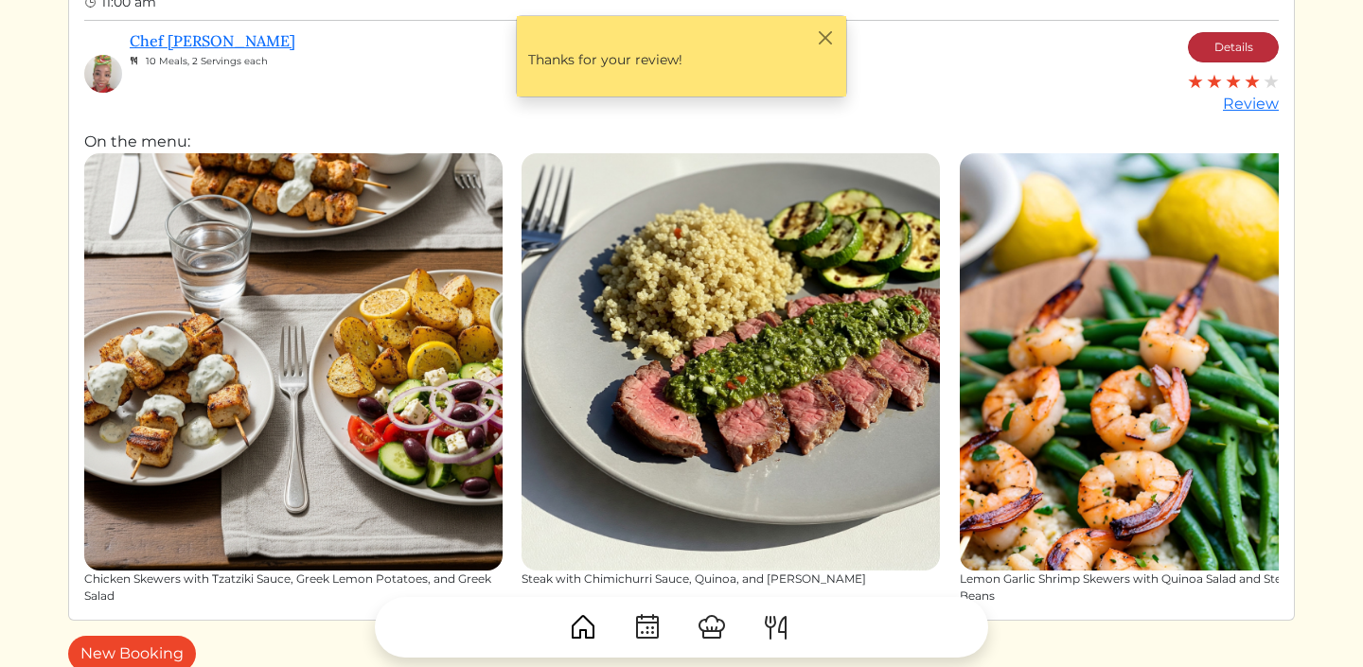
click at [1224, 38] on link "Details" at bounding box center [1233, 47] width 91 height 30
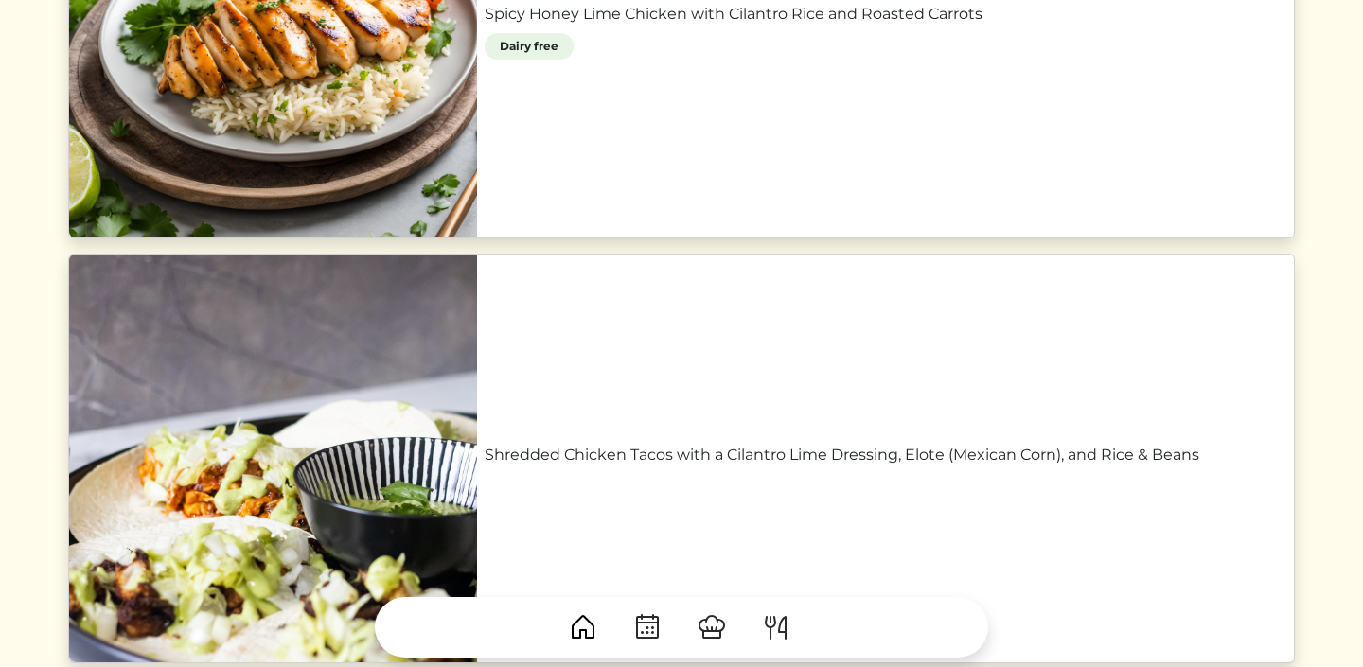
scroll to position [3569, 0]
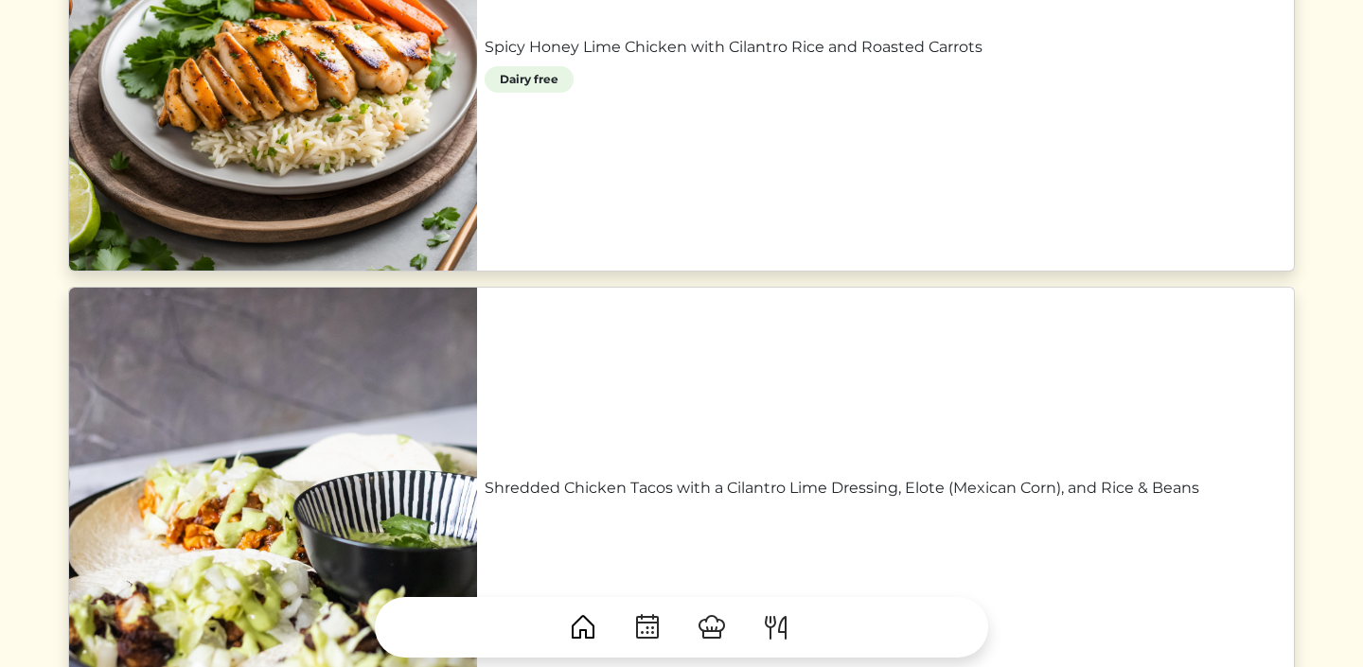
click at [485, 477] on link "Shredded Chicken Tacos with a Cilantro Lime Dressing, Elote (Mexican Corn), and…" at bounding box center [886, 488] width 802 height 23
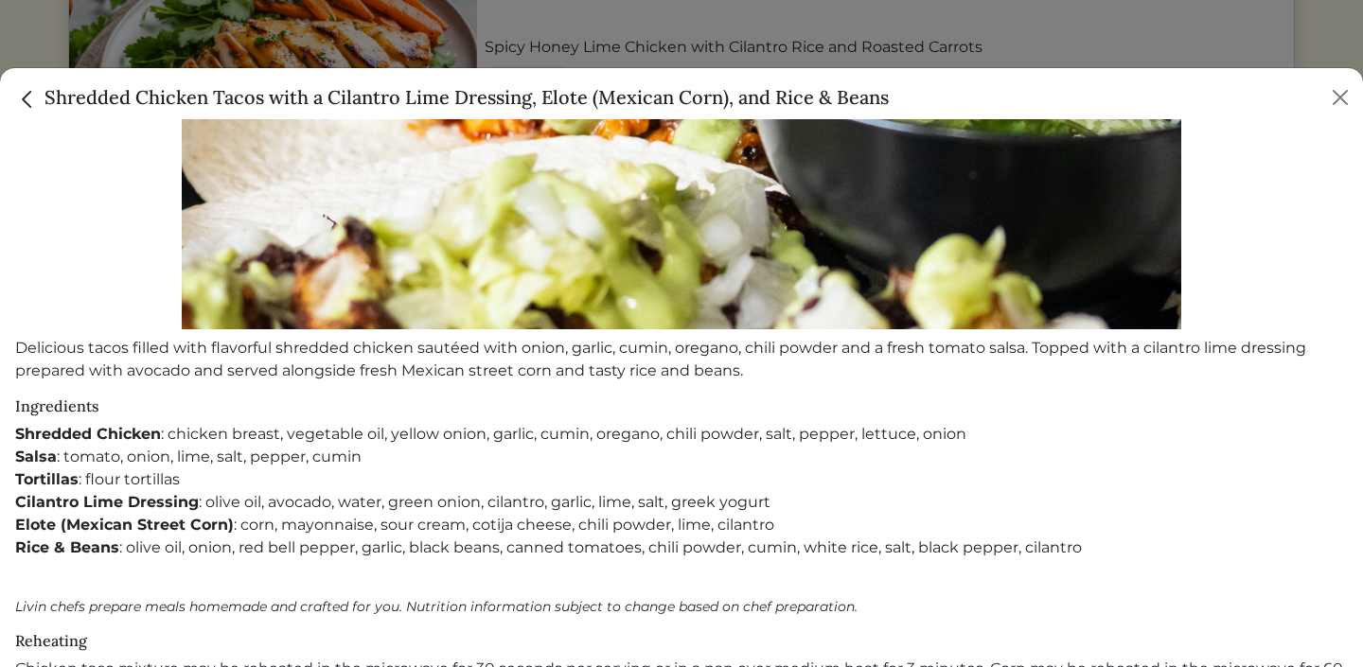
scroll to position [583, 0]
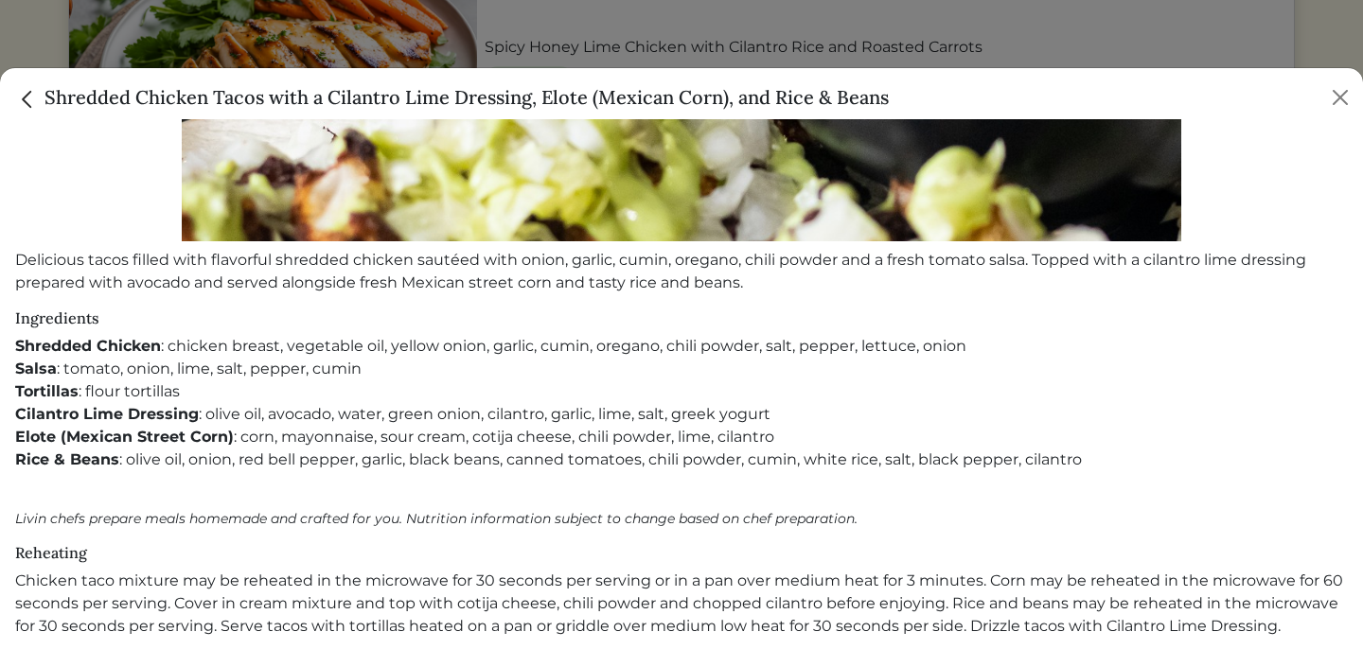
click at [26, 89] on img "Close" at bounding box center [27, 99] width 25 height 25
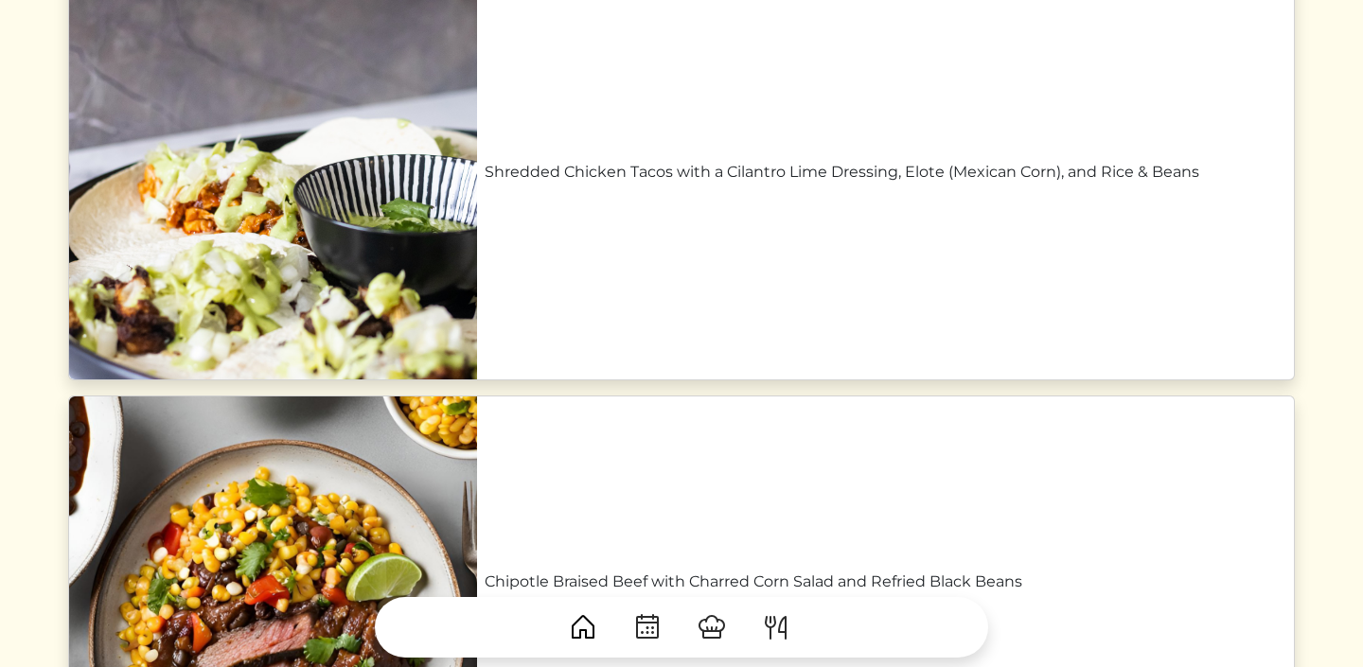
scroll to position [3877, 0]
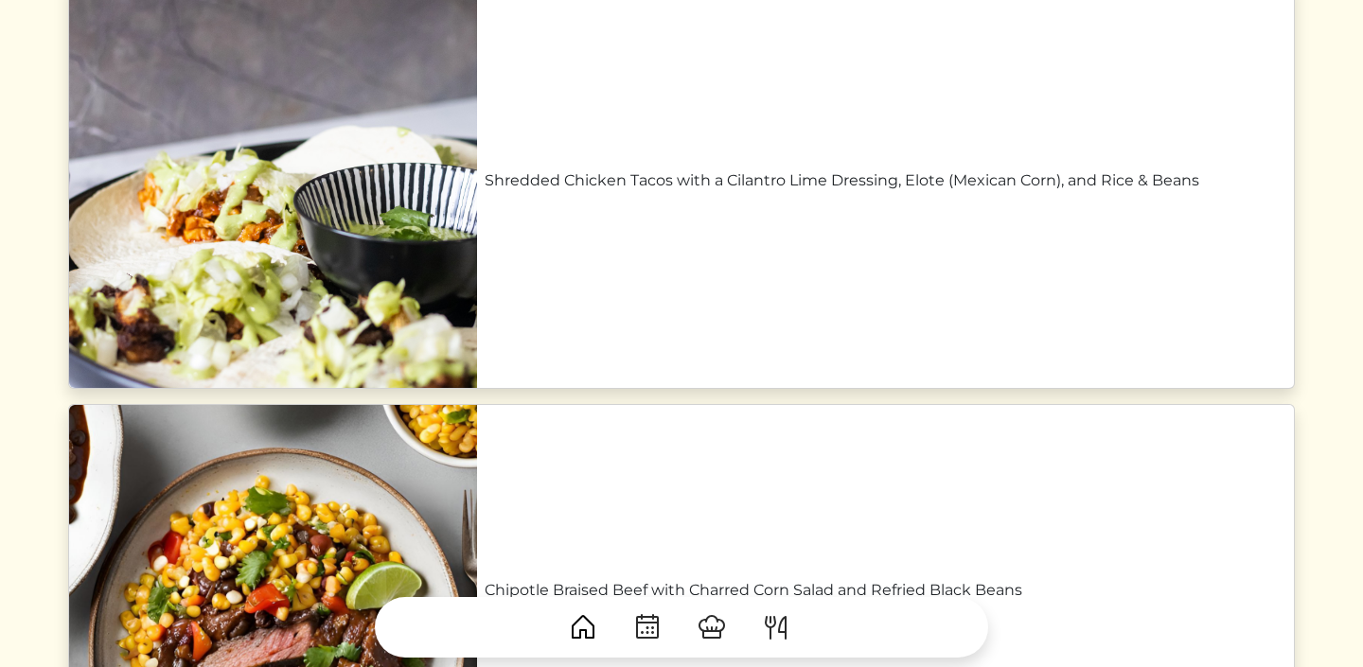
click at [485, 192] on link "Shredded Chicken Tacos with a Cilantro Lime Dressing, Elote (Mexican Corn), and…" at bounding box center [886, 180] width 802 height 23
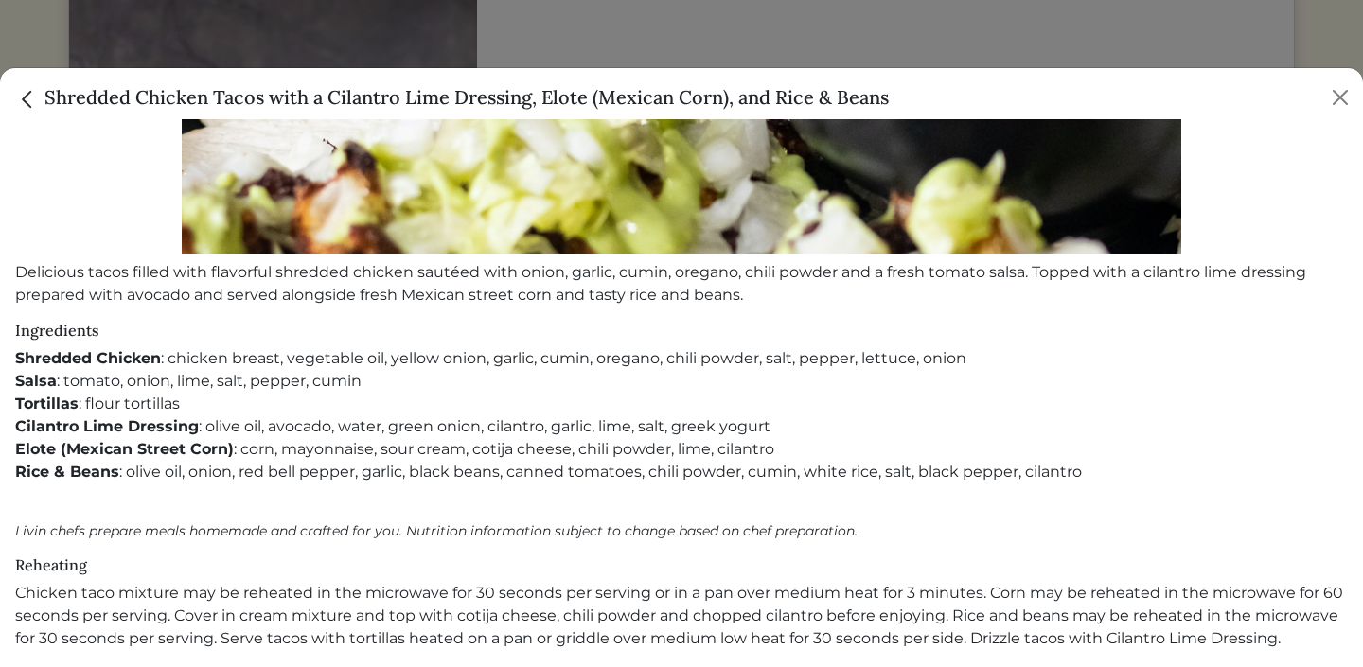
scroll to position [574, 0]
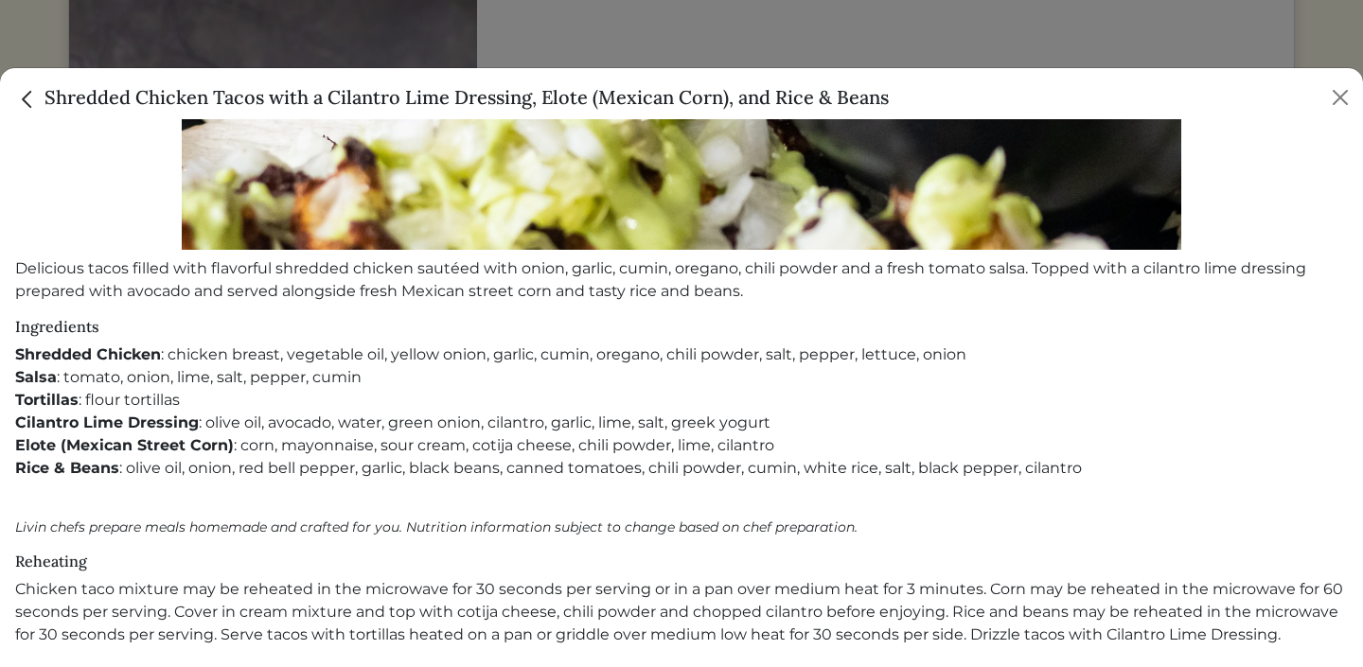
click at [149, 55] on div at bounding box center [681, 333] width 1363 height 667
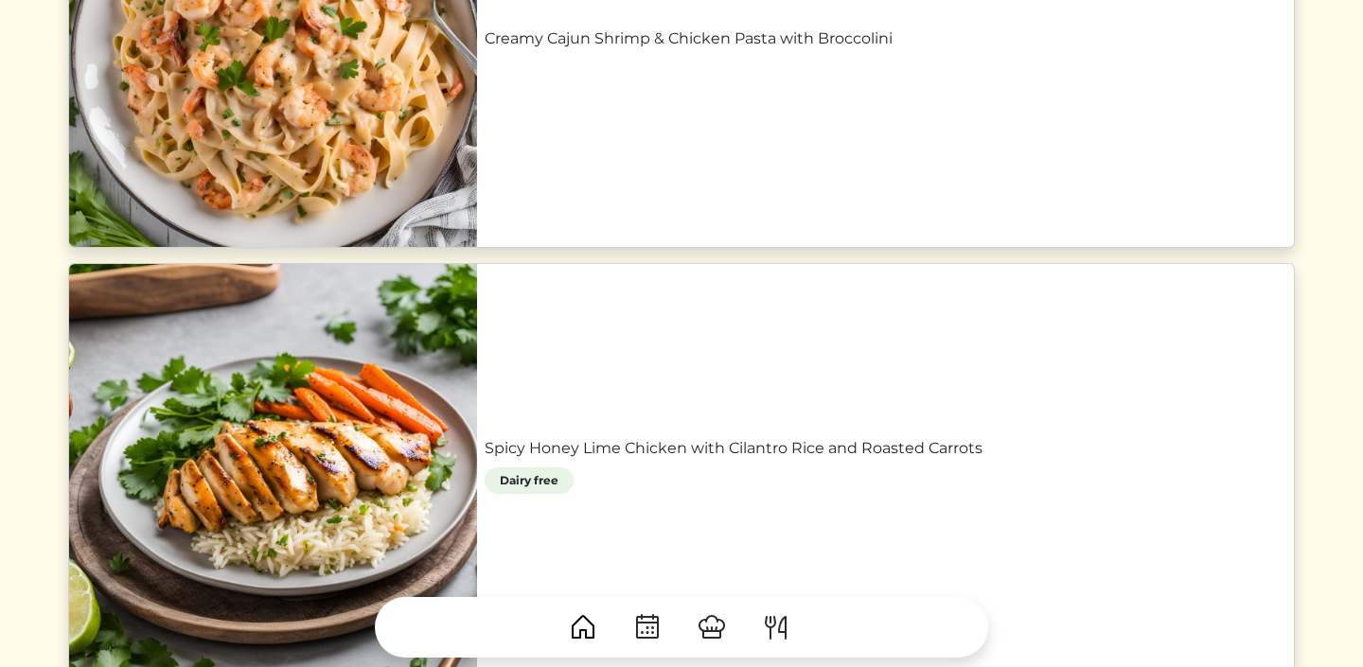
scroll to position [3111, 0]
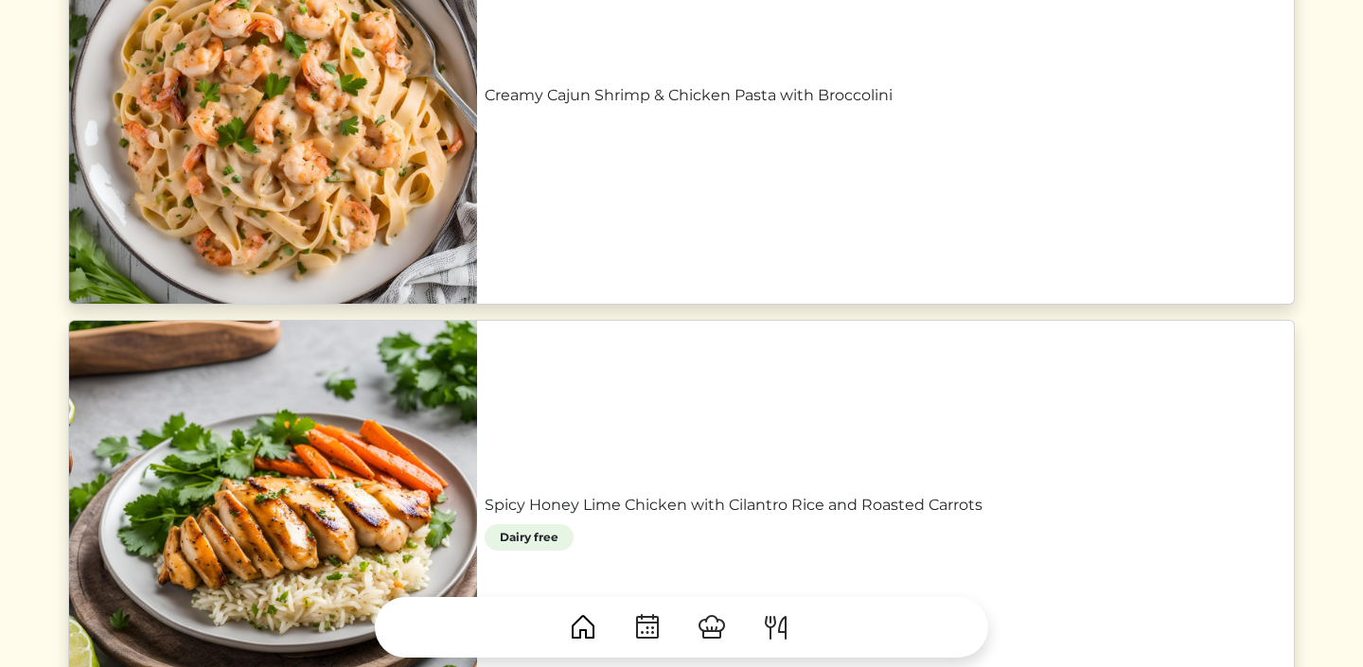
click at [485, 107] on link "Creamy Cajun Shrimp & Chicken Pasta with Broccolini" at bounding box center [886, 95] width 802 height 23
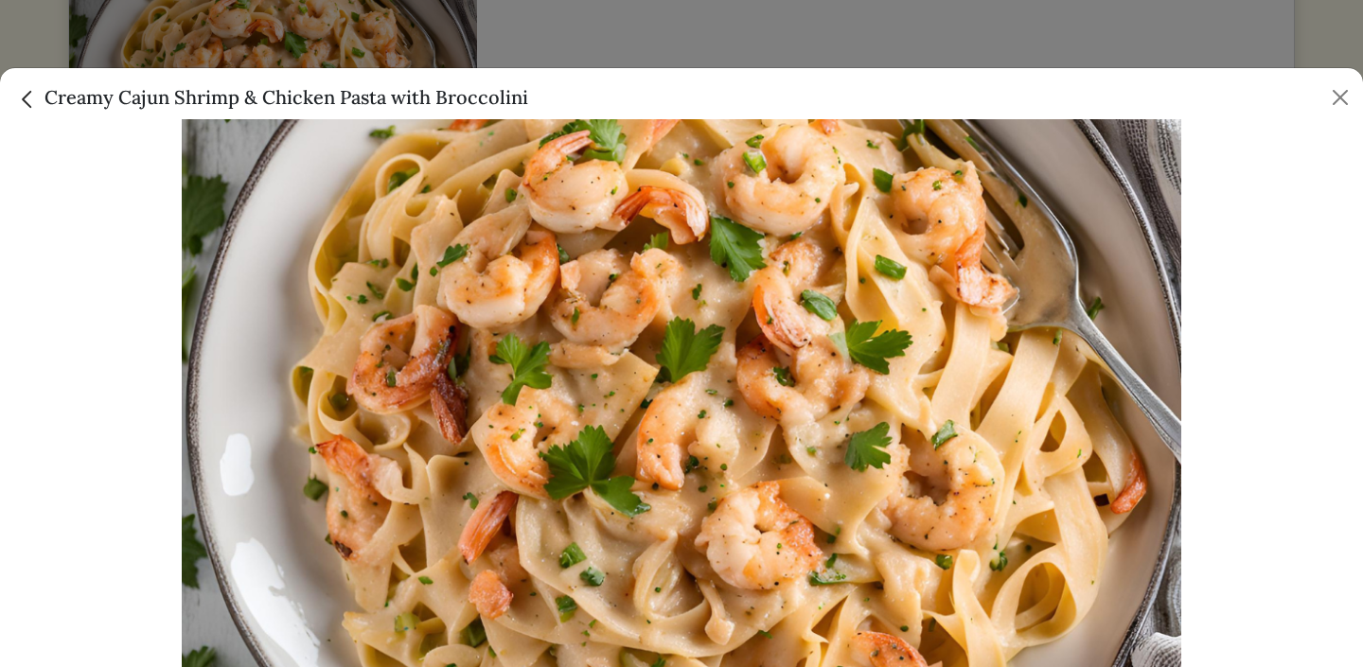
scroll to position [434, 0]
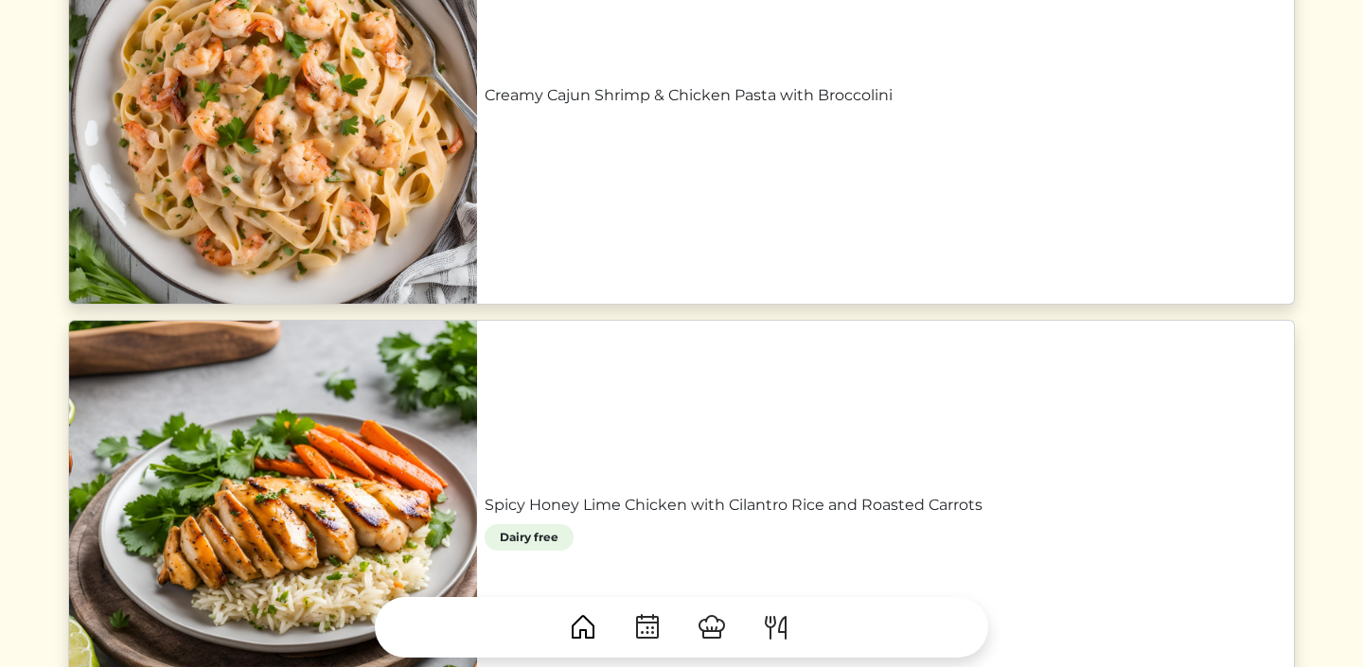
click at [136, 44] on div at bounding box center [681, 333] width 1363 height 667
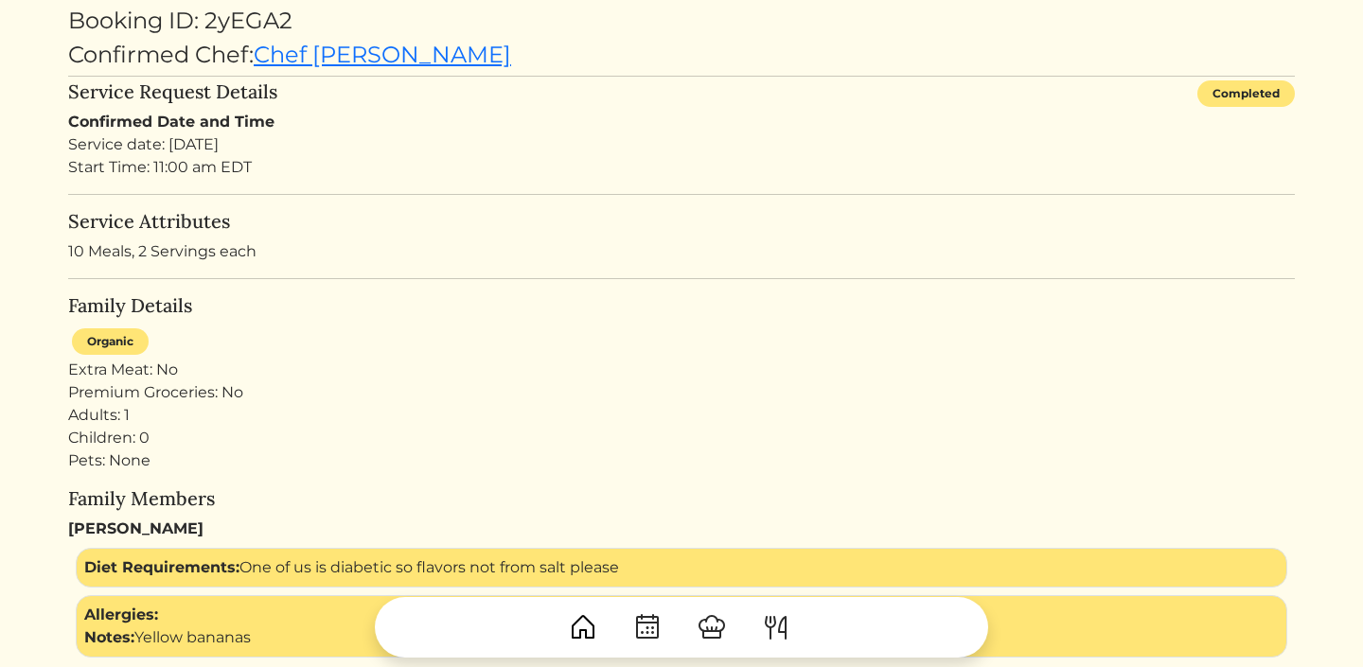
scroll to position [0, 0]
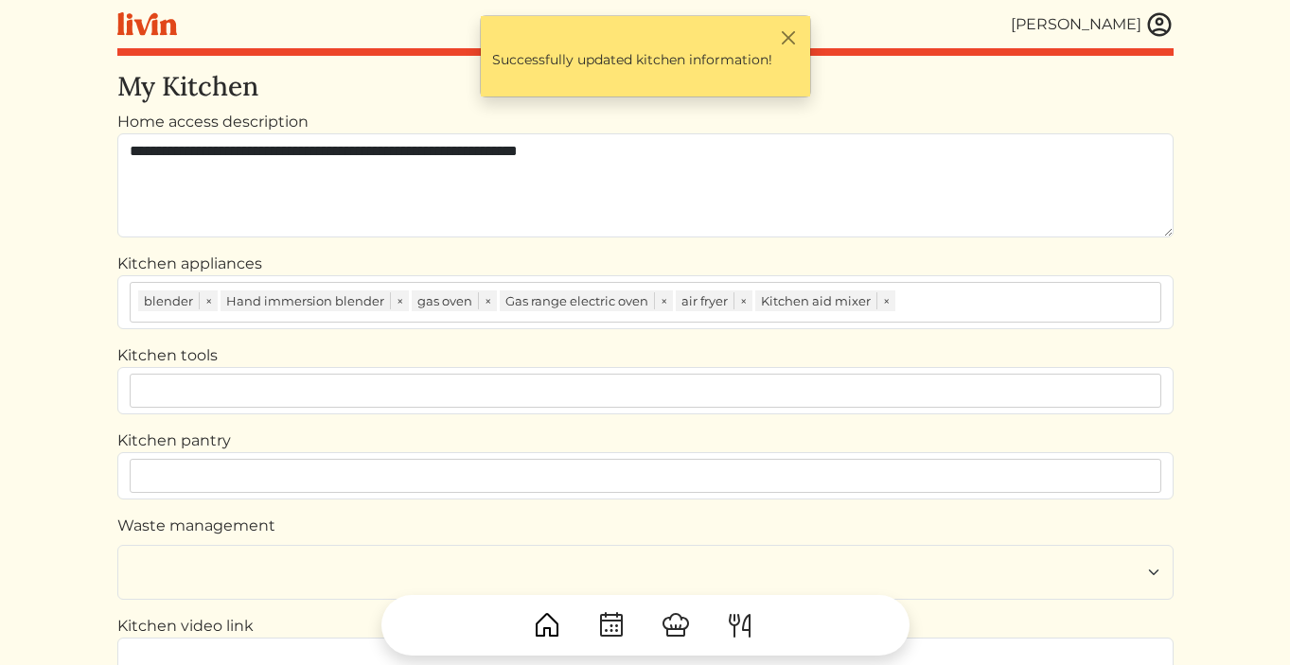
click at [1154, 32] on img at bounding box center [1159, 24] width 28 height 28
